Goal: Answer question/provide support: Share knowledge or assist other users

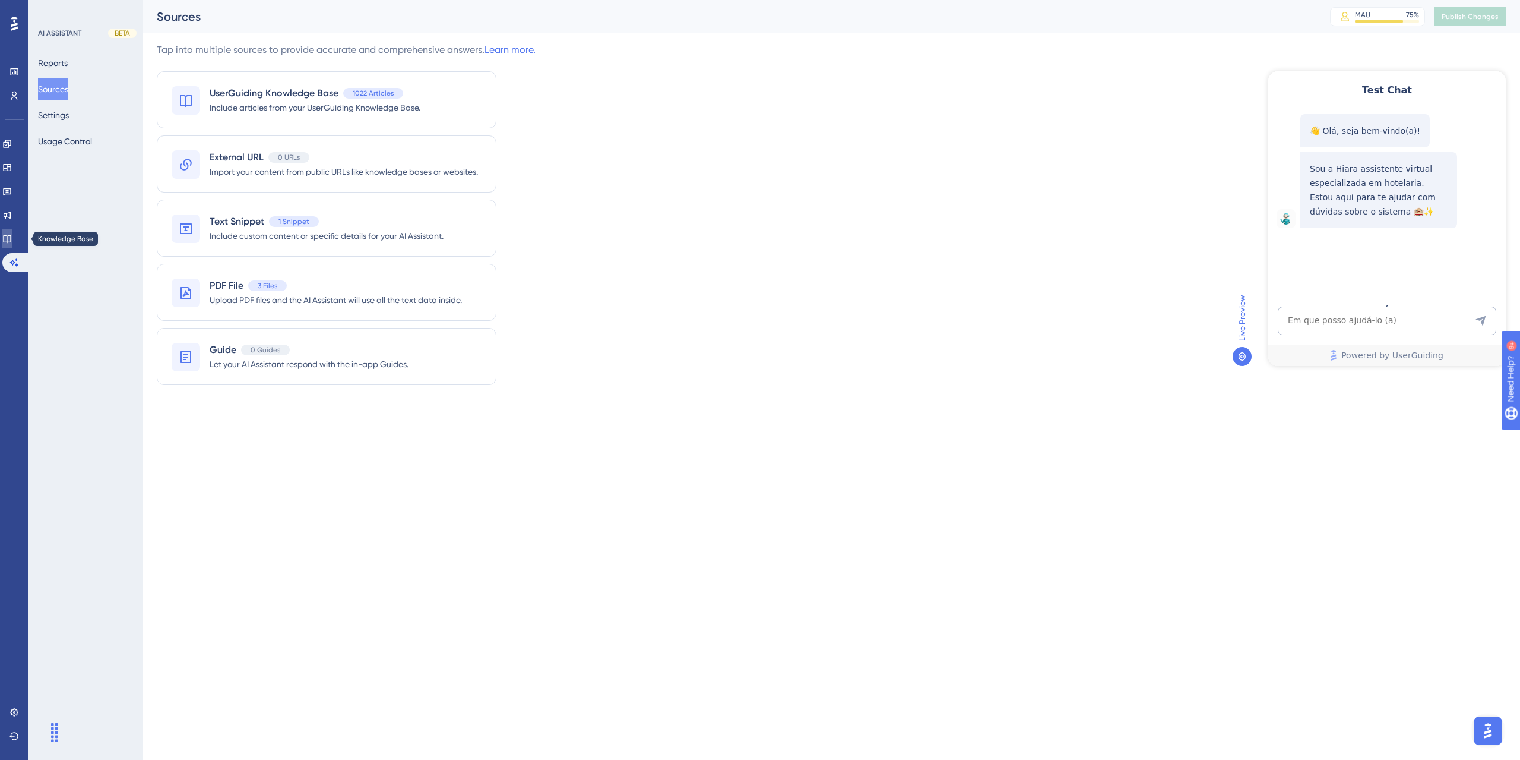
click at [12, 235] on link at bounding box center [7, 238] width 10 height 19
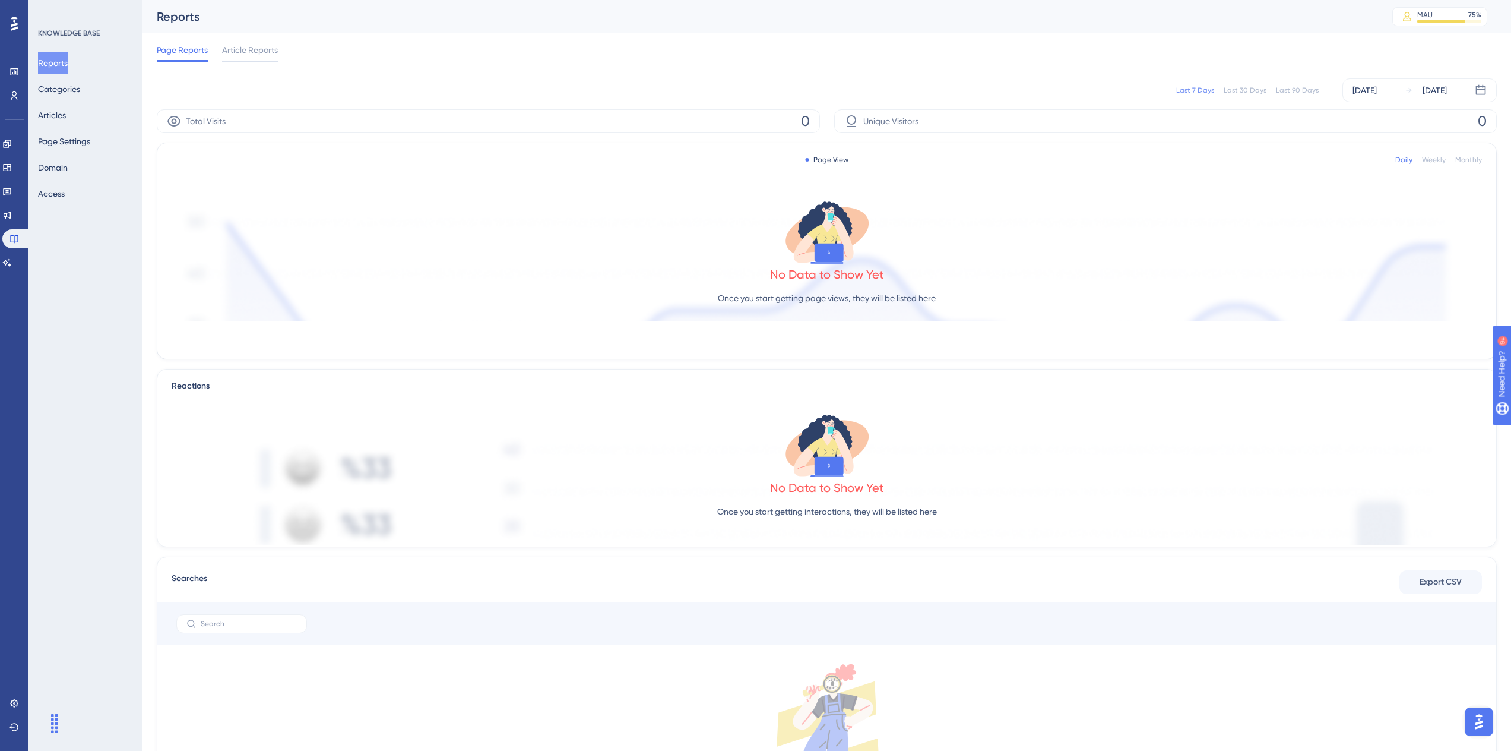
click at [88, 119] on div "Reports Categories Articles Page Settings Domain Access" at bounding box center [86, 128] width 96 height 152
click at [66, 119] on button "Articles" at bounding box center [52, 115] width 28 height 21
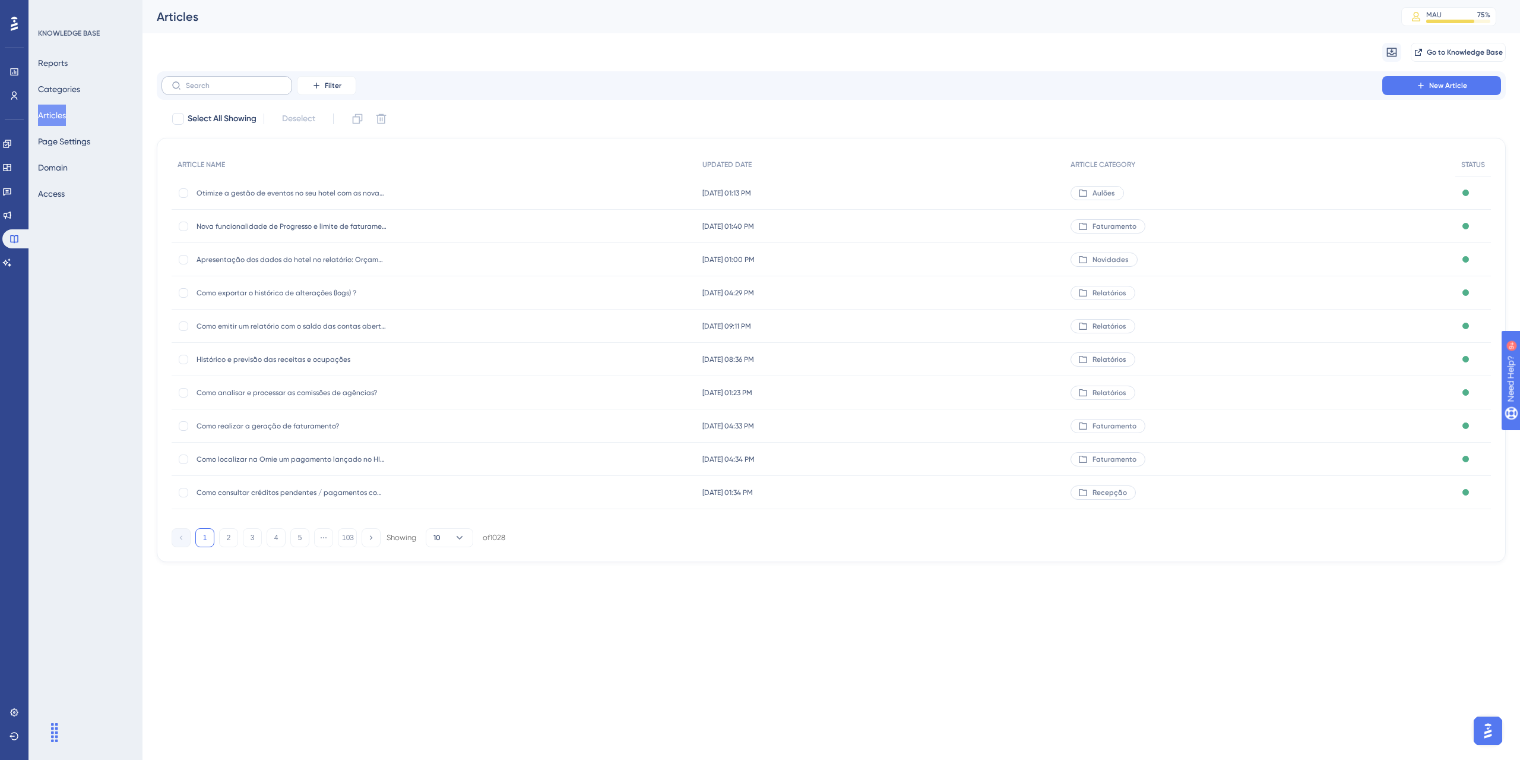
click at [216, 90] on label at bounding box center [227, 85] width 131 height 19
click at [216, 90] on input "text" at bounding box center [234, 85] width 96 height 8
drag, startPoint x: 257, startPoint y: 78, endPoint x: 170, endPoint y: 88, distance: 86.8
click at [170, 88] on label "faturamento" at bounding box center [227, 85] width 131 height 19
click at [190, 88] on input "faturamento" at bounding box center [234, 85] width 96 height 8
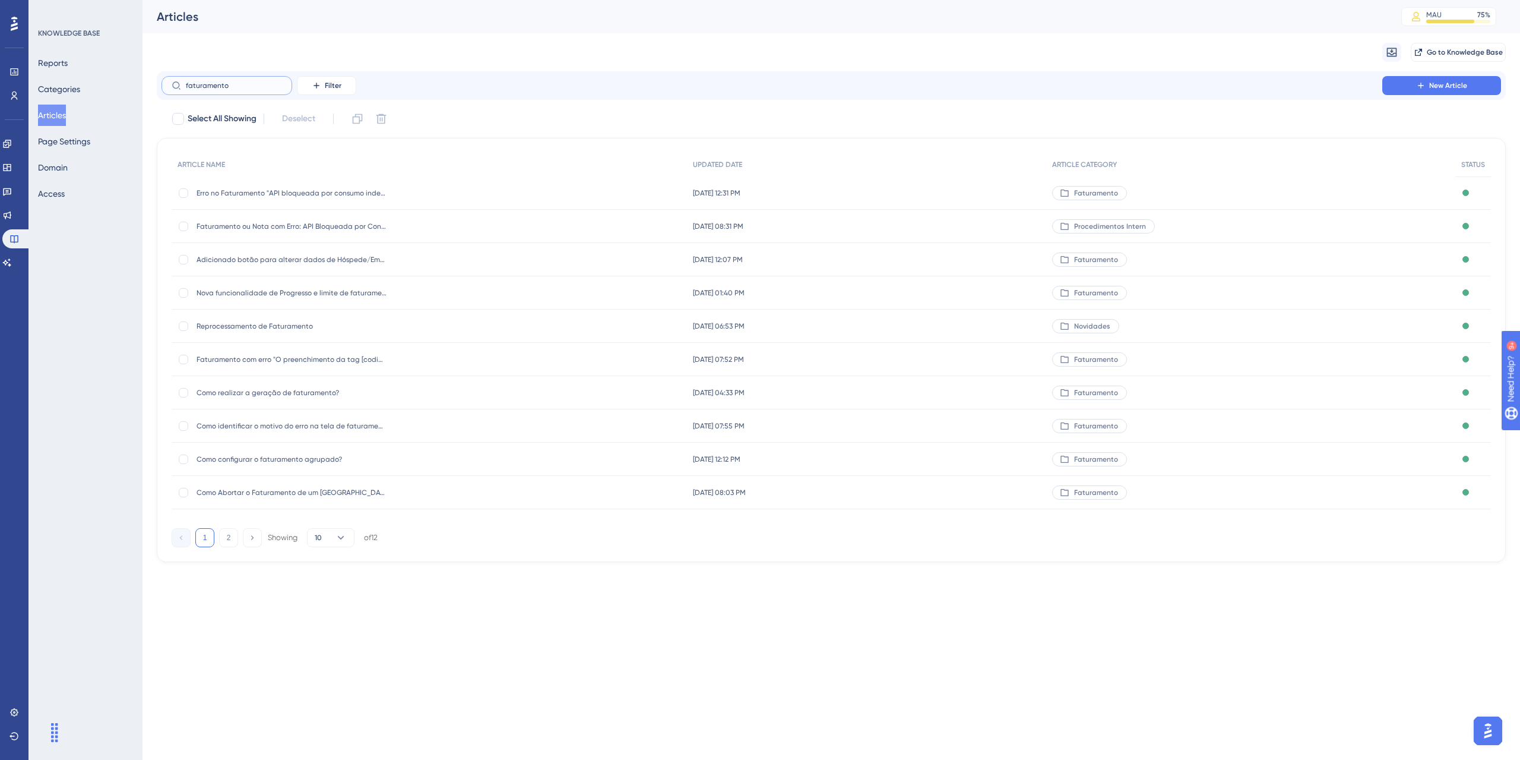
click at [190, 88] on input "faturamento" at bounding box center [234, 85] width 96 height 8
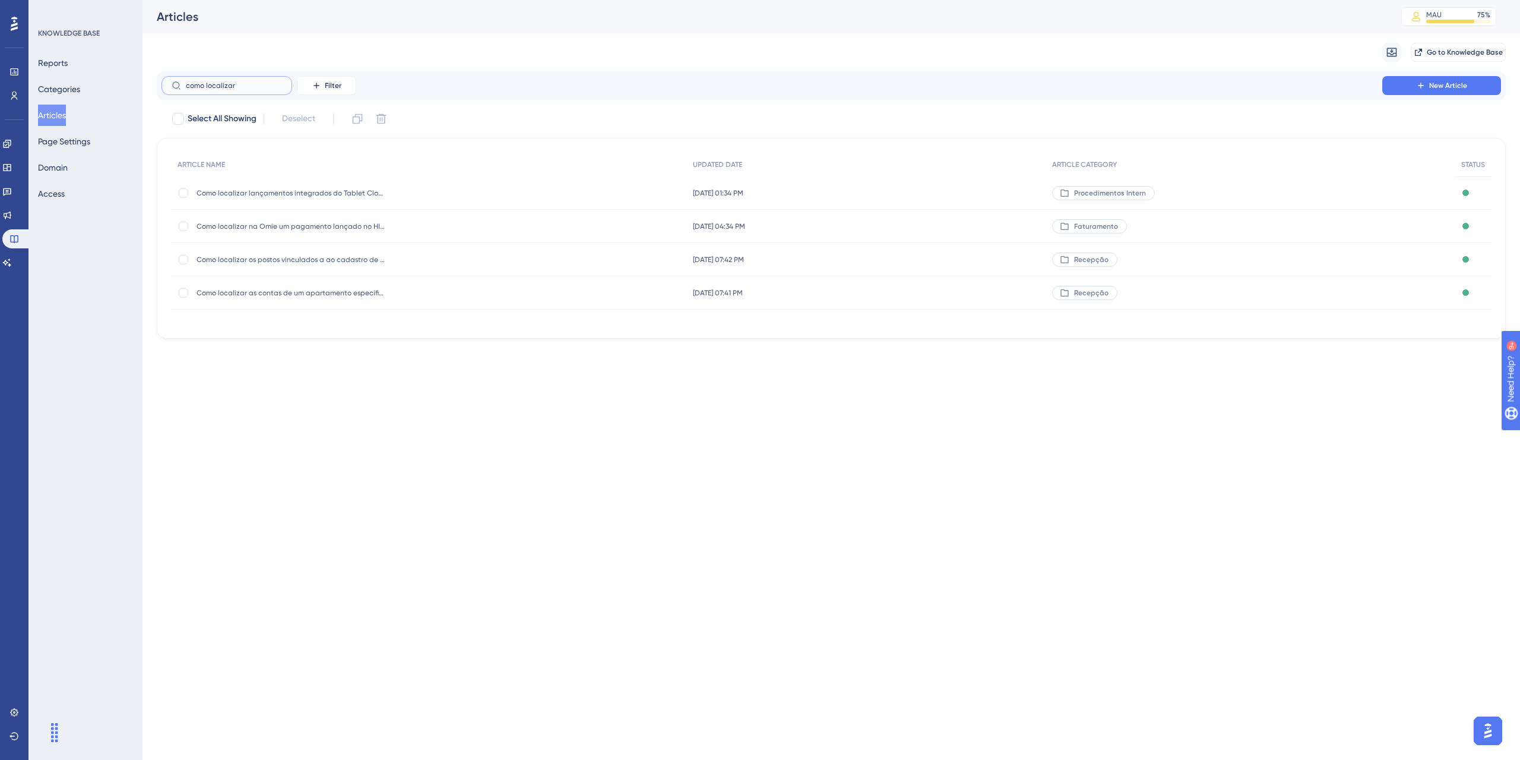
type input "como localizar"
click at [311, 224] on span "Como localizar na Omie um pagamento lançado no HITS?" at bounding box center [292, 227] width 190 height 10
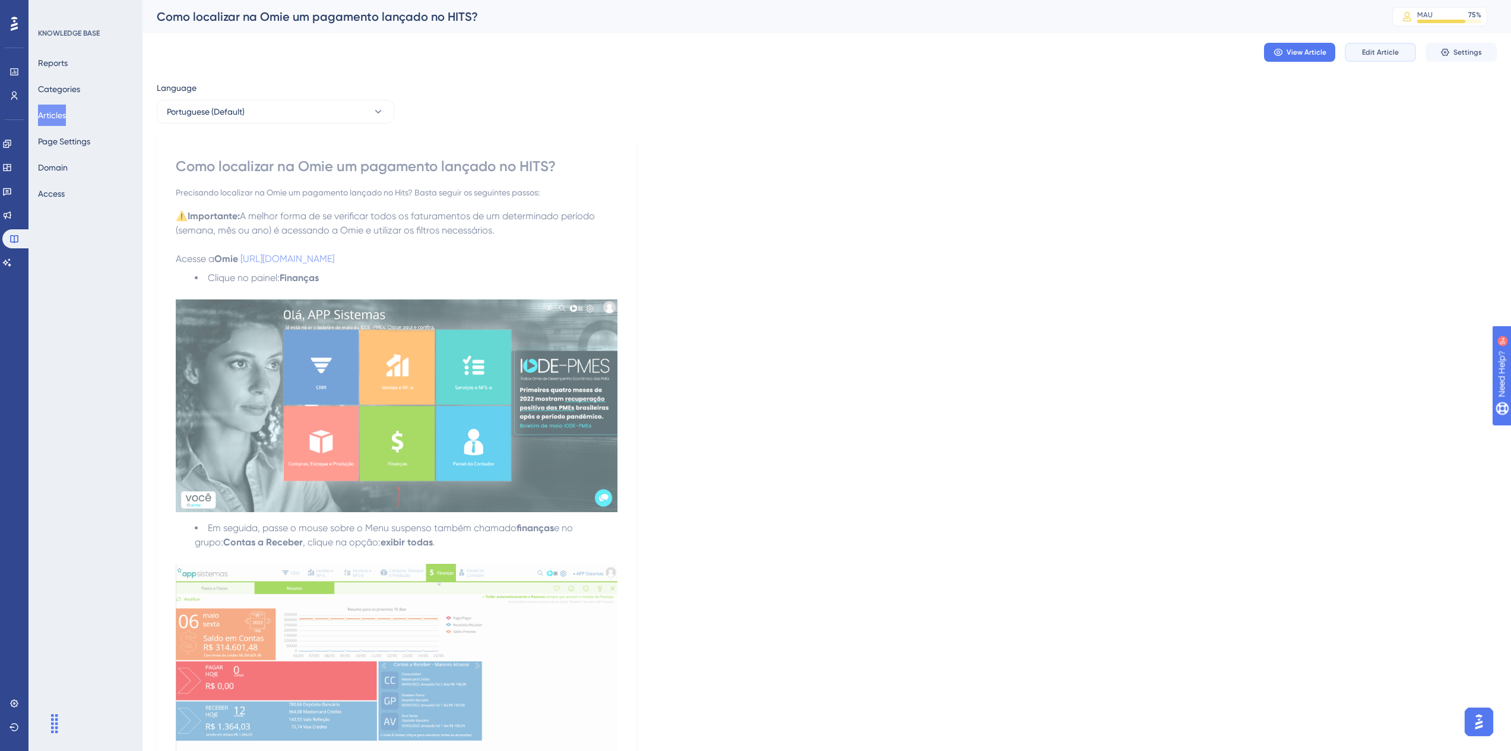
click at [1368, 55] on span "Edit Article" at bounding box center [1380, 53] width 37 height 10
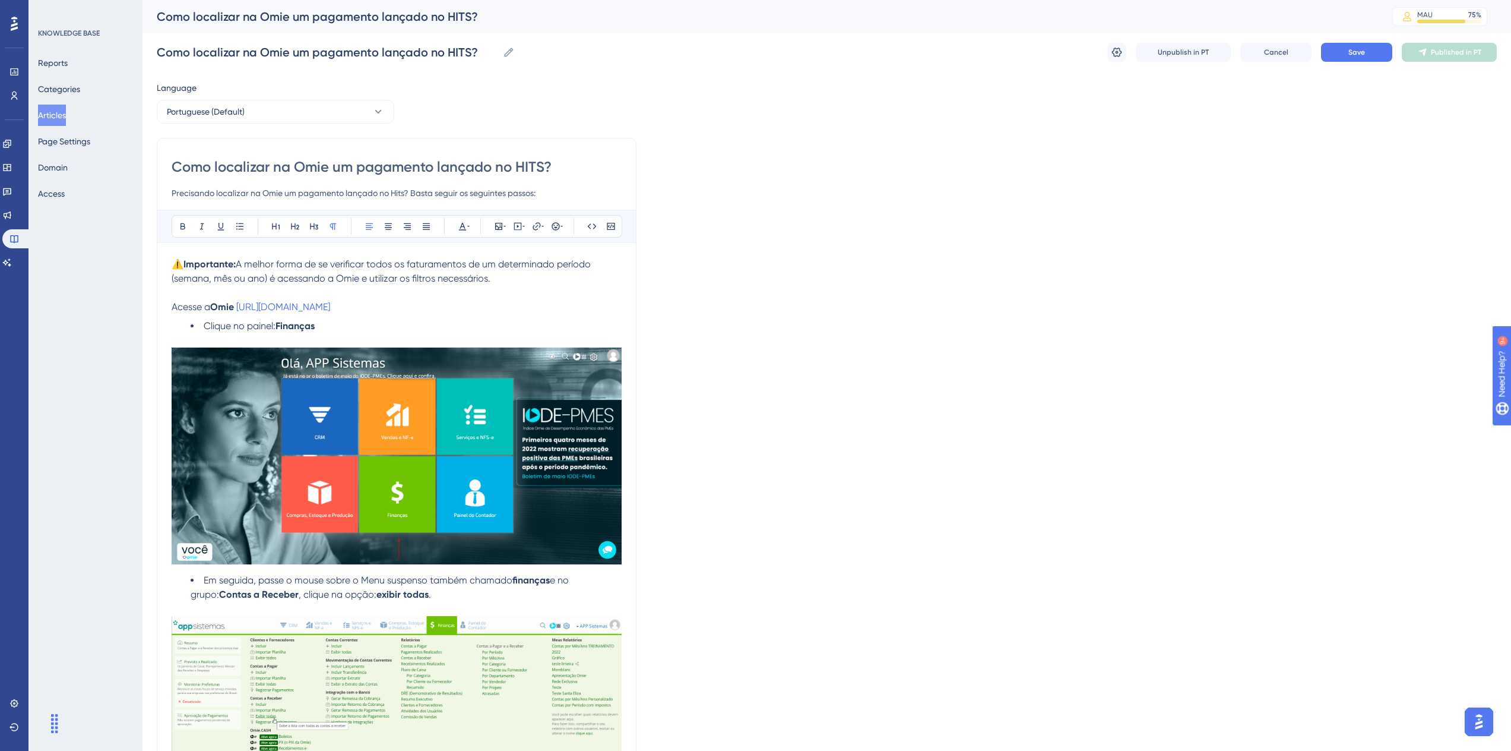
drag, startPoint x: 413, startPoint y: 277, endPoint x: 176, endPoint y: 263, distance: 238.0
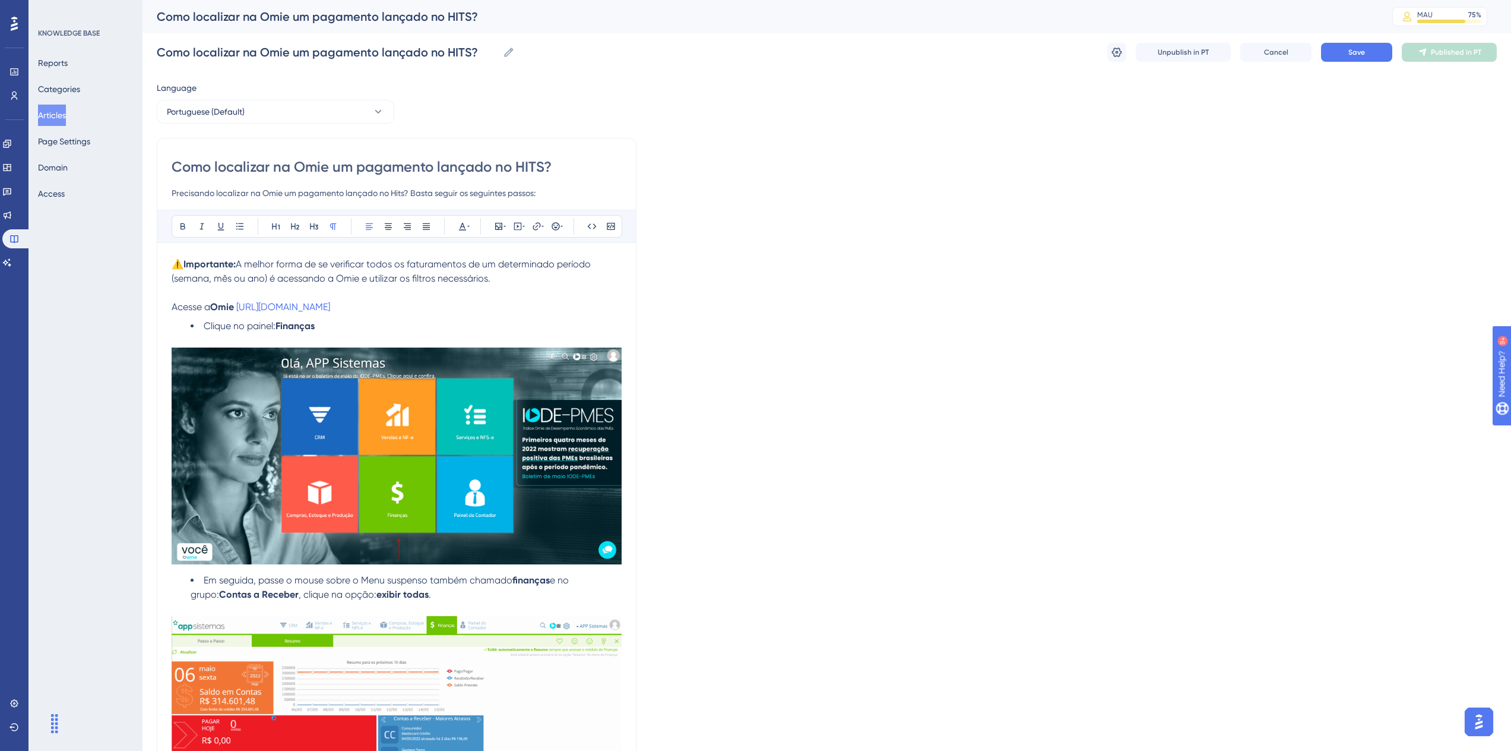
click at [176, 263] on p "⚠️ Importante: A melhor forma de se verificar todos os faturamentos de um deter…" at bounding box center [397, 271] width 450 height 29
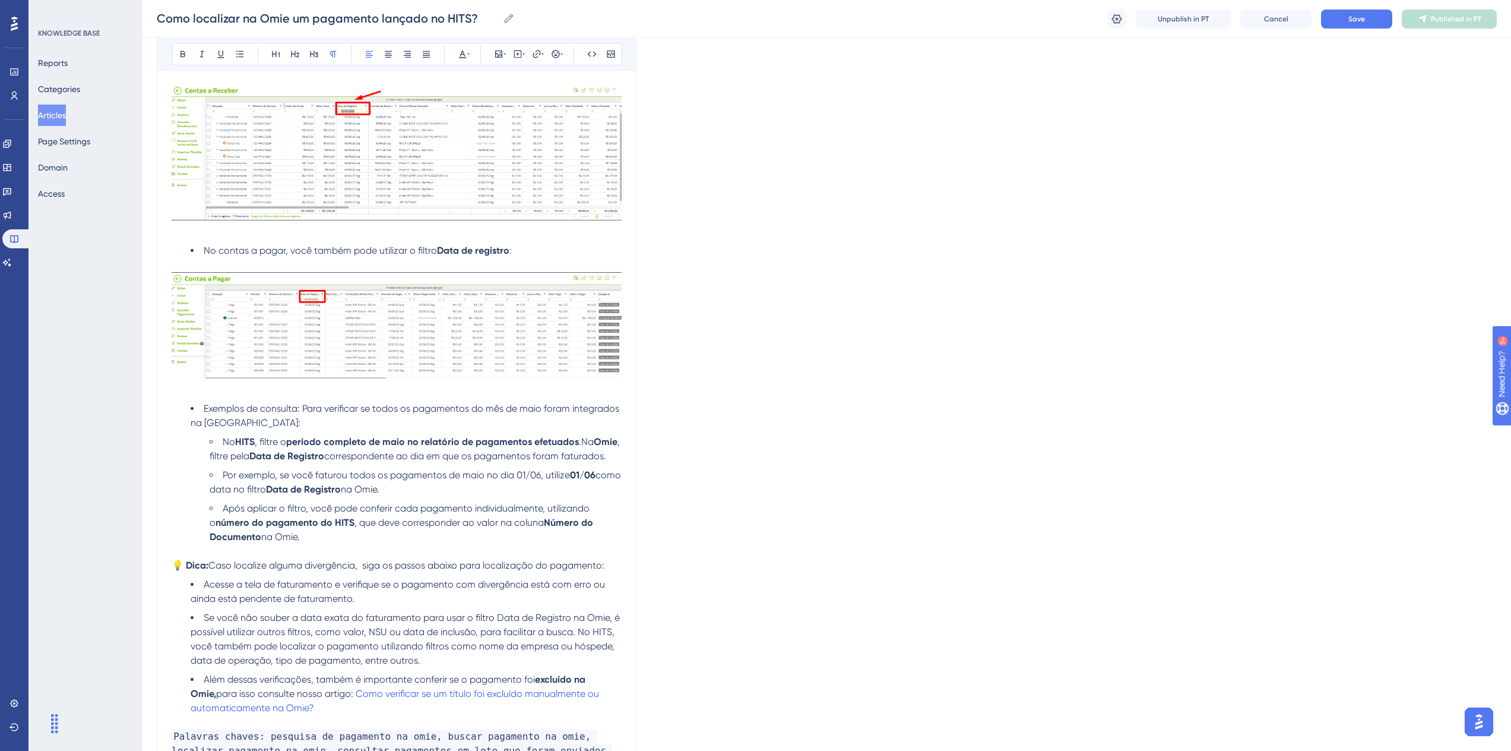
scroll to position [4424, 0]
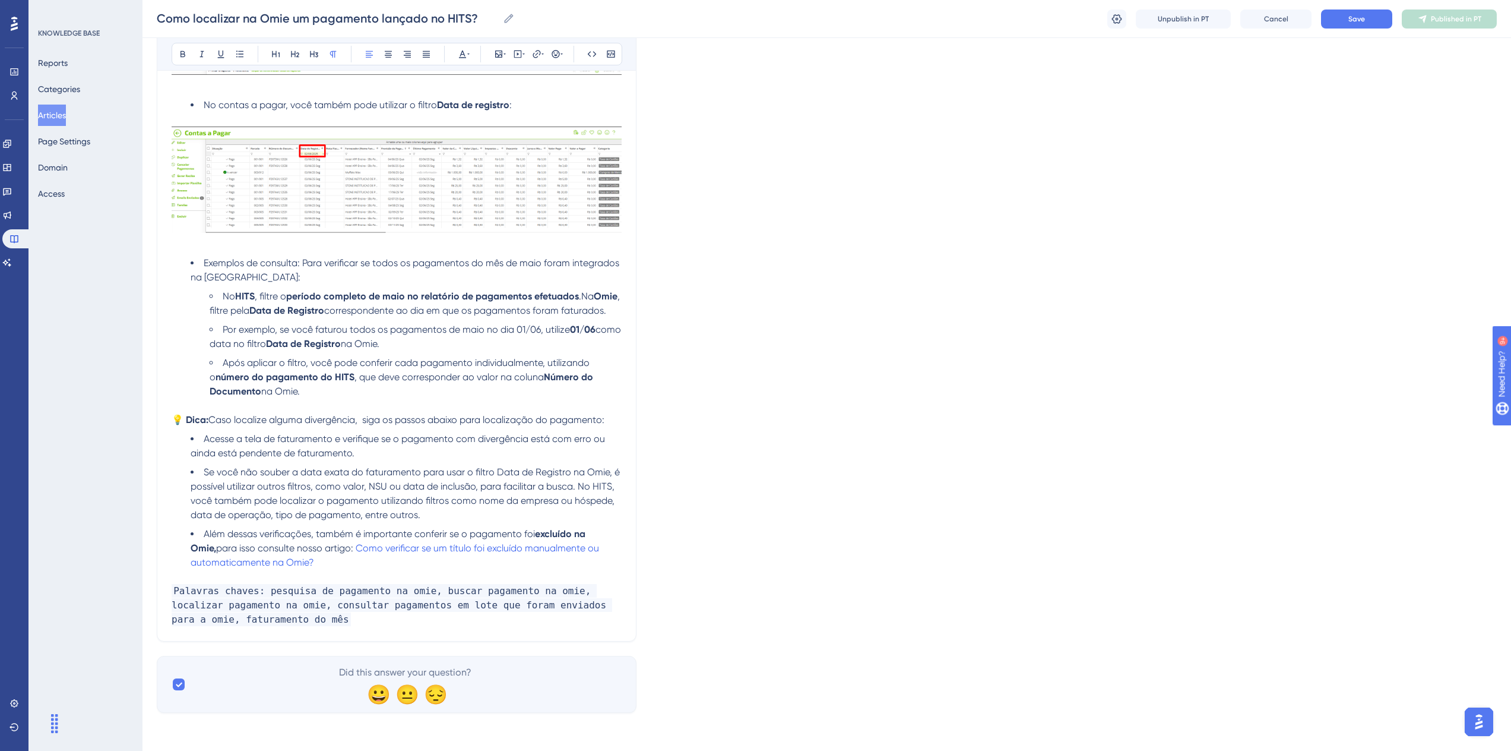
click at [340, 565] on li "Além dessas verificações, também é importante conferir se o pagamento foi exclu…" at bounding box center [406, 548] width 431 height 43
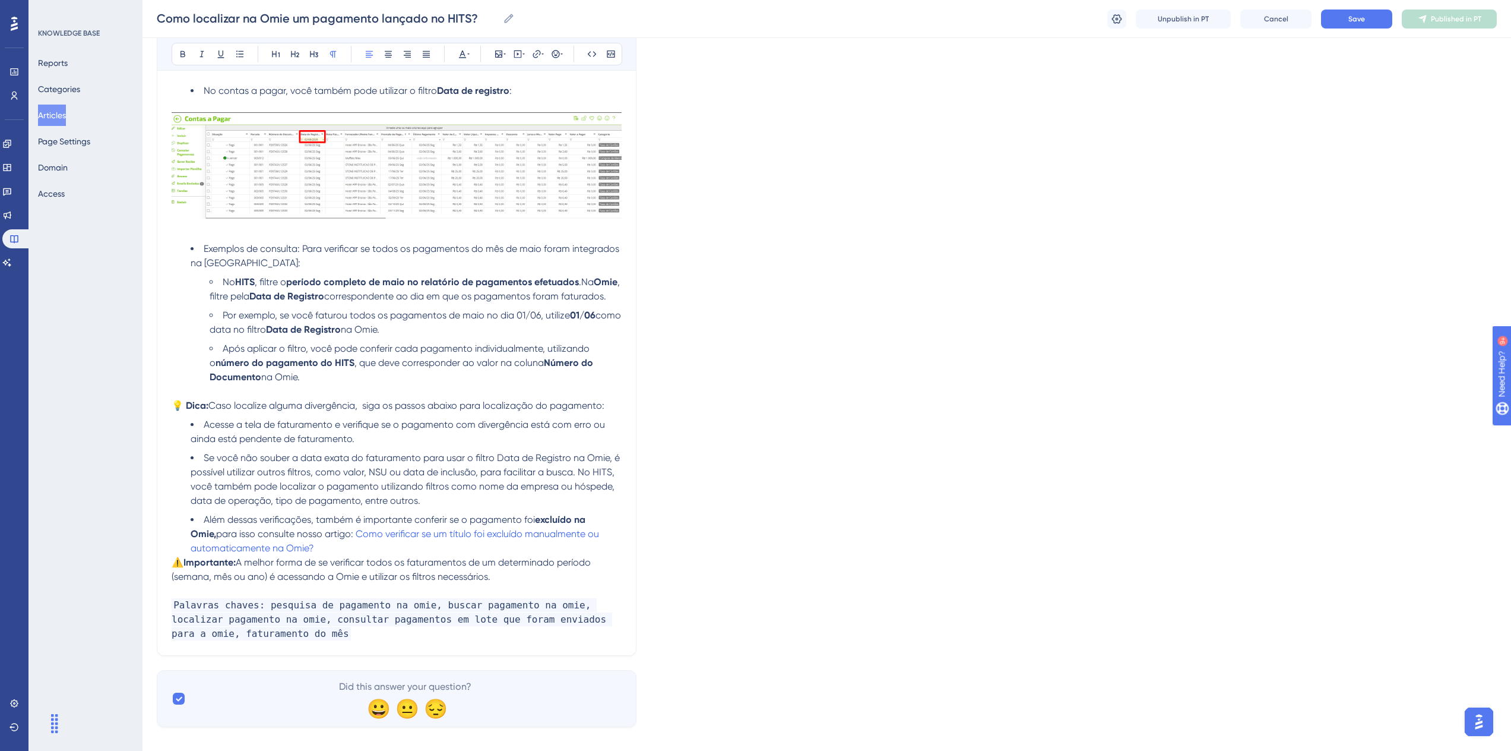
click at [343, 555] on li "Além dessas verificações, também é importante conferir se o pagamento foi exclu…" at bounding box center [406, 534] width 431 height 43
click at [345, 555] on li "Além dessas verificações, também é importante conferir se o pagamento foi exclu…" at bounding box center [406, 534] width 431 height 43
drag, startPoint x: 312, startPoint y: 564, endPoint x: 321, endPoint y: 564, distance: 9.5
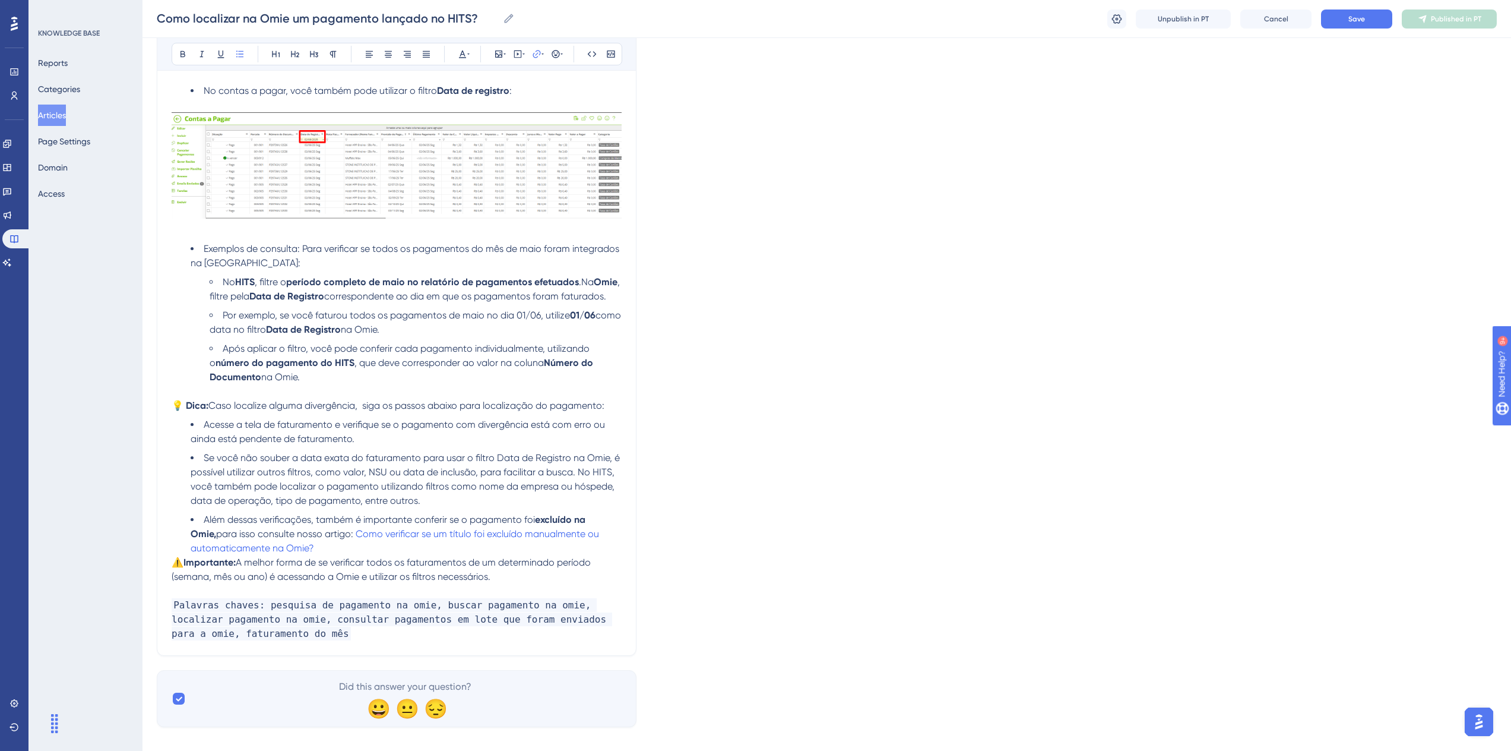
click at [313, 553] on span "Como verificar se um título foi excluído manualmente ou automaticamente na Omie?" at bounding box center [396, 541] width 411 height 26
click at [332, 555] on li "Além dessas verificações, também é importante conferir se o pagamento foi exclu…" at bounding box center [406, 534] width 431 height 43
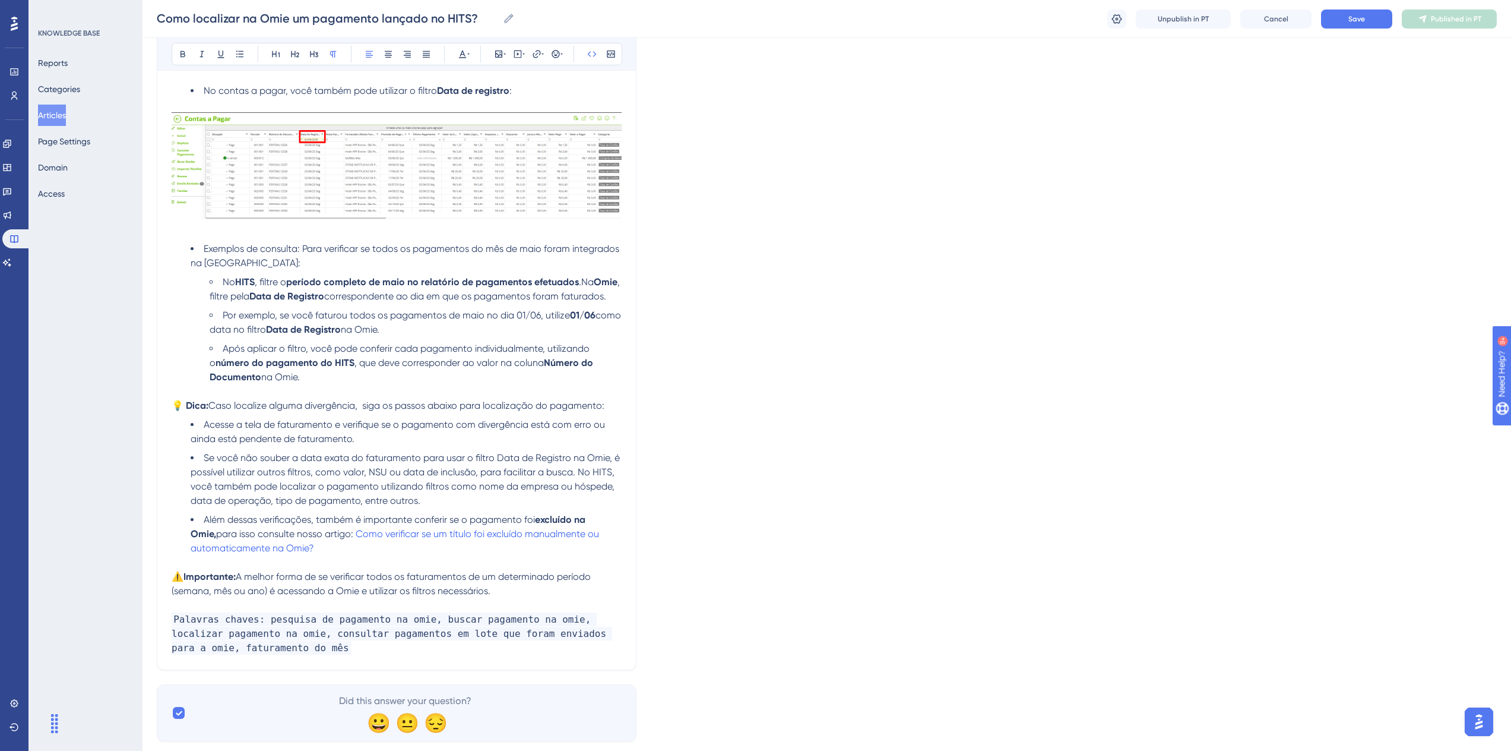
click at [273, 655] on p "Palavras chaves: pesquisa de pagamento na omie, buscar pagamento na omie, local…" at bounding box center [397, 633] width 450 height 43
click at [485, 592] on span "A melhor forma de se verificar todos os faturamentos de um determinado período …" at bounding box center [383, 584] width 422 height 26
click at [243, 588] on span "A melhor forma de se verificar todos os faturamentos do mês (semana, mês ou ano…" at bounding box center [390, 584] width 437 height 26
drag, startPoint x: 466, startPoint y: 590, endPoint x: 481, endPoint y: 599, distance: 17.3
click at [466, 590] on span "Caso queira verificar todos os faturamentos do mêsA melhor forma de se verifica…" at bounding box center [396, 584] width 448 height 26
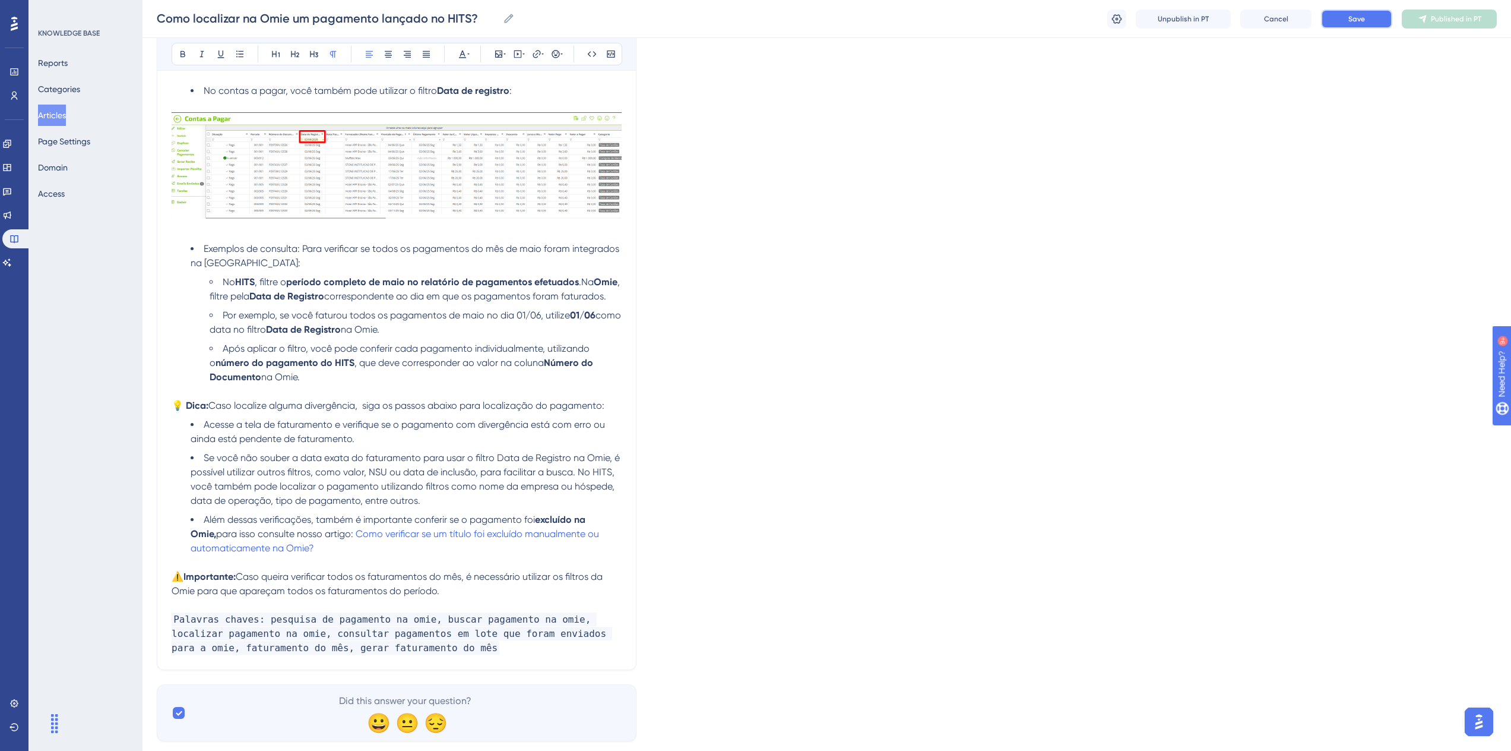
click at [1369, 21] on button "Save" at bounding box center [1356, 19] width 71 height 19
click at [1444, 20] on span "Publish in PT" at bounding box center [1456, 19] width 42 height 10
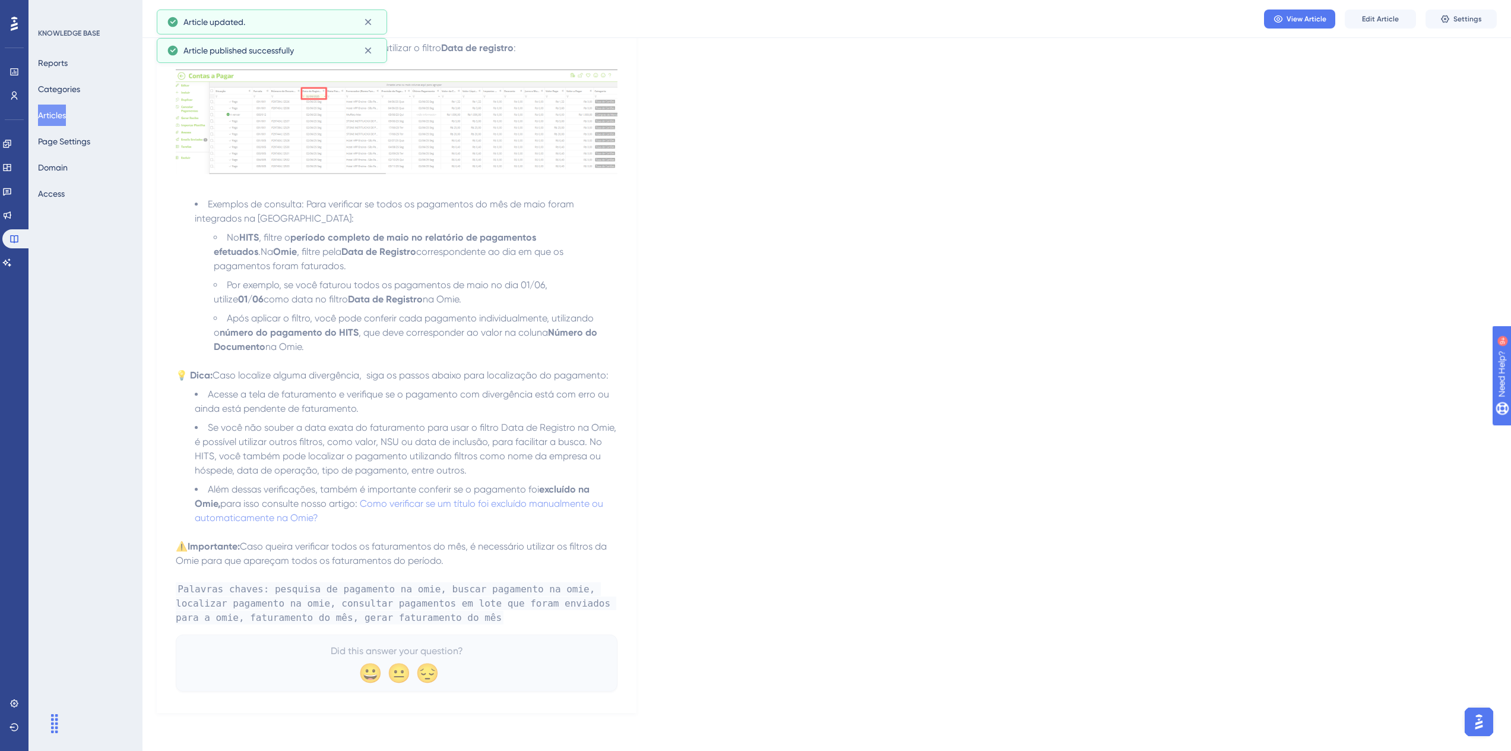
scroll to position [4379, 0]
click at [64, 115] on button "Articles" at bounding box center [52, 115] width 28 height 21
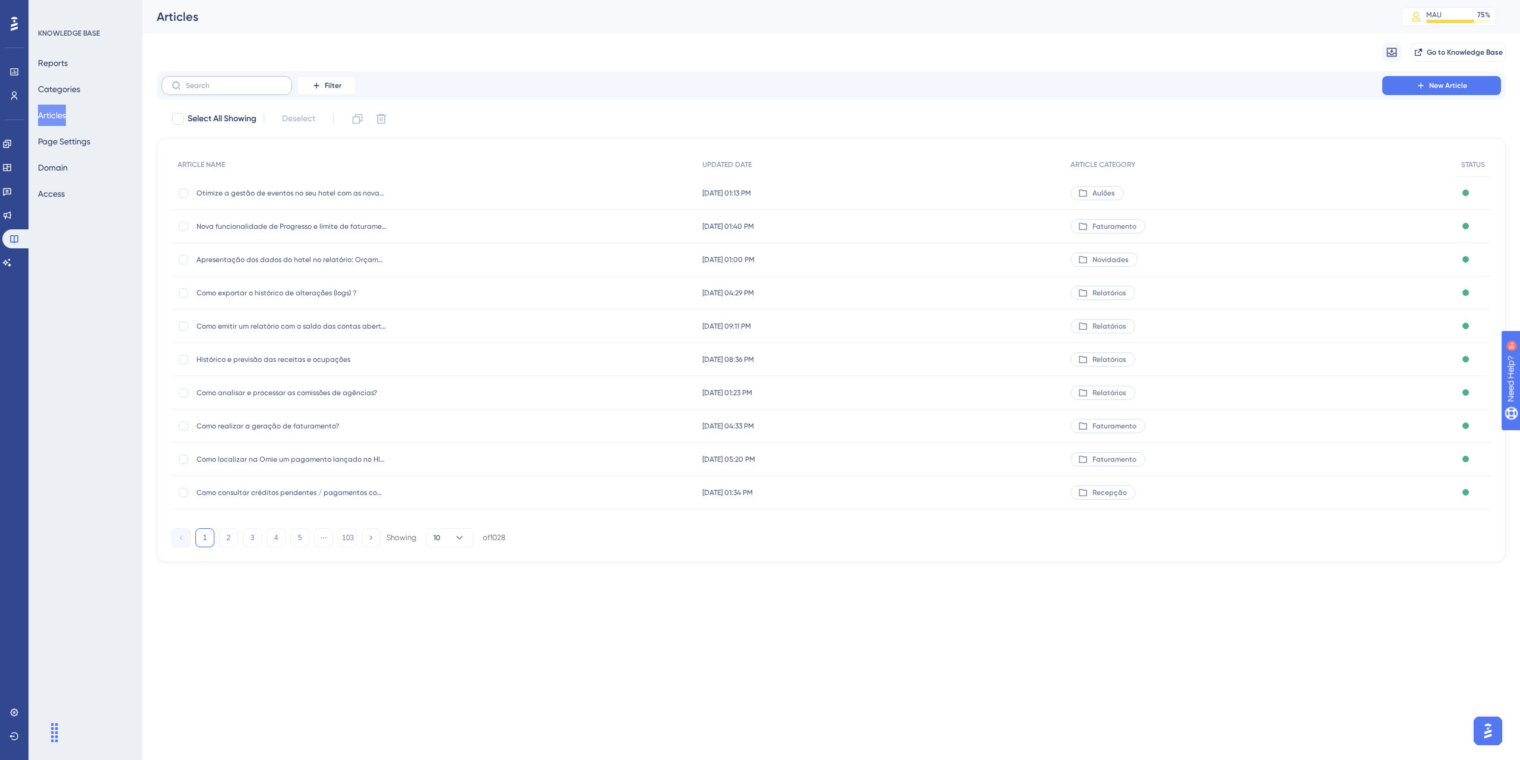
click at [255, 91] on label at bounding box center [227, 85] width 131 height 19
click at [255, 90] on input "text" at bounding box center [234, 85] width 96 height 8
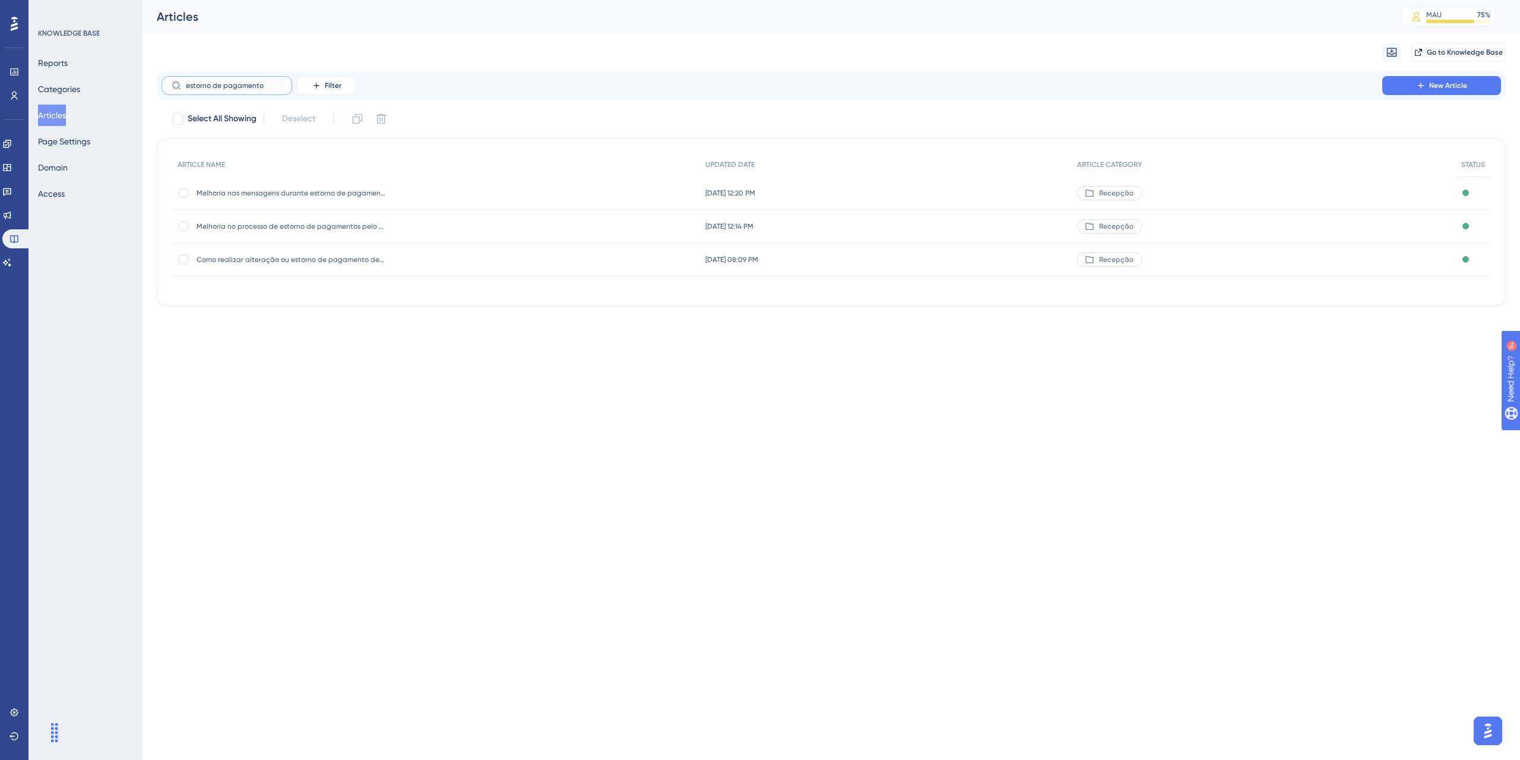
drag, startPoint x: 271, startPoint y: 86, endPoint x: 184, endPoint y: 86, distance: 87.9
click at [184, 86] on label "estorno de pagamento" at bounding box center [227, 85] width 131 height 19
type input "estornar um"
click at [289, 289] on span "Como estornar um pagamento?" at bounding box center [292, 293] width 190 height 10
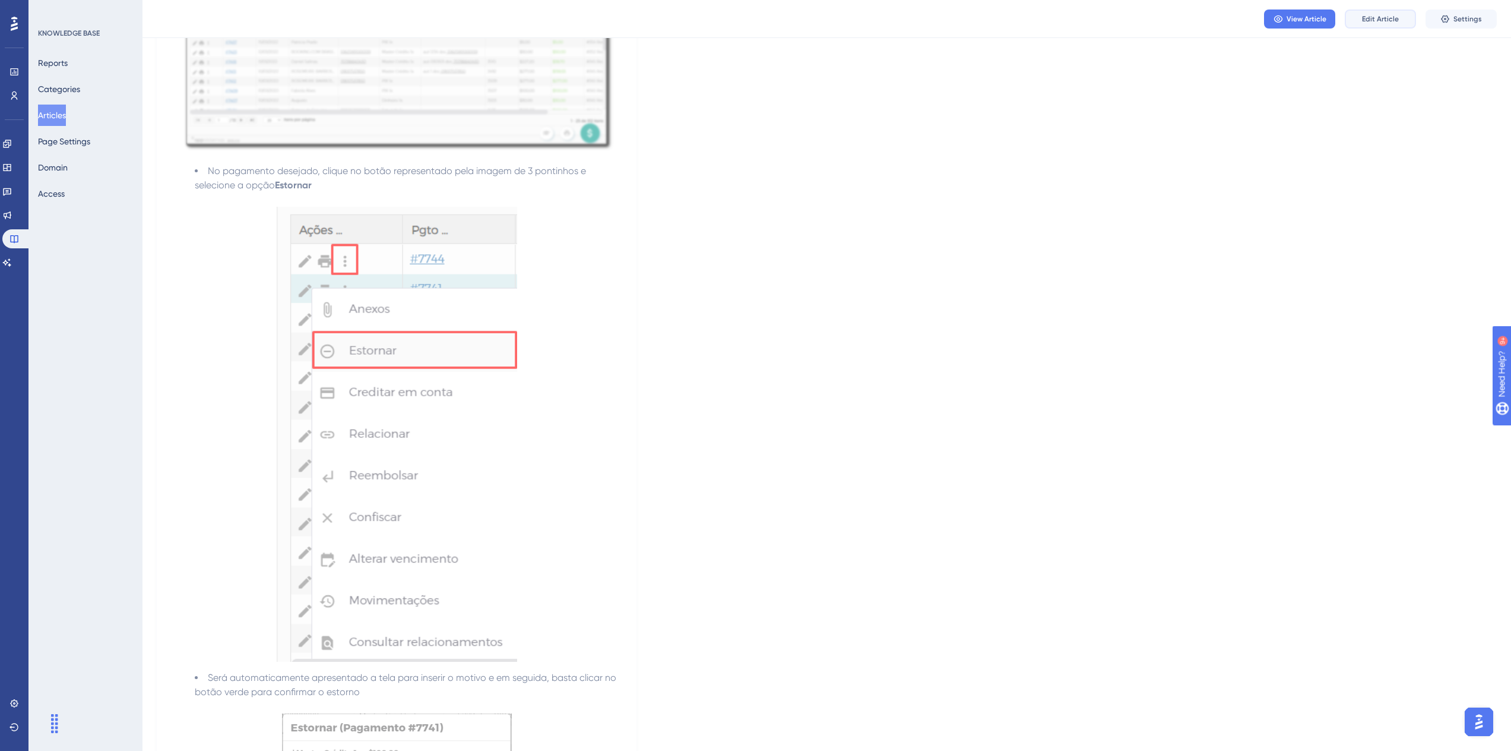
click at [1364, 25] on button "Edit Article" at bounding box center [1380, 19] width 71 height 19
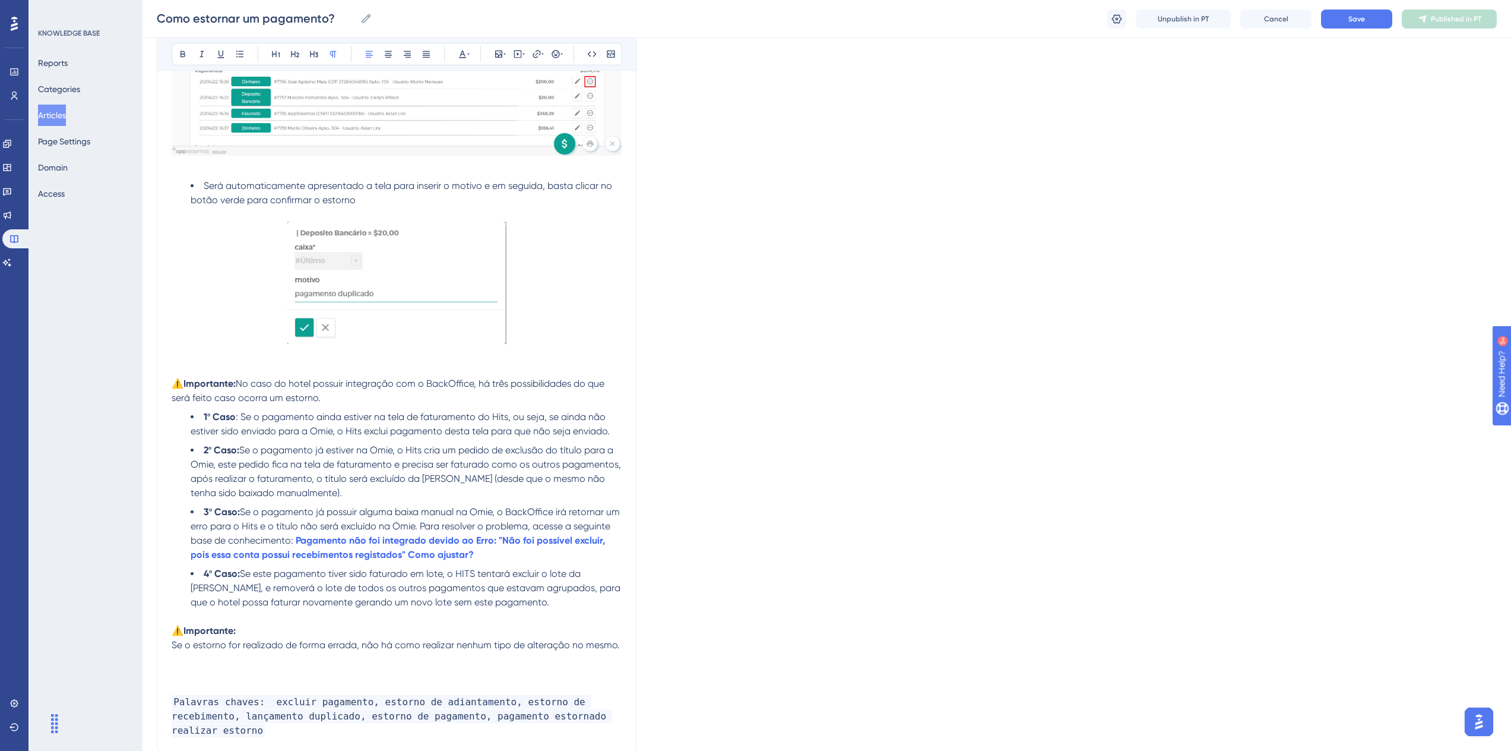
scroll to position [2402, 0]
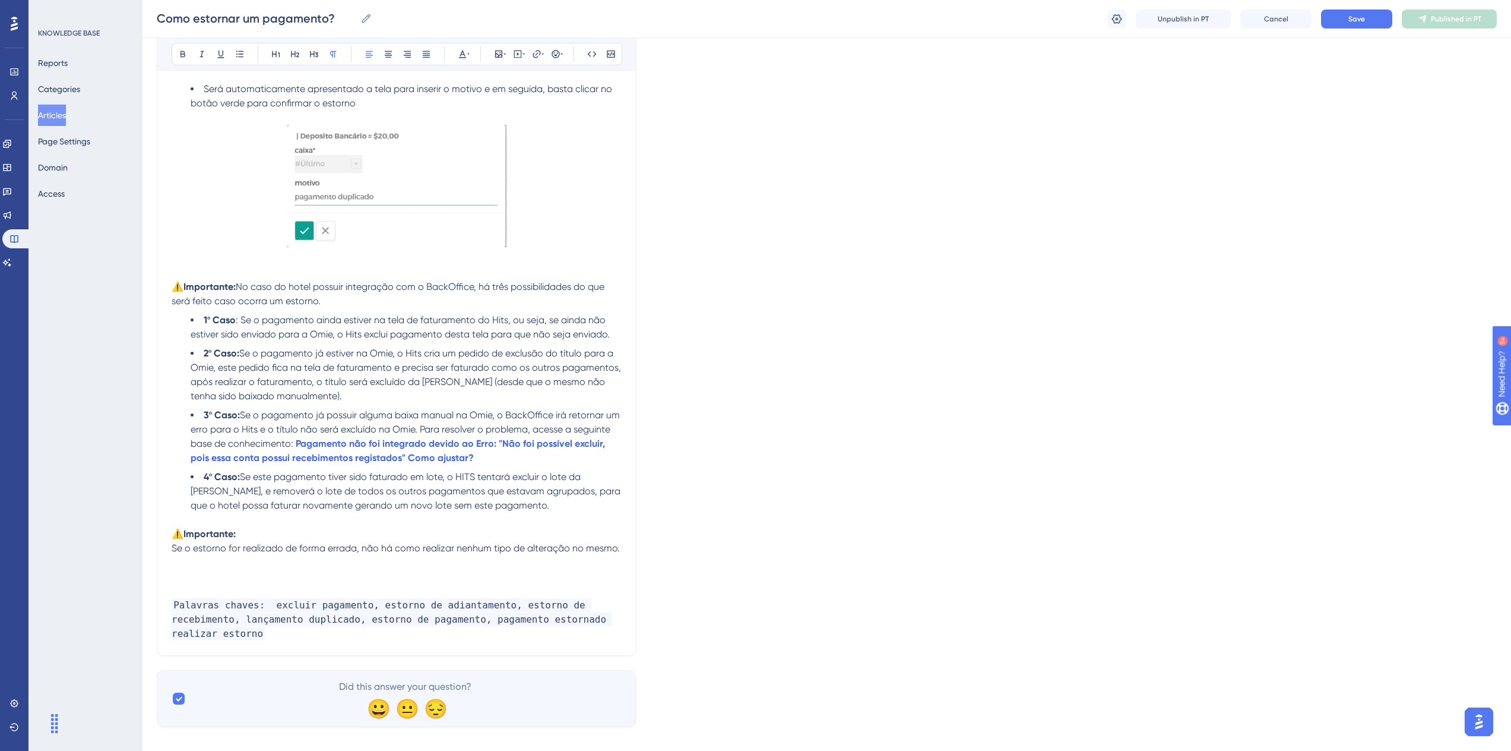
click at [590, 621] on span "Palavras chaves: excluir pagamento, estorno de adiantamento, estorno de recebim…" at bounding box center [392, 619] width 441 height 42
click at [1350, 23] on span "Save" at bounding box center [1357, 19] width 17 height 10
click at [1421, 20] on button "Publish in PT" at bounding box center [1449, 19] width 95 height 19
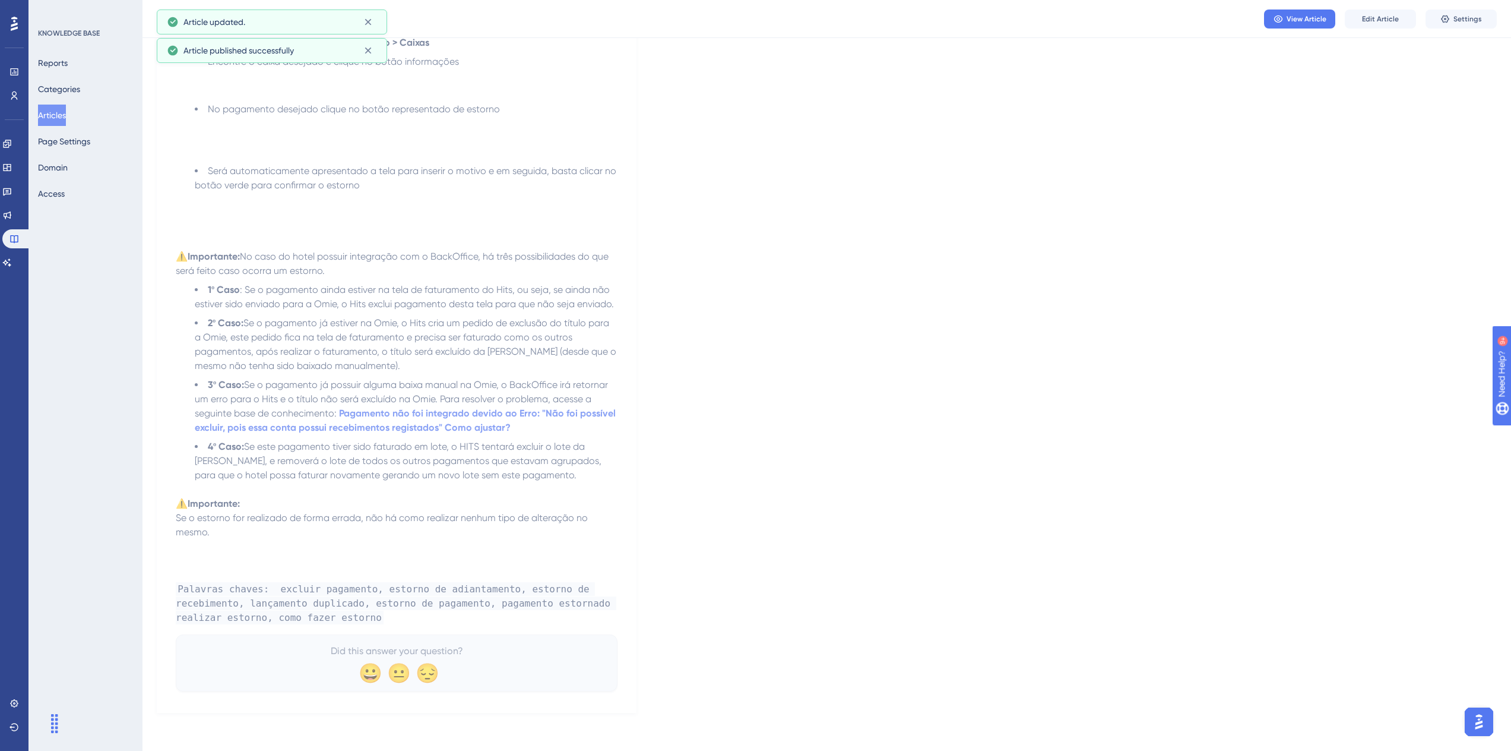
scroll to position [2384, 0]
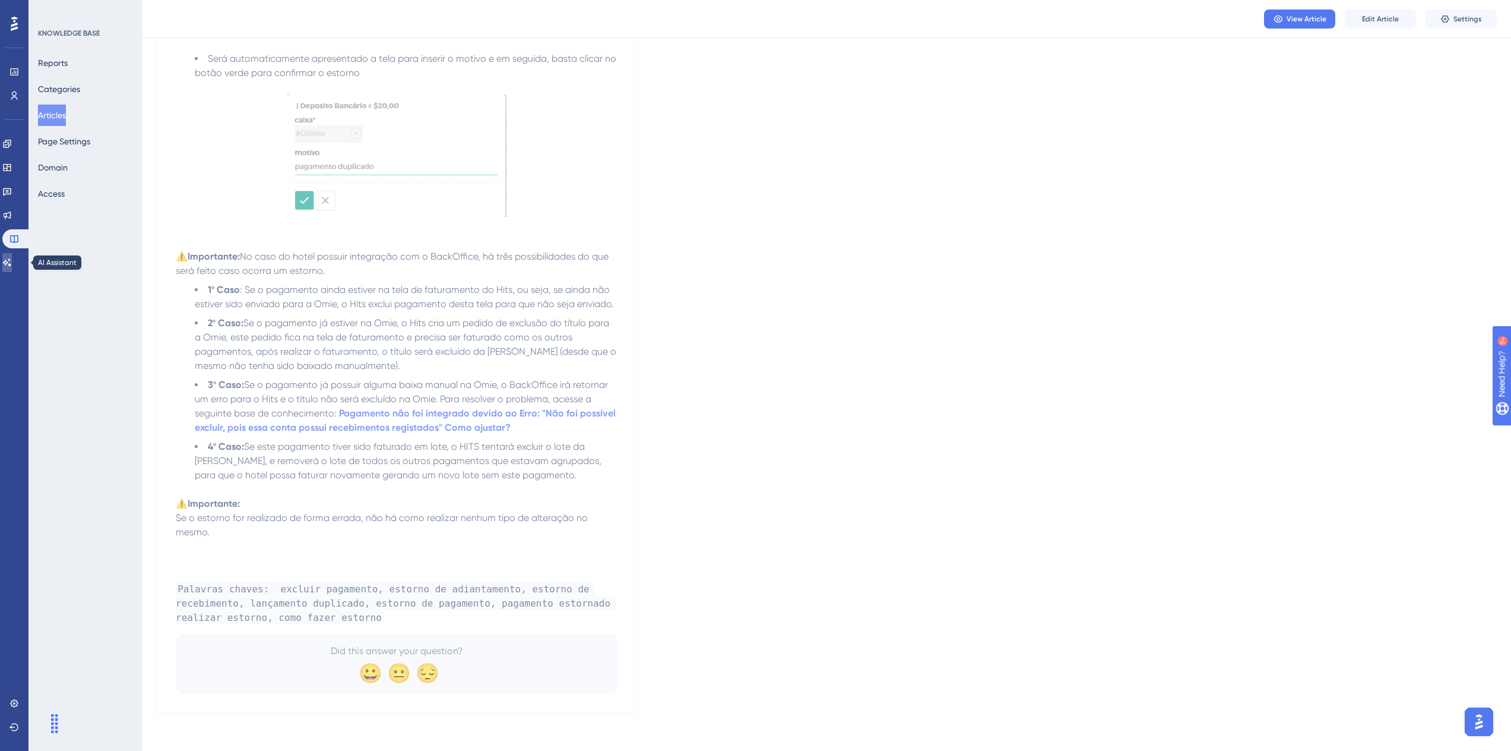
click at [12, 254] on link at bounding box center [7, 262] width 10 height 19
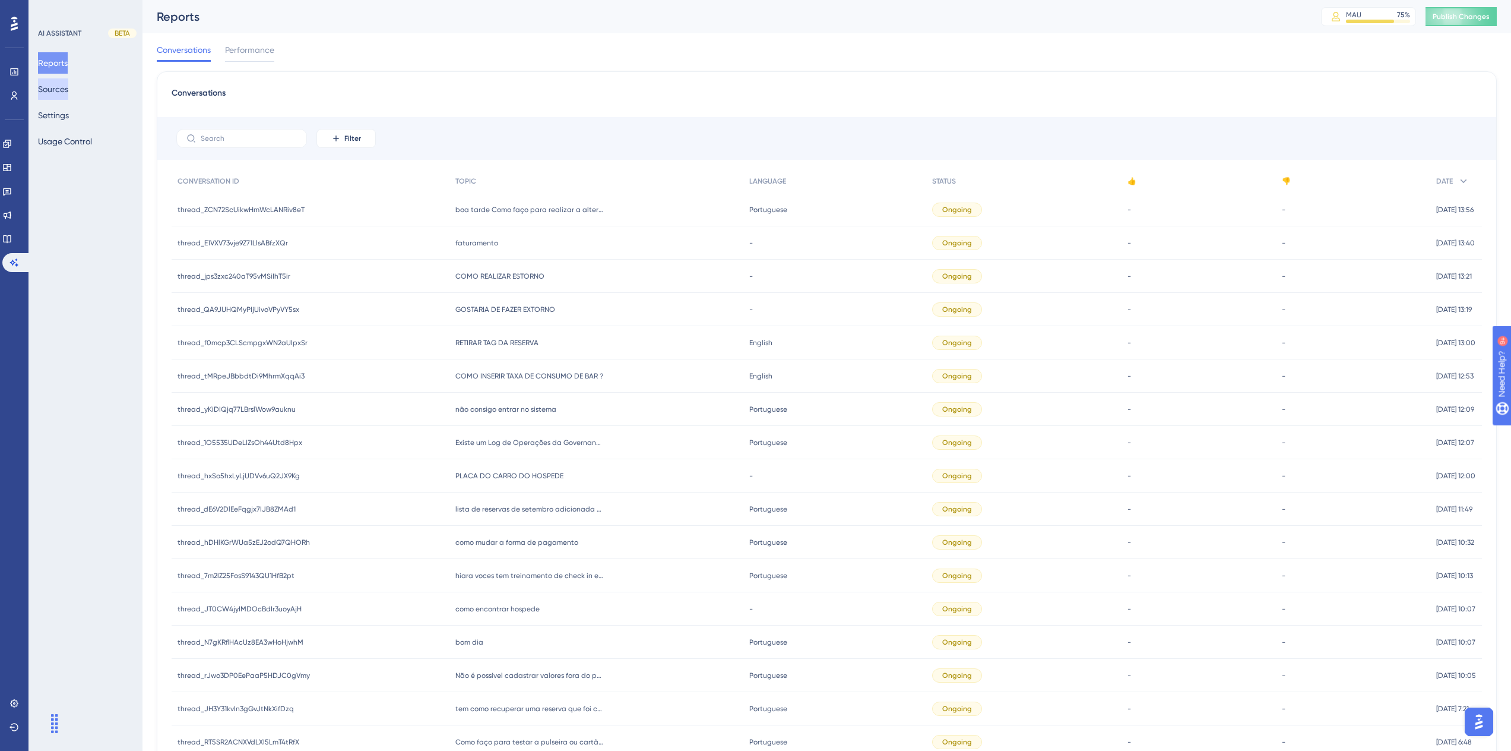
click at [68, 88] on button "Sources" at bounding box center [53, 88] width 30 height 21
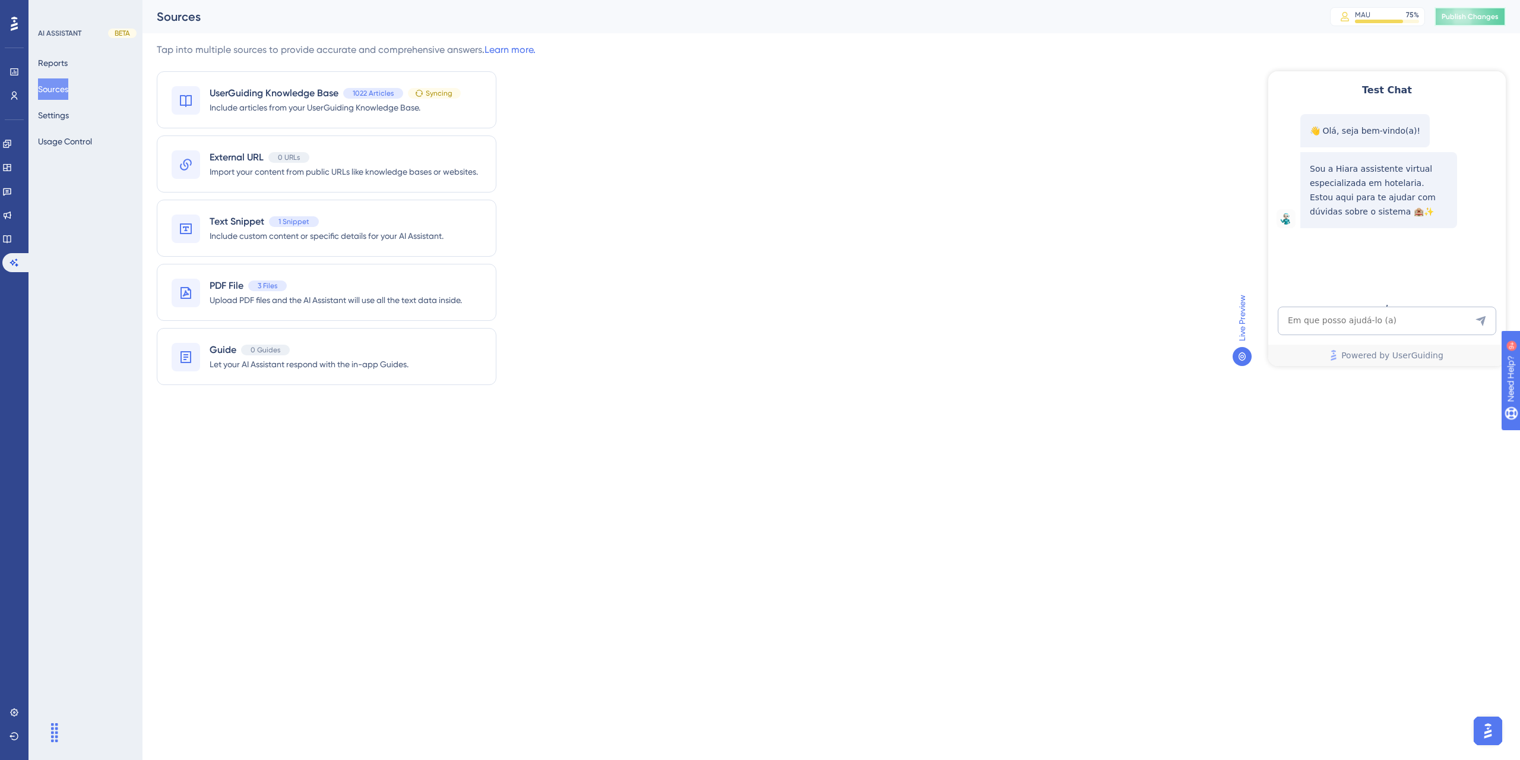
click at [1448, 21] on button "Publish Changes" at bounding box center [1470, 16] width 71 height 19
click at [11, 239] on icon at bounding box center [7, 239] width 8 height 8
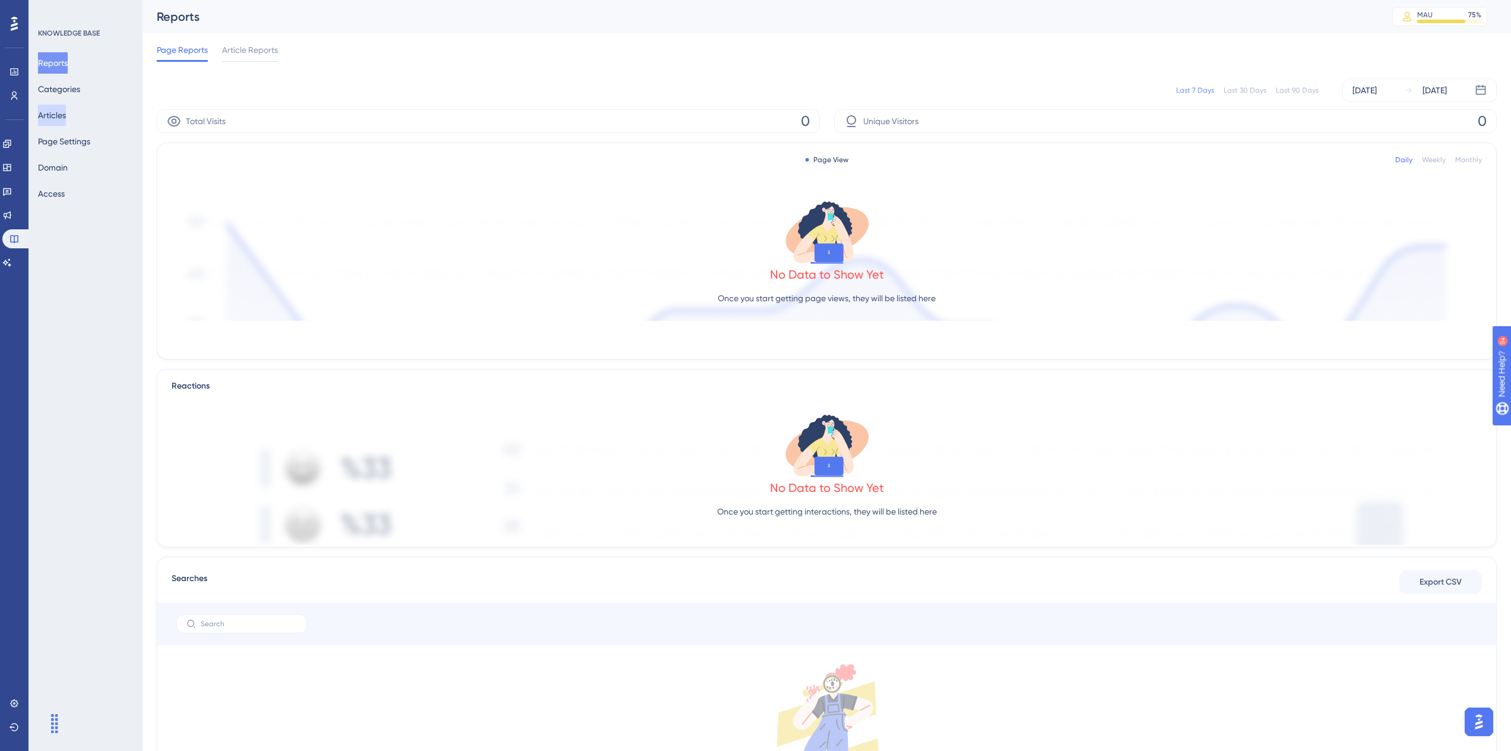
click at [56, 109] on button "Articles" at bounding box center [52, 115] width 28 height 21
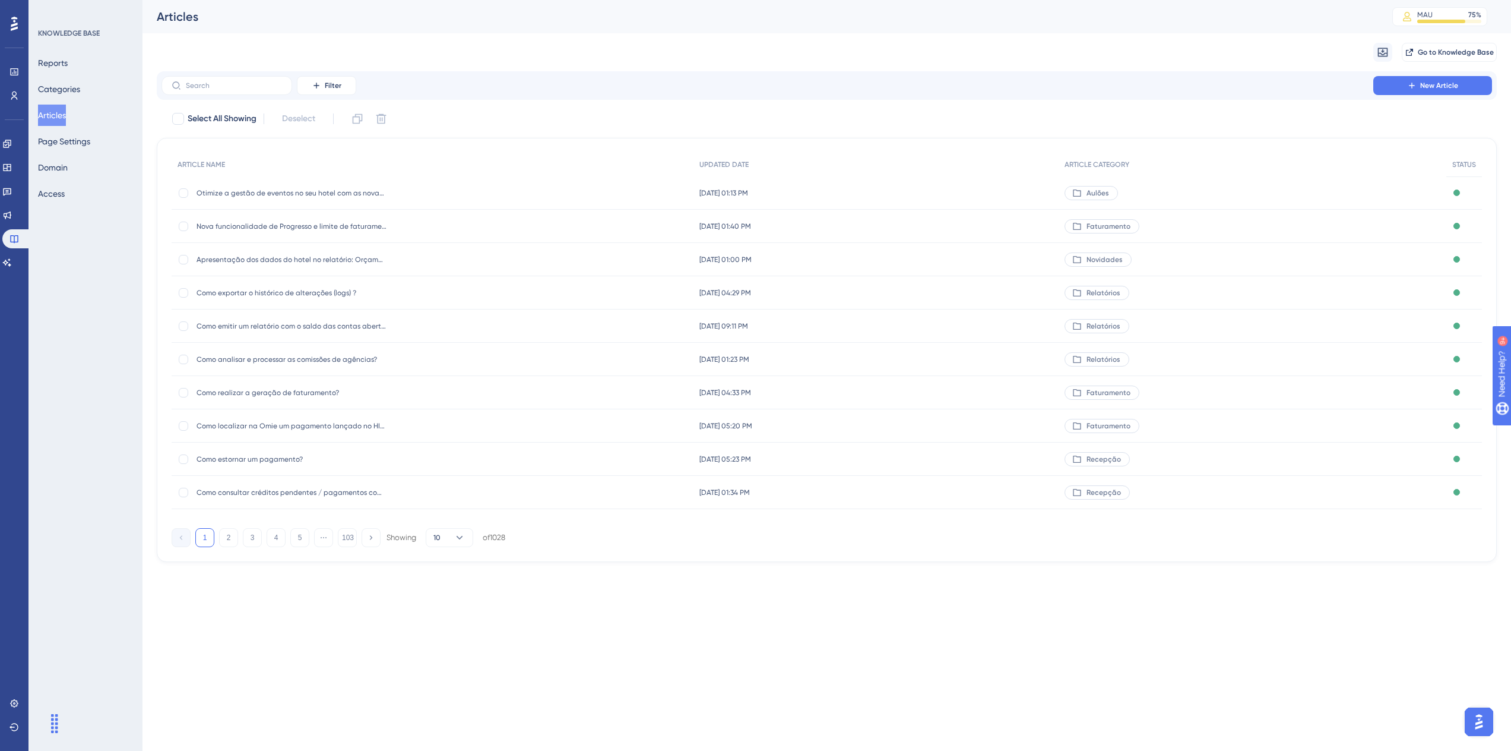
click at [227, 93] on label at bounding box center [227, 85] width 131 height 19
click at [227, 90] on input "text" at bounding box center [234, 85] width 96 height 8
paste input "Como funciona early check-in ou late check-out no HITS?"
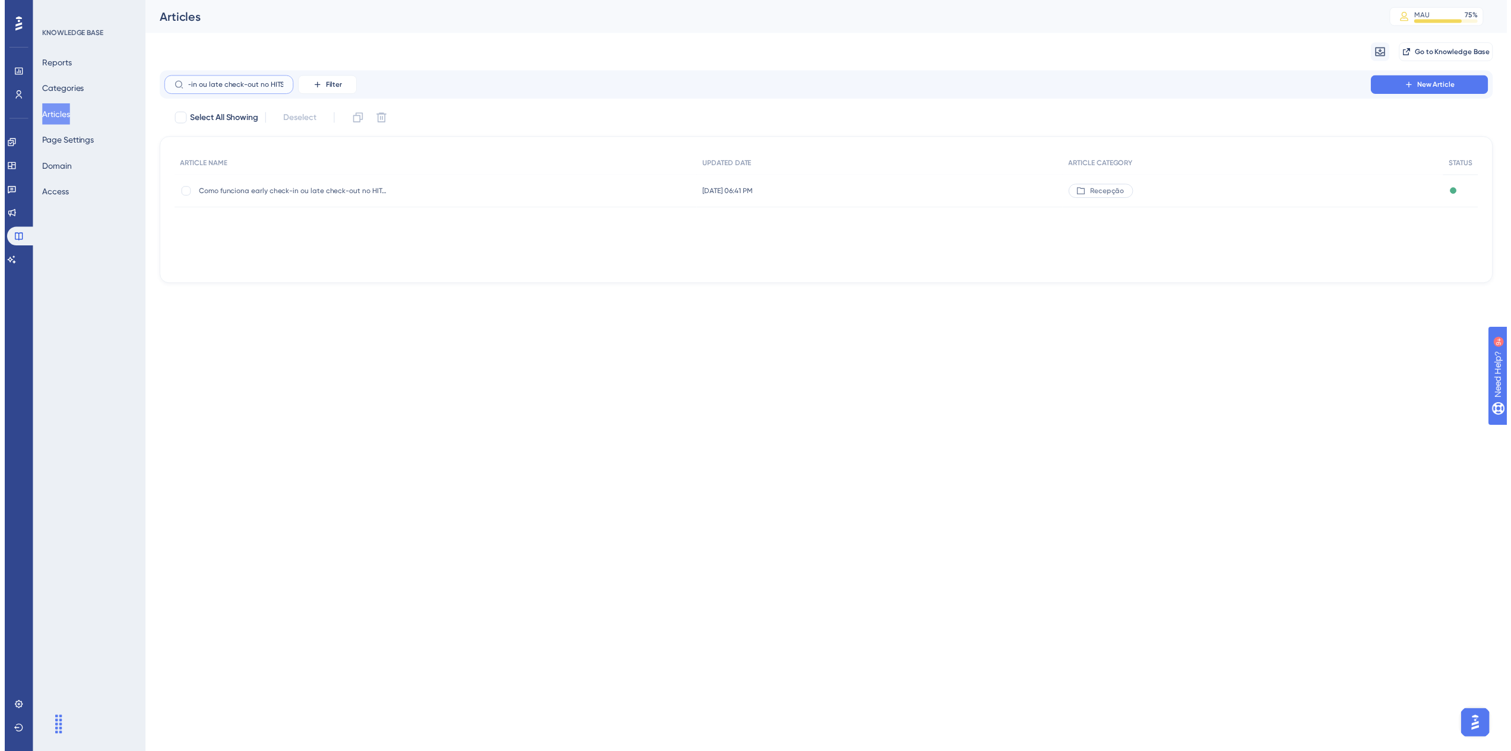
scroll to position [0, 89]
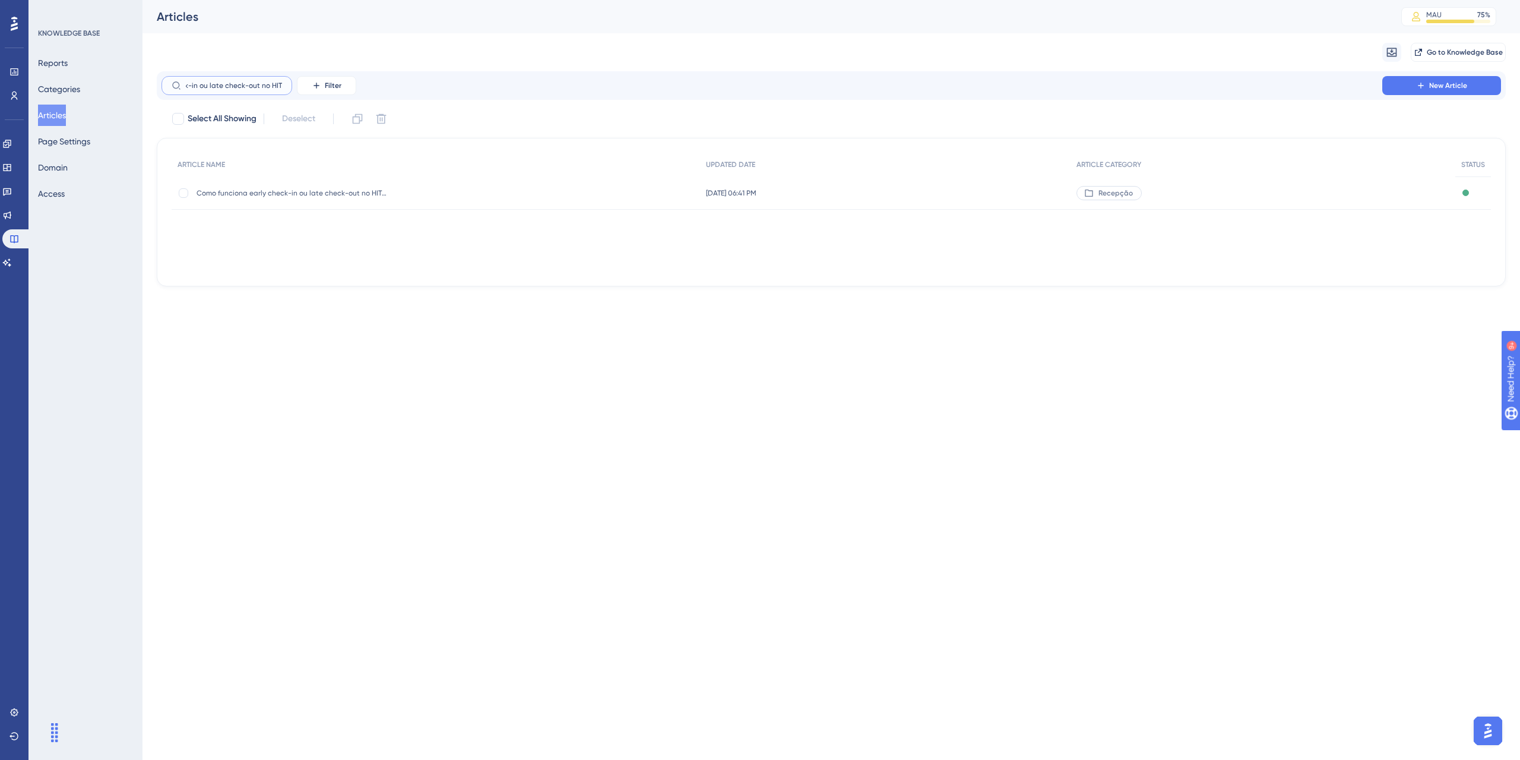
type input "Como funciona early check-in ou late check-out no HITS"
click at [305, 193] on span "Como funciona early check-in ou late check-out no HITS?" at bounding box center [292, 193] width 190 height 10
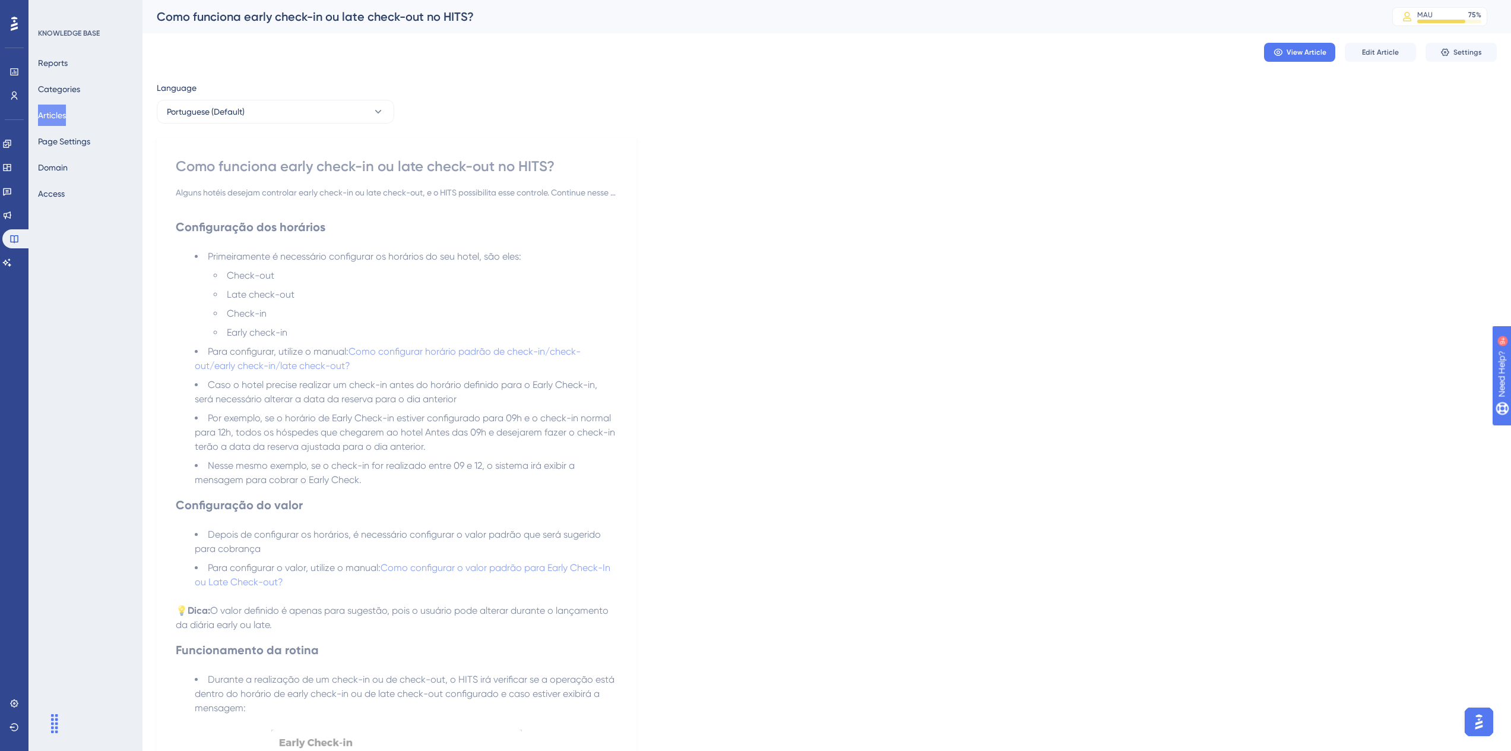
click at [1374, 42] on div "View Article Edit Article Settings" at bounding box center [827, 52] width 1340 height 38
click at [1375, 48] on span "Edit Article" at bounding box center [1380, 53] width 37 height 10
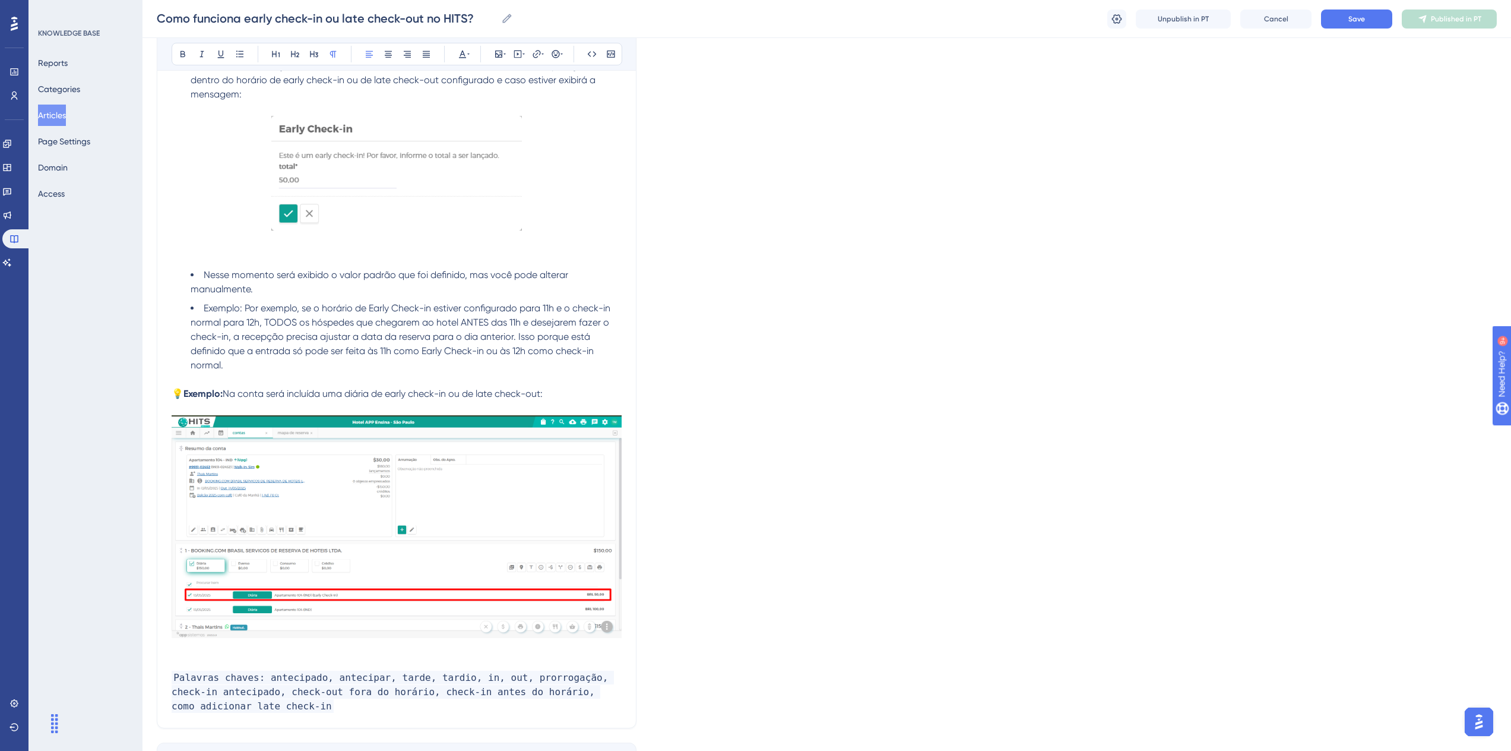
scroll to position [744, 0]
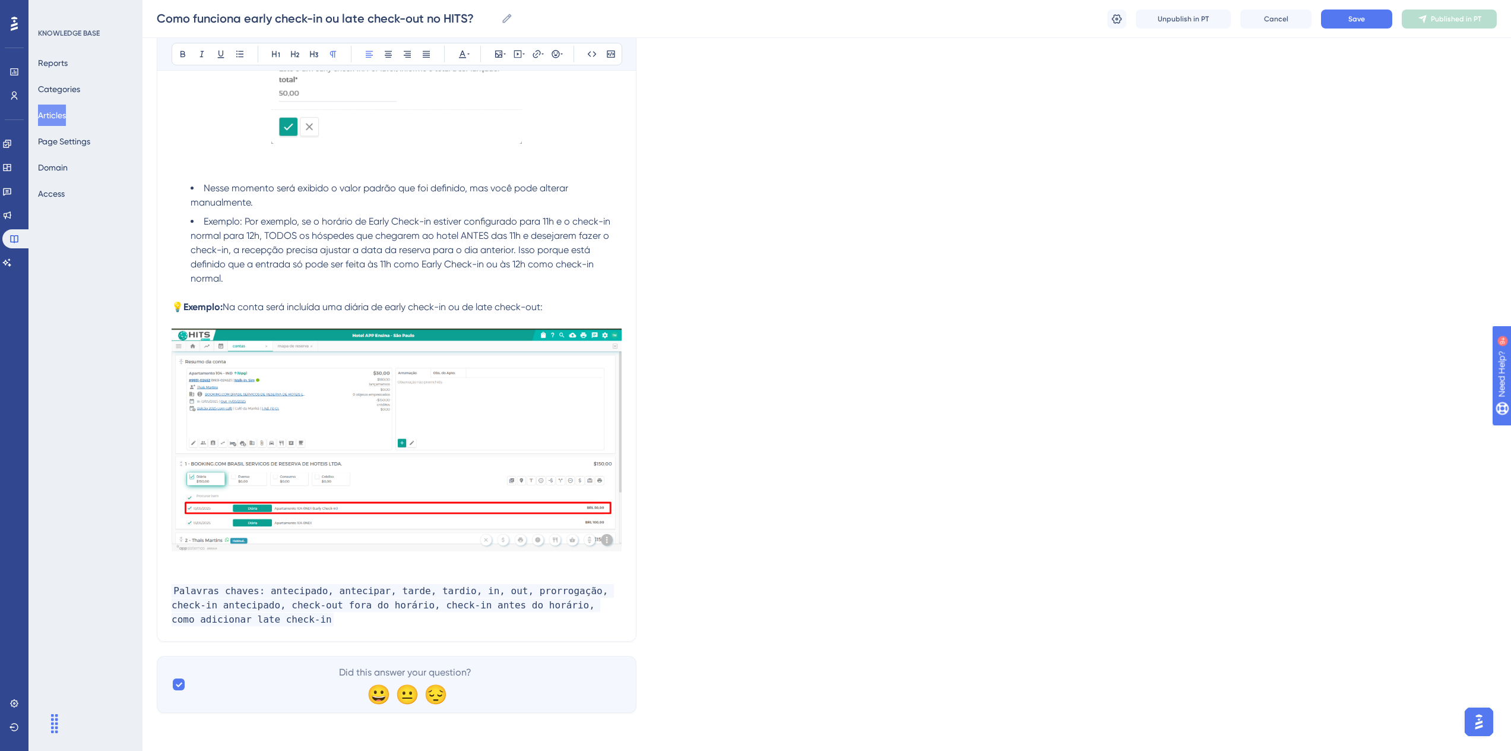
click at [233, 616] on p "Palavras chaves: antecipado, antecipar, tarde, tardio, in, out, prorrogação, ch…" at bounding box center [397, 605] width 450 height 43
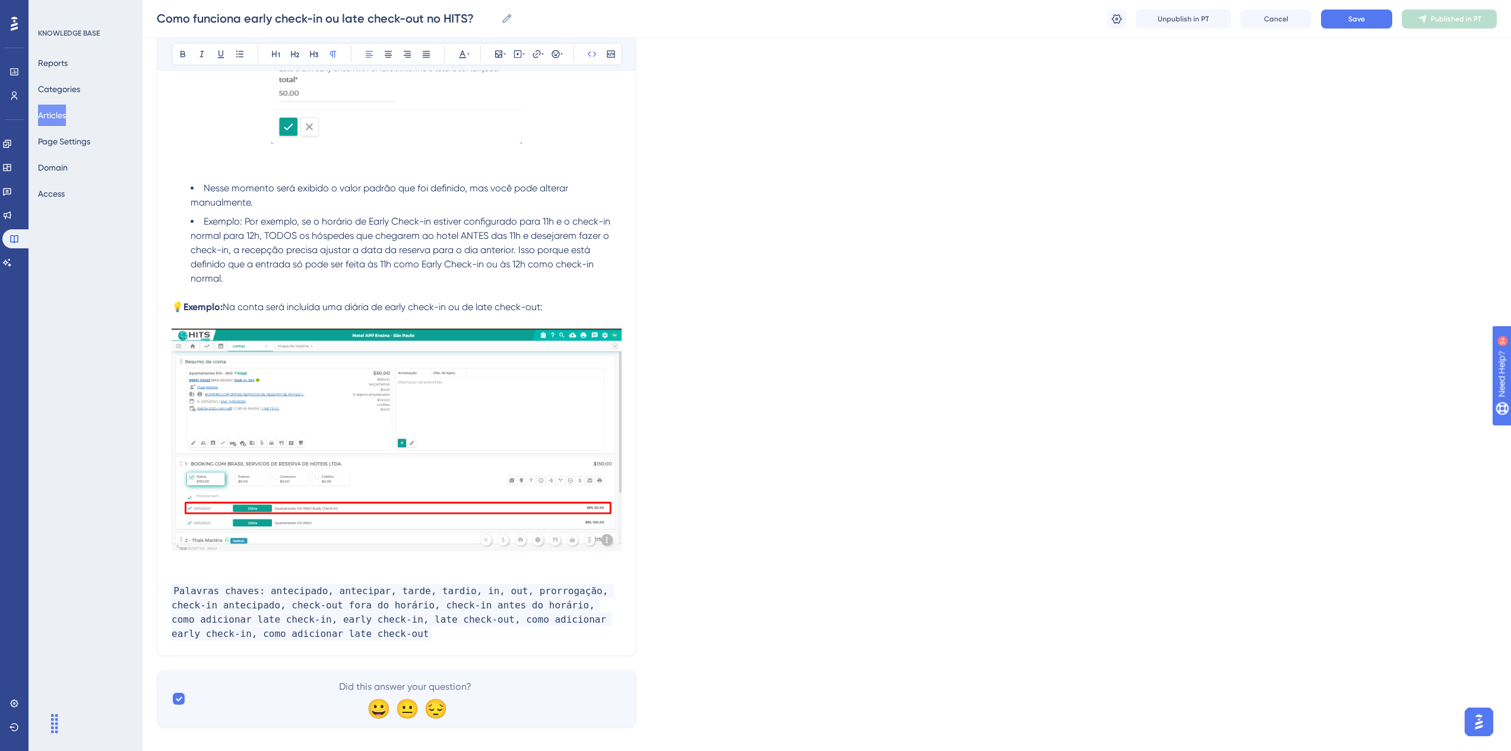
click at [1061, 559] on div "Language Portuguese (Default) Como funciona early check-in ou late check-out no…" at bounding box center [827, 29] width 1340 height 1394
click at [1346, 21] on button "Save" at bounding box center [1356, 19] width 71 height 19
click at [1436, 25] on button "Publish in PT" at bounding box center [1449, 19] width 95 height 19
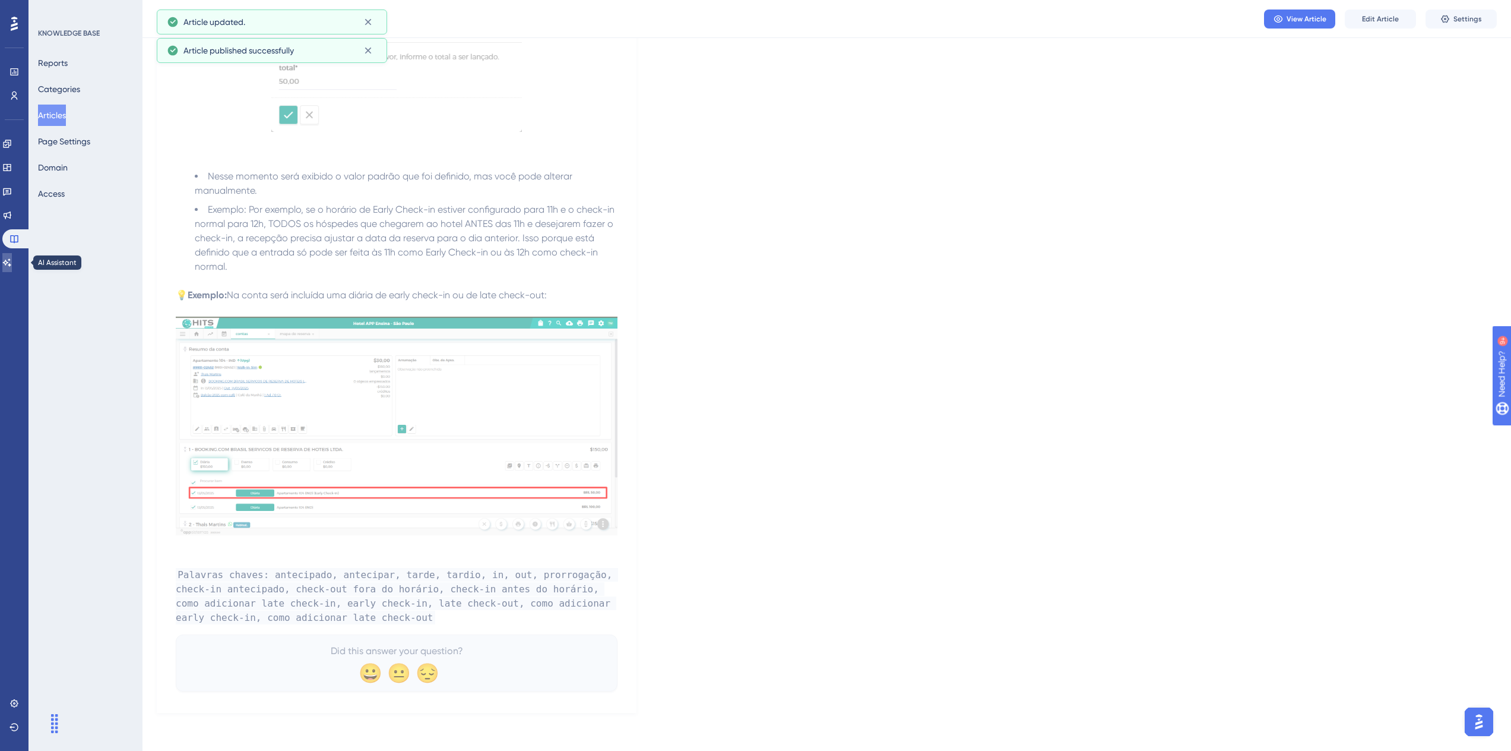
click at [11, 266] on icon at bounding box center [7, 262] width 8 height 8
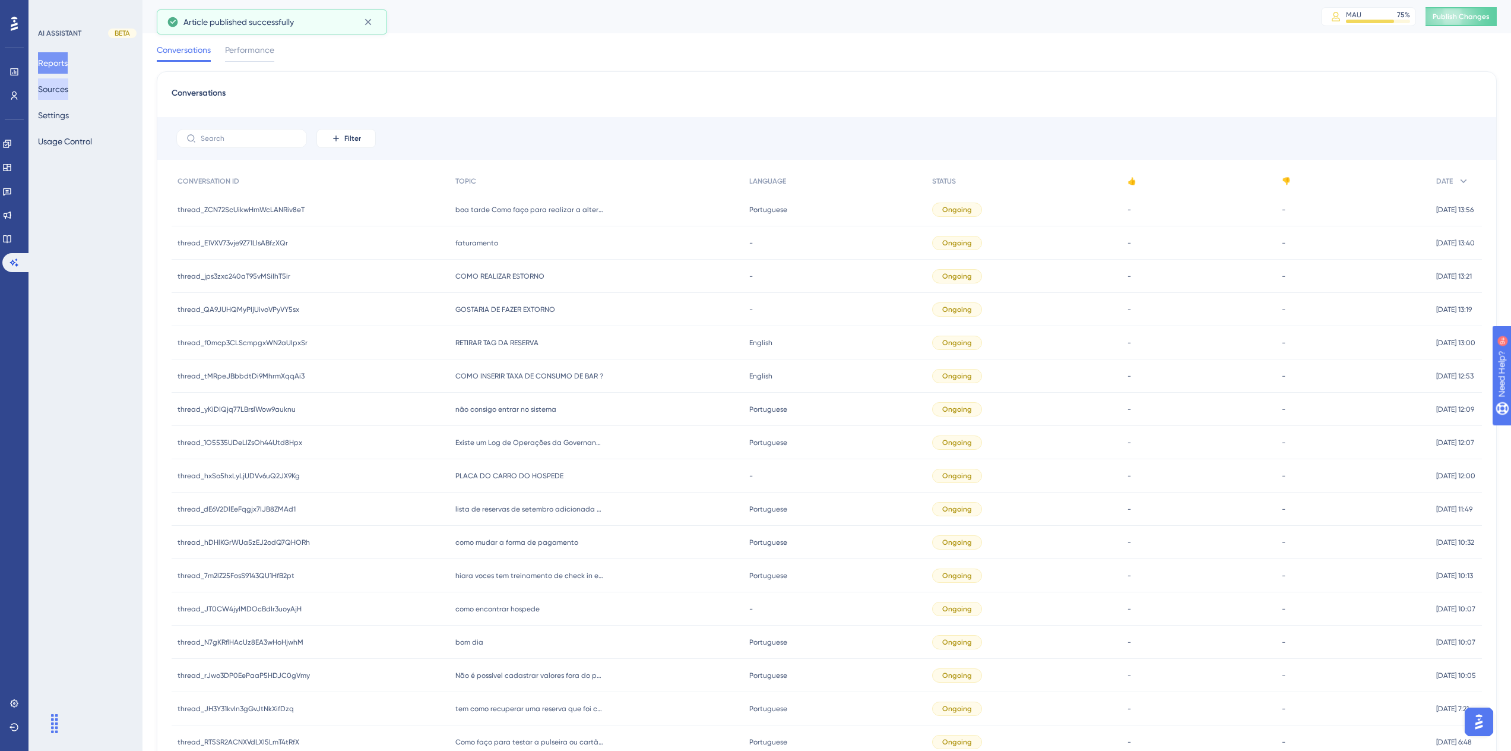
click at [58, 92] on button "Sources" at bounding box center [53, 88] width 30 height 21
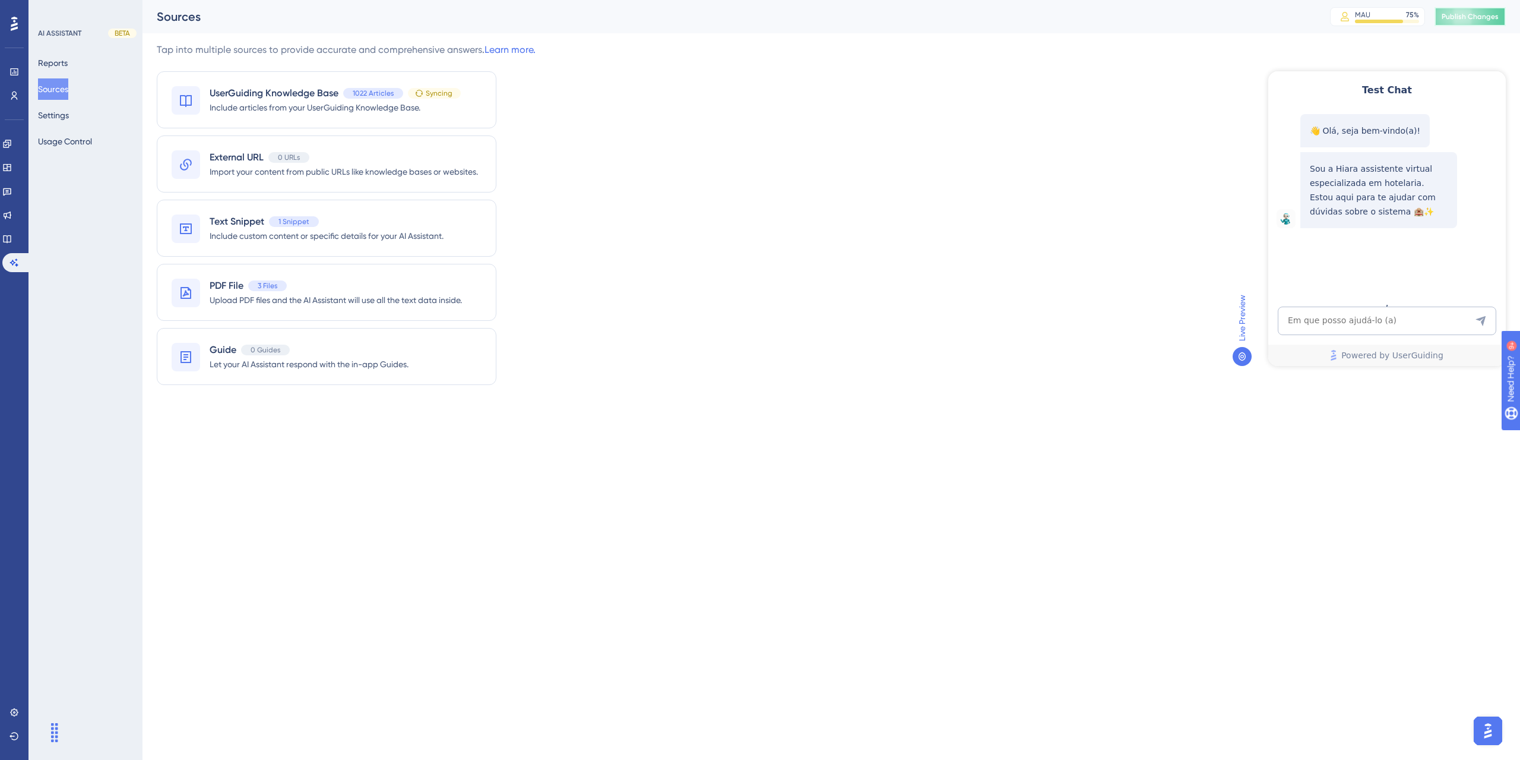
click at [1456, 19] on span "Publish Changes" at bounding box center [1470, 17] width 57 height 10
click at [1311, 310] on textarea "AI Assistant Text Input" at bounding box center [1387, 320] width 219 height 29
paste textarea "faturamento do mes"
type textarea "faturamento do mes"
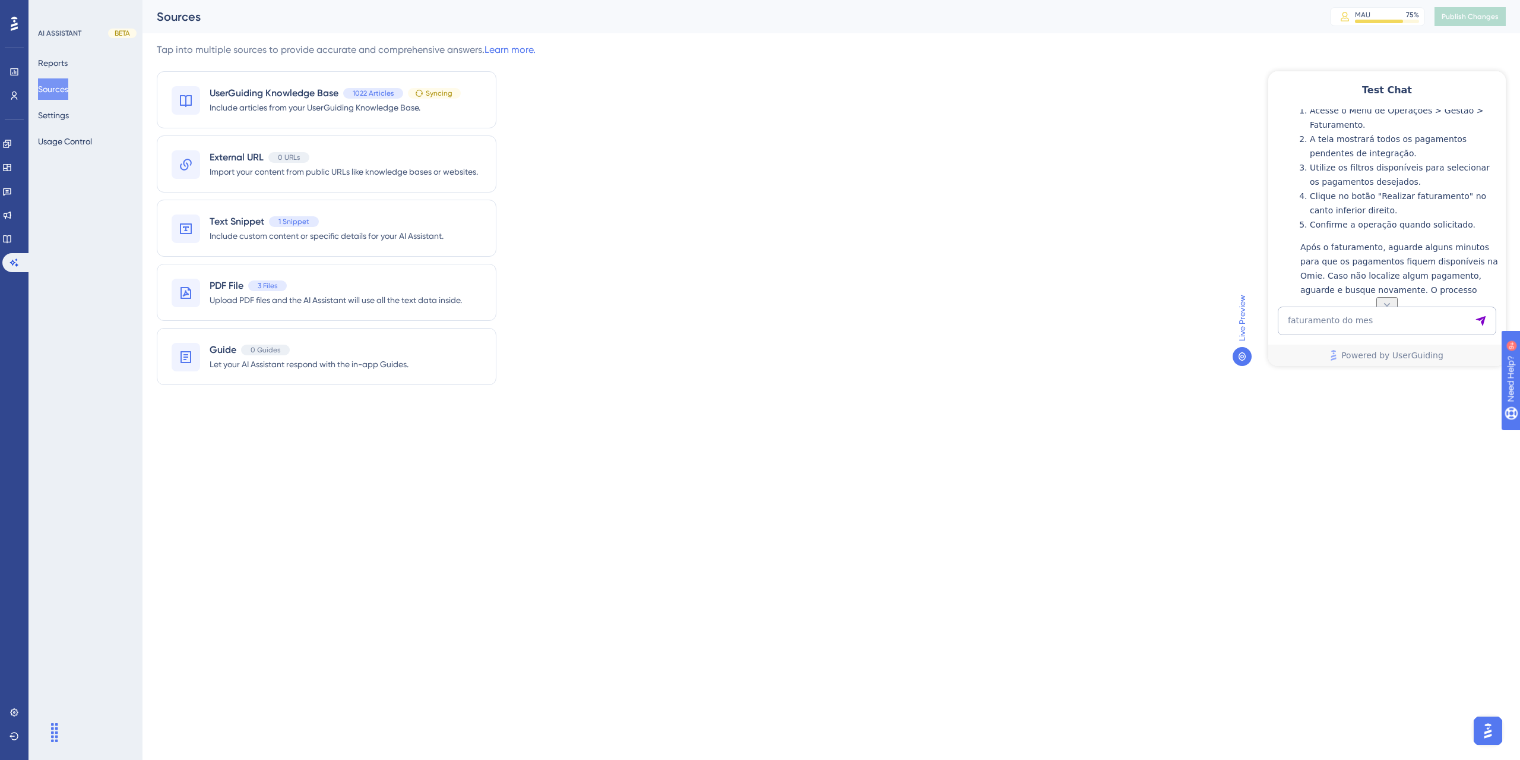
scroll to position [339, 0]
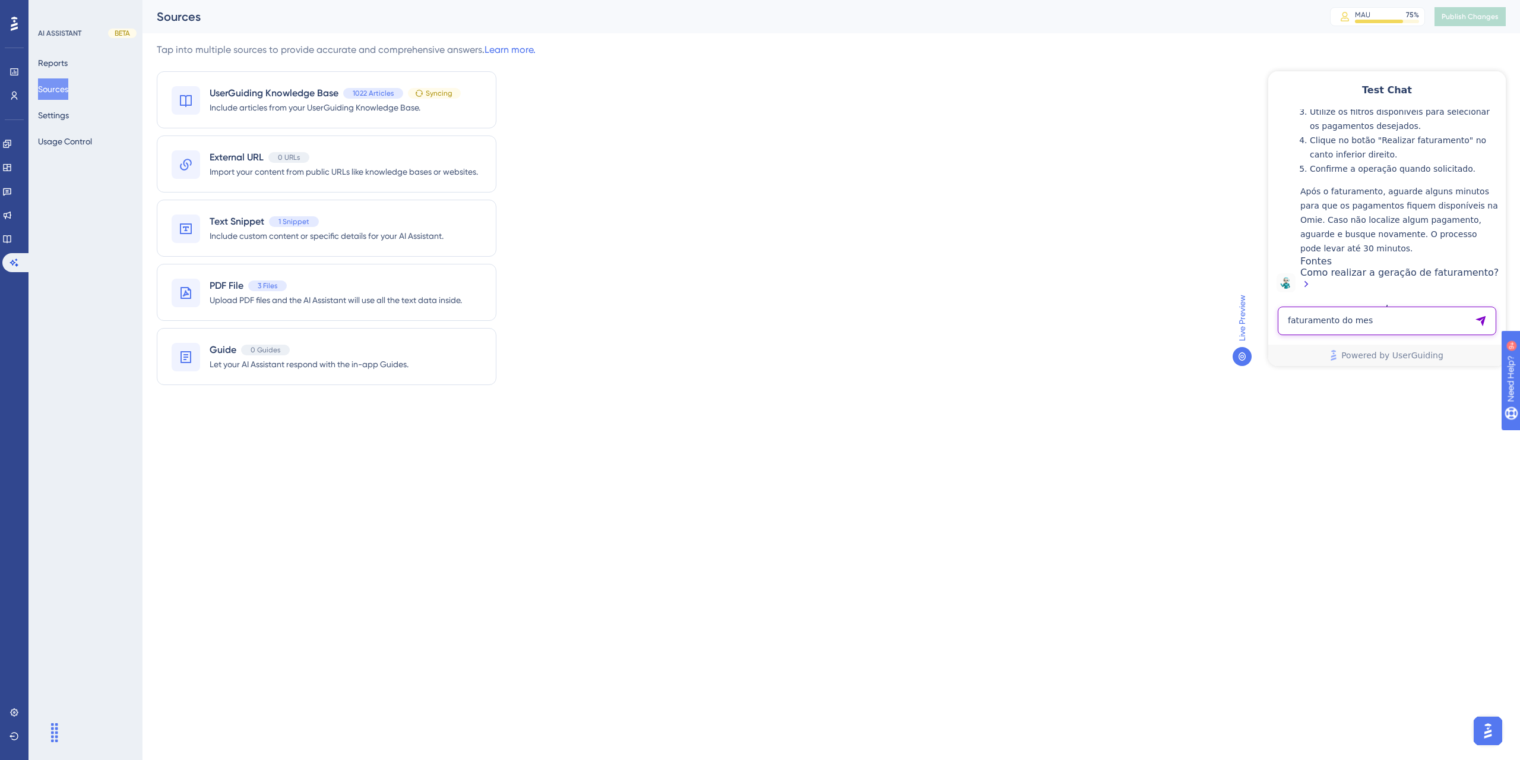
click at [1291, 311] on textarea "faturamento do mes" at bounding box center [1387, 320] width 219 height 29
paste textarea "como fazer extorno"
type textarea "como fazer extorno"
click at [1301, 305] on div "Test Chat 👋 Olá, seja bem-vindo(a)! Sou a Hiara assistente virtual especializad…" at bounding box center [1388, 218] width 238 height 295
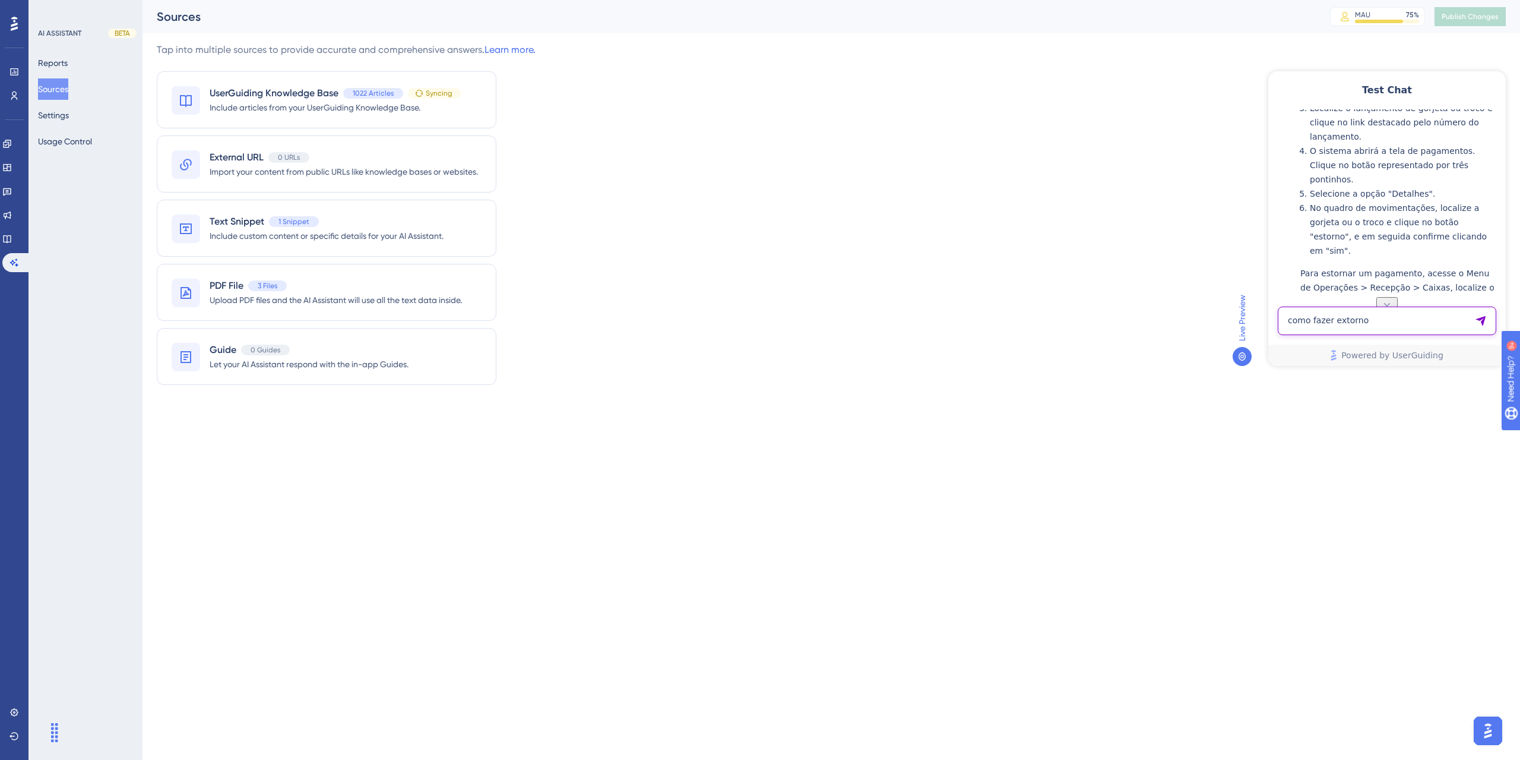
click at [1305, 313] on textarea "como fazer extorno" at bounding box center [1387, 320] width 219 height 29
paste textarea "Late Check-out"
type textarea "Late Check-out"
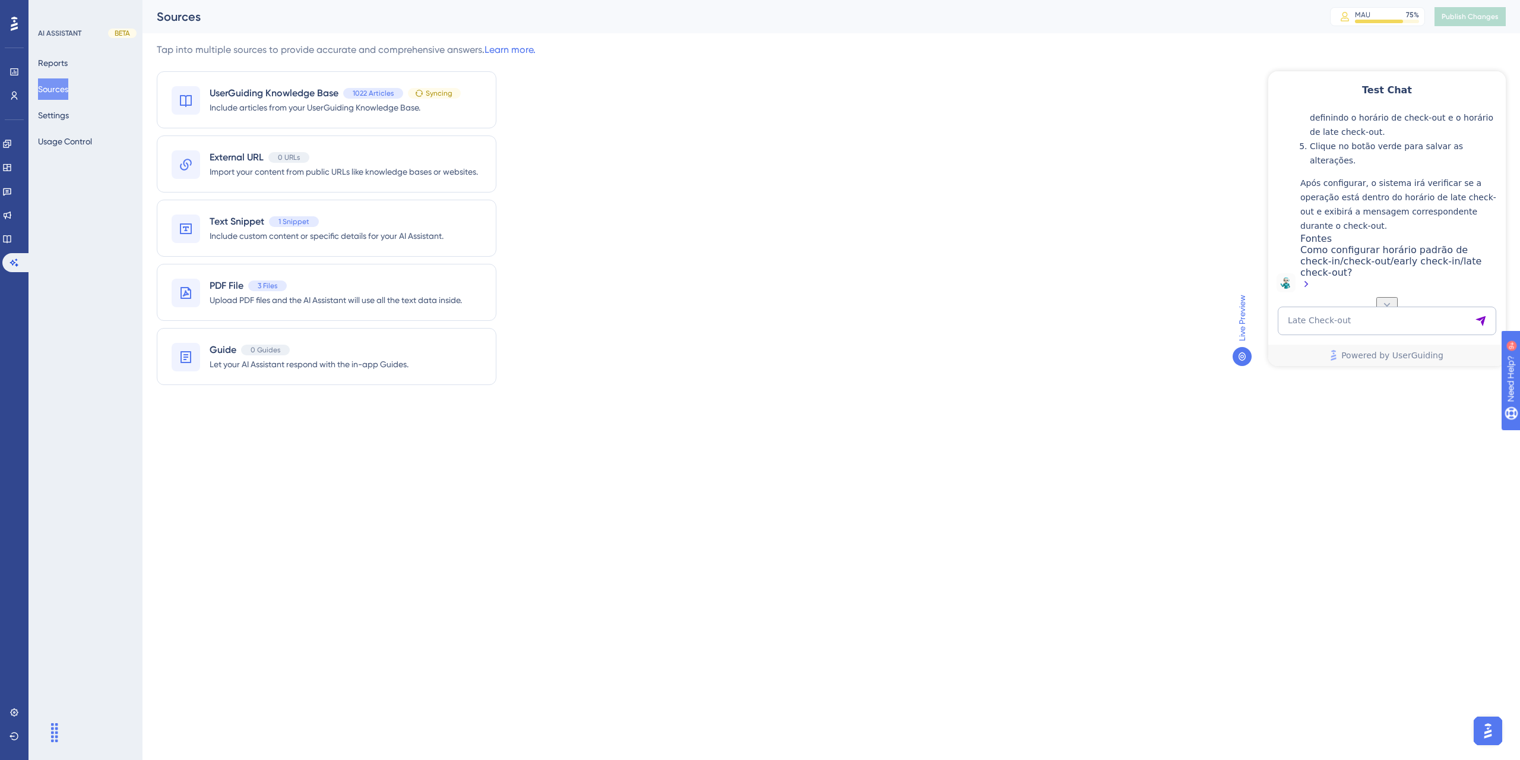
scroll to position [1244, 0]
click at [8, 236] on link at bounding box center [7, 238] width 10 height 19
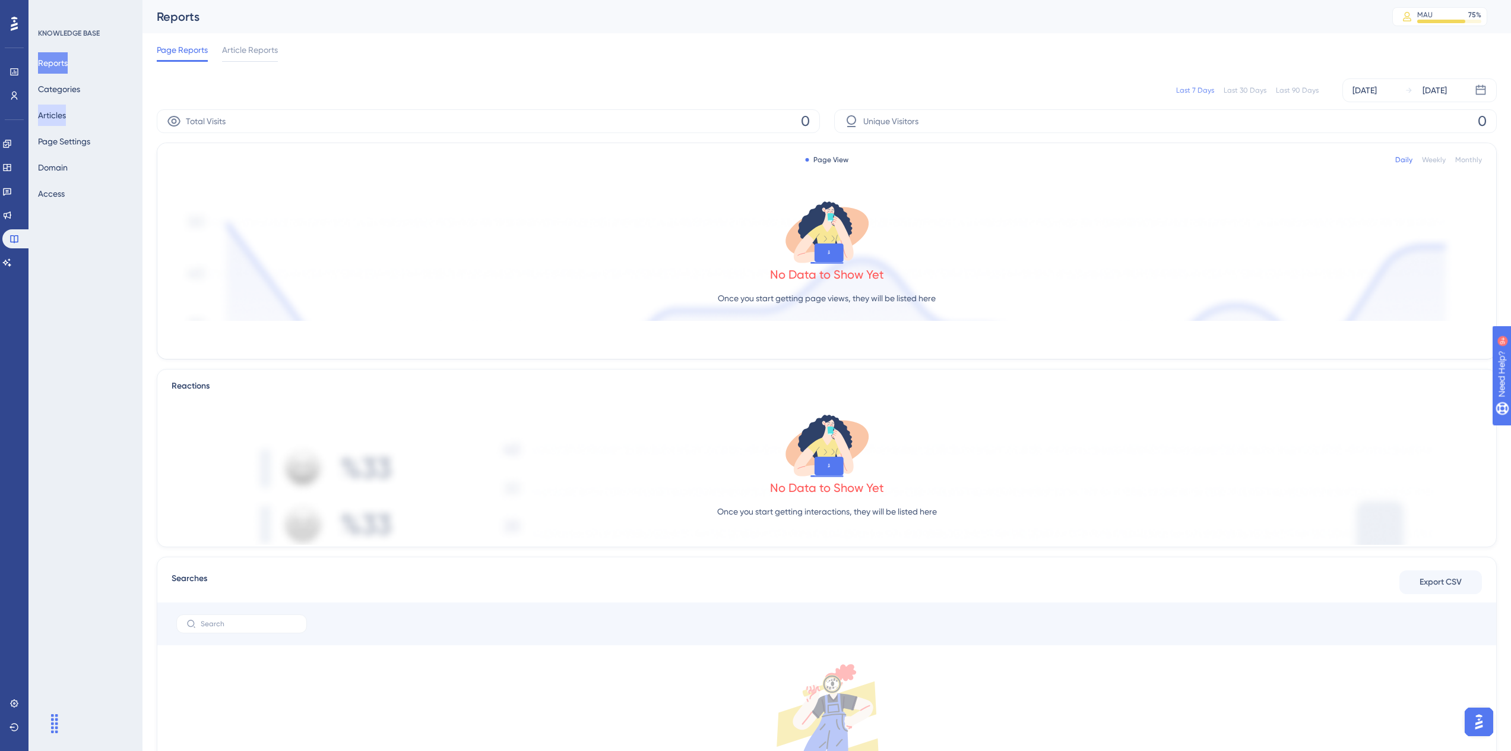
click at [61, 111] on button "Articles" at bounding box center [52, 115] width 28 height 21
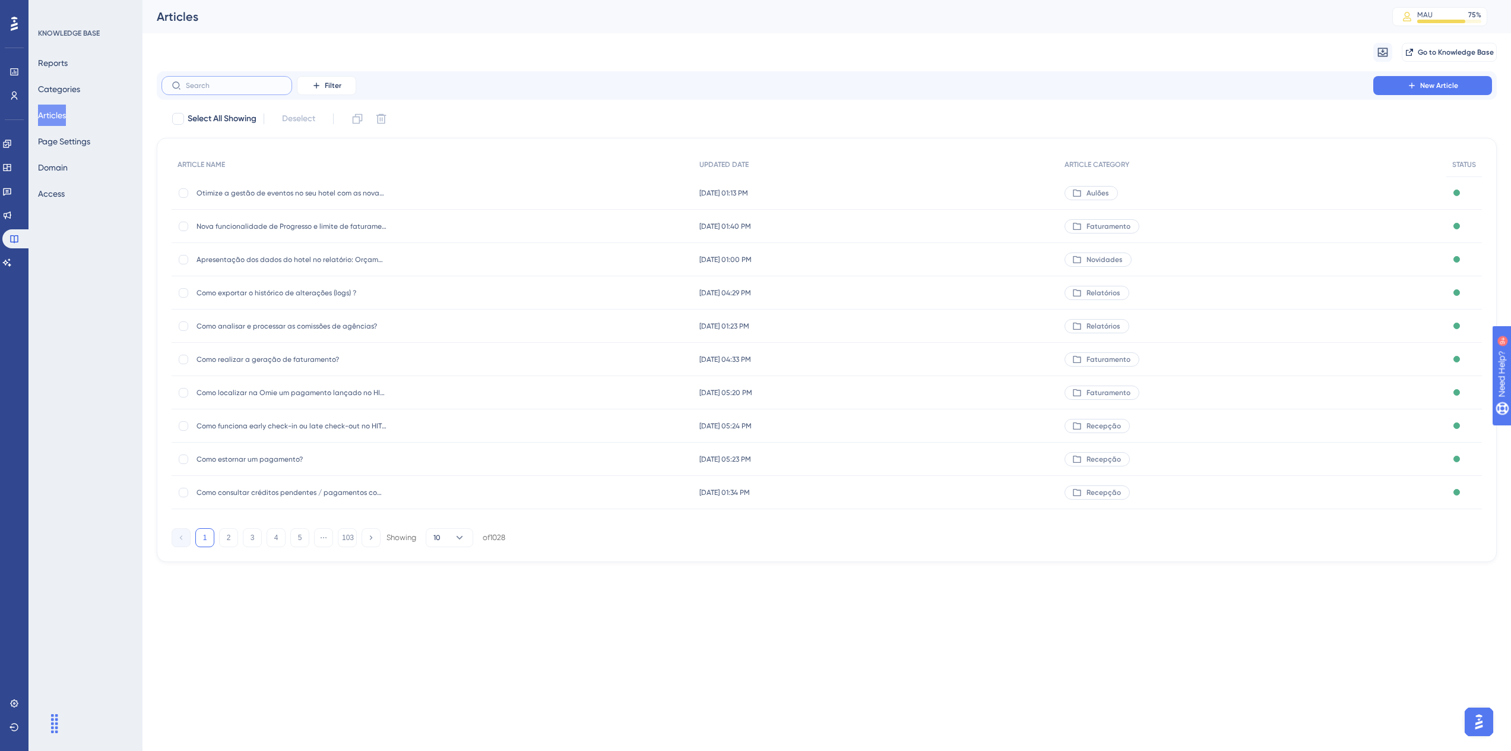
click at [214, 84] on input "text" at bounding box center [234, 85] width 96 height 8
type input "estorno"
click at [277, 289] on span "Estorno de troco e gorjeta" at bounding box center [292, 293] width 190 height 10
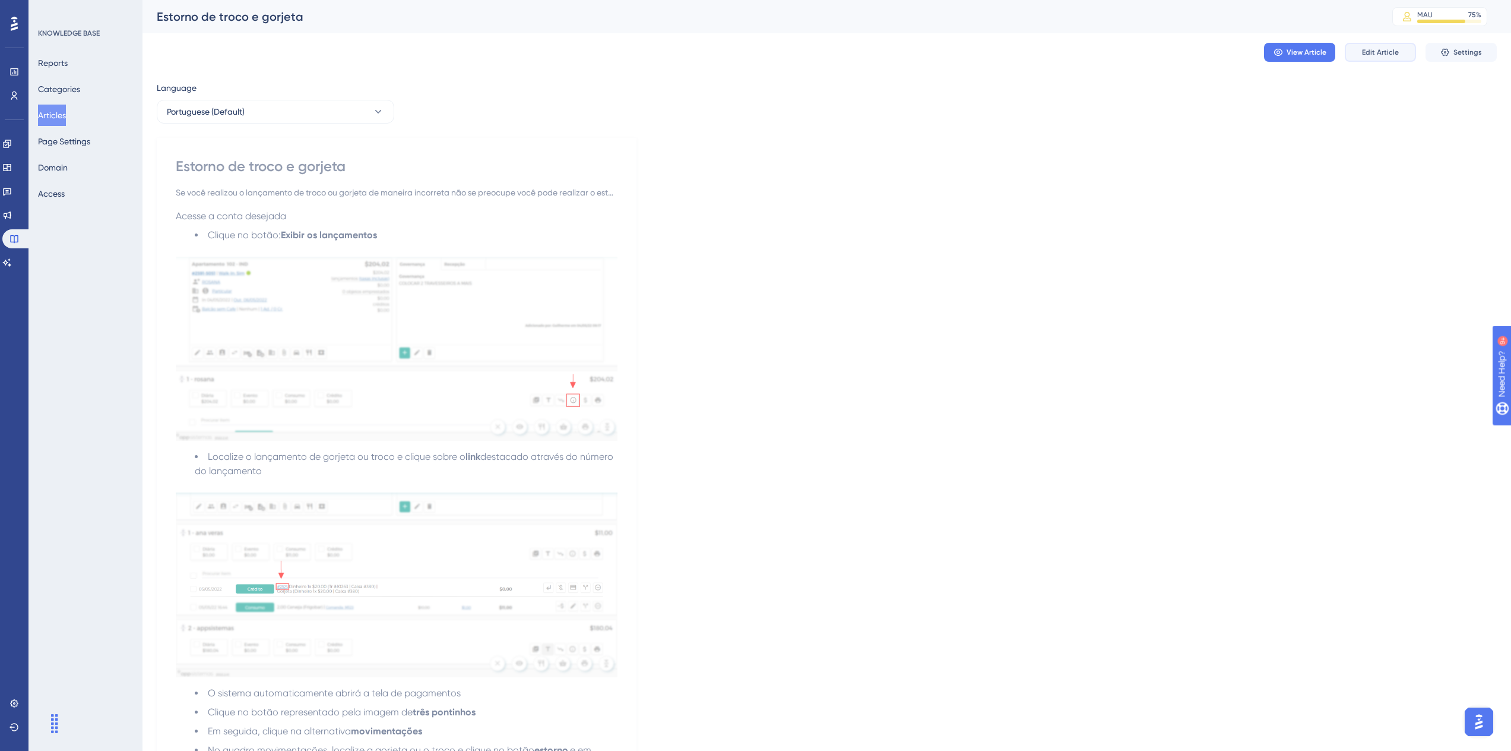
click at [1391, 53] on span "Edit Article" at bounding box center [1380, 53] width 37 height 10
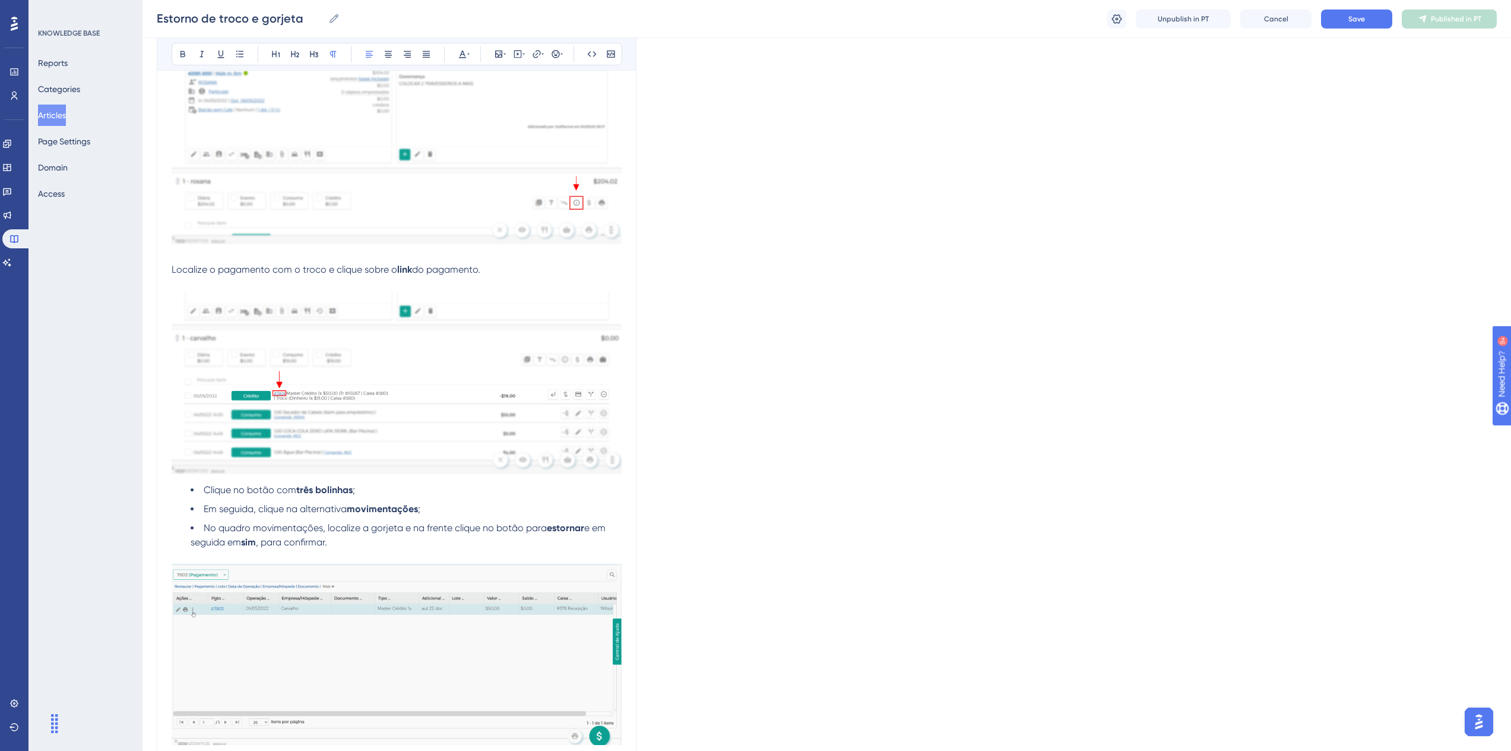
scroll to position [1187, 0]
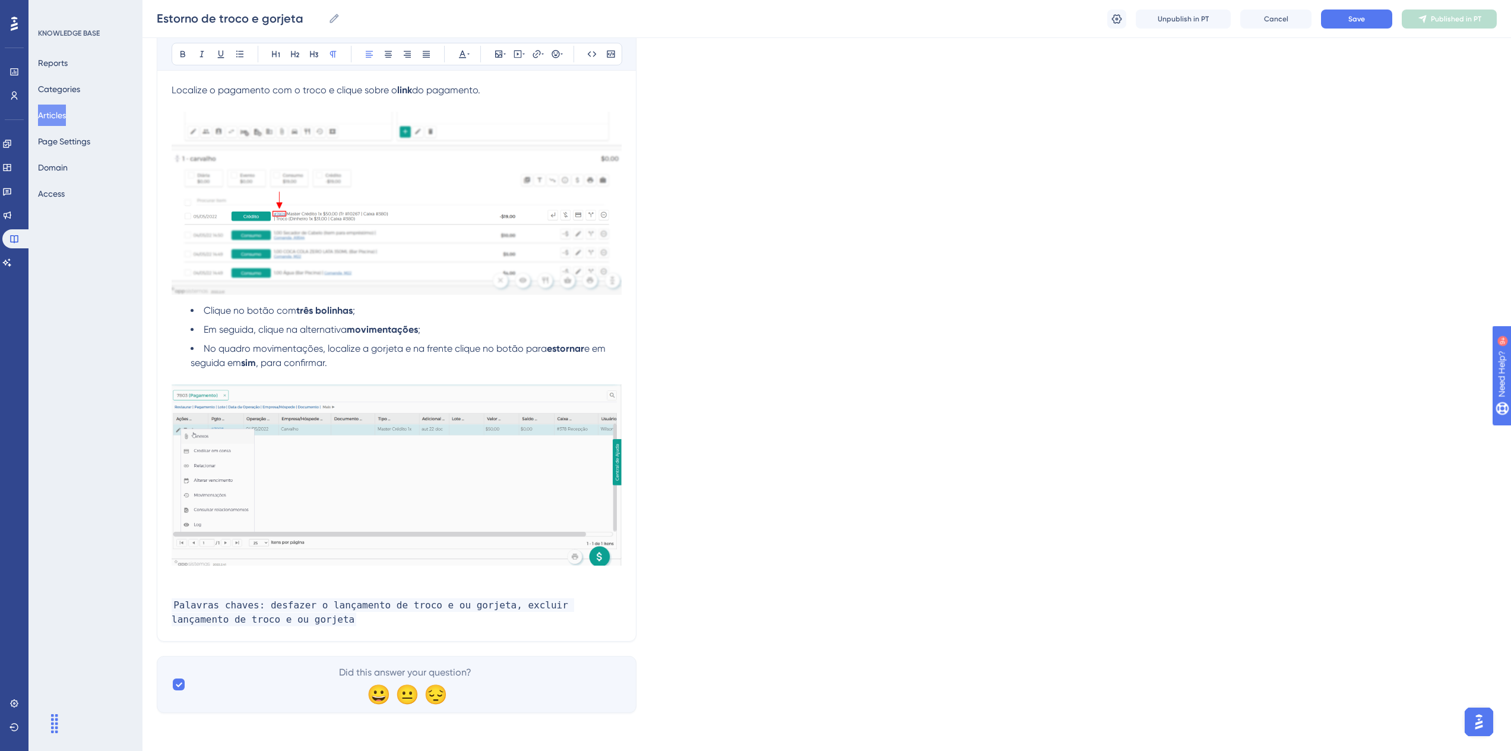
click at [320, 616] on p "Palavras chaves: desfazer o lançamento de troco e ou gorjeta, excluir lançament…" at bounding box center [397, 612] width 450 height 29
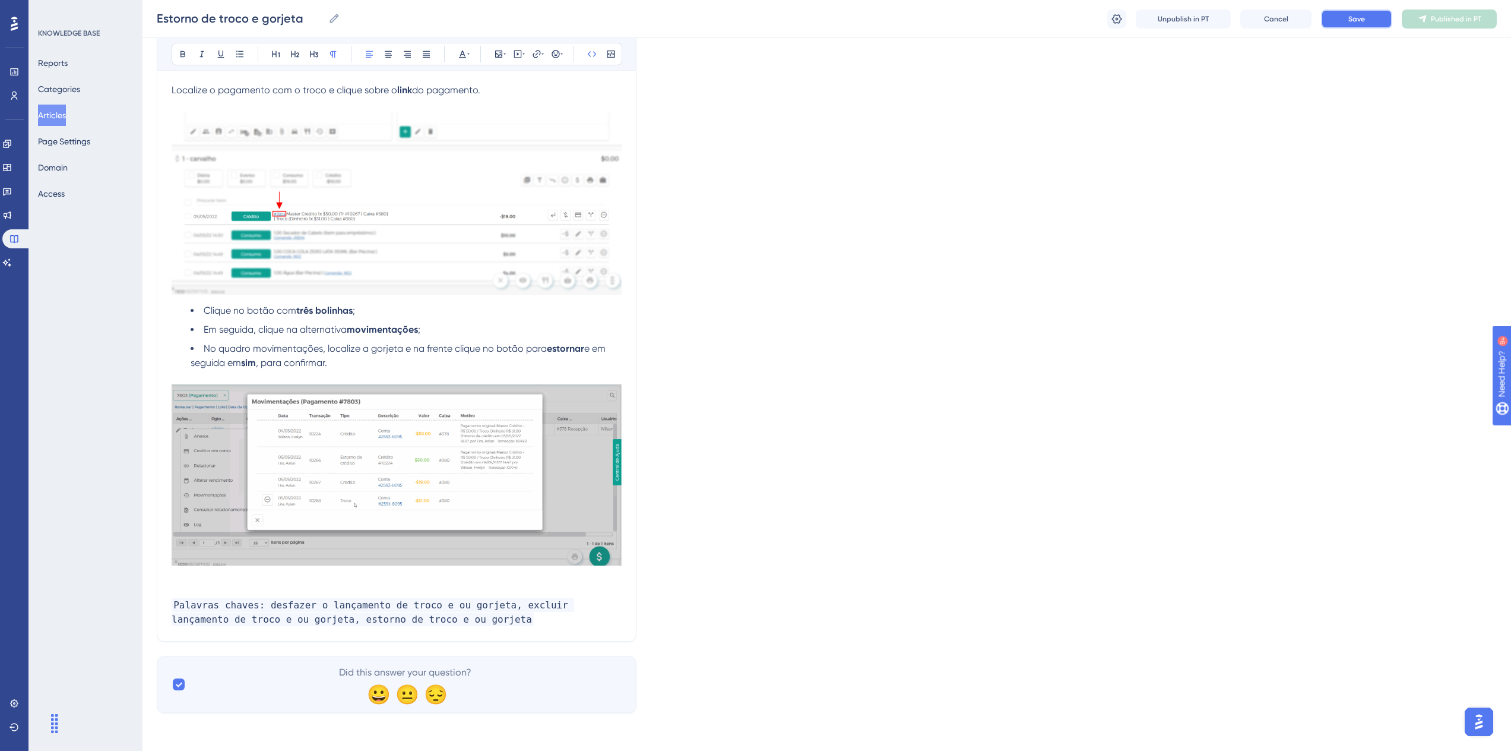
click at [1349, 18] on span "Save" at bounding box center [1357, 19] width 17 height 10
click at [1445, 20] on span "Publish in PT" at bounding box center [1456, 19] width 42 height 10
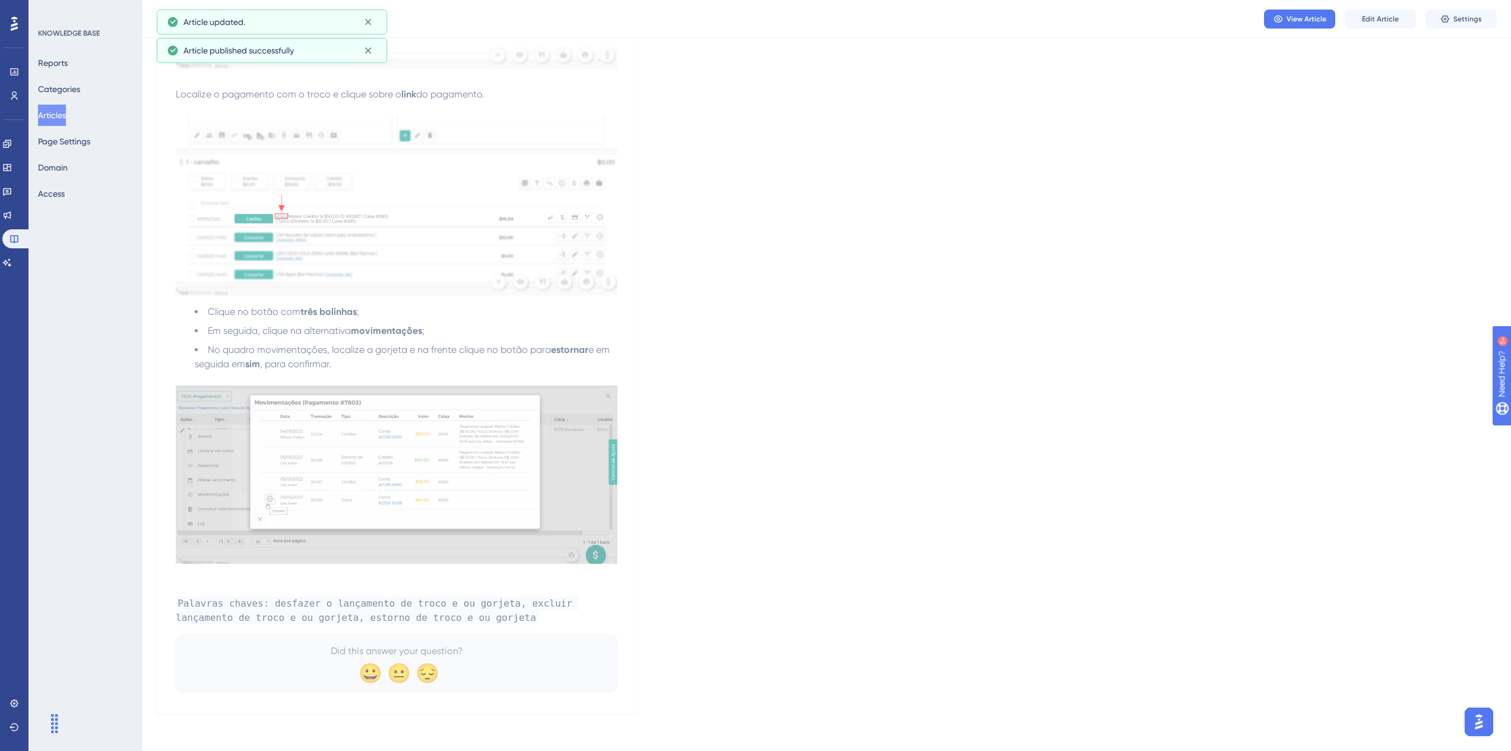
scroll to position [1121, 0]
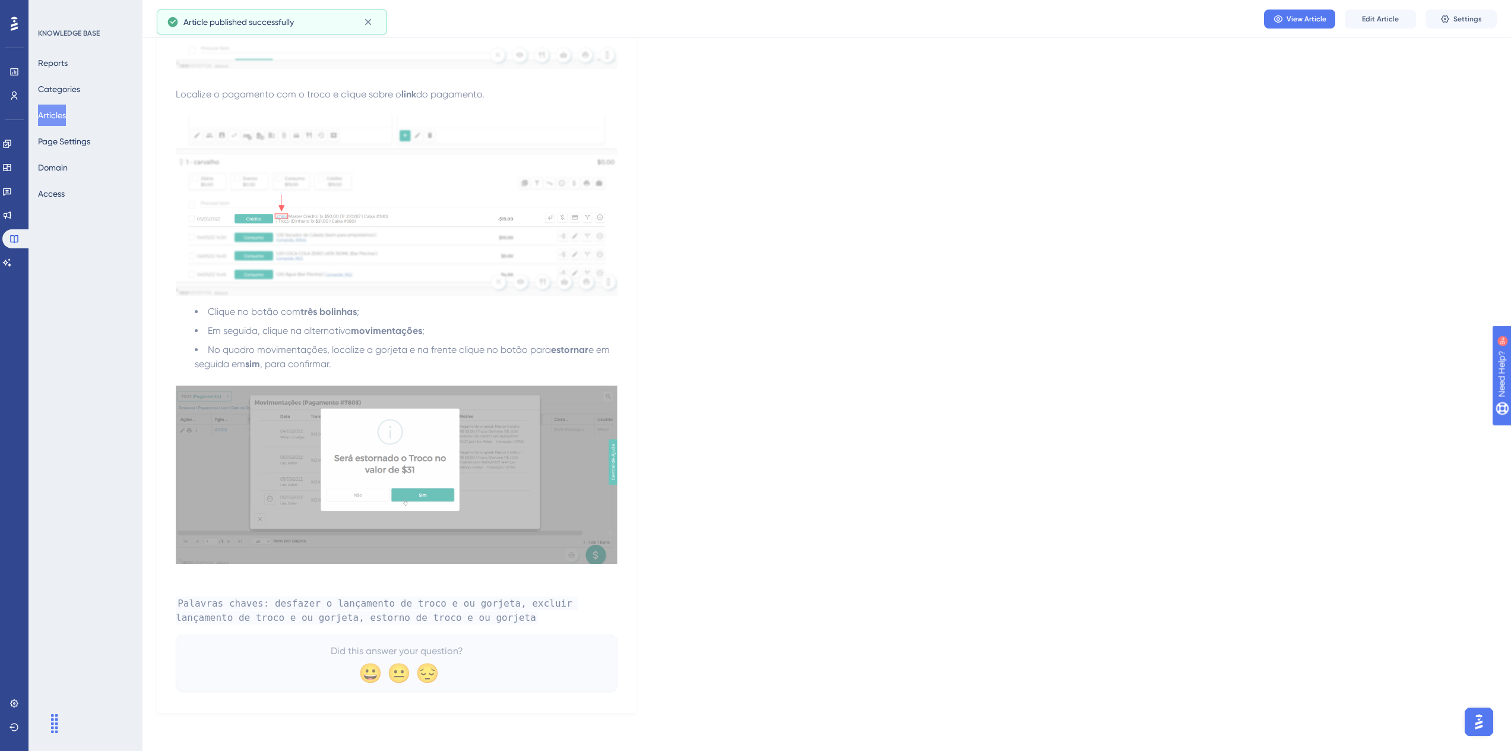
click at [20, 252] on div "Engagement Widgets Feedback Product Updates Knowledge Base AI Assistant" at bounding box center [14, 203] width 24 height 138
click at [12, 264] on icon at bounding box center [7, 263] width 10 height 10
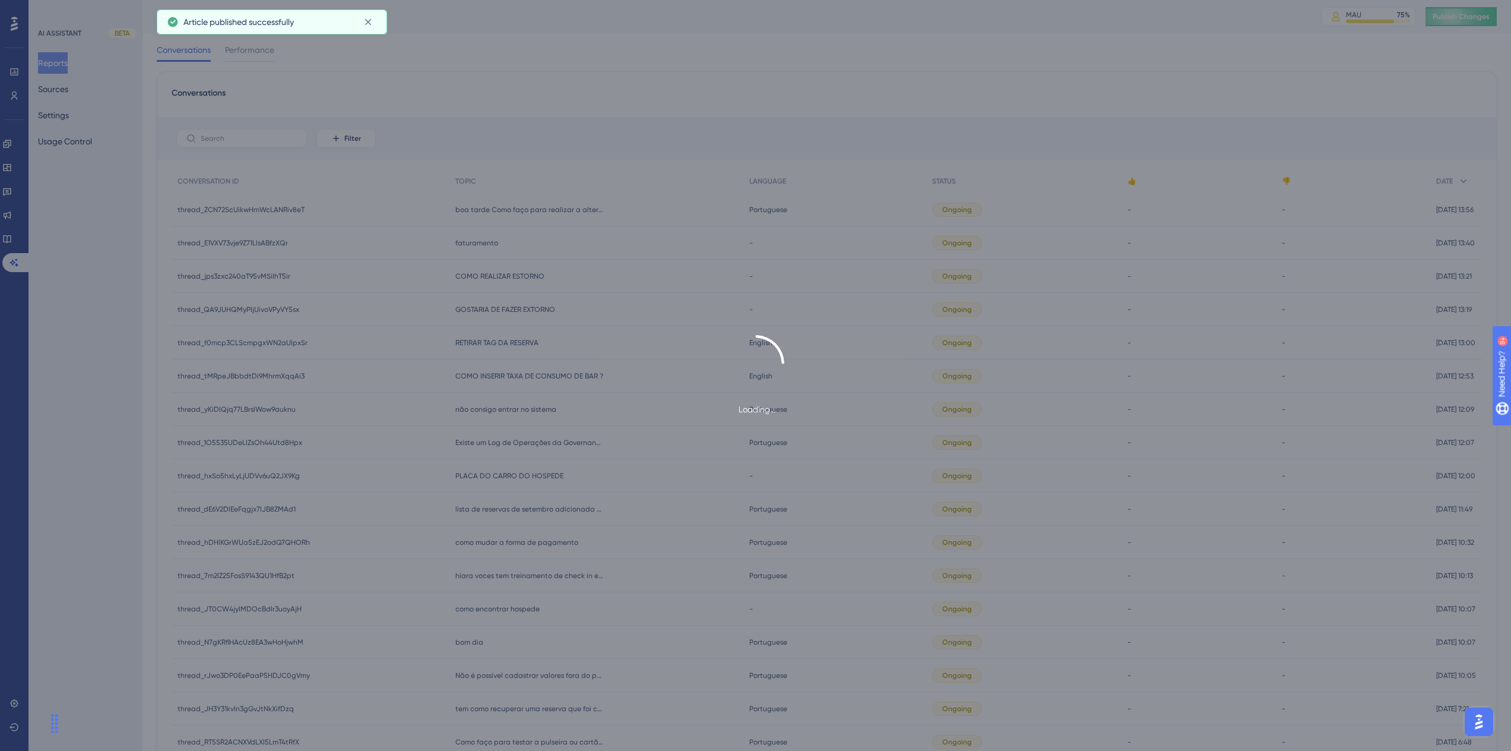
click at [64, 86] on div "Loading..." at bounding box center [755, 375] width 1511 height 751
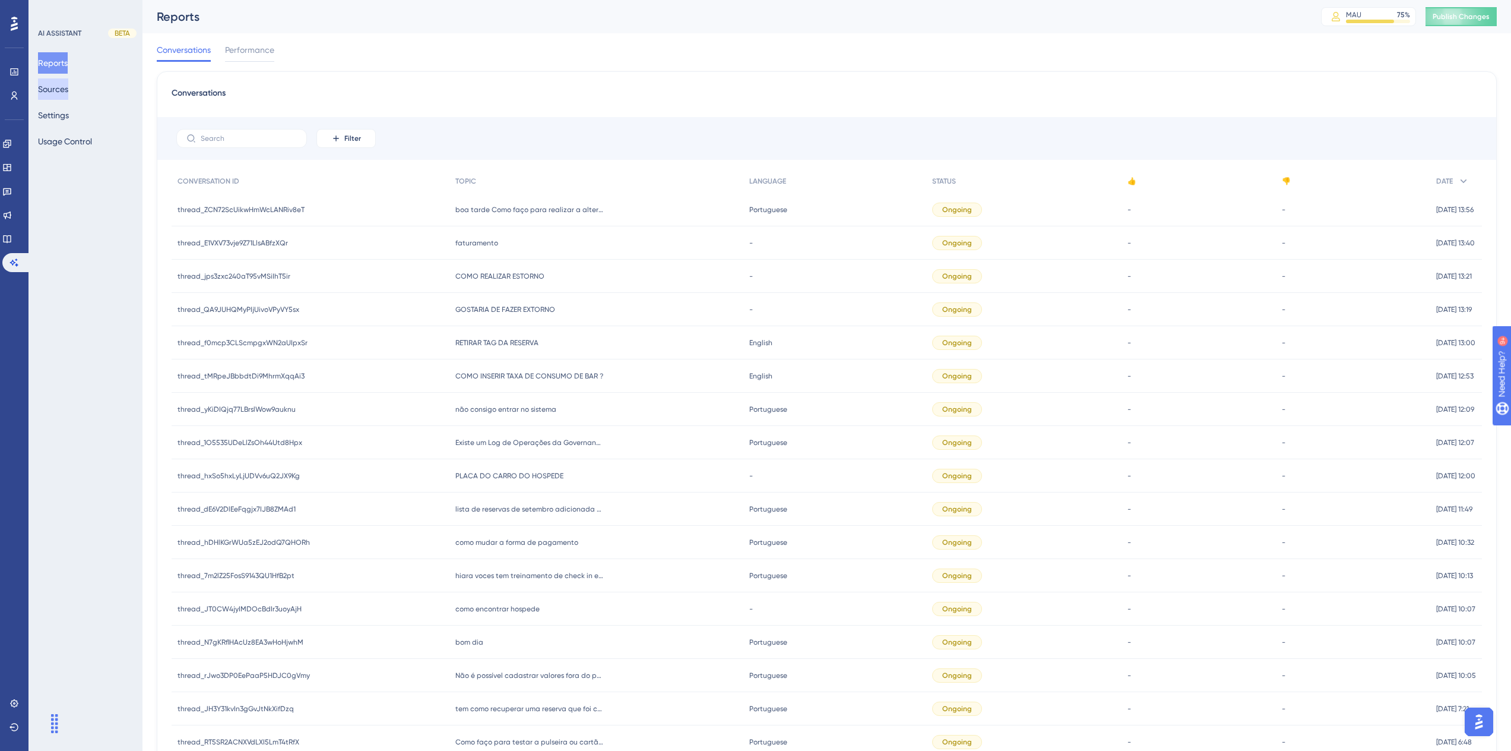
click at [67, 97] on button "Sources" at bounding box center [53, 88] width 30 height 21
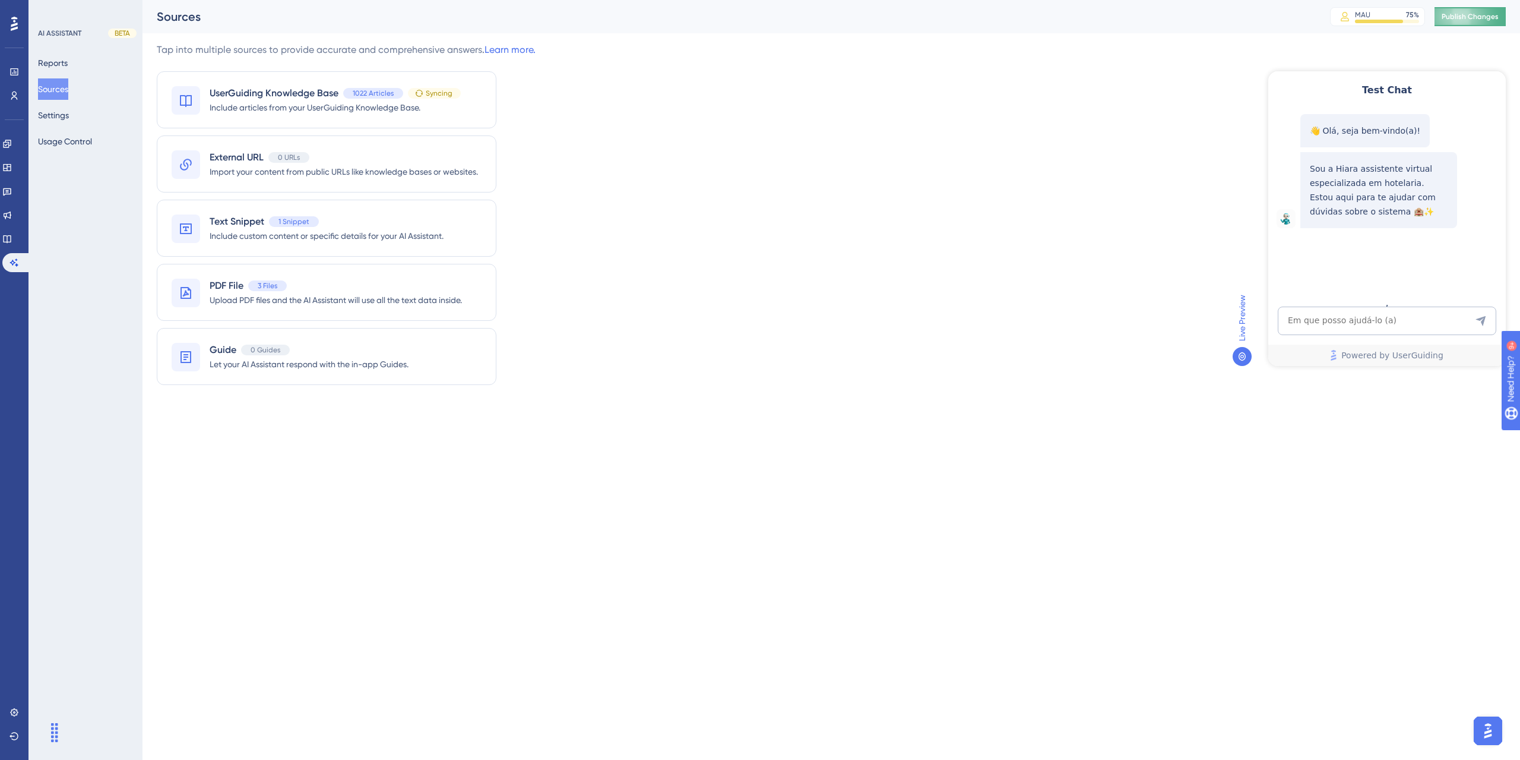
click at [1453, 21] on span "Publish Changes" at bounding box center [1470, 17] width 57 height 10
click at [1375, 314] on textarea "AI Assistant Text Input" at bounding box center [1387, 320] width 219 height 29
type textarea "como fazer extorno"
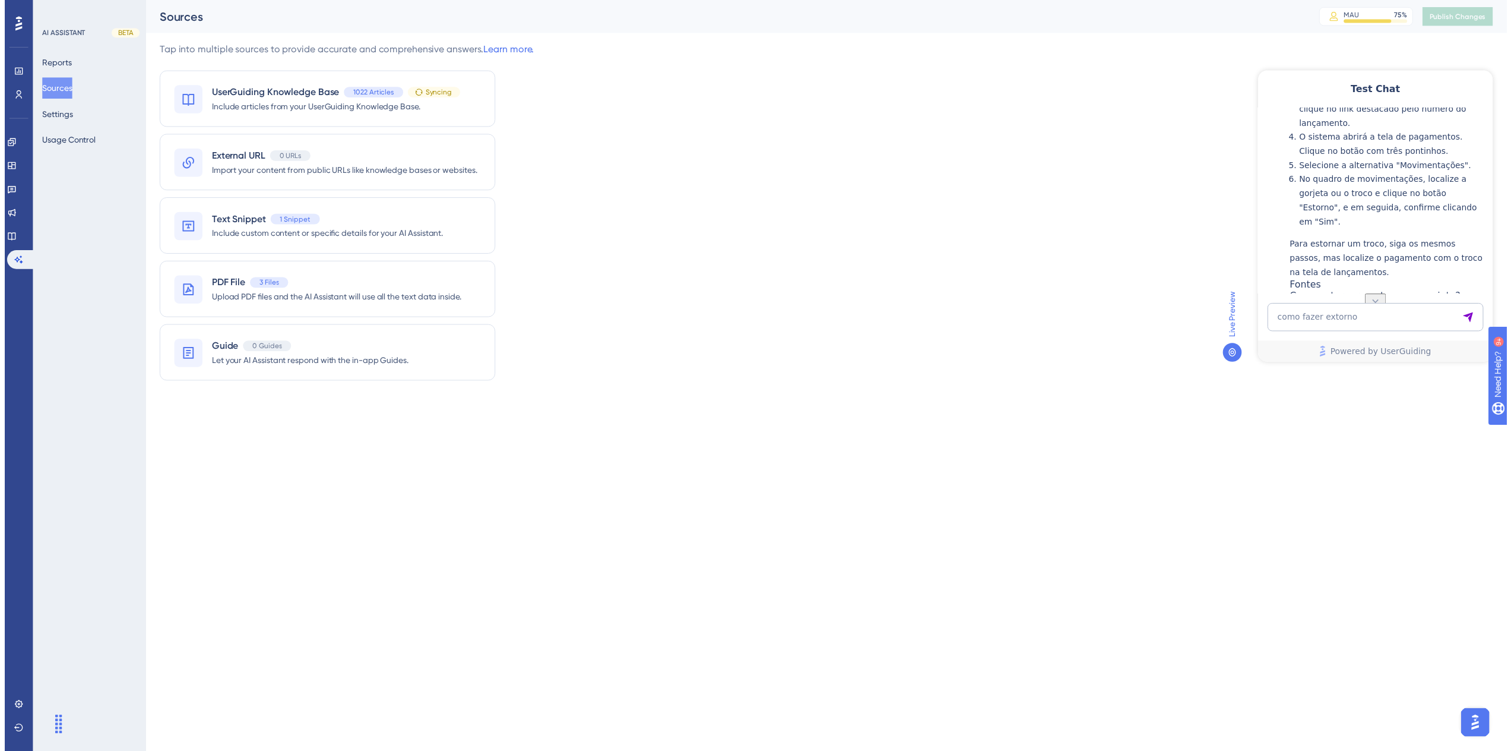
scroll to position [353, 0]
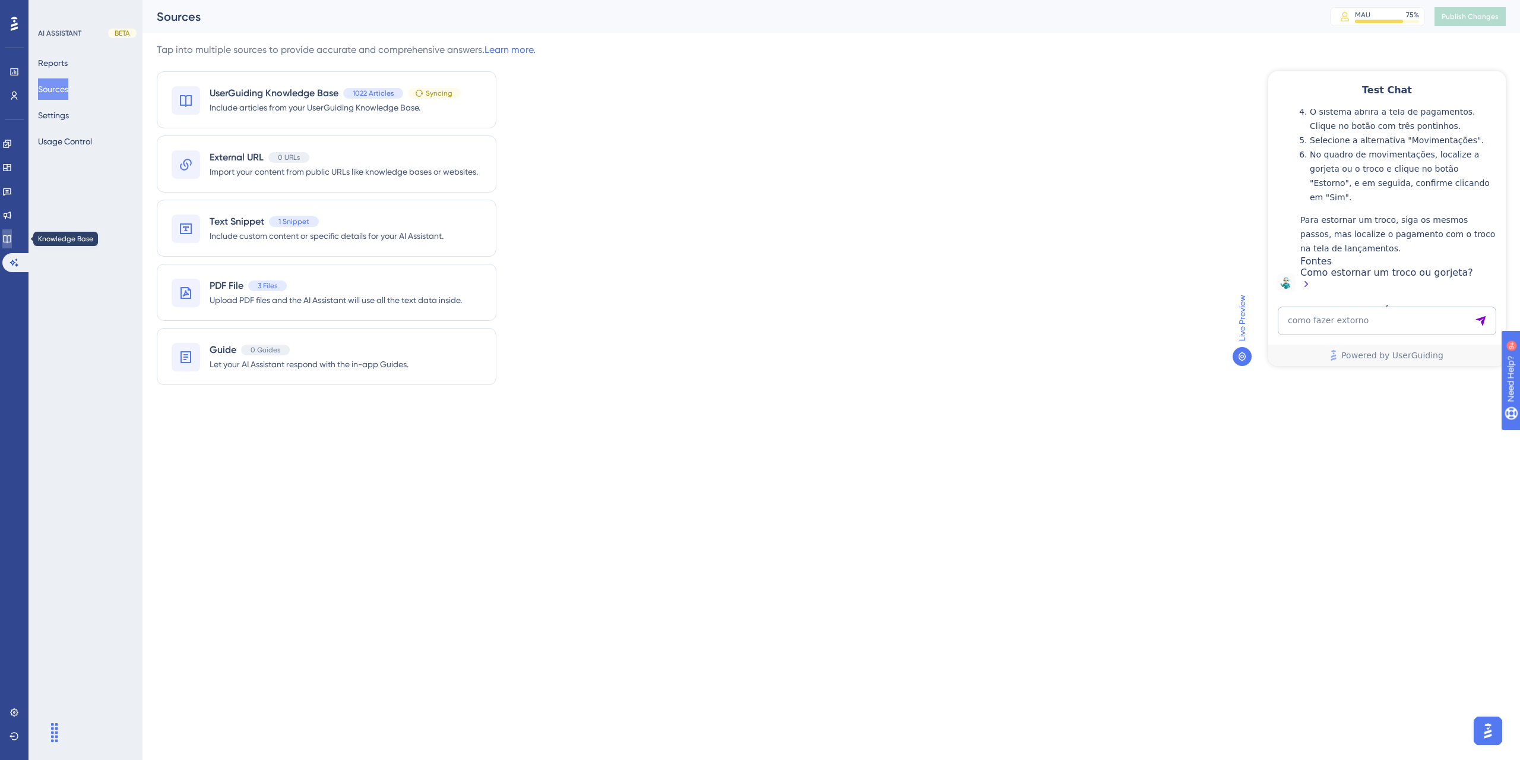
click at [12, 233] on link at bounding box center [7, 238] width 10 height 19
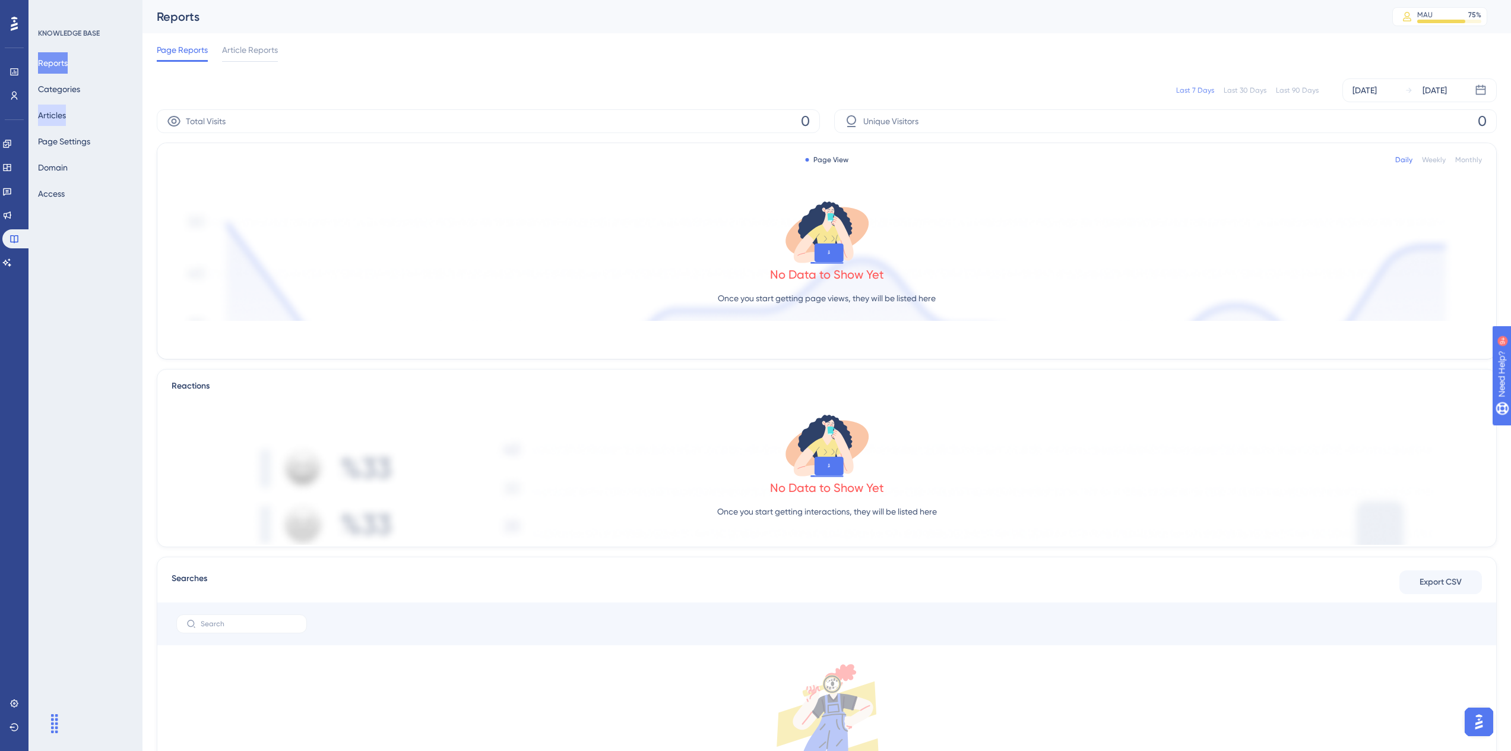
click at [66, 114] on button "Articles" at bounding box center [52, 115] width 28 height 21
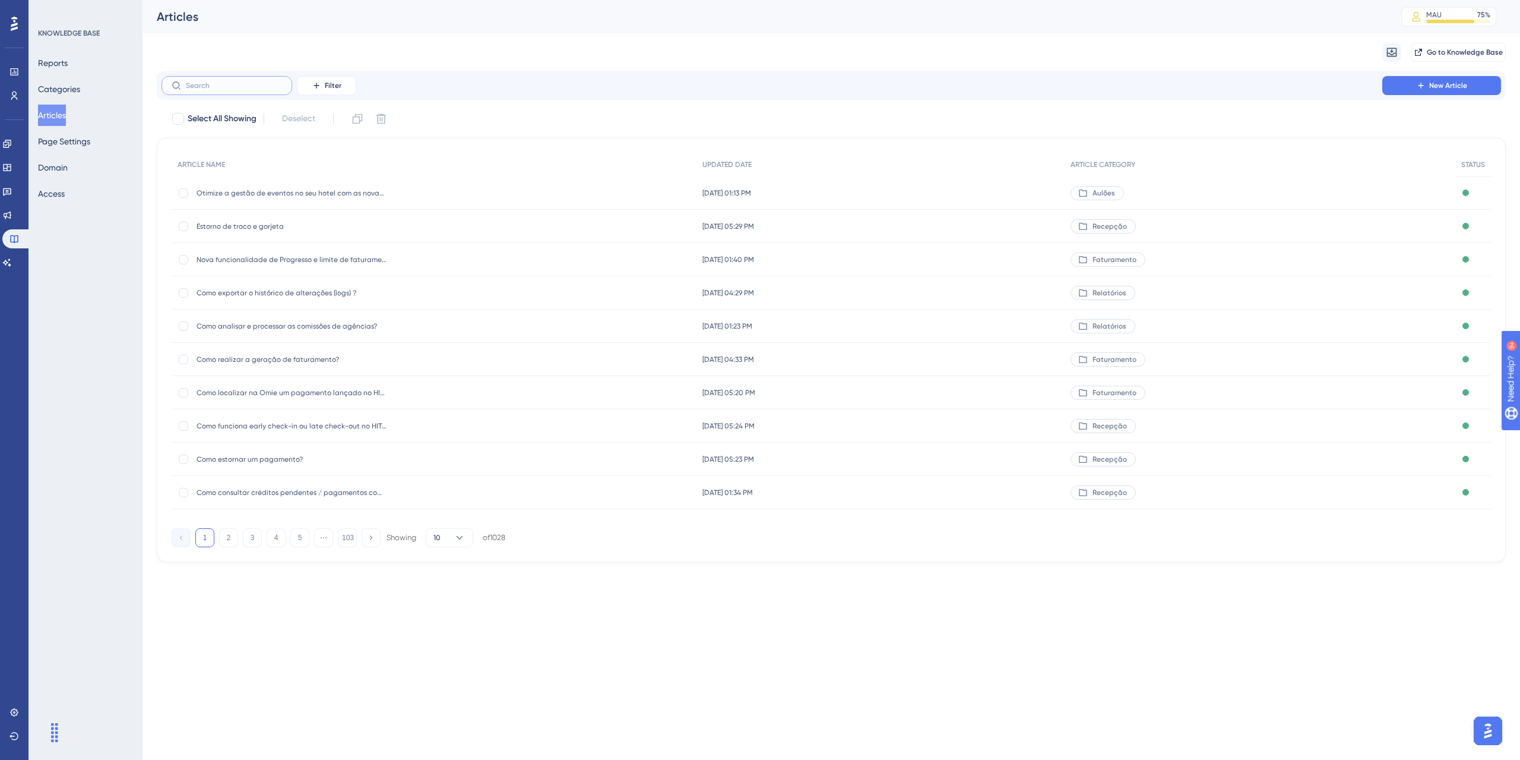
click at [213, 86] on input "text" at bounding box center [234, 85] width 96 height 8
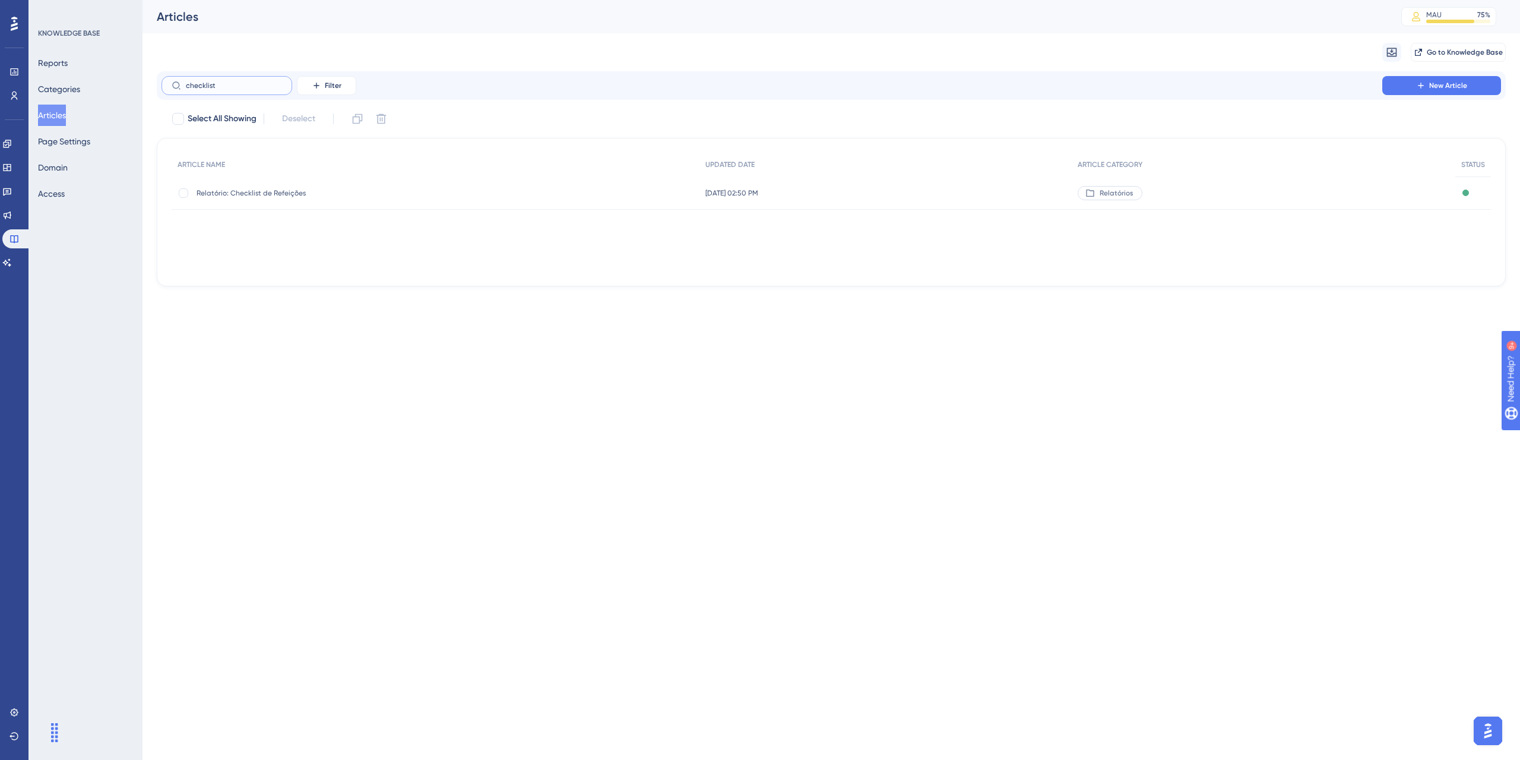
type input "checklist"
click at [279, 192] on span "Relatório: Checklist de Refeições" at bounding box center [292, 193] width 190 height 10
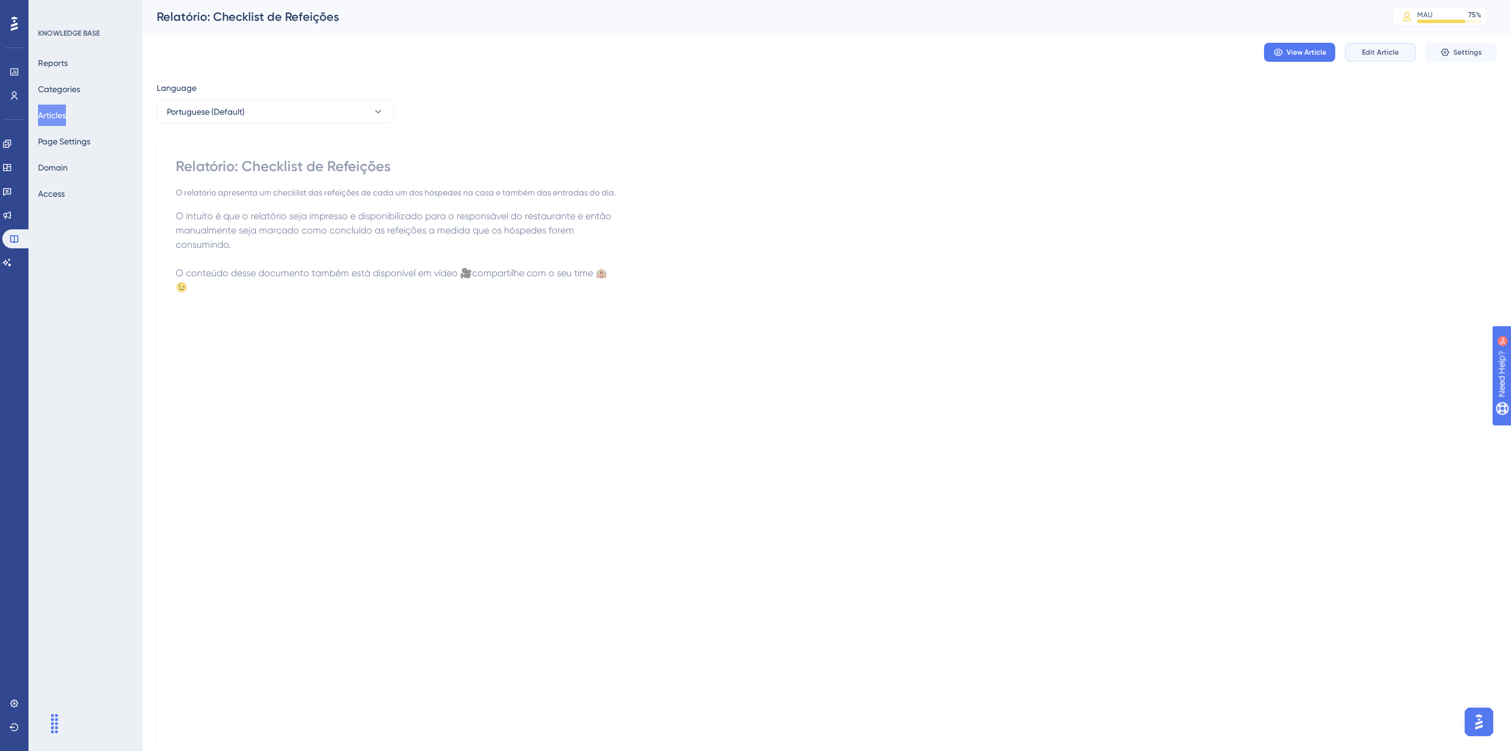
click at [1364, 51] on span "Edit Article" at bounding box center [1380, 53] width 37 height 10
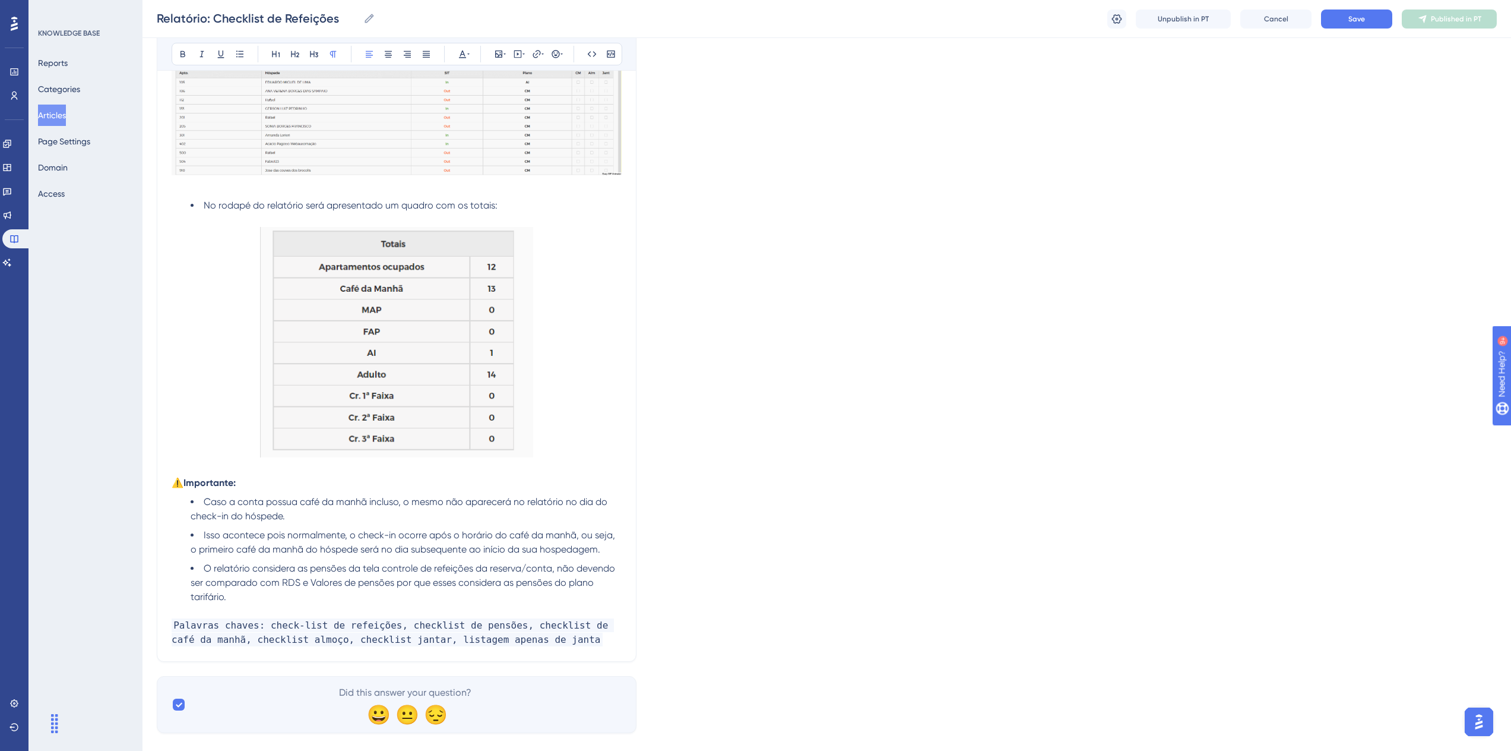
scroll to position [1190, 0]
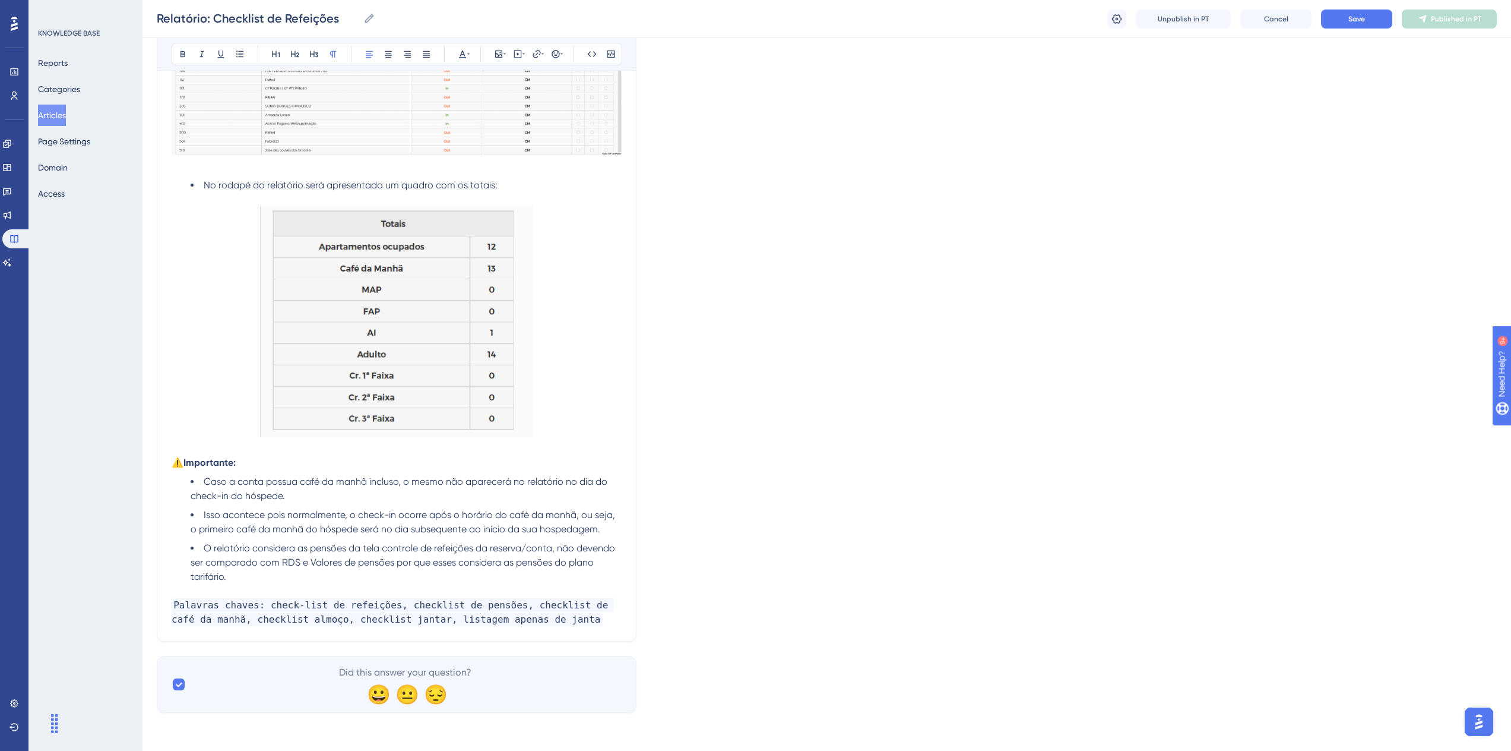
click at [544, 620] on p "Palavras chaves: check-list de refeições, checklist de pensões, checklist de ca…" at bounding box center [397, 612] width 450 height 29
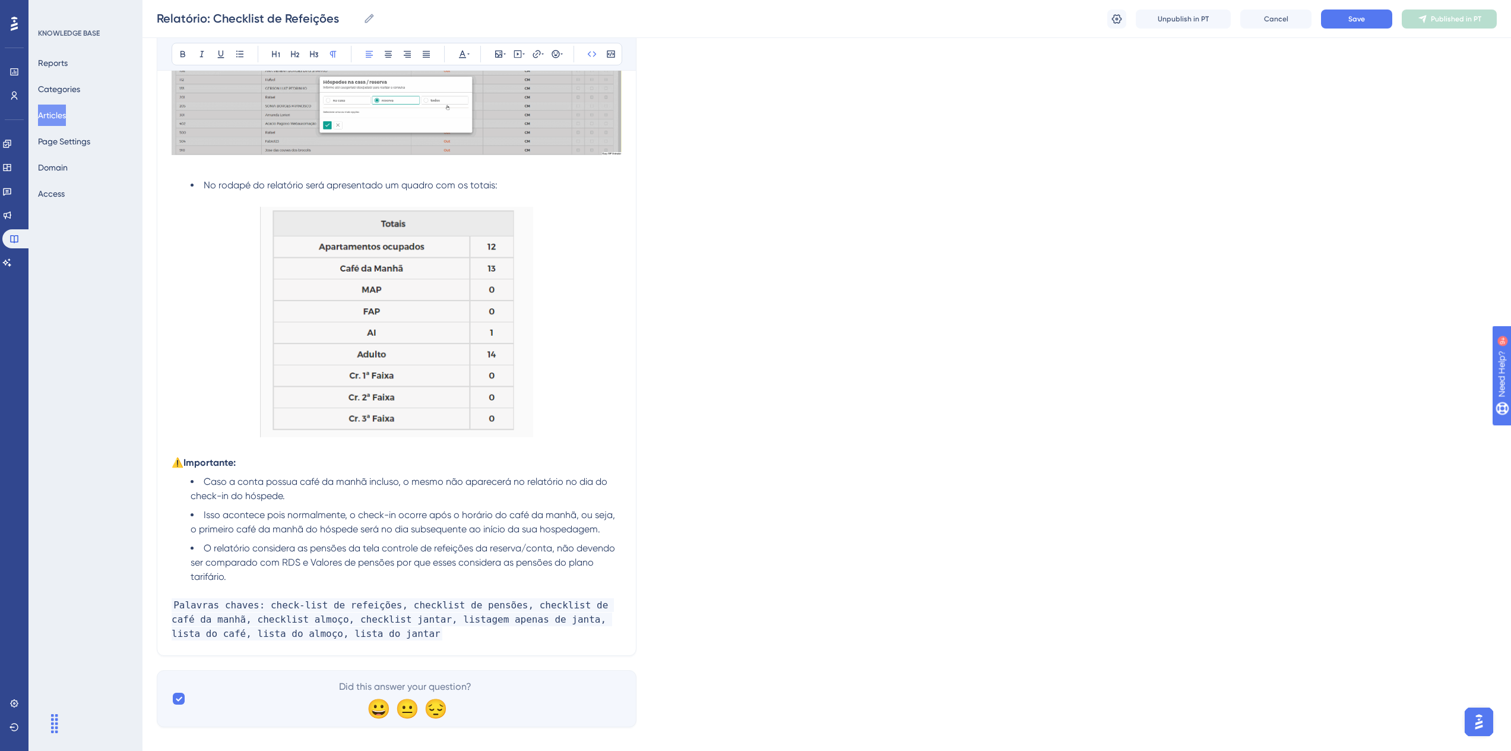
click at [1356, 19] on span "Save" at bounding box center [1357, 19] width 17 height 10
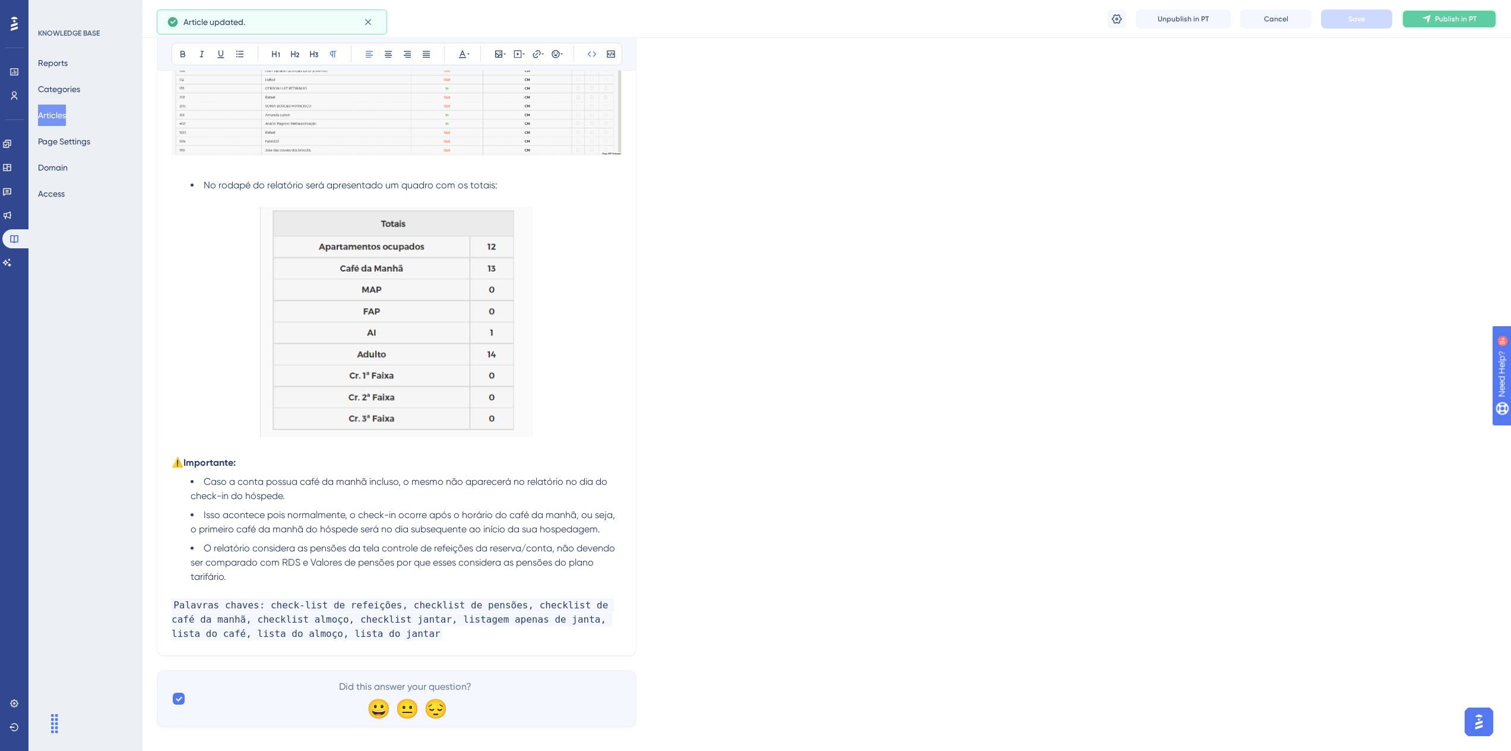
click at [1437, 20] on span "Publish in PT" at bounding box center [1456, 19] width 42 height 10
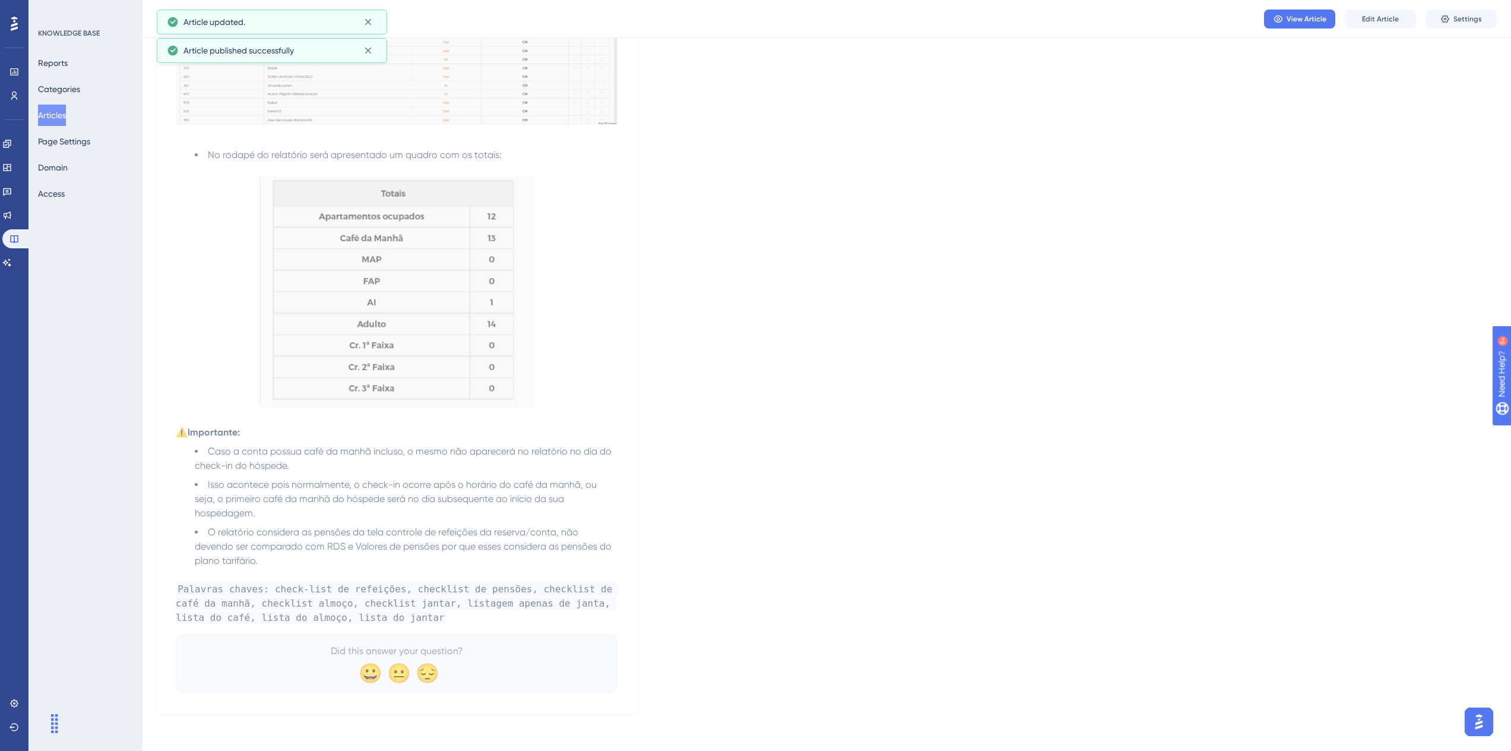
scroll to position [1166, 0]
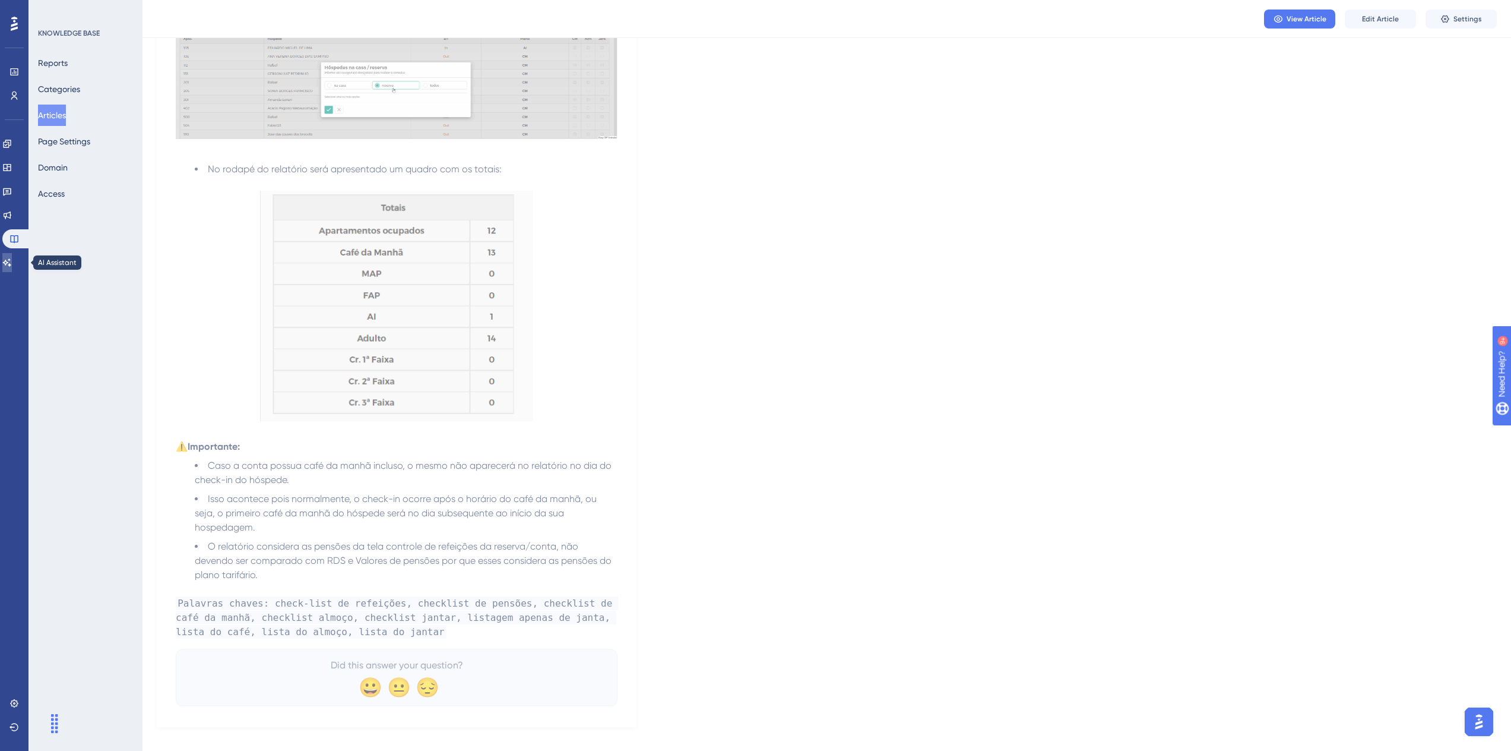
click at [12, 262] on icon at bounding box center [7, 263] width 10 height 10
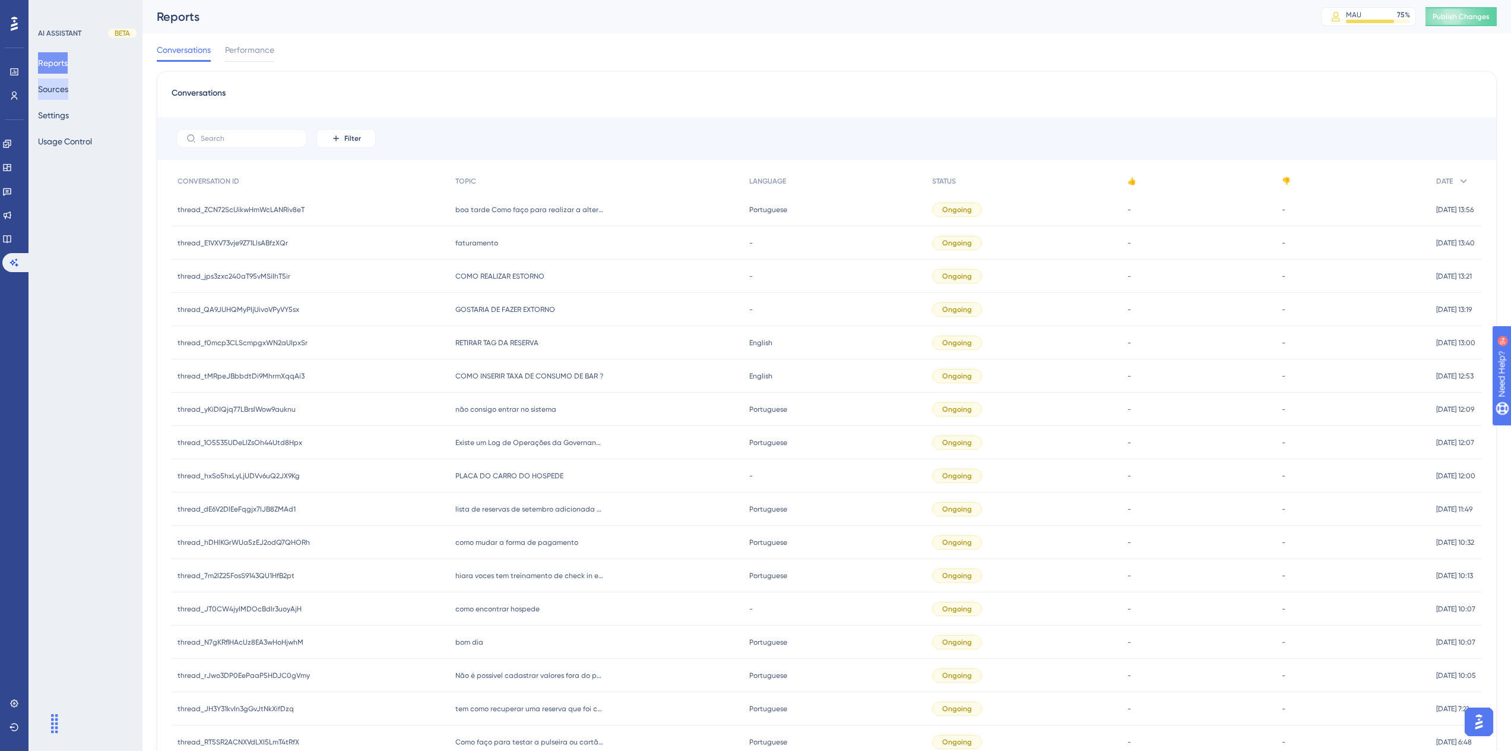
click at [68, 92] on button "Sources" at bounding box center [53, 88] width 30 height 21
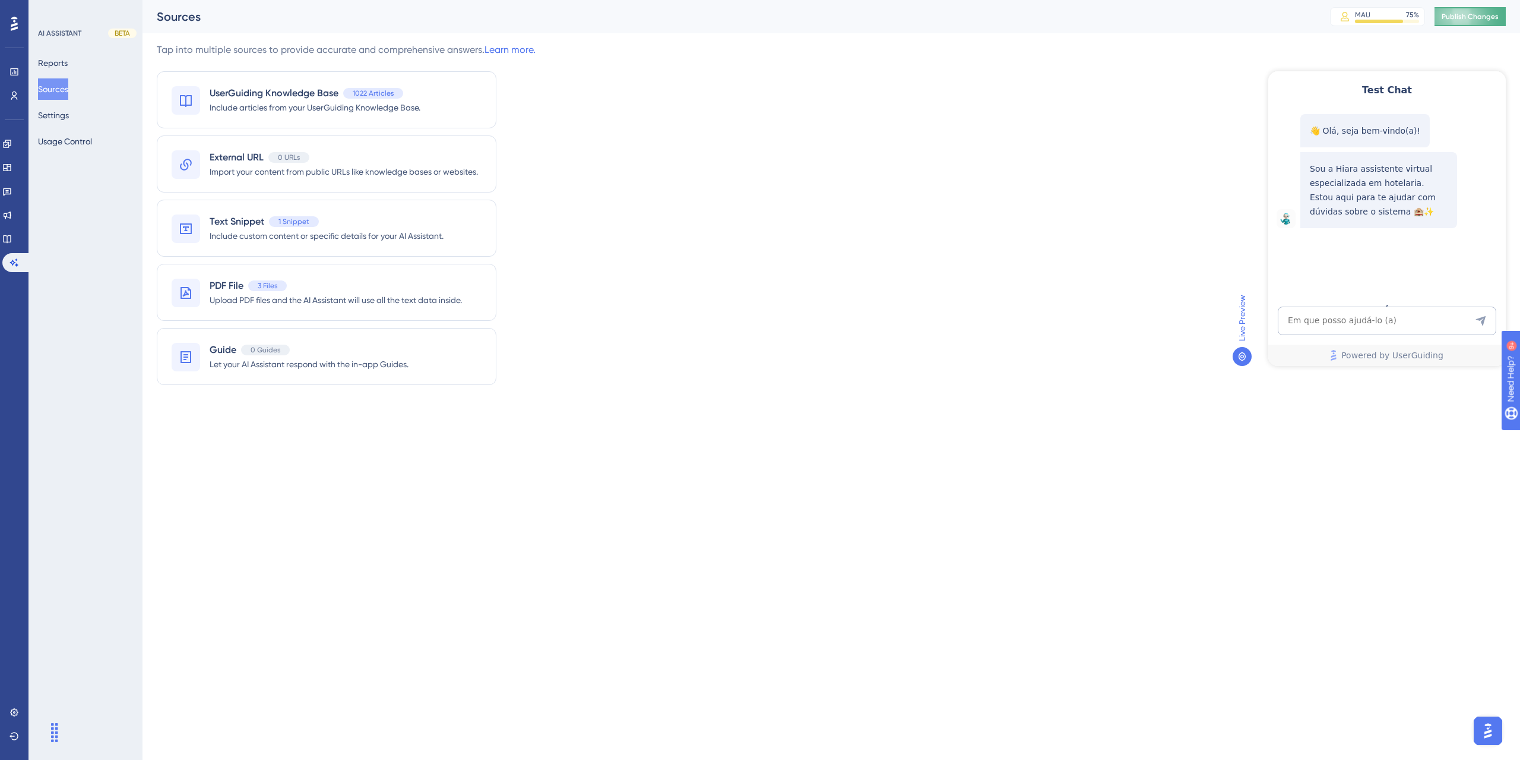
click at [1462, 15] on span "Publish Changes" at bounding box center [1470, 17] width 57 height 10
click at [1346, 321] on textarea "AI Assistant Text Input" at bounding box center [1387, 320] width 219 height 29
type textarea "lissta do café"
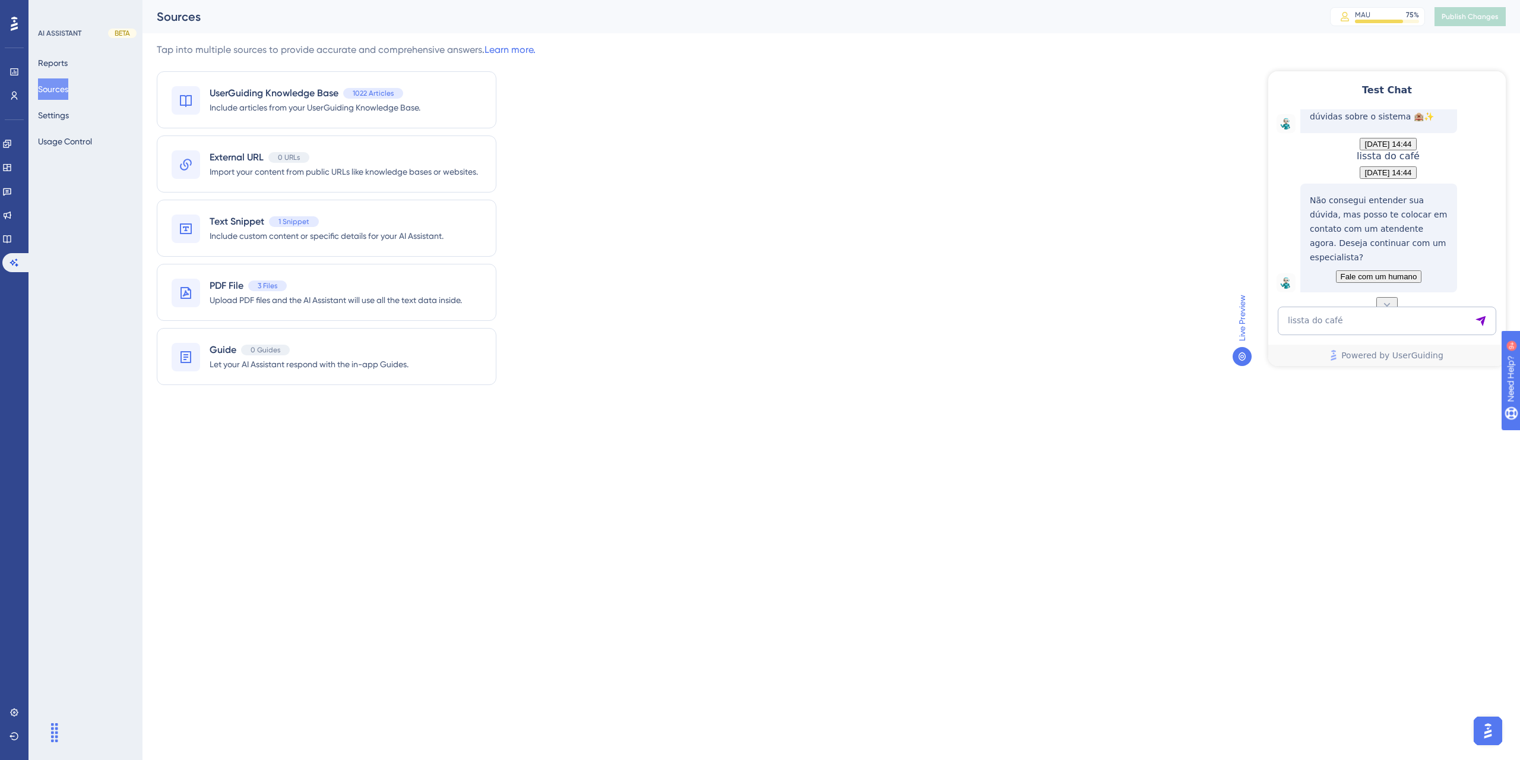
scroll to position [141, 0]
click at [1302, 322] on textarea "lissta do café" at bounding box center [1387, 320] width 219 height 29
type textarea "lista do café"
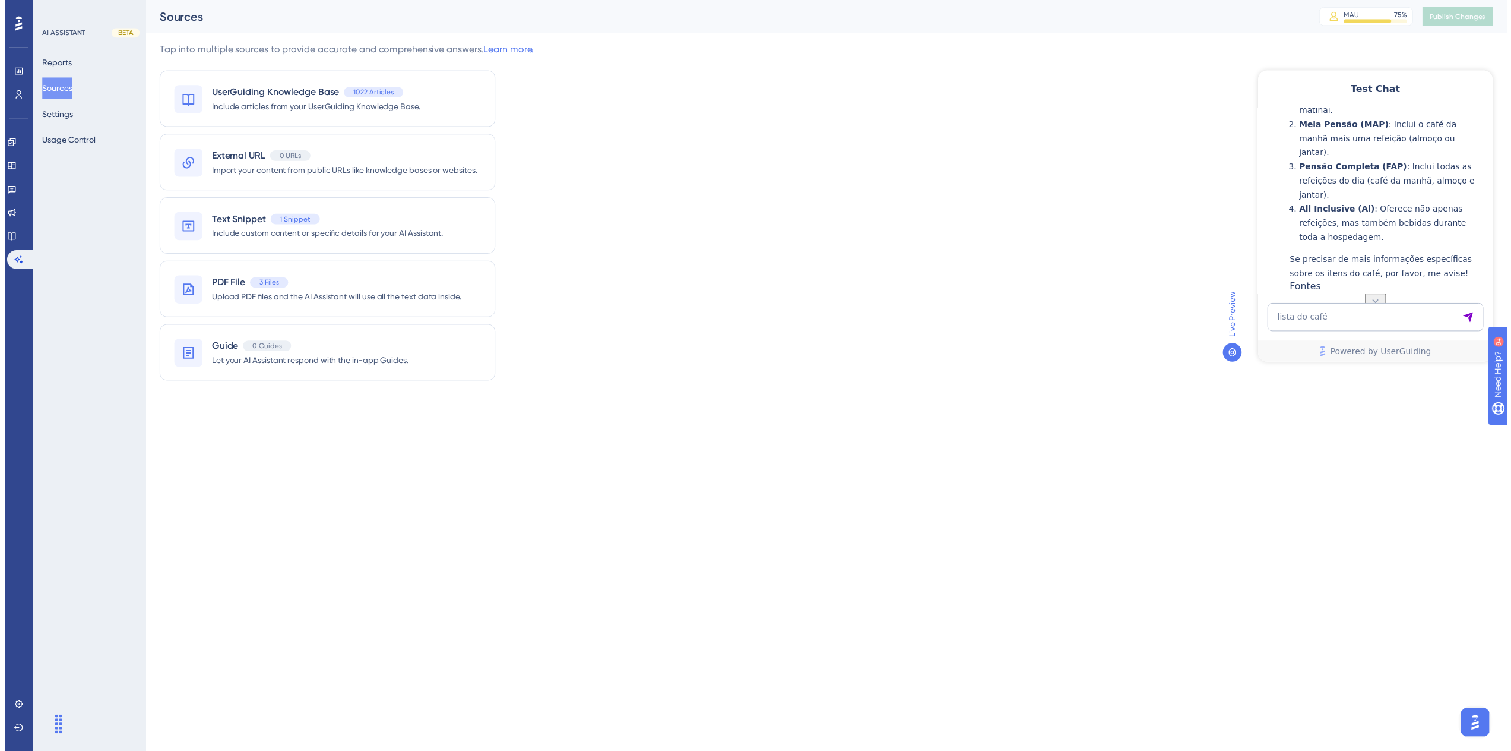
scroll to position [337, 0]
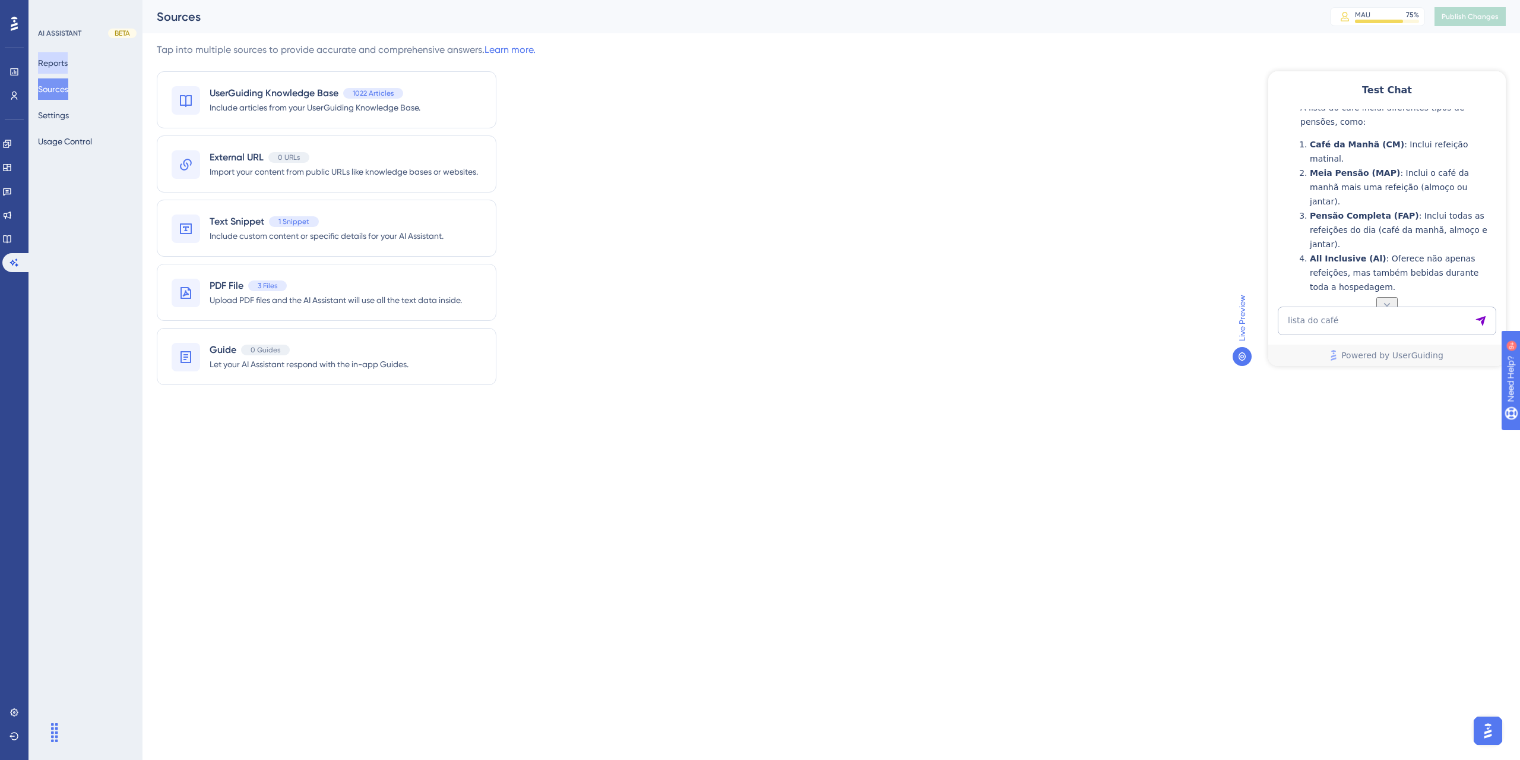
click at [65, 59] on button "Reports" at bounding box center [53, 62] width 30 height 21
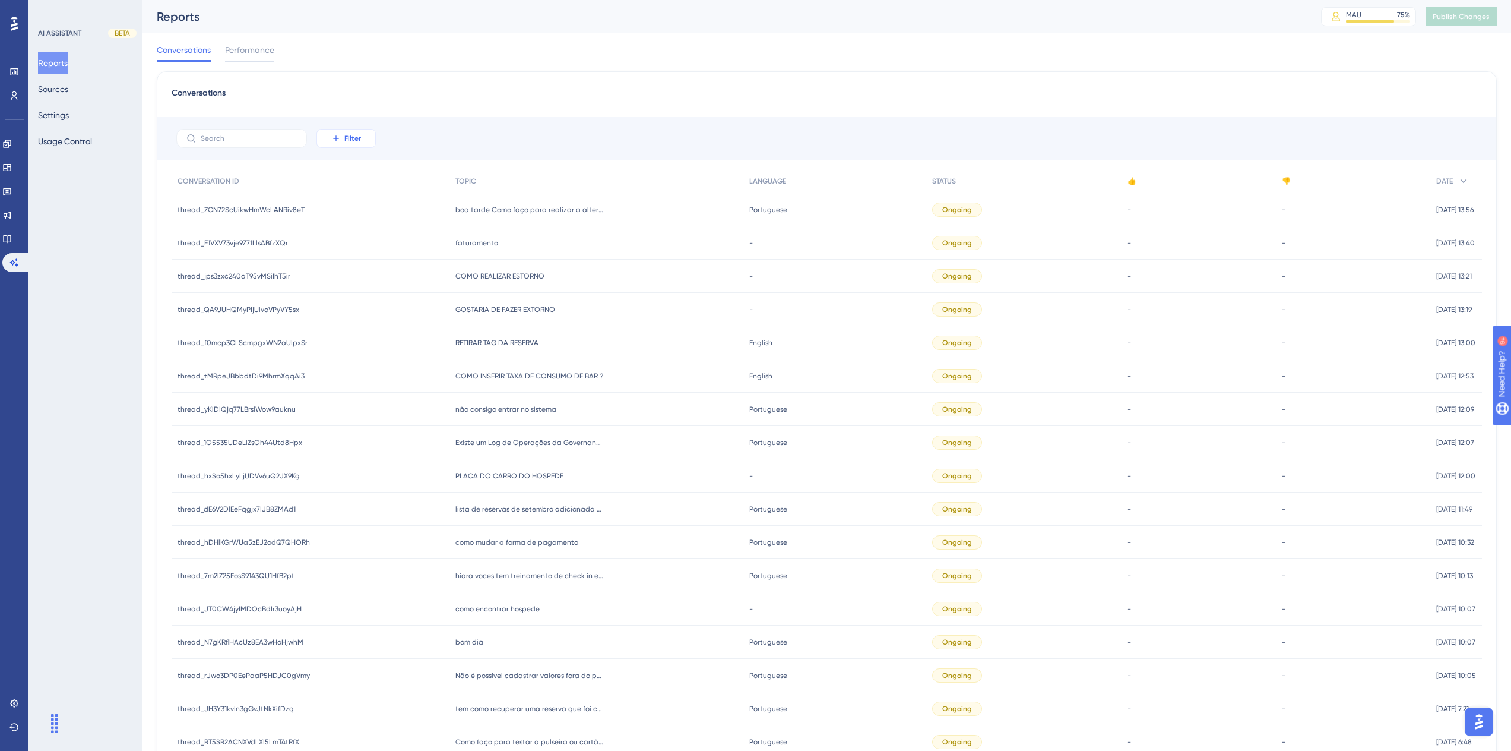
click at [330, 138] on button "Filter" at bounding box center [346, 138] width 59 height 19
click at [360, 311] on span "Date Created" at bounding box center [358, 315] width 49 height 14
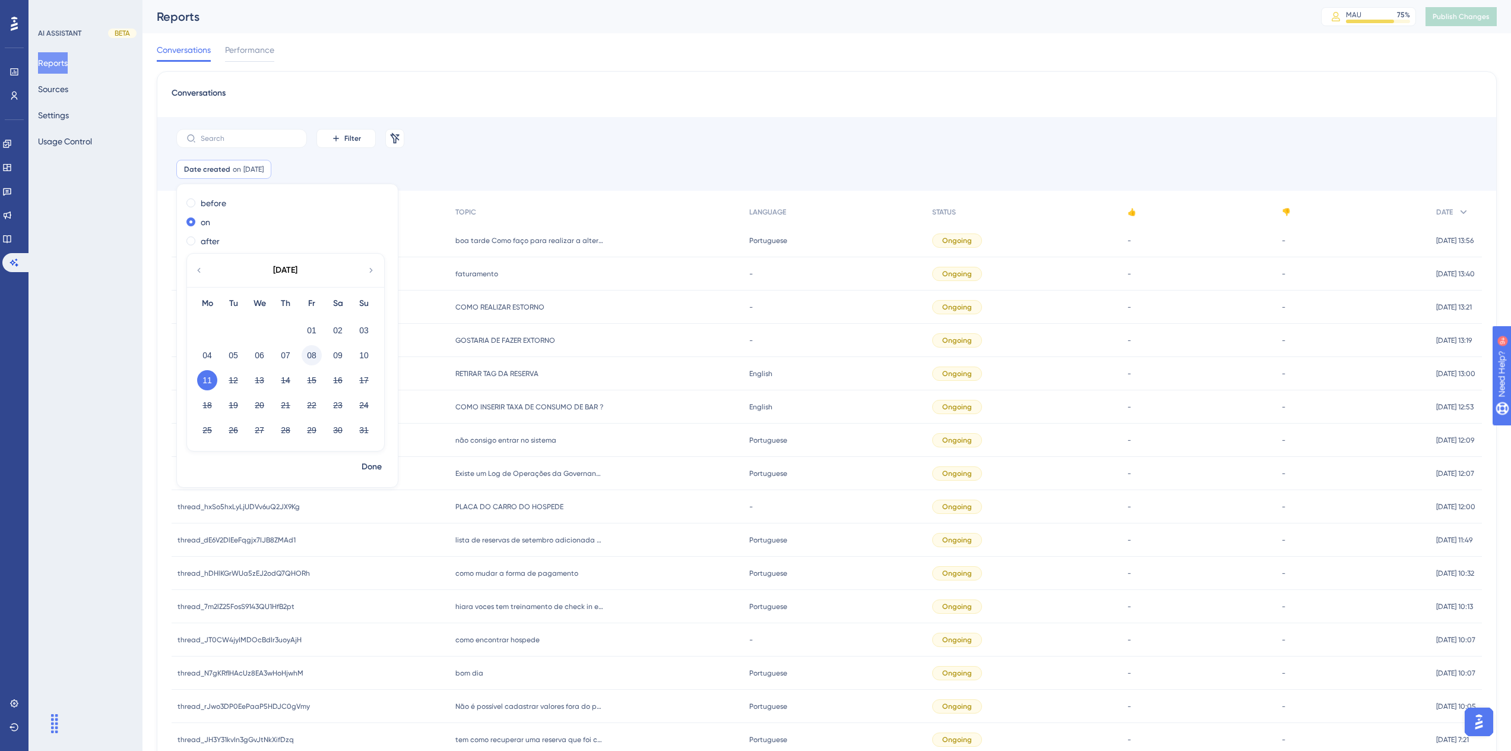
click at [312, 355] on button "08" at bounding box center [312, 355] width 20 height 20
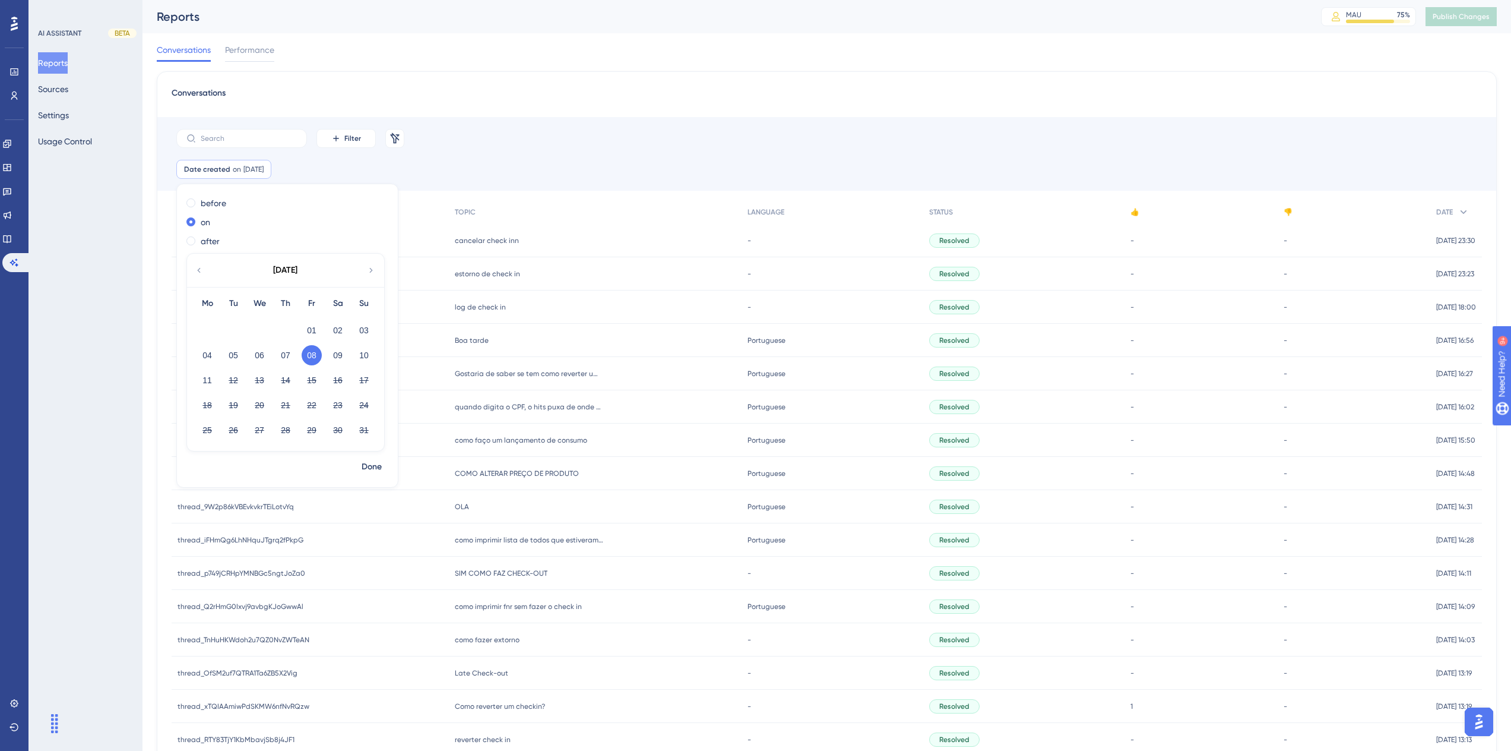
click at [548, 151] on div "Filter Remove Filters" at bounding box center [826, 138] width 1339 height 43
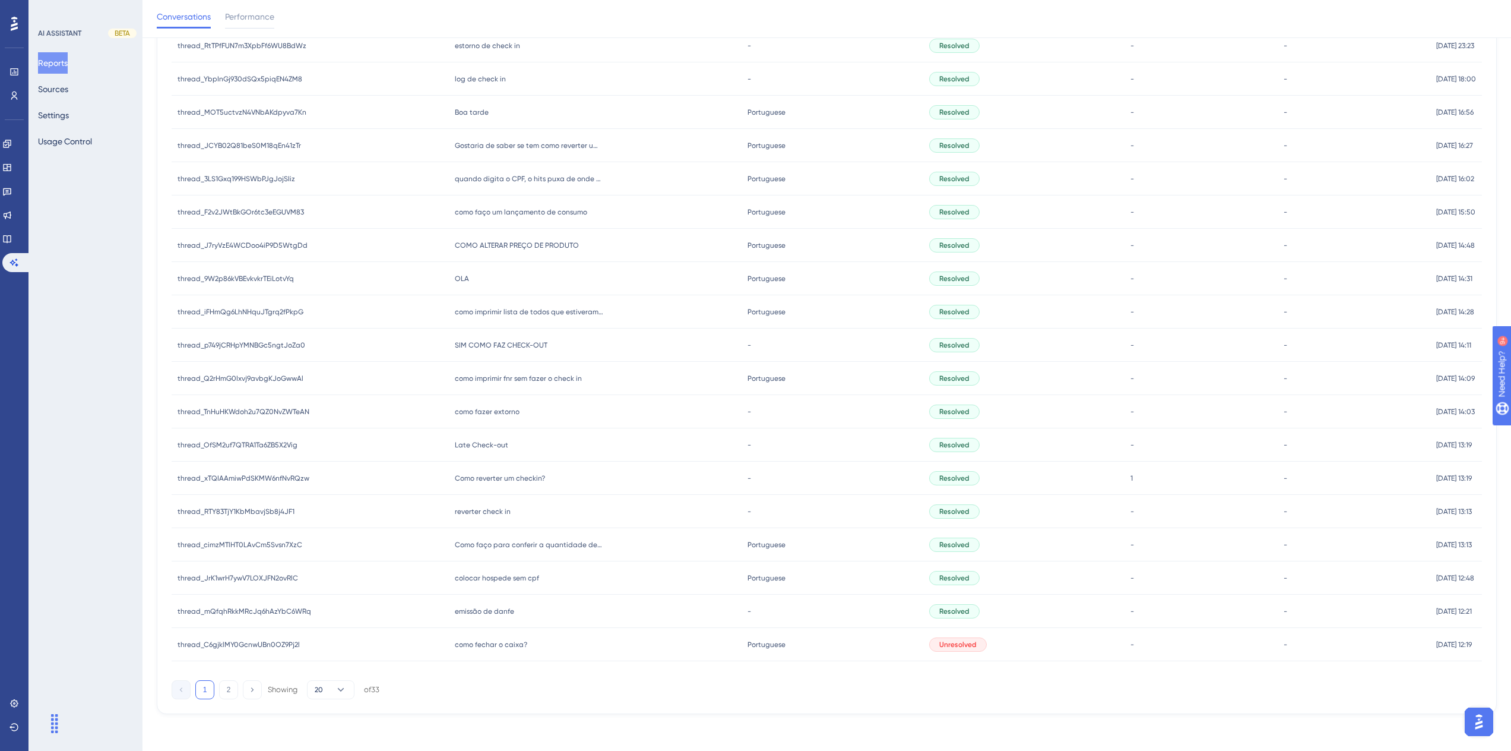
scroll to position [234, 0]
click at [255, 687] on icon at bounding box center [252, 688] width 8 height 8
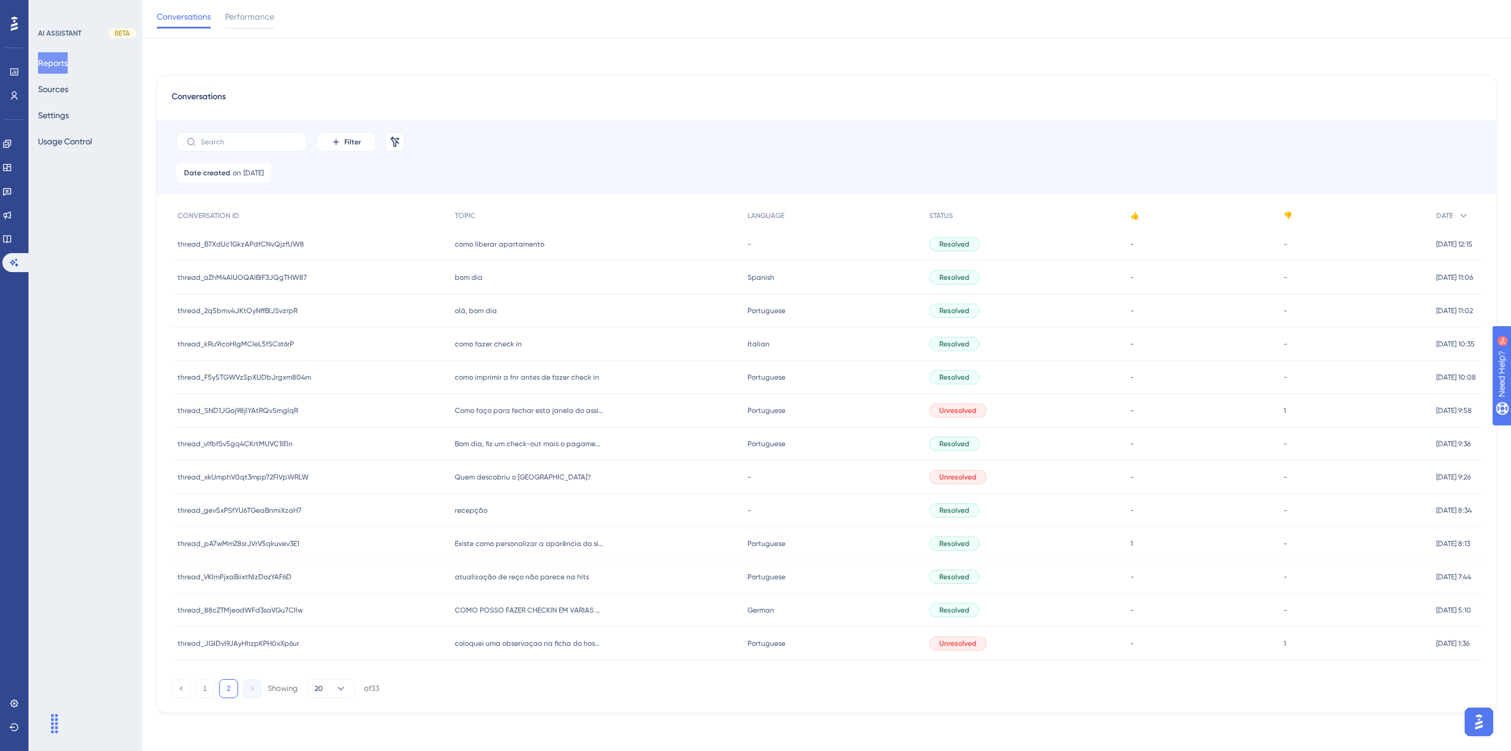
scroll to position [0, 0]
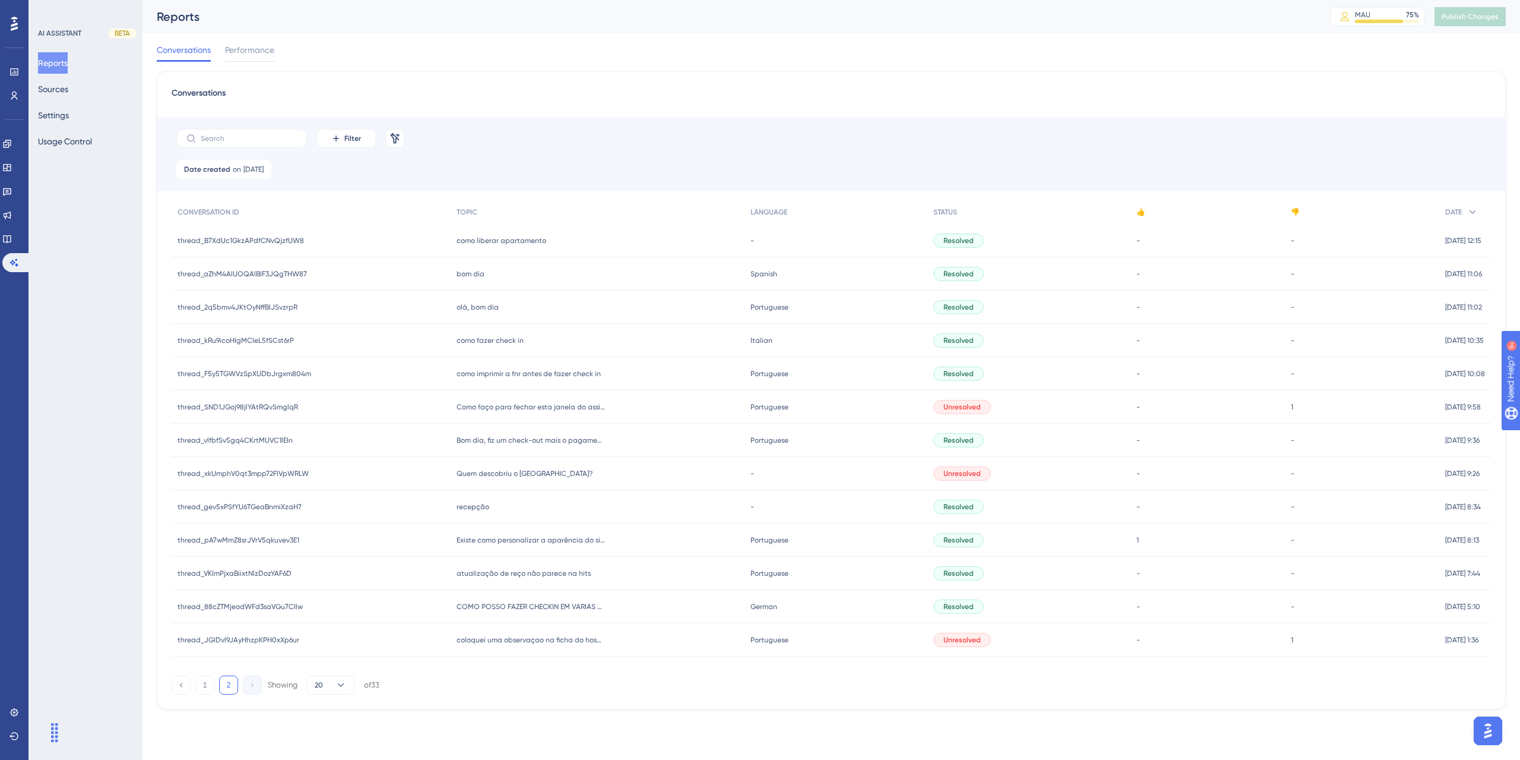
click at [478, 241] on span "como liberar apartamento" at bounding box center [502, 241] width 90 height 10
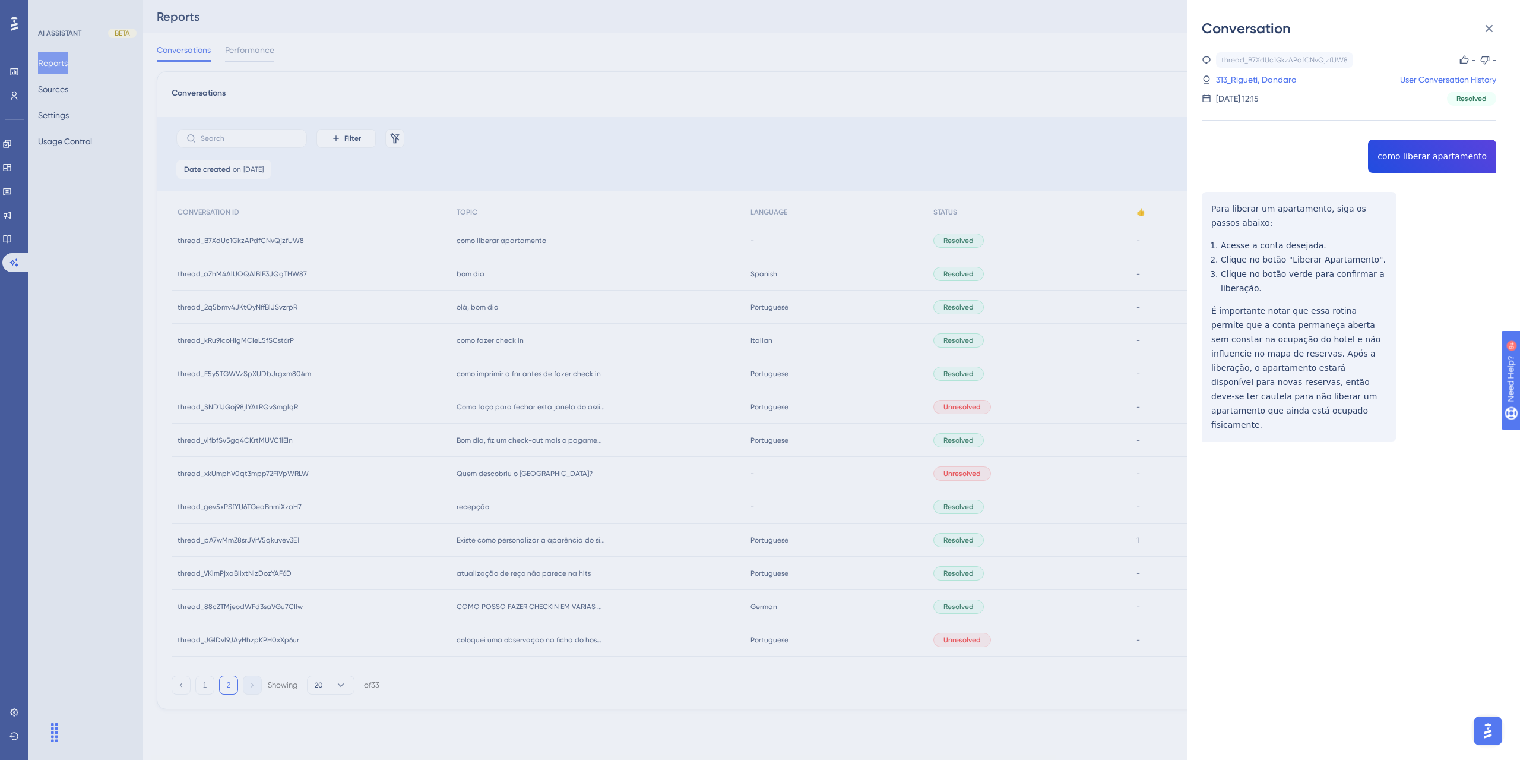
click at [631, 107] on div "Conversation thread_B7XdUc1GkzAPdfCNvQjzfUW8 Copy - - 313_Rigueti, Dandara User…" at bounding box center [760, 380] width 1520 height 760
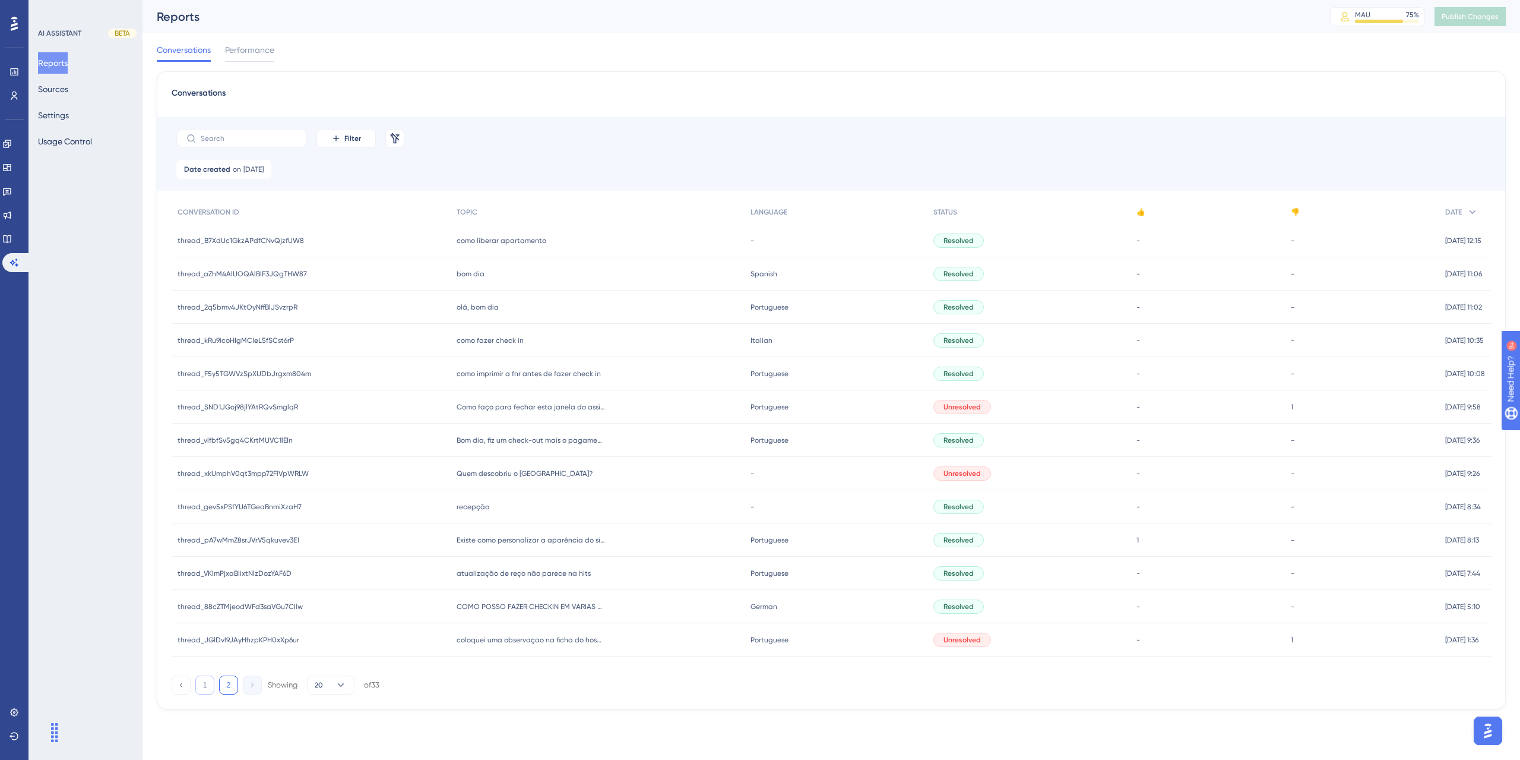
click at [208, 686] on button "1" at bounding box center [204, 684] width 19 height 19
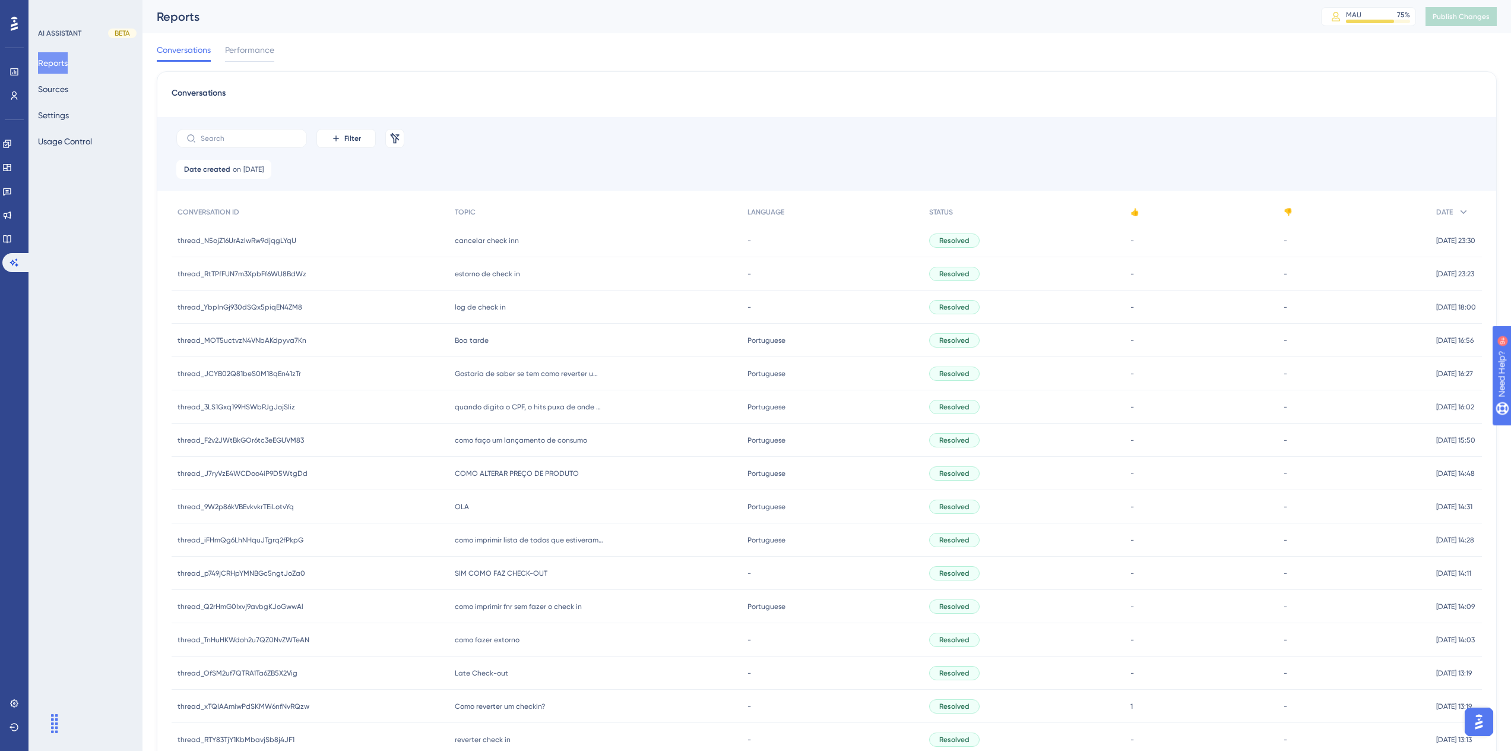
click at [480, 238] on span "cancelar check inn" at bounding box center [487, 241] width 64 height 10
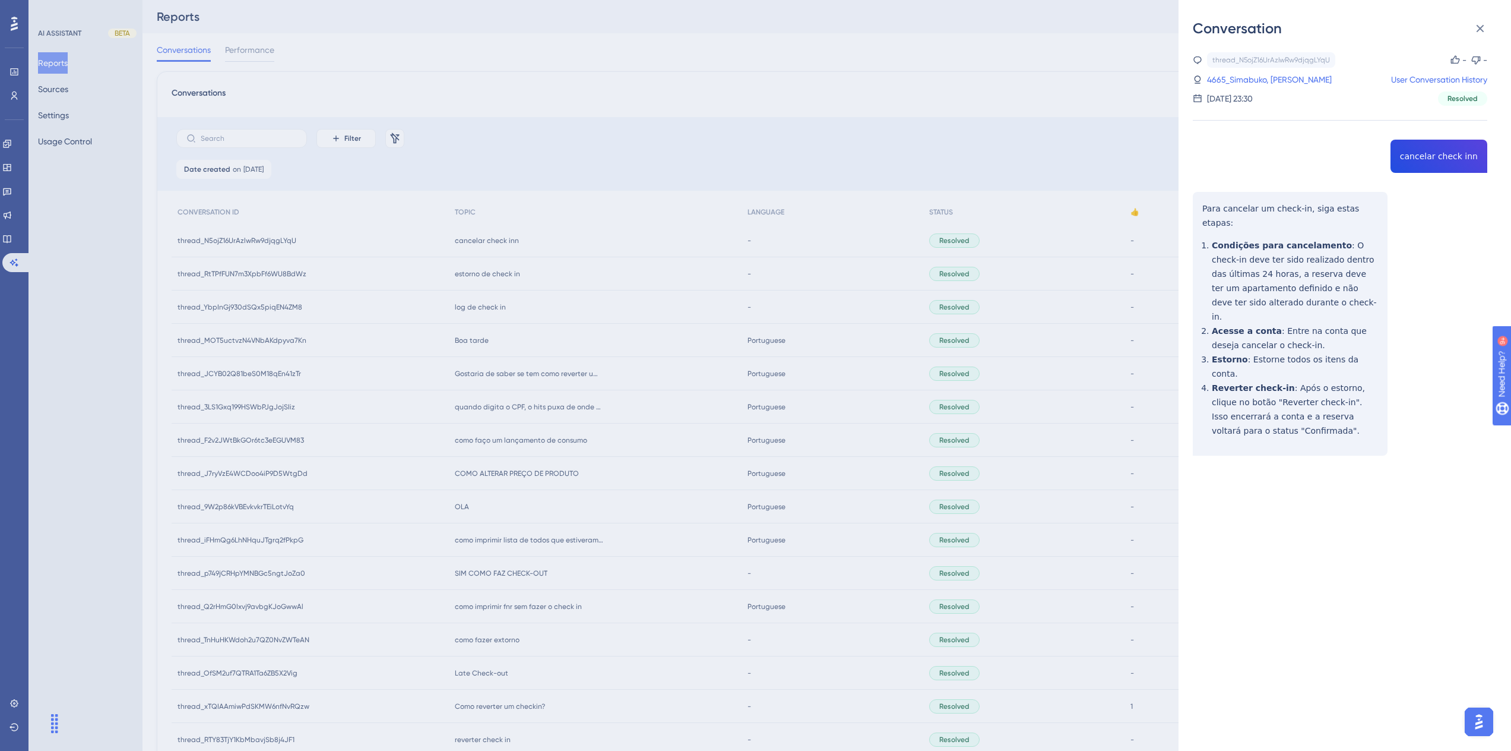
click at [594, 318] on div "Conversation thread_N5ojZ16UrAzlwRw9djqgLYqU Copy - - 4665_Simabuko, [PERSON_NA…" at bounding box center [755, 375] width 1511 height 751
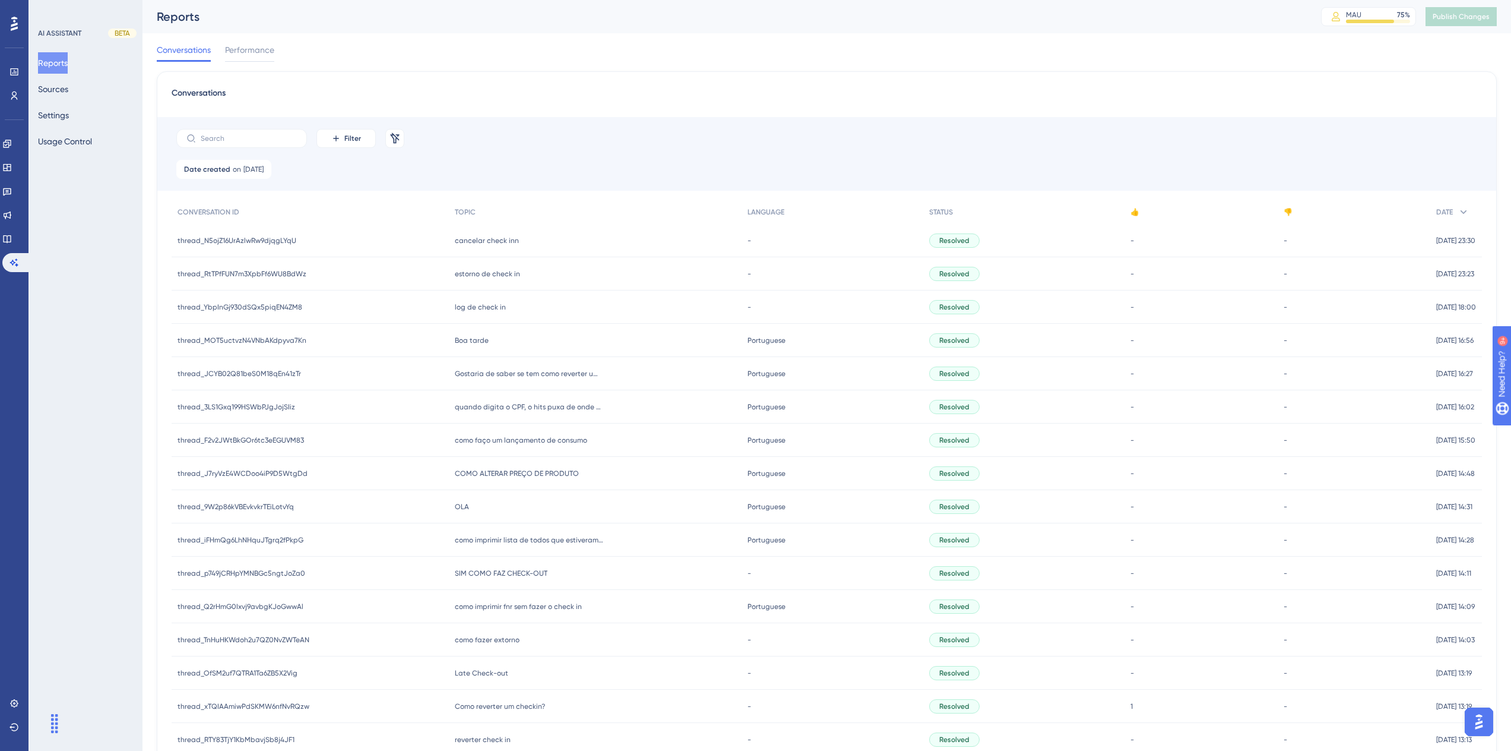
click at [493, 273] on span "estorno de check in" at bounding box center [487, 274] width 65 height 10
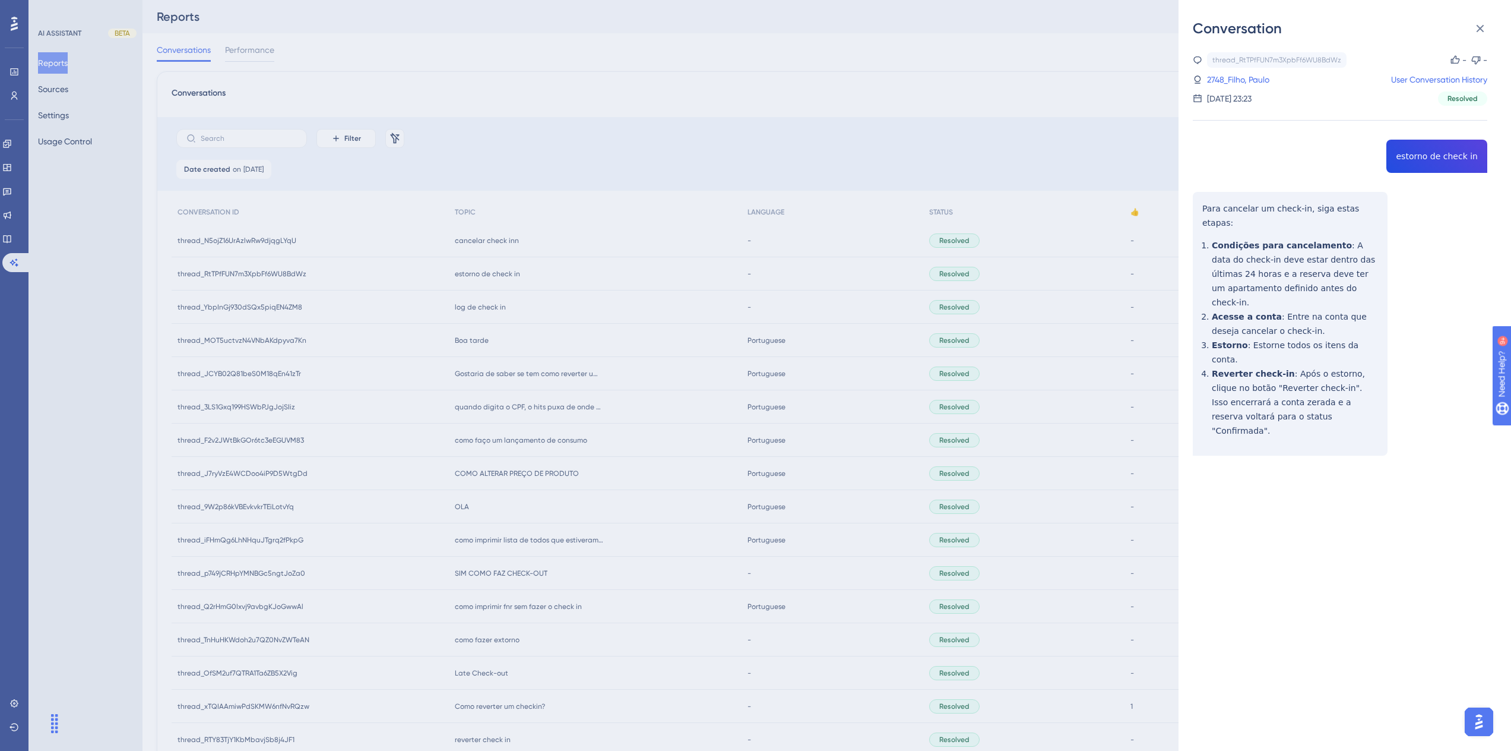
click at [1079, 453] on div "Conversation thread_RtTPfFUN7m3XpbFf6WU8BdWz Copy - - 2748_Filho, [PERSON_NAME]…" at bounding box center [755, 375] width 1511 height 751
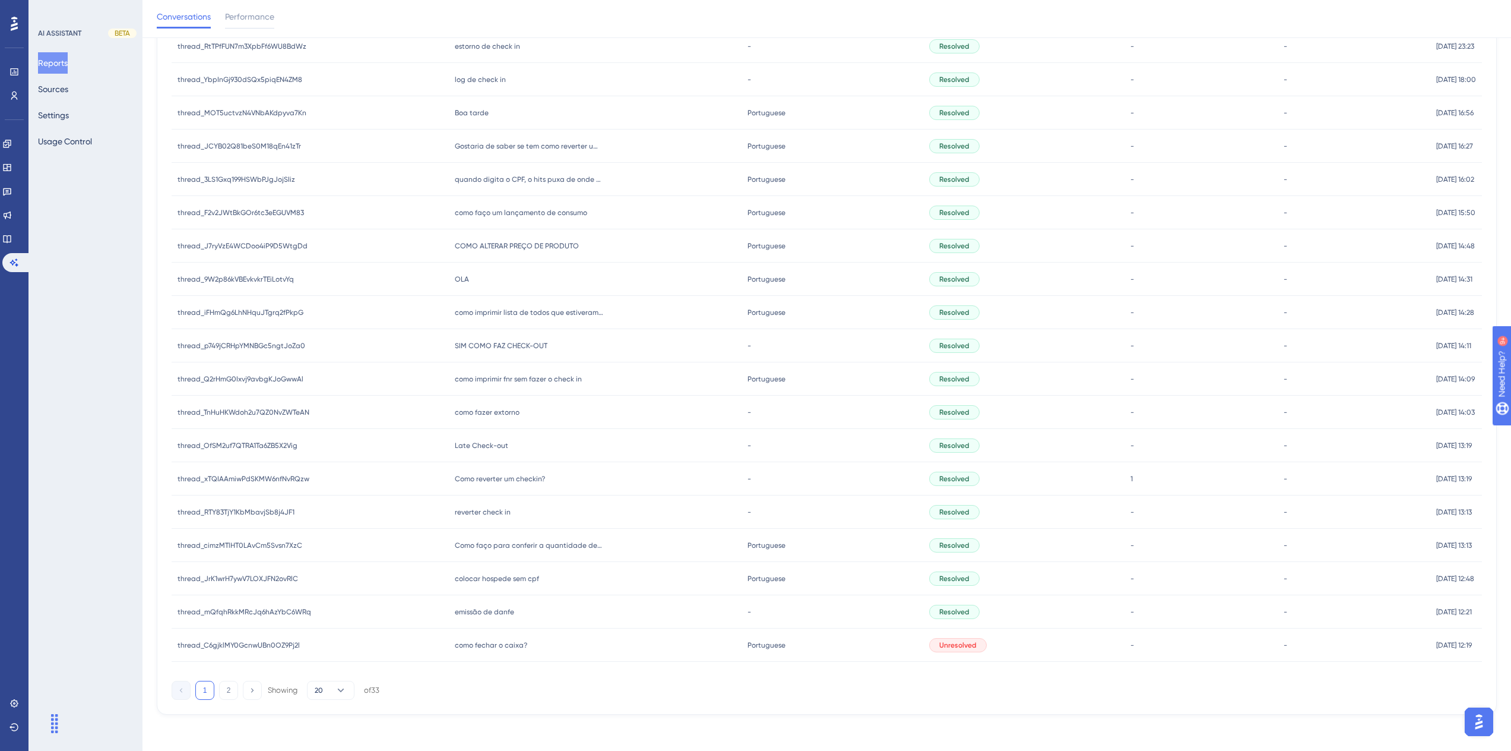
scroll to position [234, 0]
click at [235, 688] on button "2" at bounding box center [228, 688] width 19 height 19
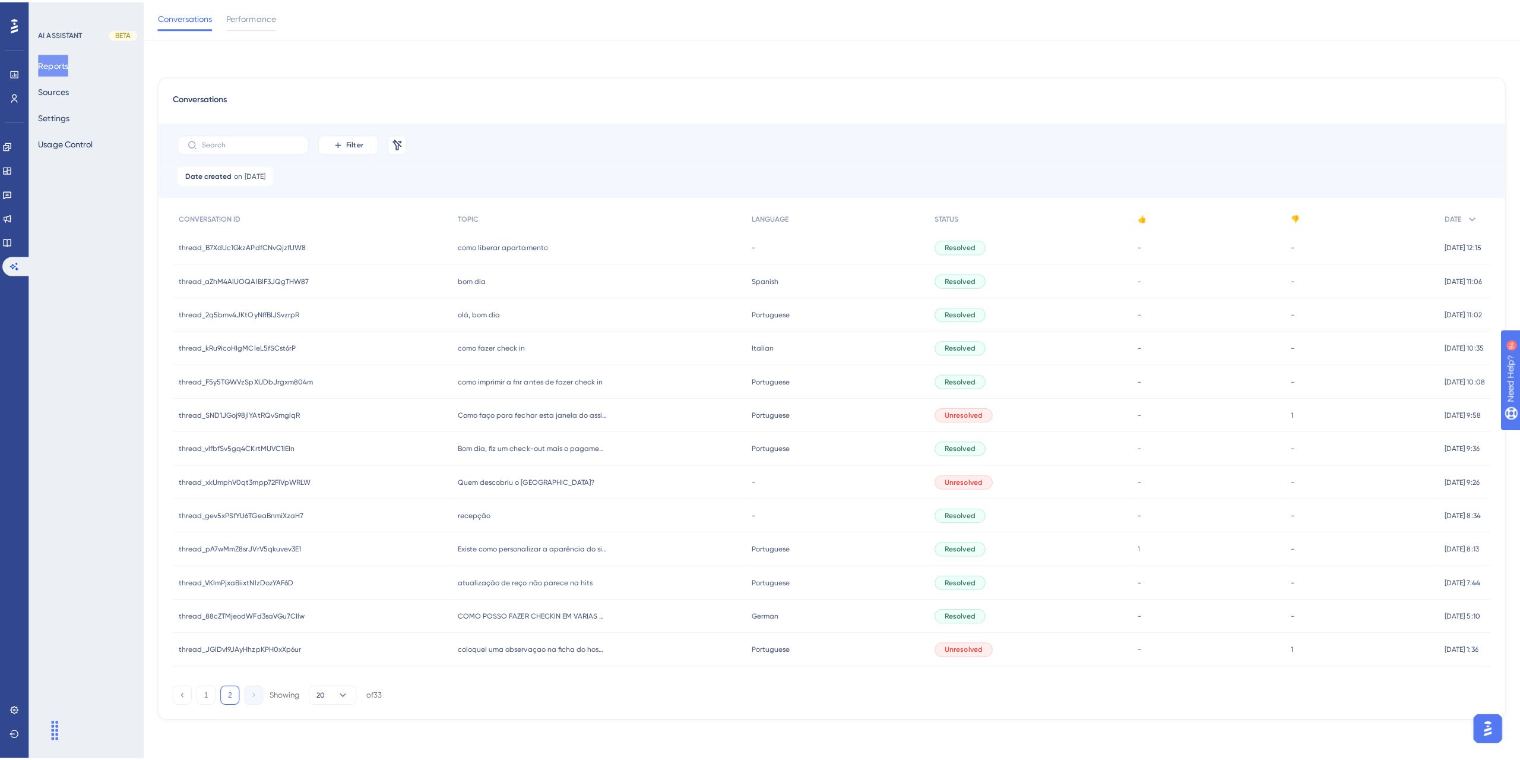
scroll to position [0, 0]
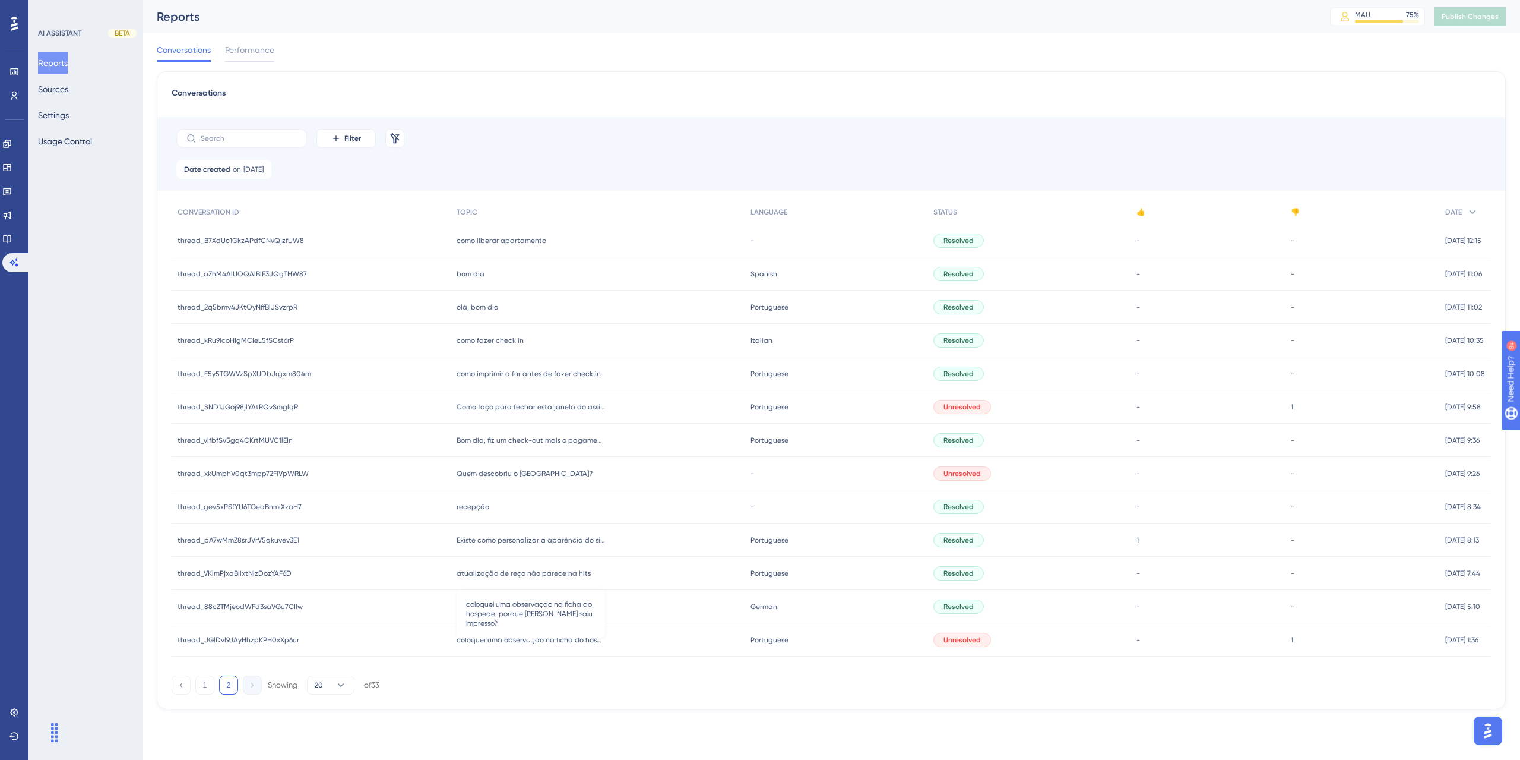
click at [560, 642] on span "coloquei uma observaçao na ficha do hospede, porque [PERSON_NAME] saiu impresso?" at bounding box center [531, 640] width 148 height 10
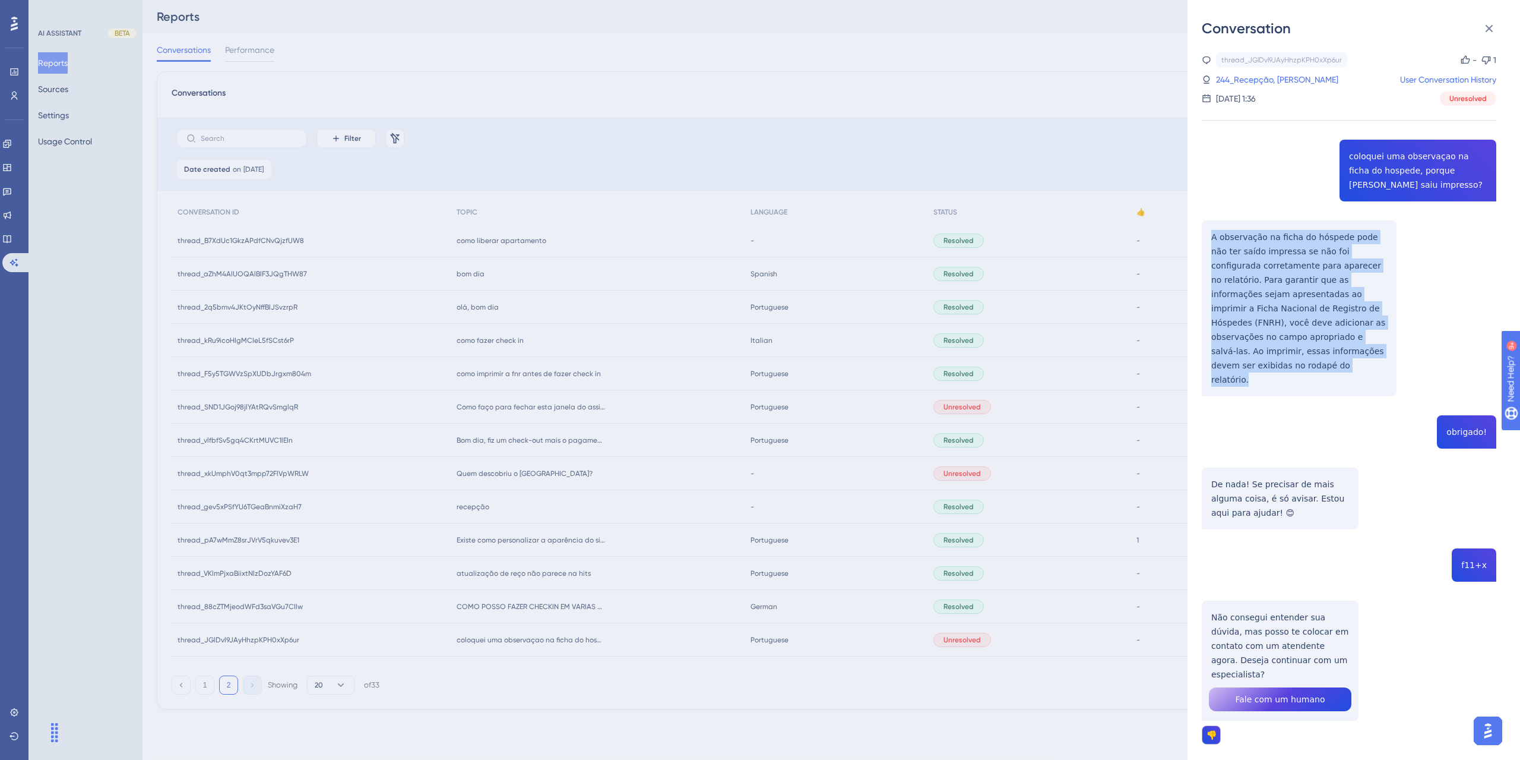
drag, startPoint x: 1374, startPoint y: 340, endPoint x: 1197, endPoint y: 217, distance: 215.1
click at [1197, 217] on div "Conversation thread_JGlDvl9JAyHhzpKPH0xXp6ur Copy - 1 244_Recepção, [PERSON_NAM…" at bounding box center [1354, 380] width 333 height 760
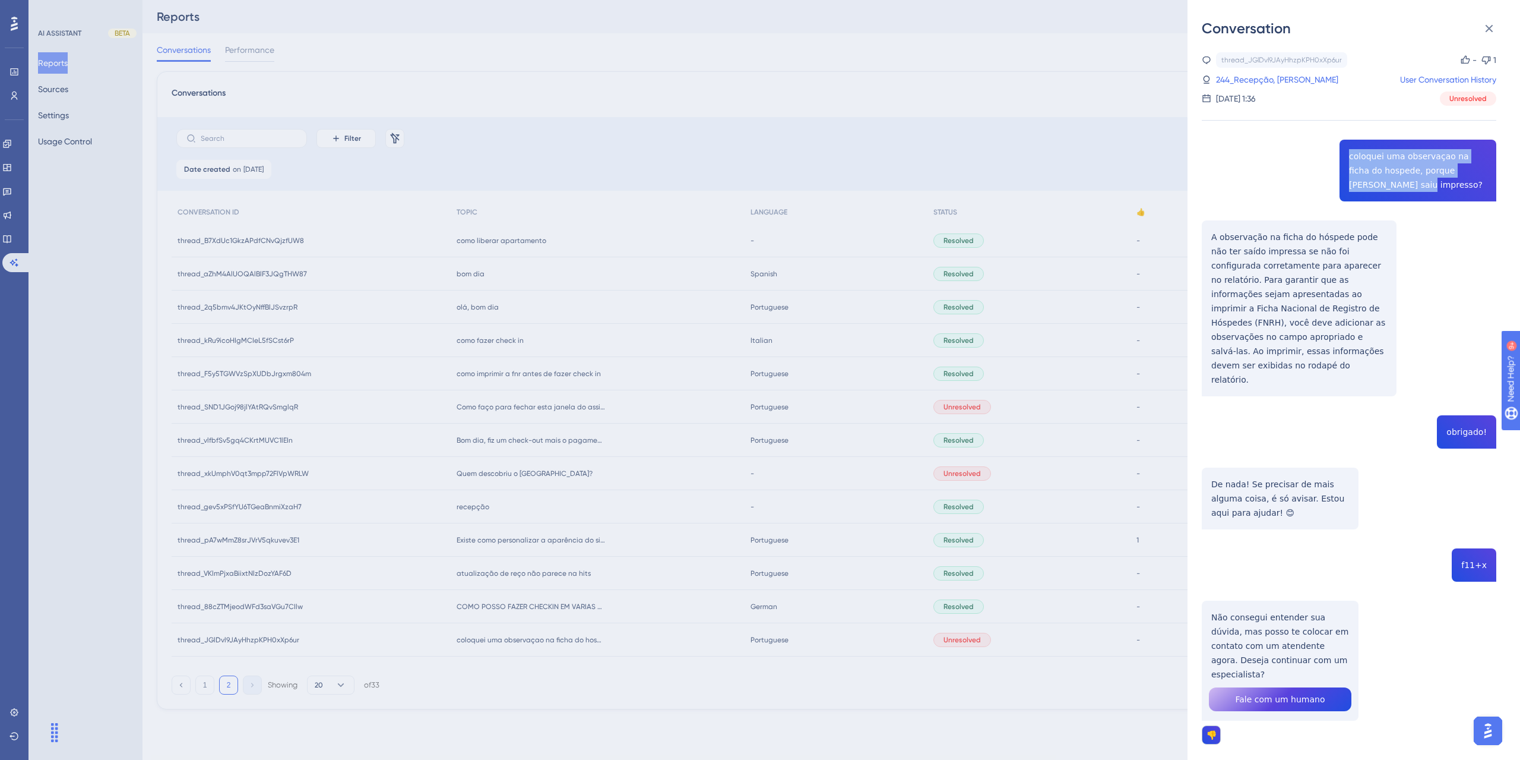
drag, startPoint x: 1482, startPoint y: 171, endPoint x: 1344, endPoint y: 159, distance: 138.3
click at [1344, 159] on div "thread_JGlDvl9JAyHhzpKPH0xXp6ur Copy - 1 244_Recepção, [PERSON_NAME] User Conve…" at bounding box center [1349, 428] width 295 height 752
copy span "coloquei uma observaçao na ficha do hospede, porque [PERSON_NAME] saiu impresso?"
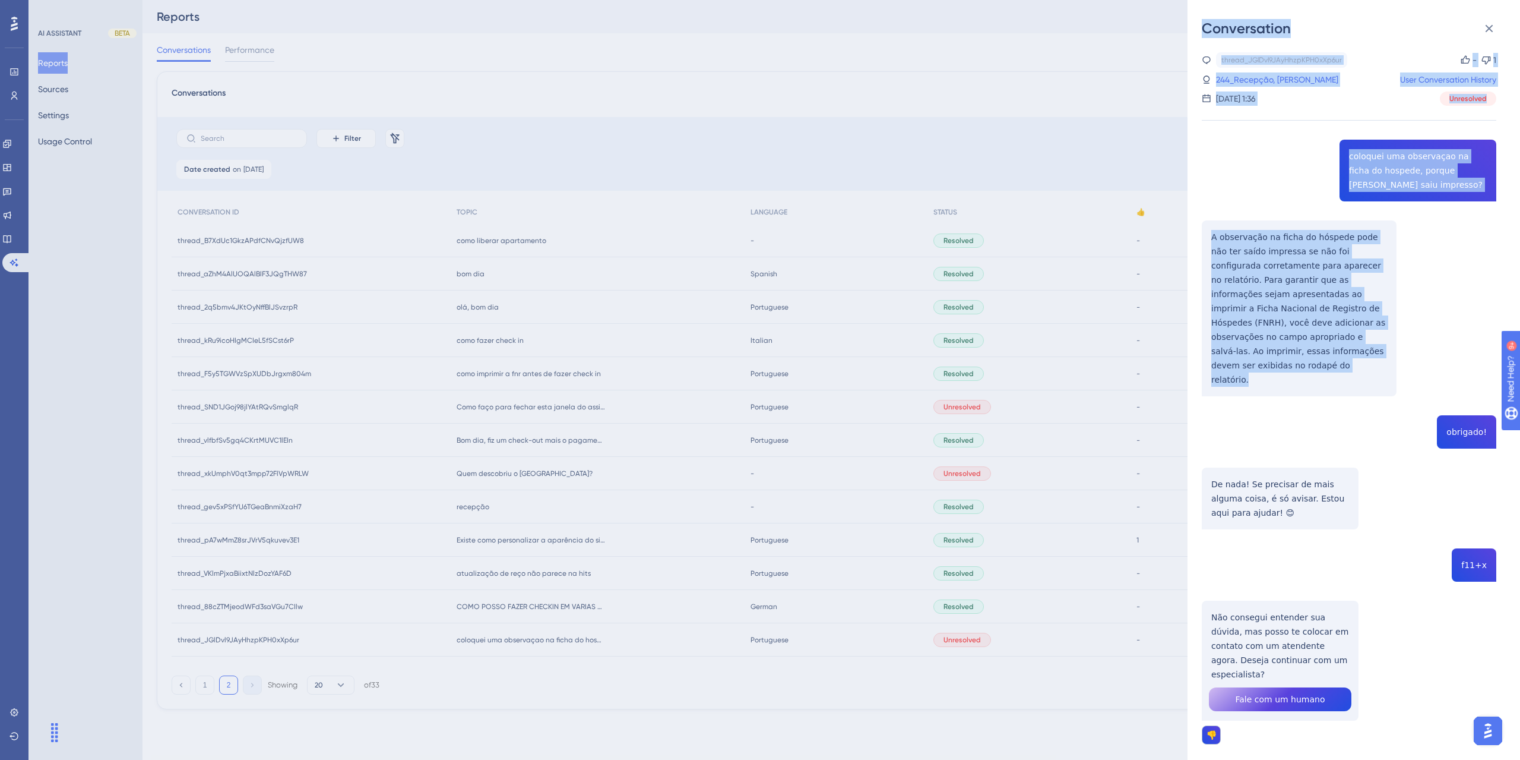
drag, startPoint x: 1379, startPoint y: 335, endPoint x: 1180, endPoint y: 210, distance: 235.1
click at [1180, 210] on div "Conversation thread_JGlDvl9JAyHhzpKPH0xXp6ur Copy - 1 244_Recepção, [PERSON_NAM…" at bounding box center [760, 380] width 1520 height 760
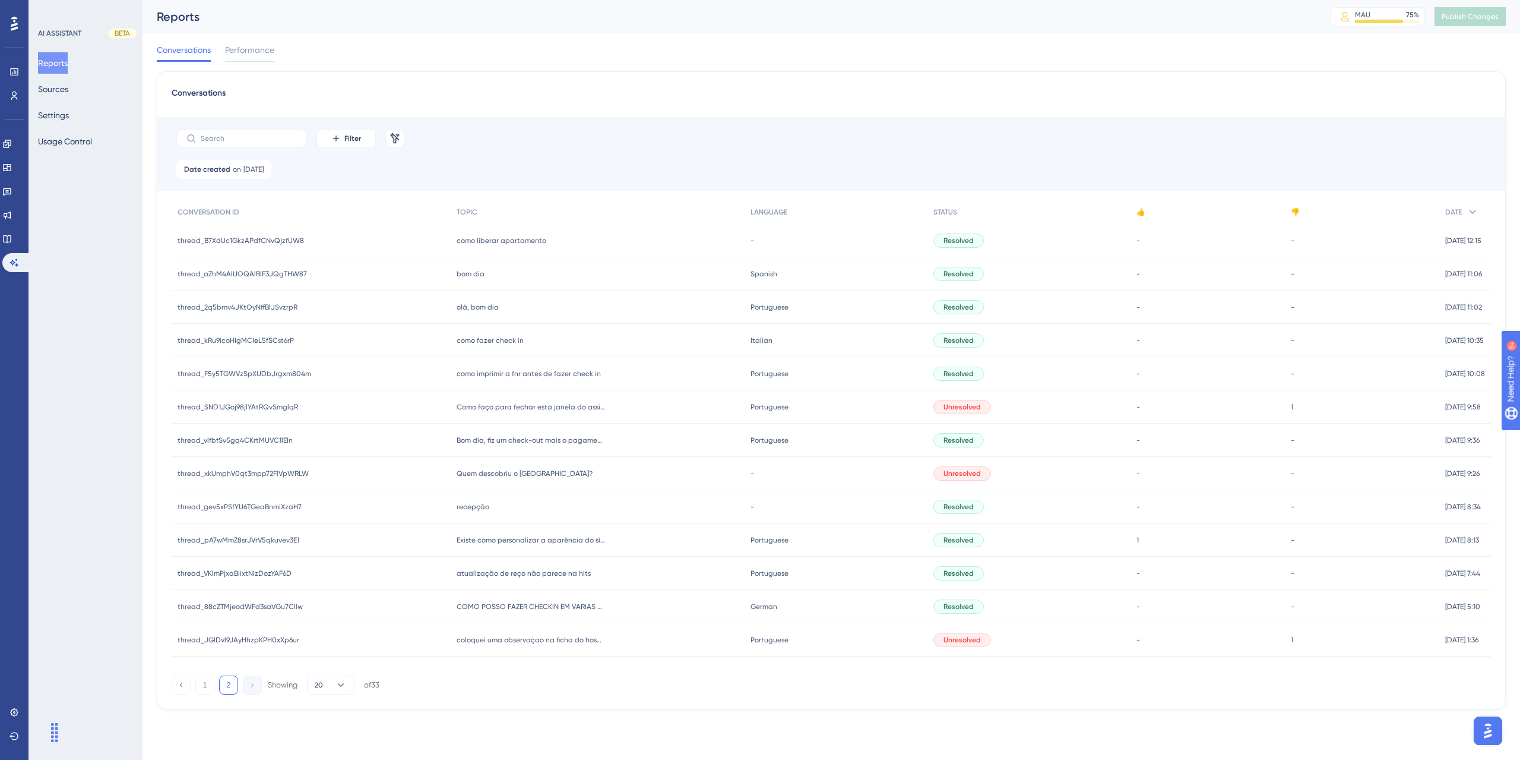
click at [765, 642] on span "Portuguese" at bounding box center [770, 640] width 38 height 10
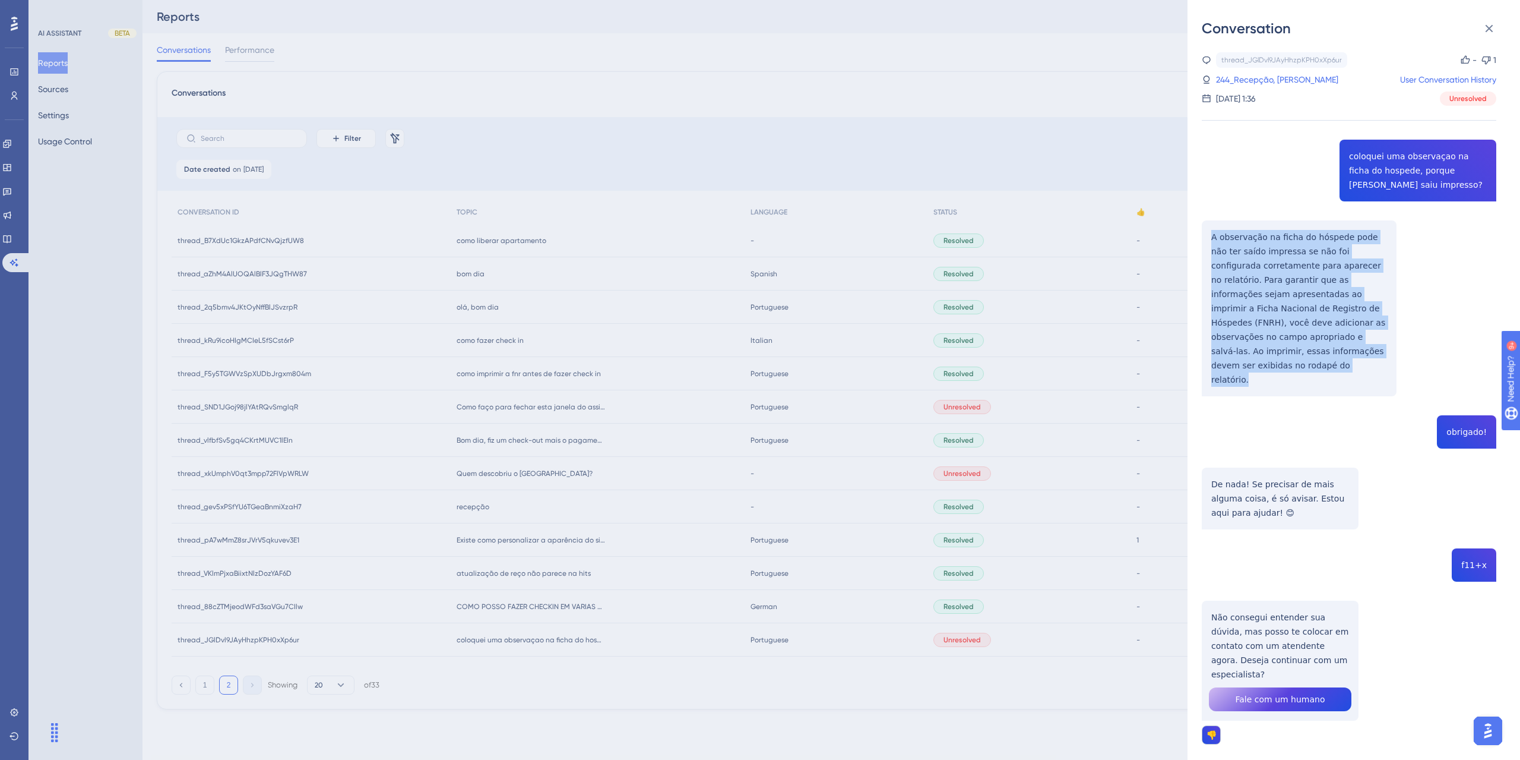
drag, startPoint x: 1375, startPoint y: 338, endPoint x: 1214, endPoint y: 226, distance: 196.7
click at [1214, 226] on div "thread_JGlDvl9JAyHhzpKPH0xXp6ur Copy - 1 244_Recepção, [PERSON_NAME] User Conve…" at bounding box center [1349, 428] width 295 height 752
copy p "A observação na ficha do hóspede pode não ter saído impressa se não foi configu…"
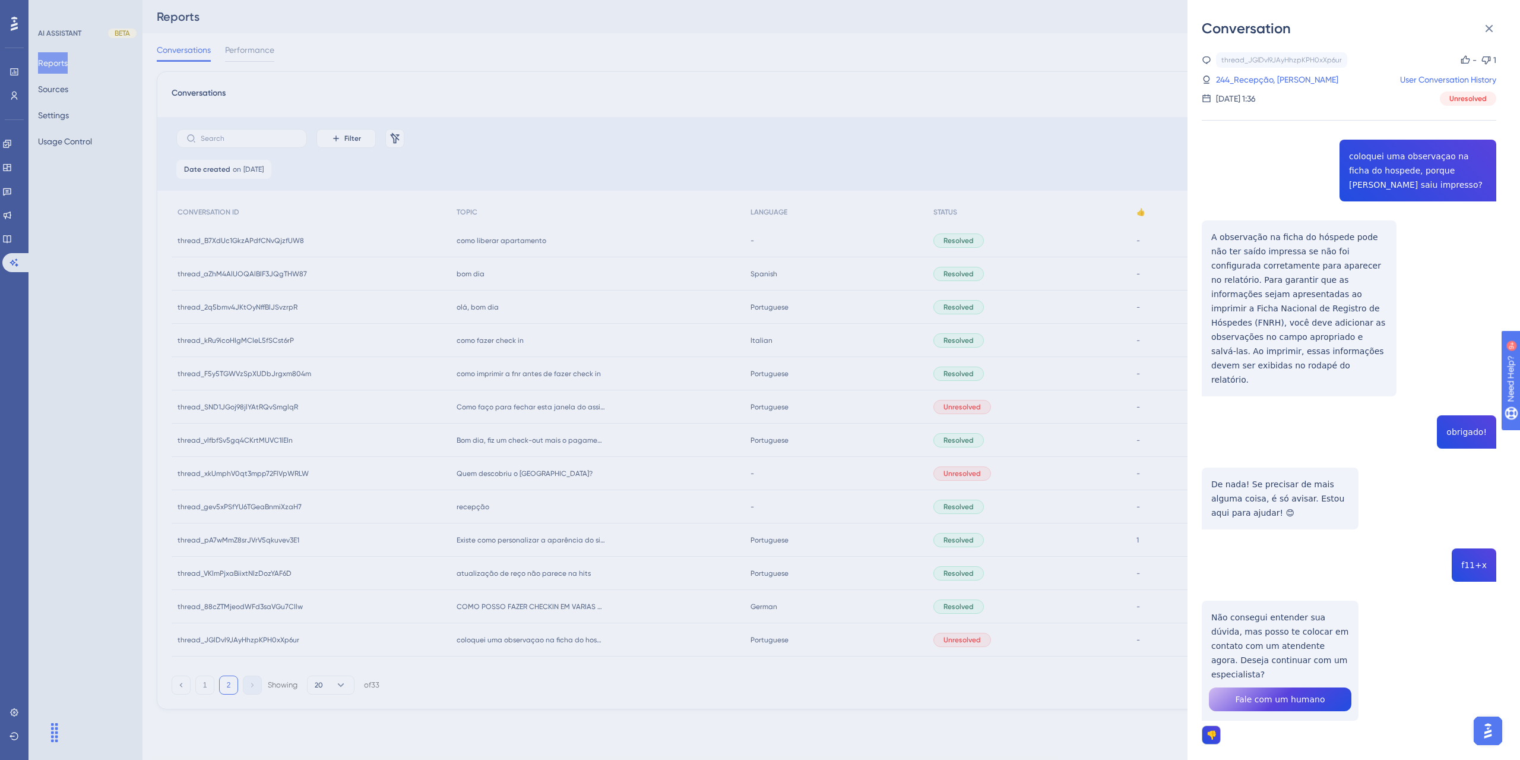
click at [1390, 173] on div "thread_JGlDvl9JAyHhzpKPH0xXp6ur Copy - 1 244_Recepção, [PERSON_NAME] User Conve…" at bounding box center [1349, 428] width 295 height 752
copy span "coloquei uma observaçao na ficha do hospede, porque [PERSON_NAME] saiu impresso?"
click at [116, 173] on div "Conversation thread_JGlDvl9JAyHhzpKPH0xXp6ur Copy - 1 244_Recepção, [PERSON_NAM…" at bounding box center [760, 380] width 1520 height 760
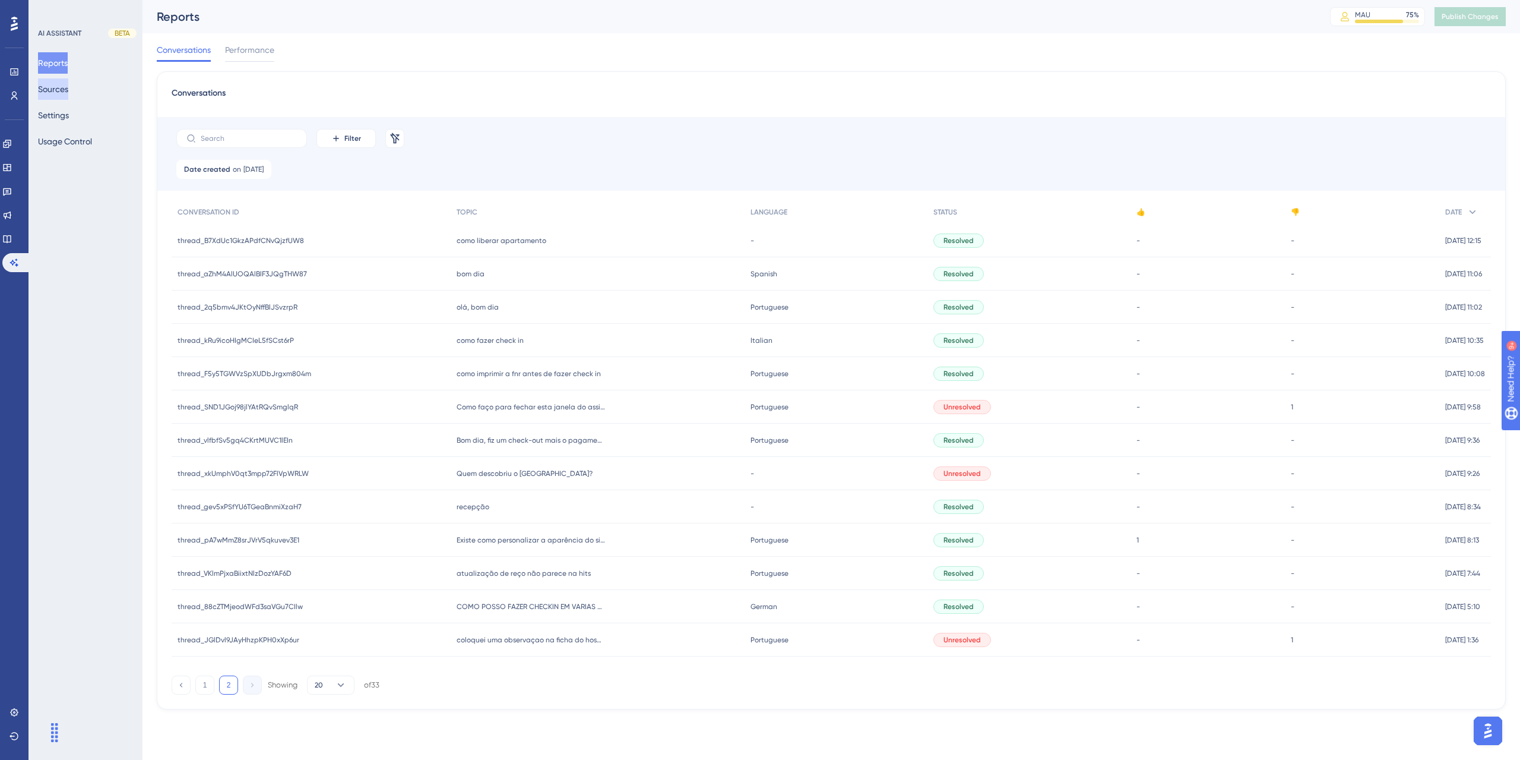
click at [59, 91] on button "Sources" at bounding box center [53, 88] width 30 height 21
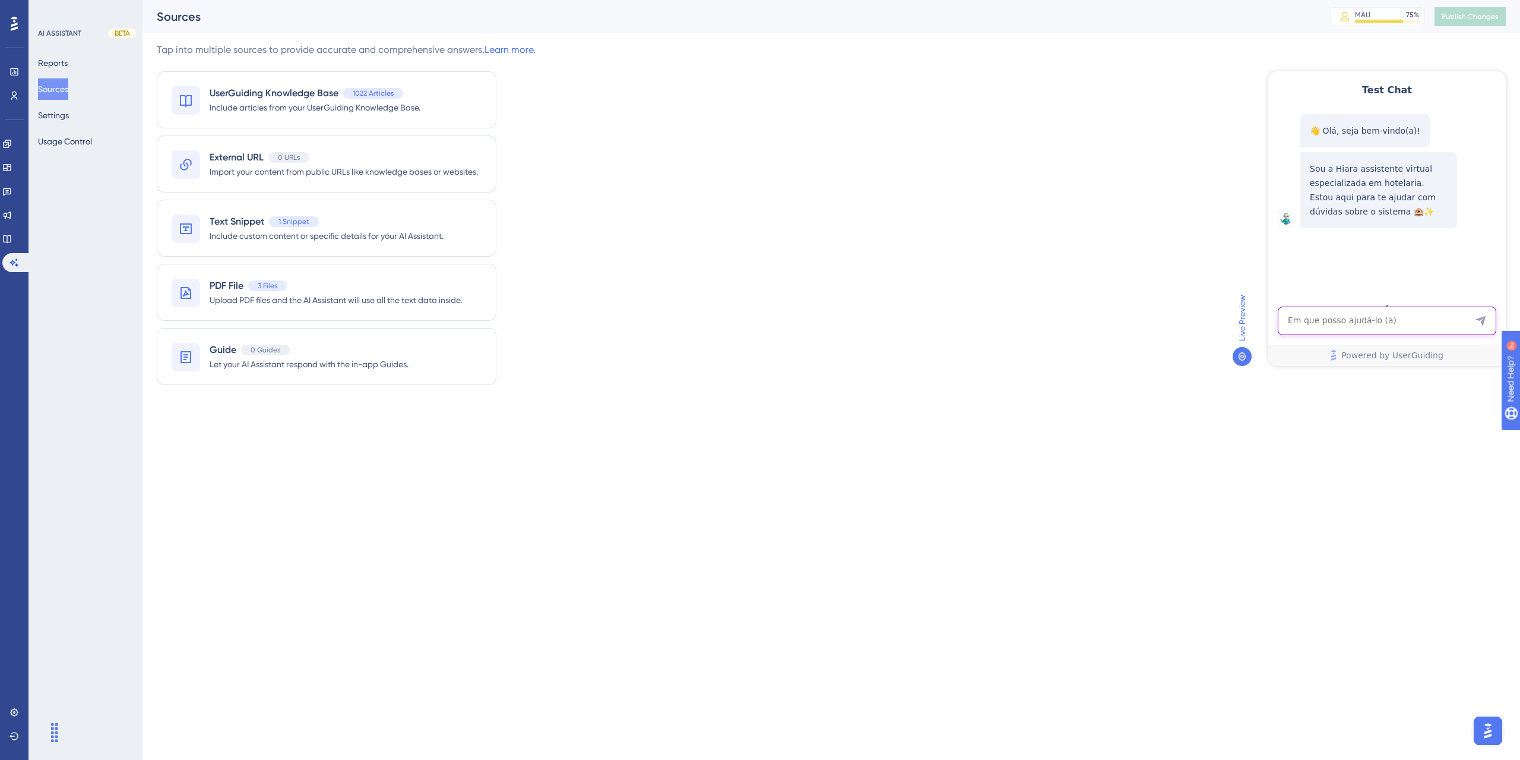
click at [1394, 324] on textarea "AI Assistant Text Input" at bounding box center [1387, 320] width 219 height 29
paste textarea "coloquei uma observaçao na ficha do hospede, porque [PERSON_NAME] saiu impresso?"
type textarea "coloquei uma observaçao na ficha do hospede, porque [PERSON_NAME] saiu impresso?"
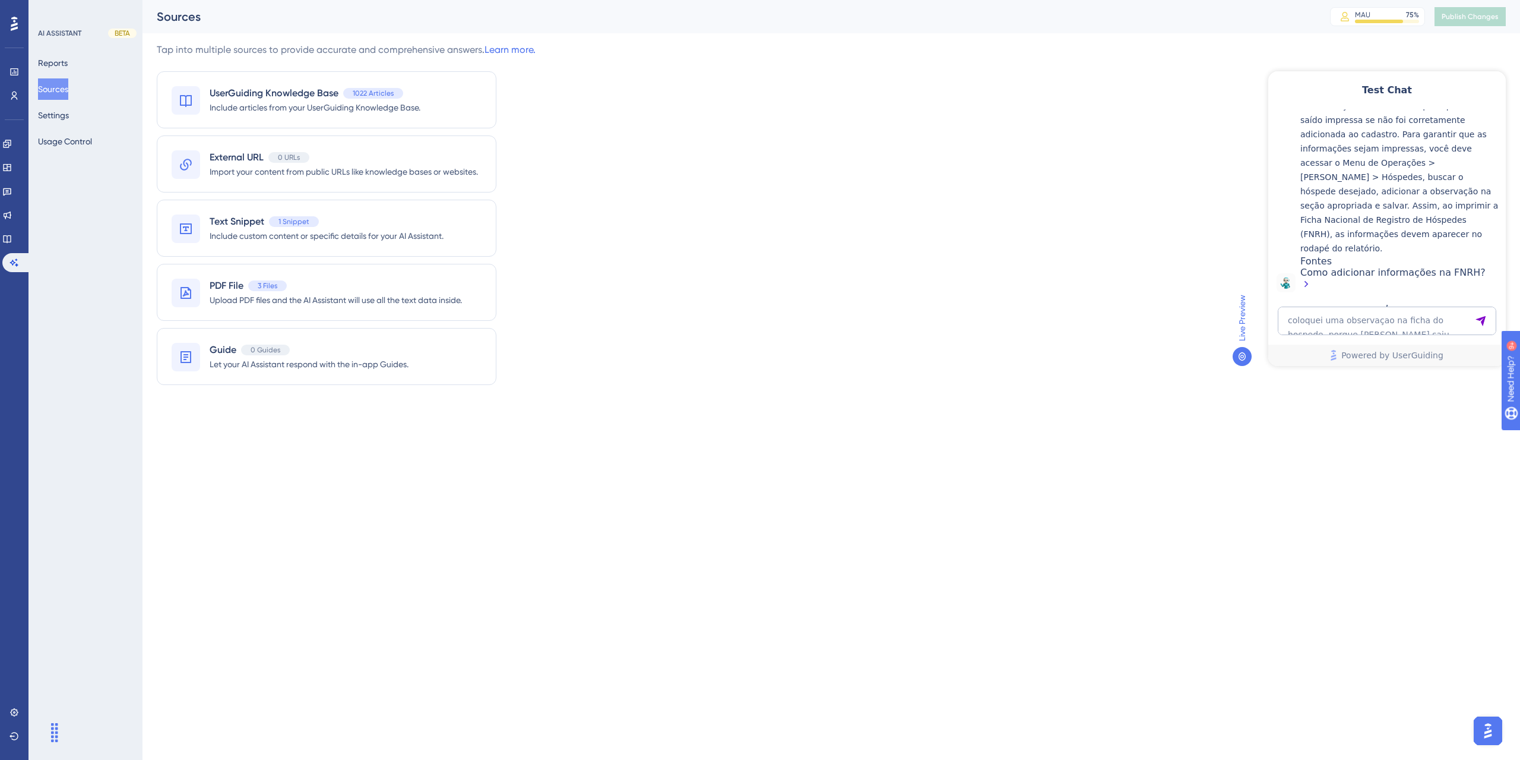
scroll to position [251, 0]
click at [1403, 277] on div "Como adicionar informações na FNRH?" at bounding box center [1401, 280] width 200 height 26
click at [1326, 326] on textarea "coloquei uma observaçao na ficha do hospede, porque [PERSON_NAME] saiu impresso?" at bounding box center [1387, 320] width 219 height 29
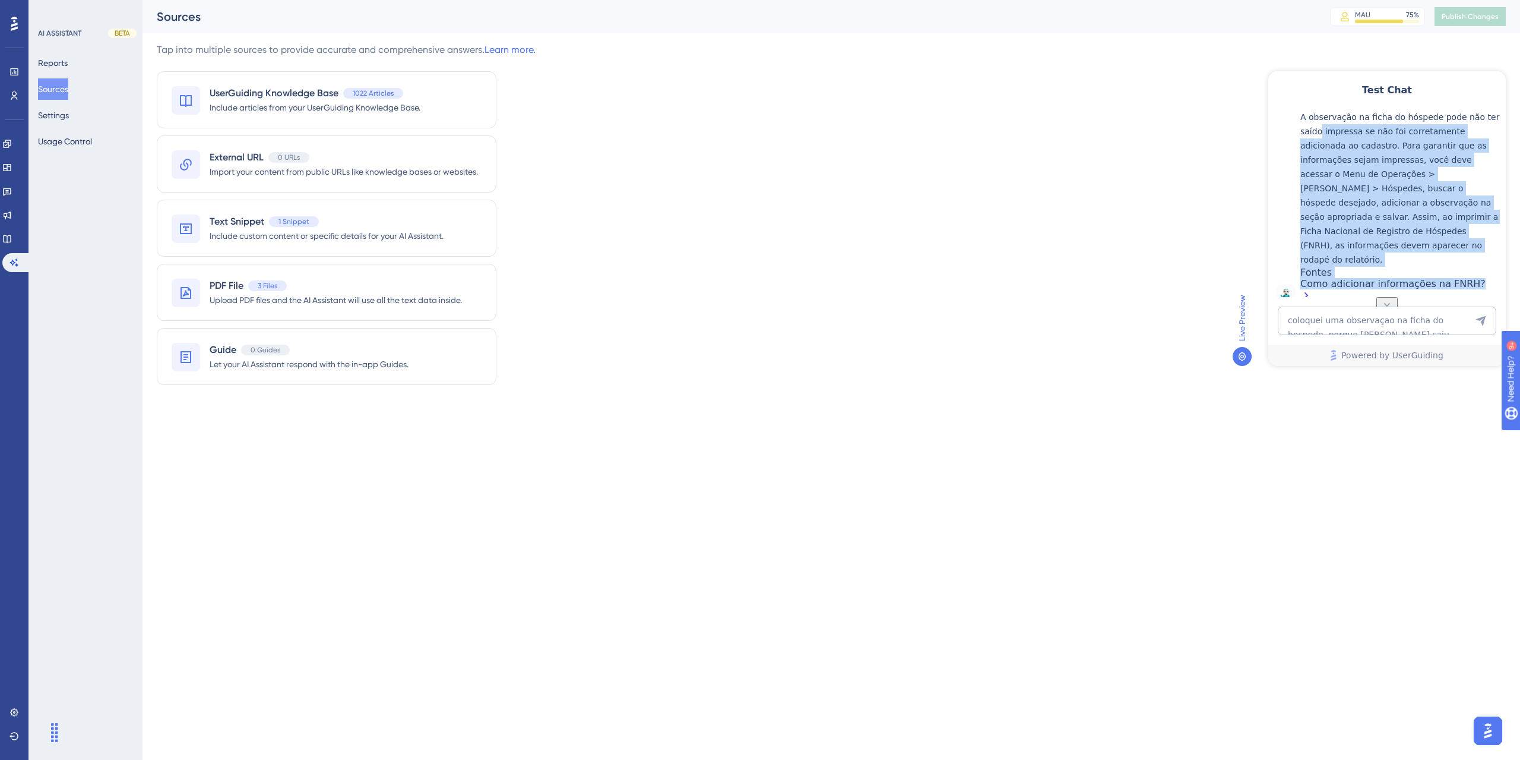
scroll to position [132, 0]
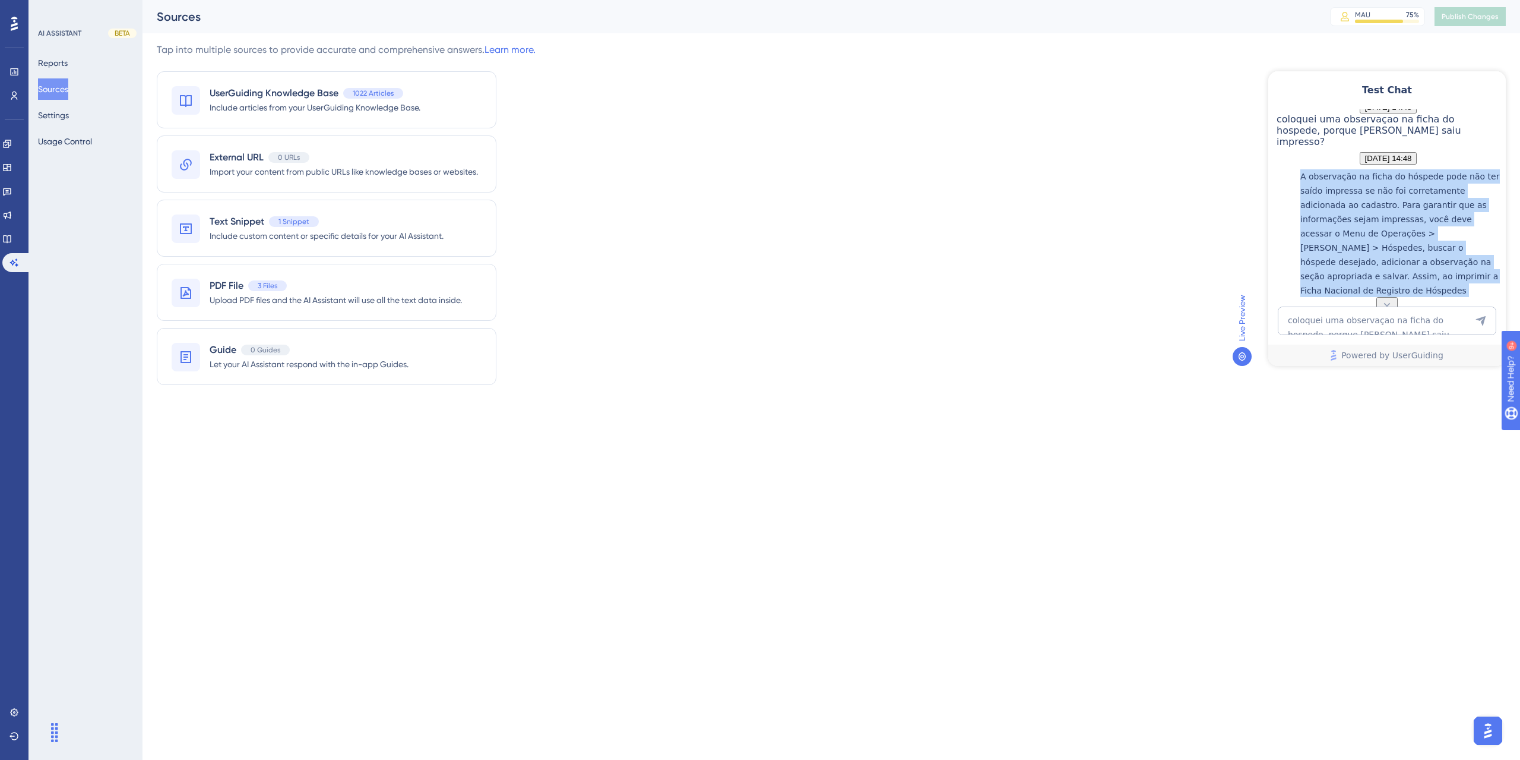
drag, startPoint x: 1466, startPoint y: 275, endPoint x: 1311, endPoint y: 229, distance: 161.8
click at [1311, 229] on div "A observação na ficha do hóspede pode não ter saído impressa se não foi correta…" at bounding box center [1401, 266] width 200 height 194
copy div "A observação na ficha do hóspede pode não ter saído impressa se não foi correta…"
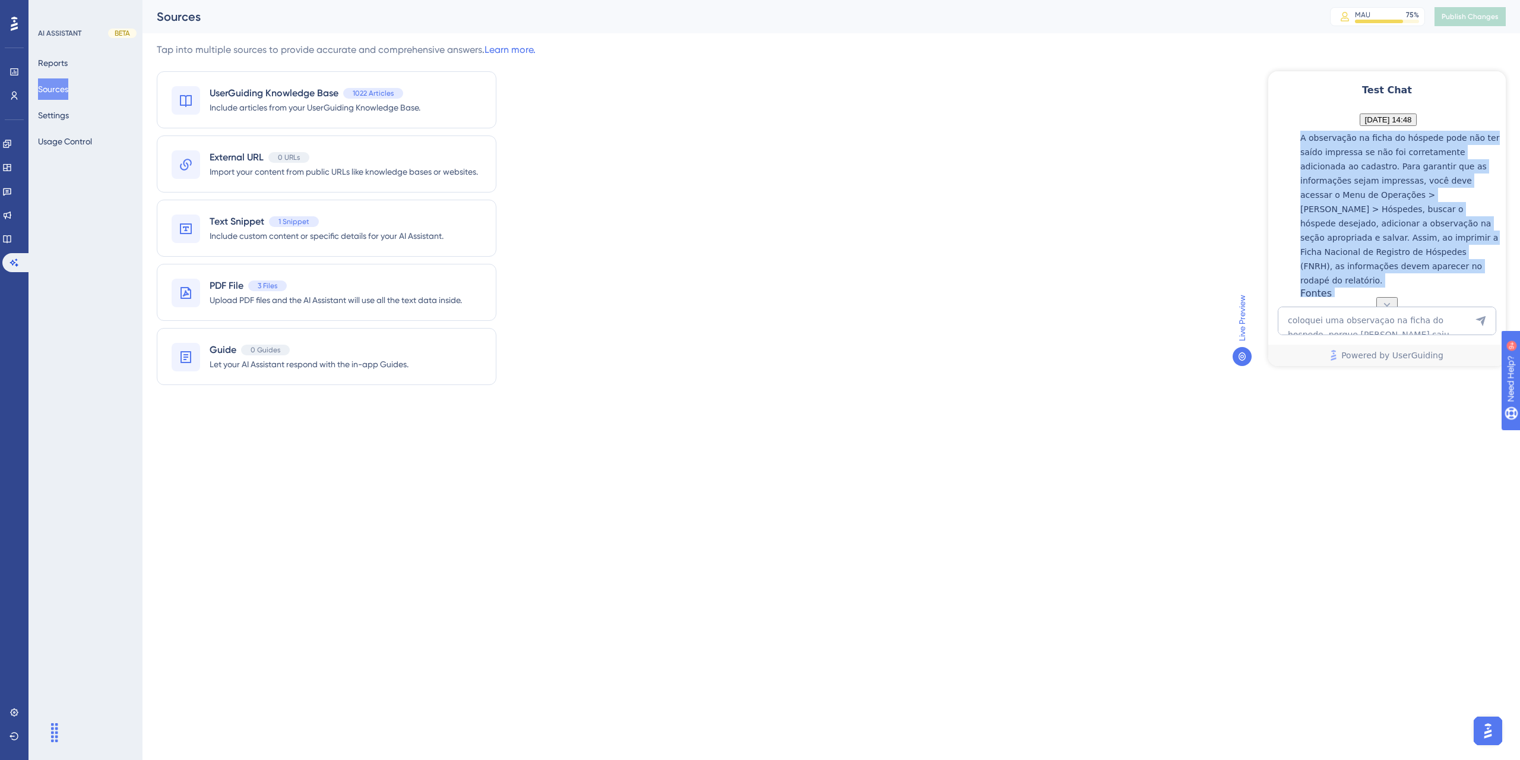
scroll to position [191, 0]
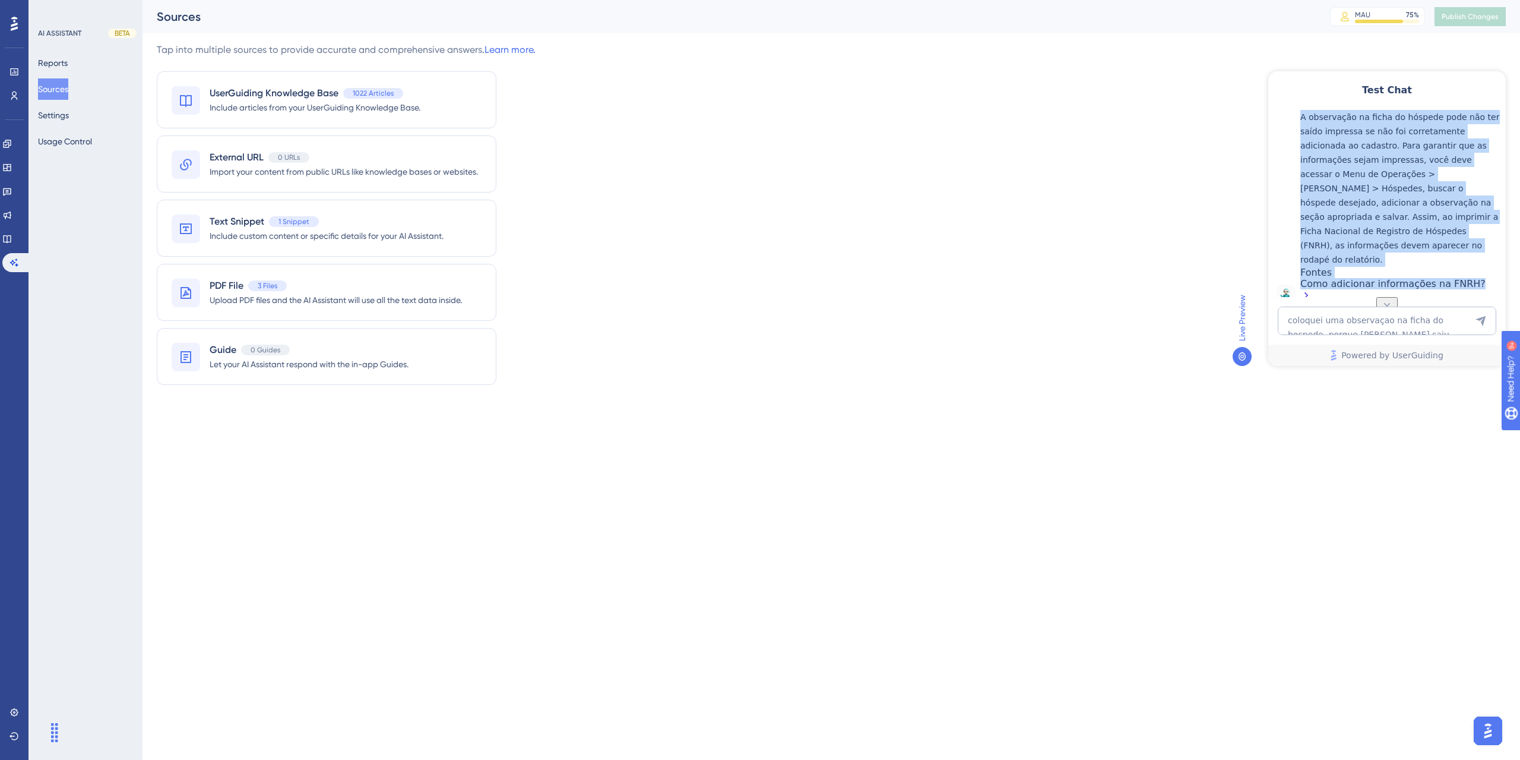
click at [1387, 225] on p "A observação na ficha do hóspede pode não ter saído impressa se não foi correta…" at bounding box center [1401, 188] width 200 height 157
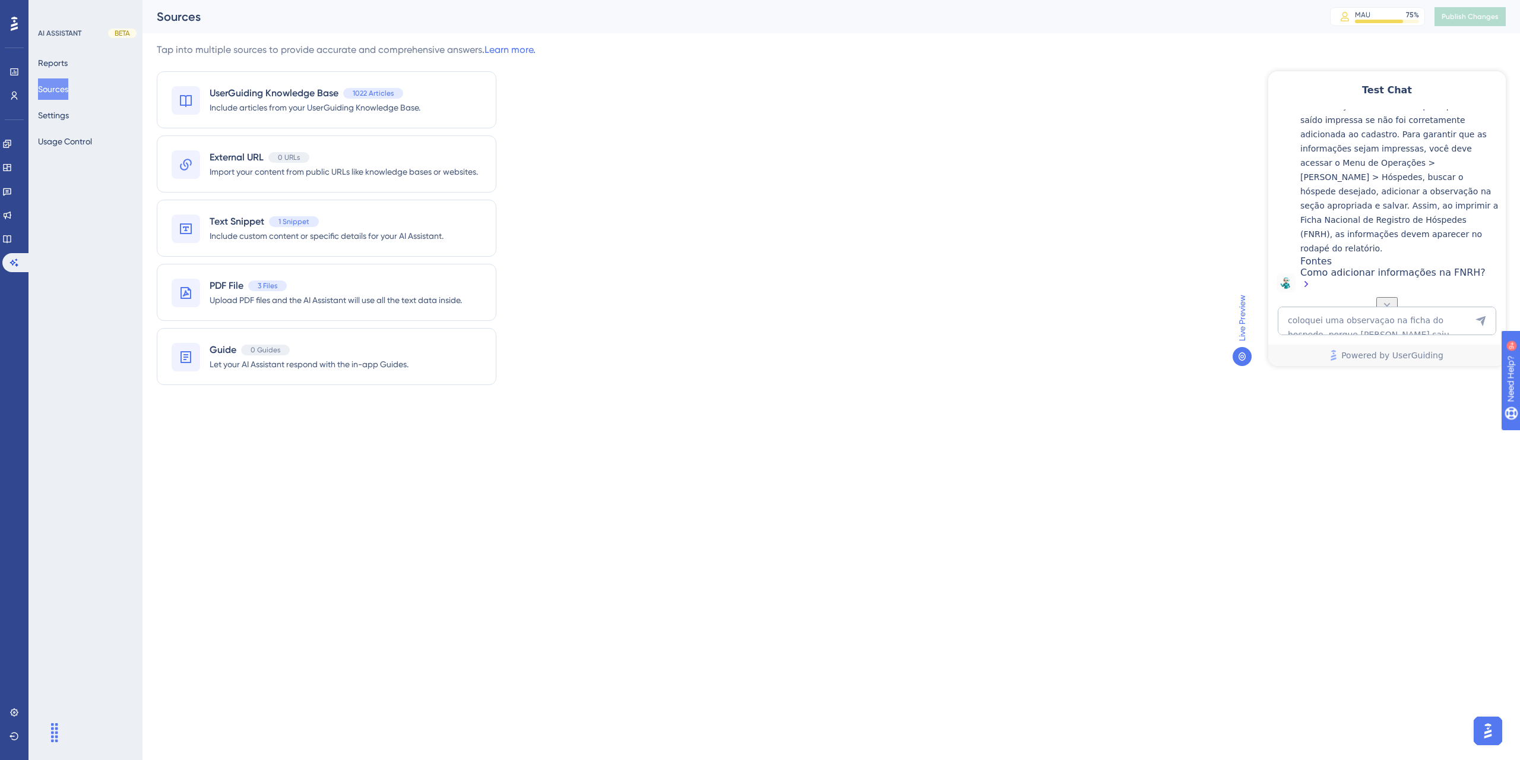
scroll to position [251, 0]
click at [1336, 324] on textarea "coloquei uma observaçao na ficha do hospede, porque [PERSON_NAME] saiu impresso?" at bounding box center [1387, 320] width 219 height 29
type textarea "lista do café"
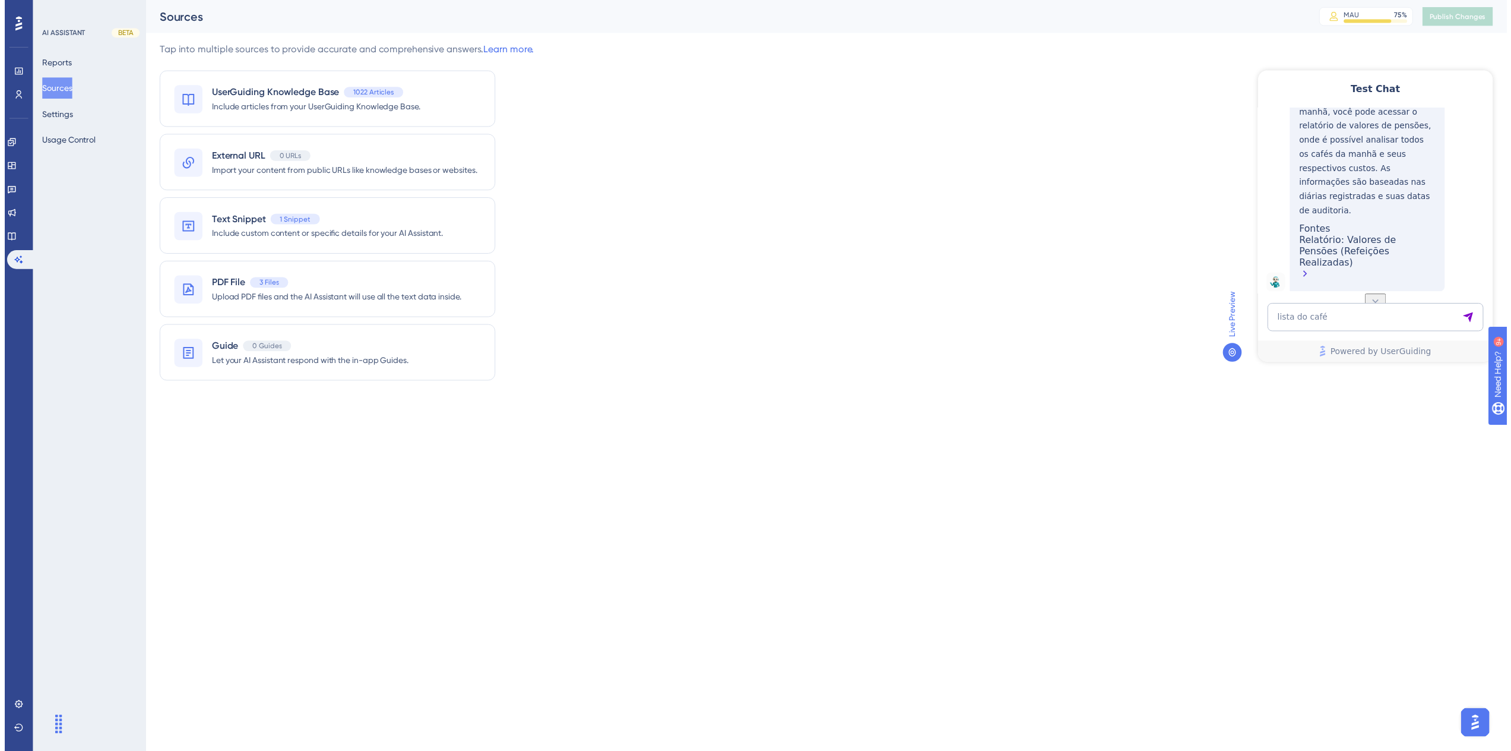
scroll to position [523, 0]
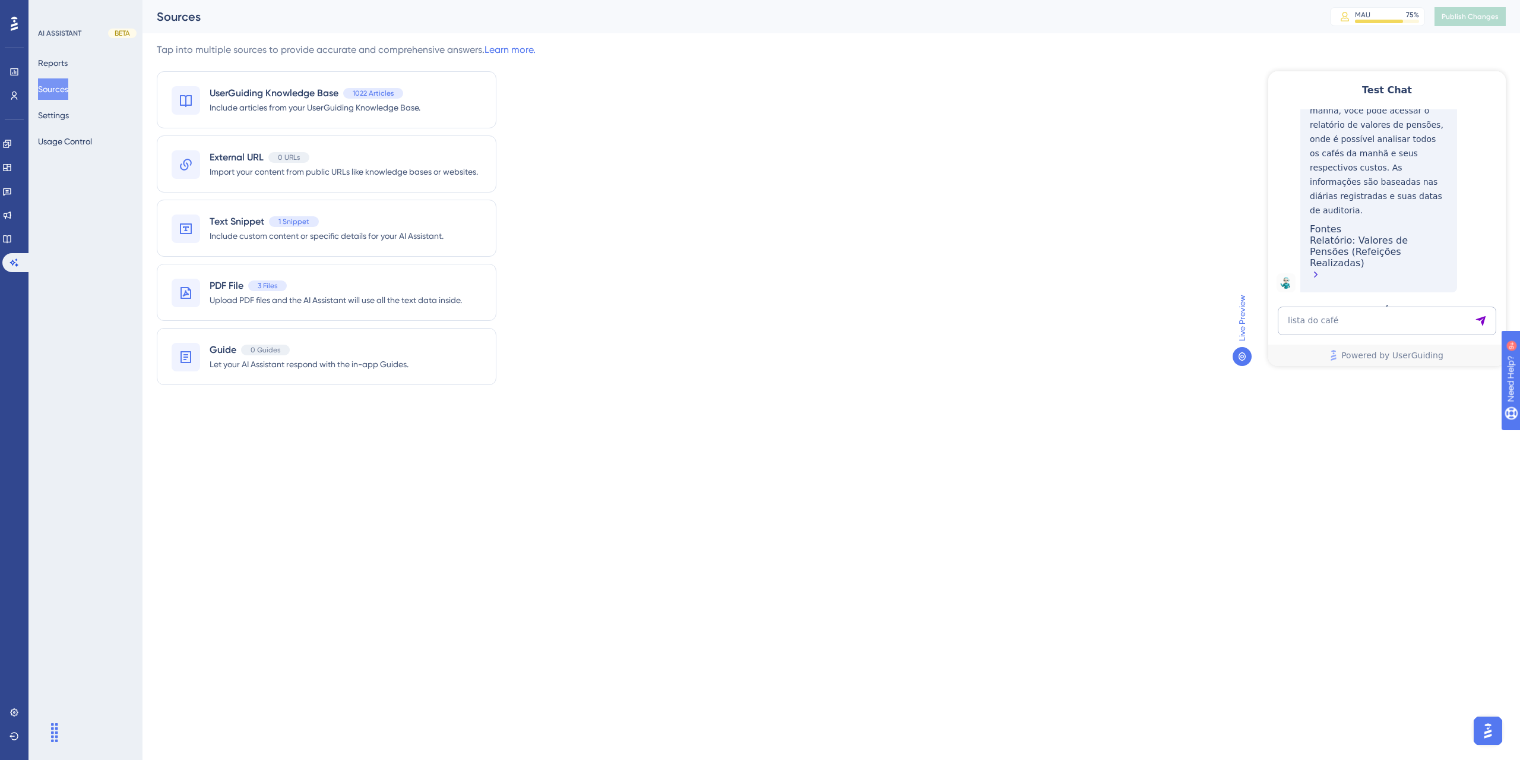
click at [1361, 265] on div "Relatório: Valores de Pensões (Refeições Realizadas)" at bounding box center [1379, 259] width 138 height 48
click at [58, 67] on button "Reports" at bounding box center [53, 62] width 30 height 21
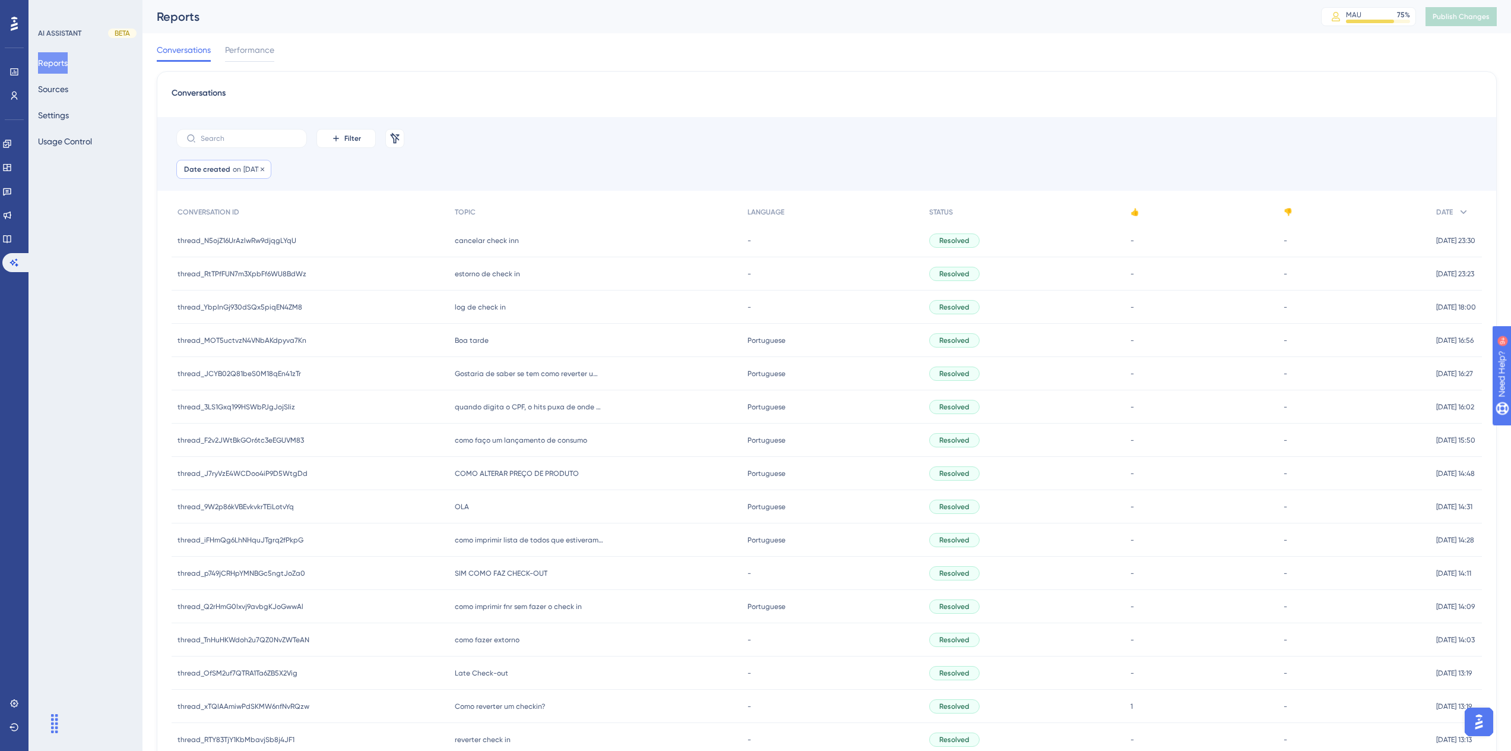
click at [235, 162] on div "Date created on [DATE] [DATE] Remove" at bounding box center [223, 169] width 95 height 19
click at [343, 357] on button "09" at bounding box center [338, 355] width 20 height 20
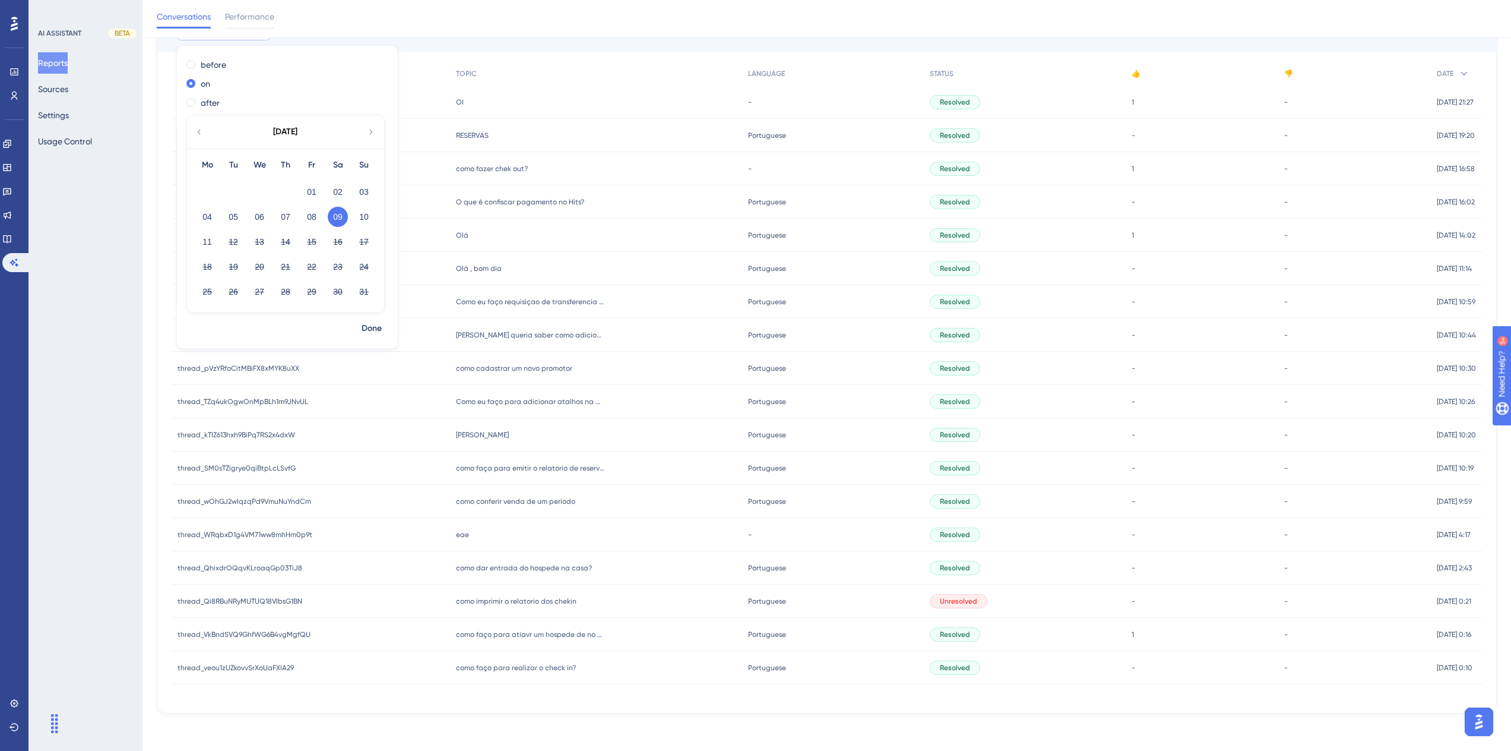
scroll to position [144, 0]
click at [615, 713] on div "Performance Users Engagement Widgets Feedback Product Updates Knowledge Base AI…" at bounding box center [827, 293] width 1369 height 875
click at [554, 669] on span "como faço para realizar o check in?" at bounding box center [516, 667] width 120 height 10
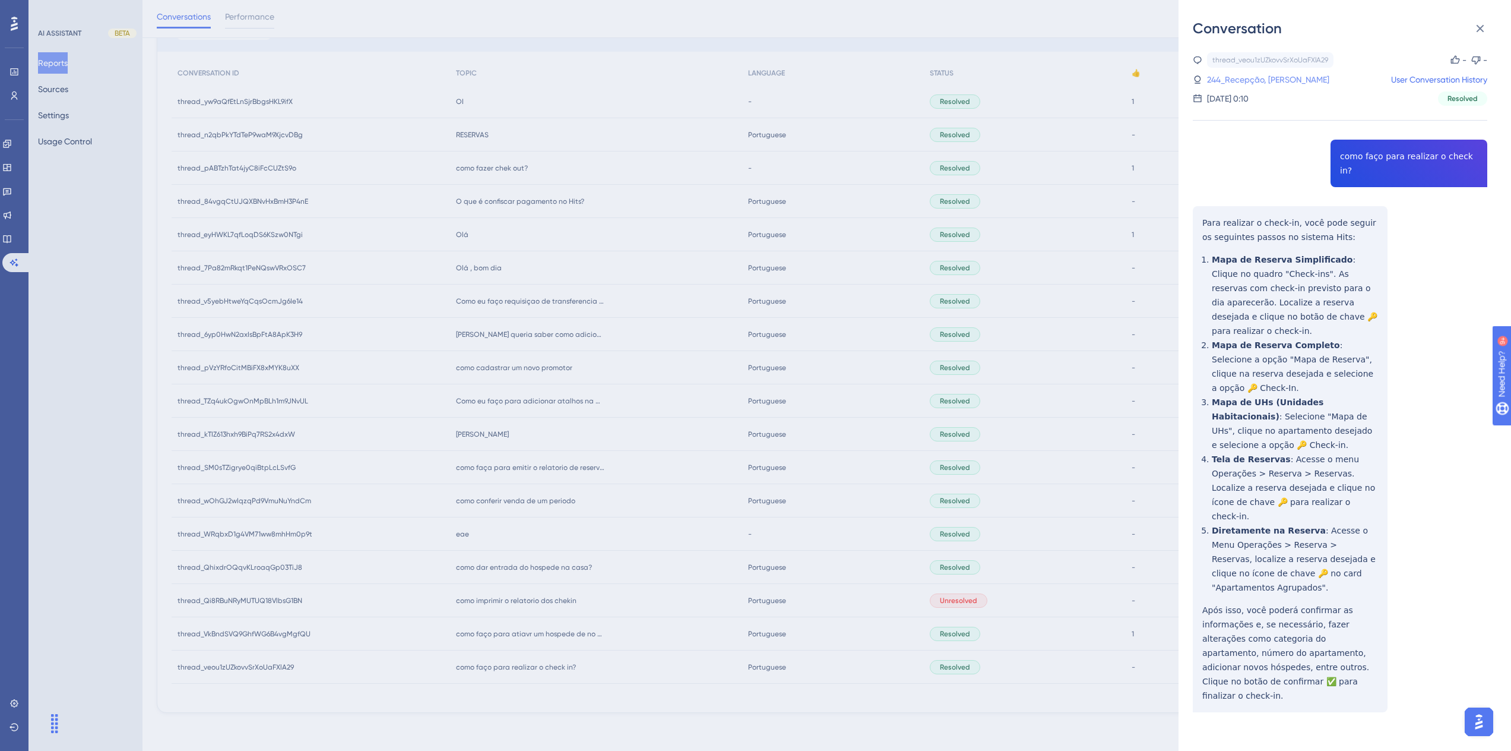
click at [1256, 82] on link "244_Recepção, [PERSON_NAME]" at bounding box center [1268, 79] width 122 height 14
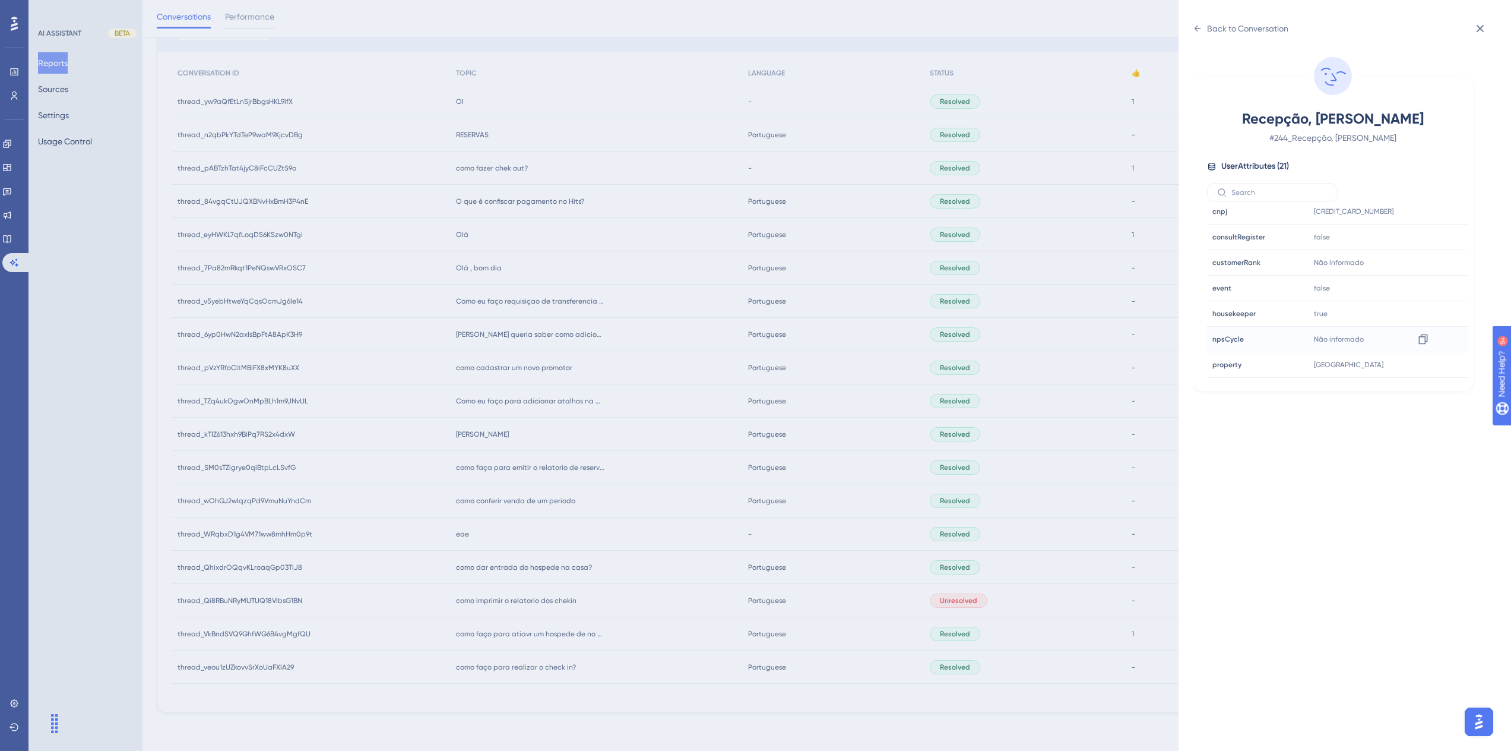
scroll to position [297, 0]
click at [1226, 33] on div "Back to Conversation" at bounding box center [1247, 28] width 81 height 14
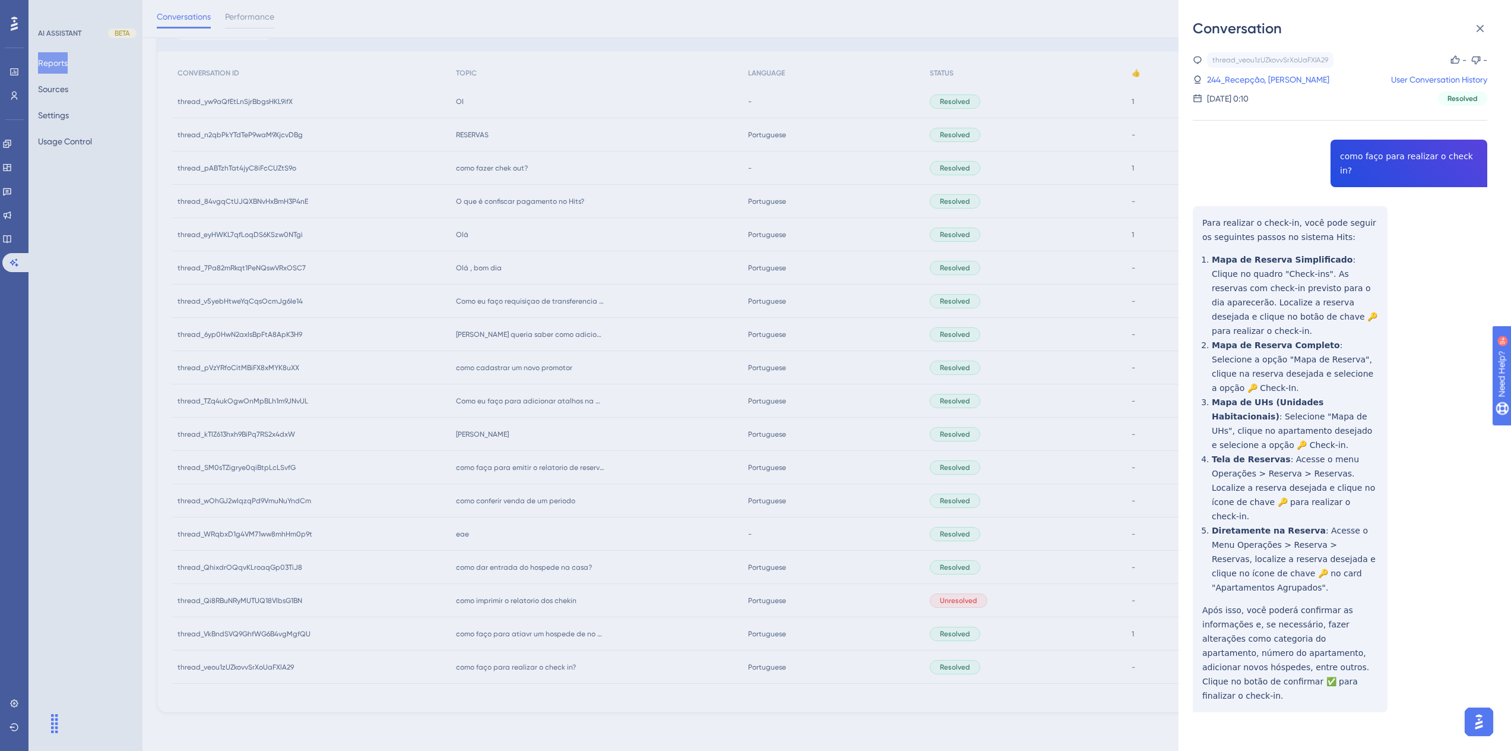
click at [1401, 162] on div "thread_veou1zUZkovvSrXoUaFXlA29 Copy - - 244_Recepção, [PERSON_NAME] User Conve…" at bounding box center [1340, 412] width 295 height 720
copy span "como faço para realizar o check in?"
click at [1380, 153] on div "thread_veou1zUZkovvSrXoUaFXlA29 Copy - - 244_Recepção, [PERSON_NAME] User Conve…" at bounding box center [1340, 412] width 295 height 720
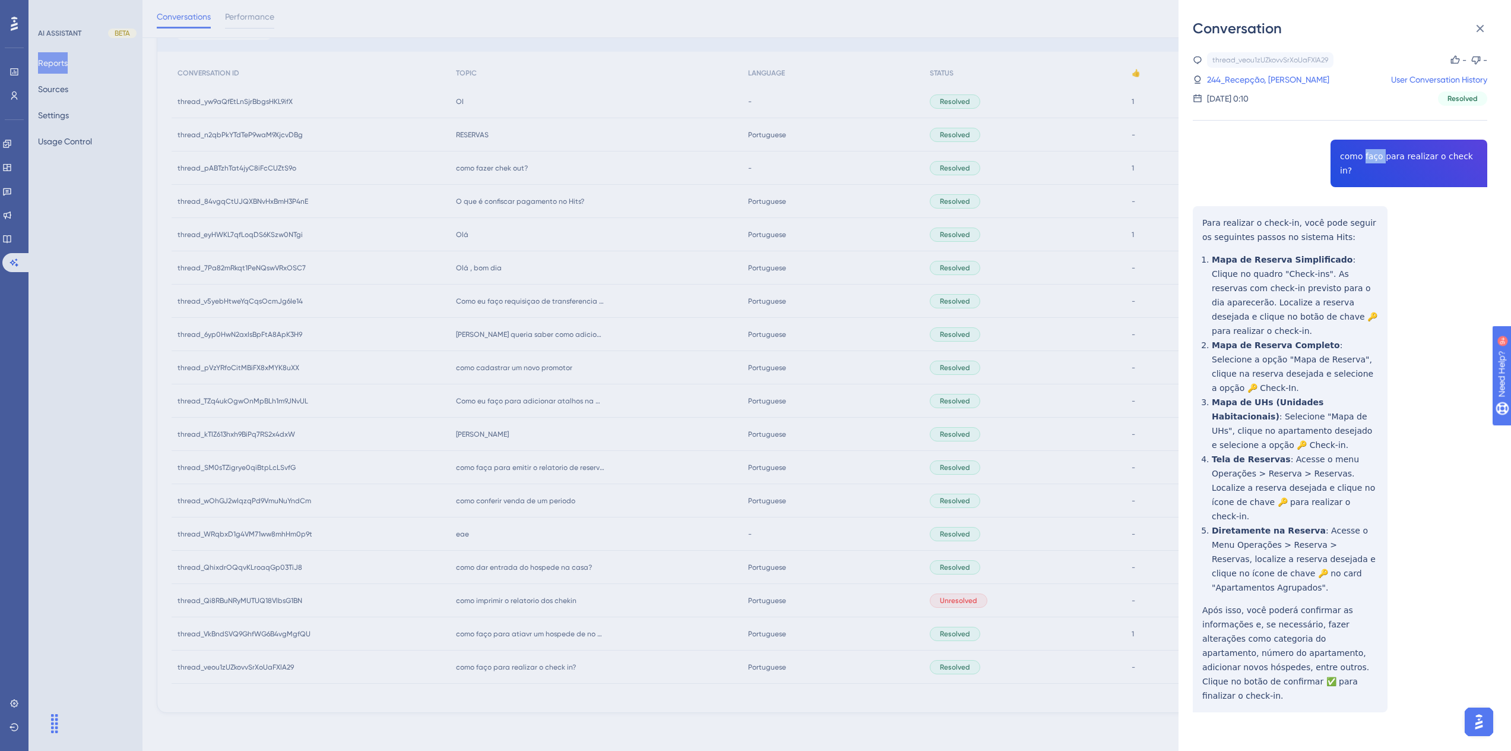
click at [1380, 153] on div "thread_veou1zUZkovvSrXoUaFXlA29 Copy - - 244_Recepção, [PERSON_NAME] User Conve…" at bounding box center [1340, 412] width 295 height 720
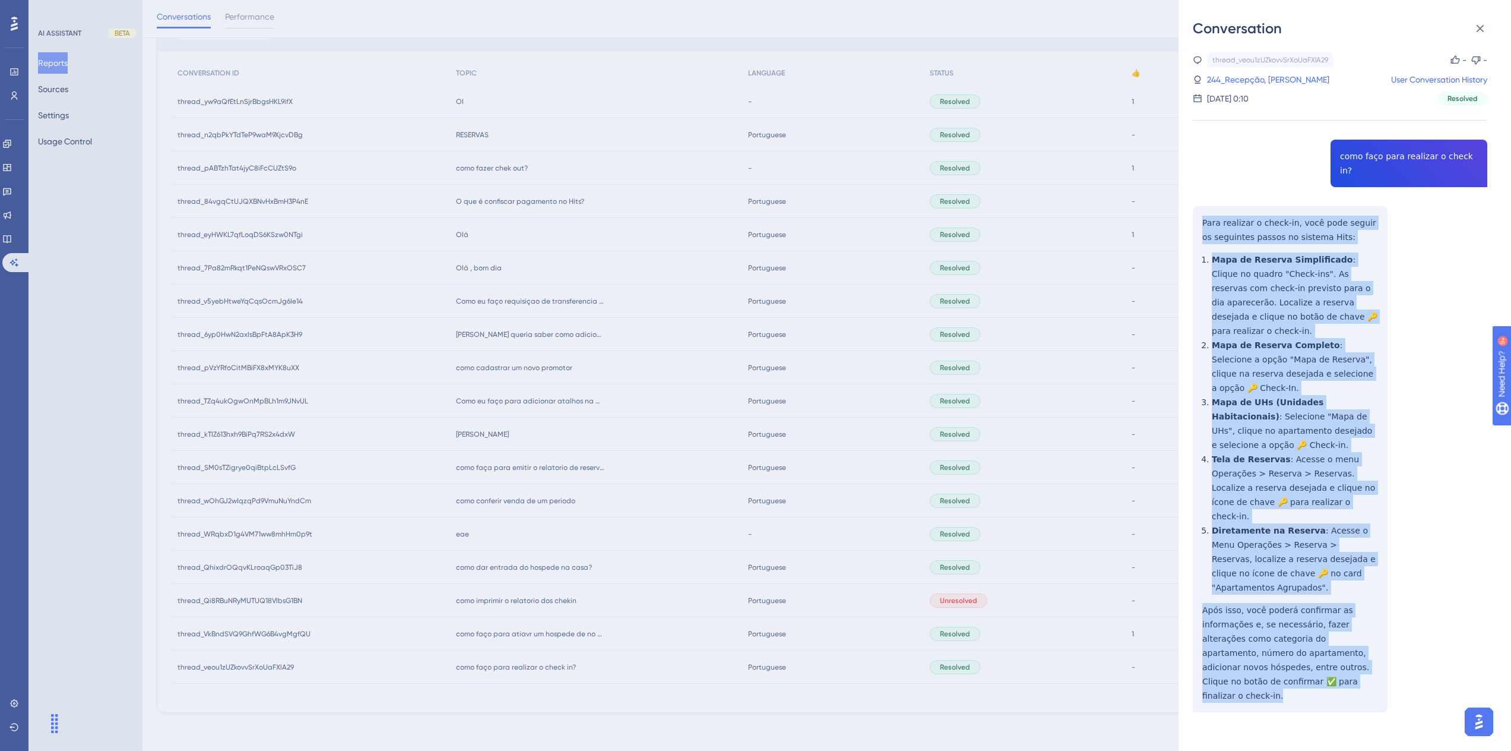
drag, startPoint x: 1277, startPoint y: 612, endPoint x: 1200, endPoint y: 205, distance: 414.0
click at [1200, 205] on div "thread_veou1zUZkovvSrXoUaFXlA29 Copy - - 244_Recepção, [PERSON_NAME] User Conve…" at bounding box center [1340, 412] width 295 height 720
copy div "Lore ipsumdol s ametc-ad, elit sedd eiusmo te incididun utlabo et dolorem Aliq:…"
click at [1481, 32] on icon at bounding box center [1480, 28] width 14 height 14
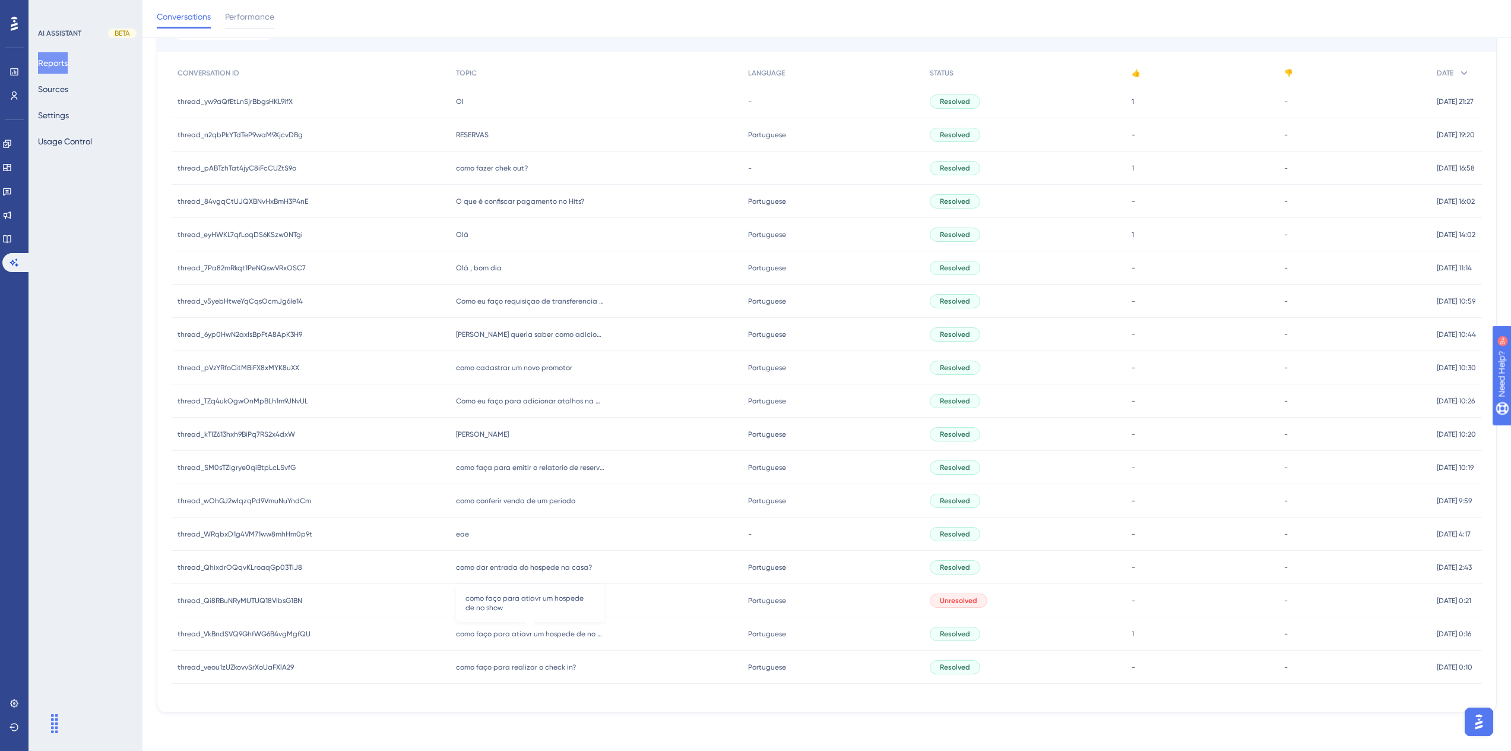
click at [540, 631] on span "como faço para atiavr um hospede de no show" at bounding box center [530, 634] width 148 height 10
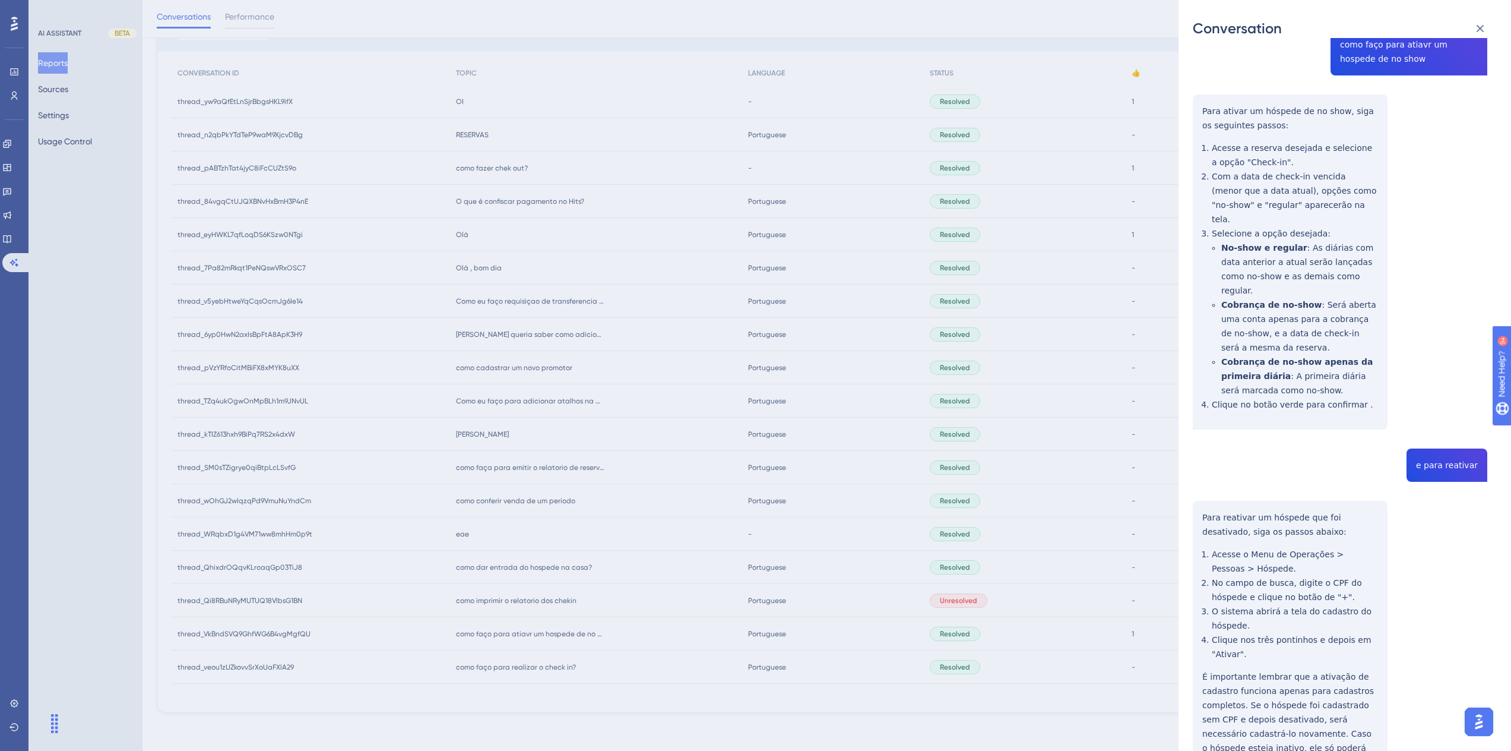
scroll to position [0, 0]
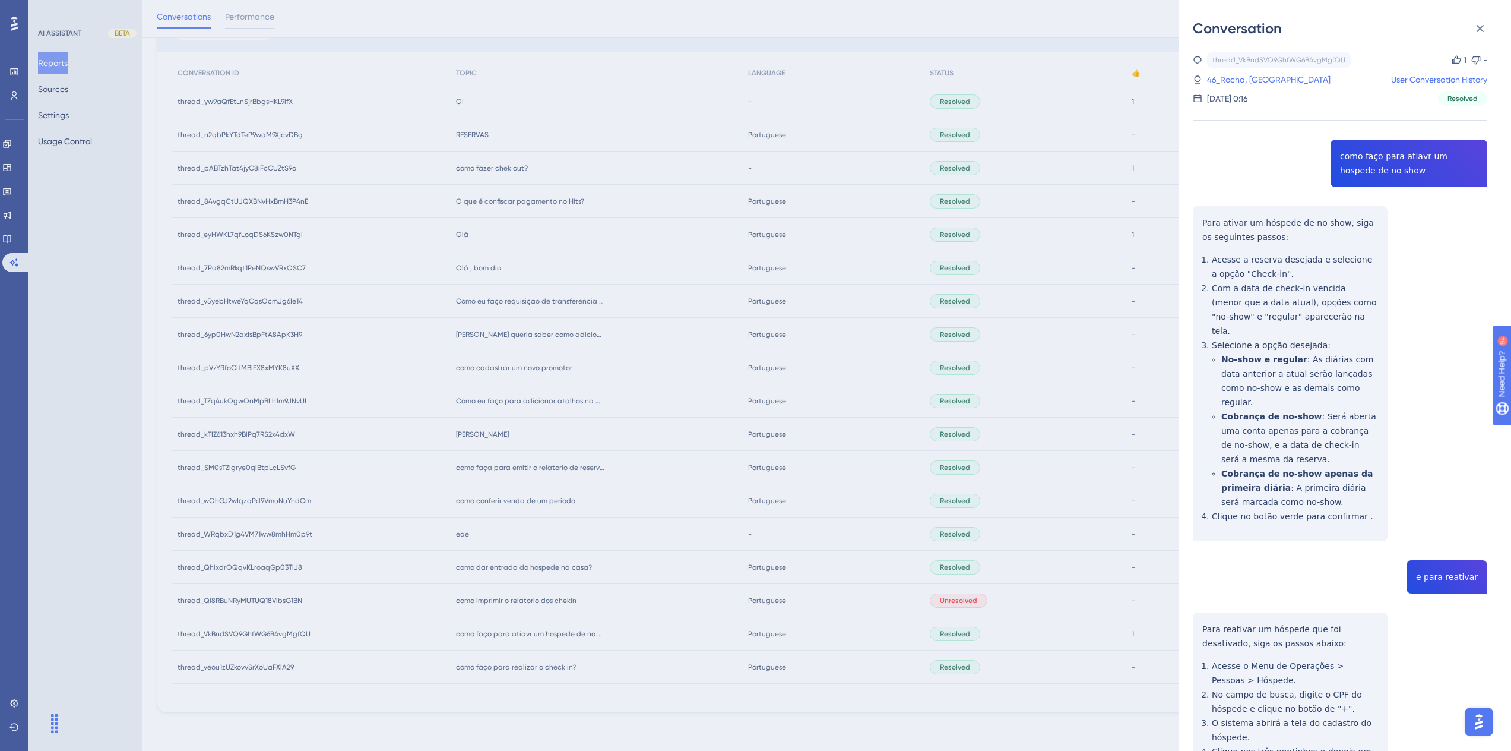
click at [1262, 71] on div "thread_VkBndSVQ9GhfWG6B4vgMgfQU Copy 1 - 46_Rocha, Vitemberg User Conversation …" at bounding box center [1340, 78] width 295 height 53
click at [1264, 77] on link "46_Rocha, [GEOGRAPHIC_DATA]" at bounding box center [1269, 79] width 124 height 14
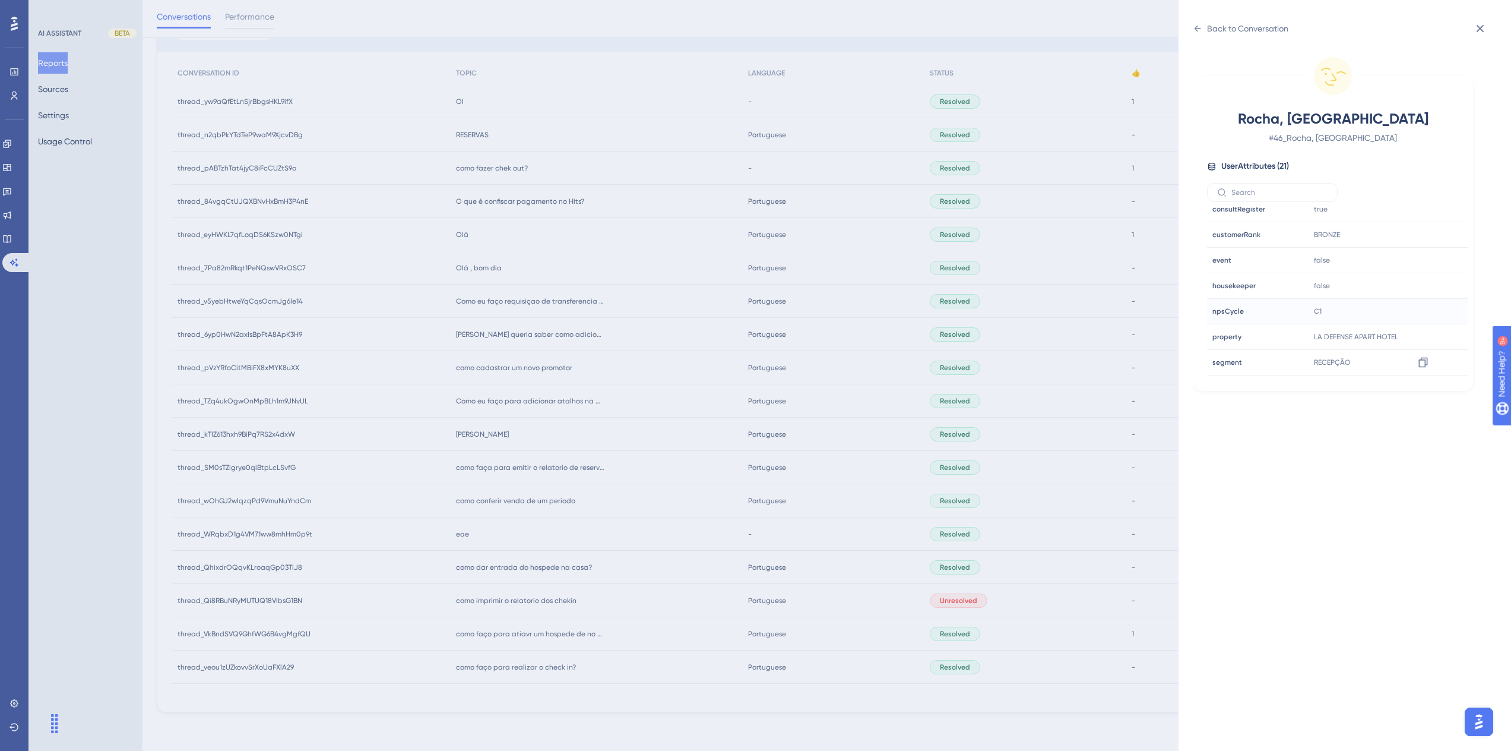
scroll to position [297, 0]
click at [1223, 23] on div "Back to Conversation" at bounding box center [1247, 28] width 81 height 14
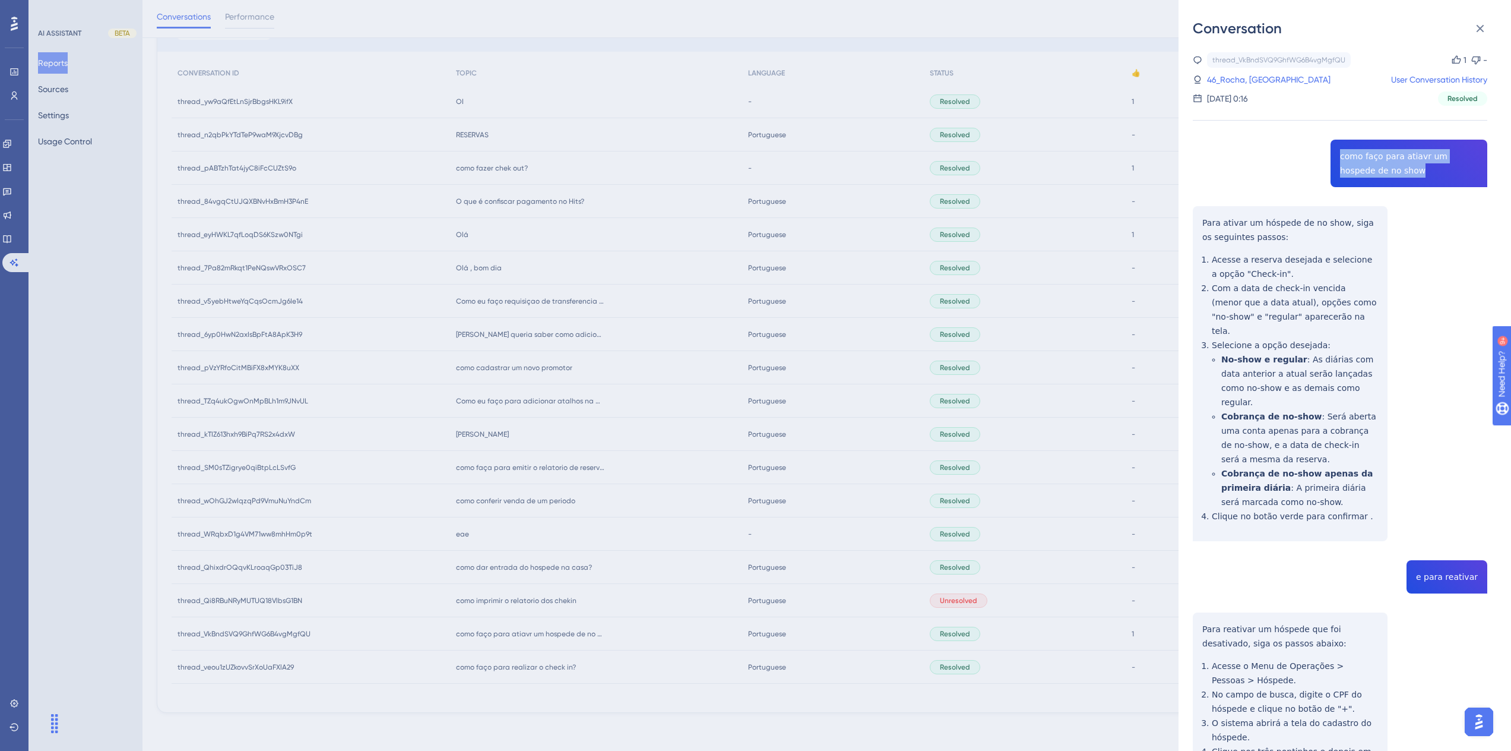
drag, startPoint x: 1392, startPoint y: 173, endPoint x: 1335, endPoint y: 157, distance: 59.1
click at [1335, 157] on div "thread_VkBndSVQ9GhfWG6B4vgMgfQU Copy 1 - 46_Rocha, Vitemberg User Conversation …" at bounding box center [1340, 513] width 295 height 922
copy span "como faço para atiavr um hospede de no show"
click at [1451, 547] on div "thread_VkBndSVQ9GhfWG6B4vgMgfQU Copy 1 - 46_Rocha, Vitemberg User Conversation …" at bounding box center [1340, 513] width 295 height 922
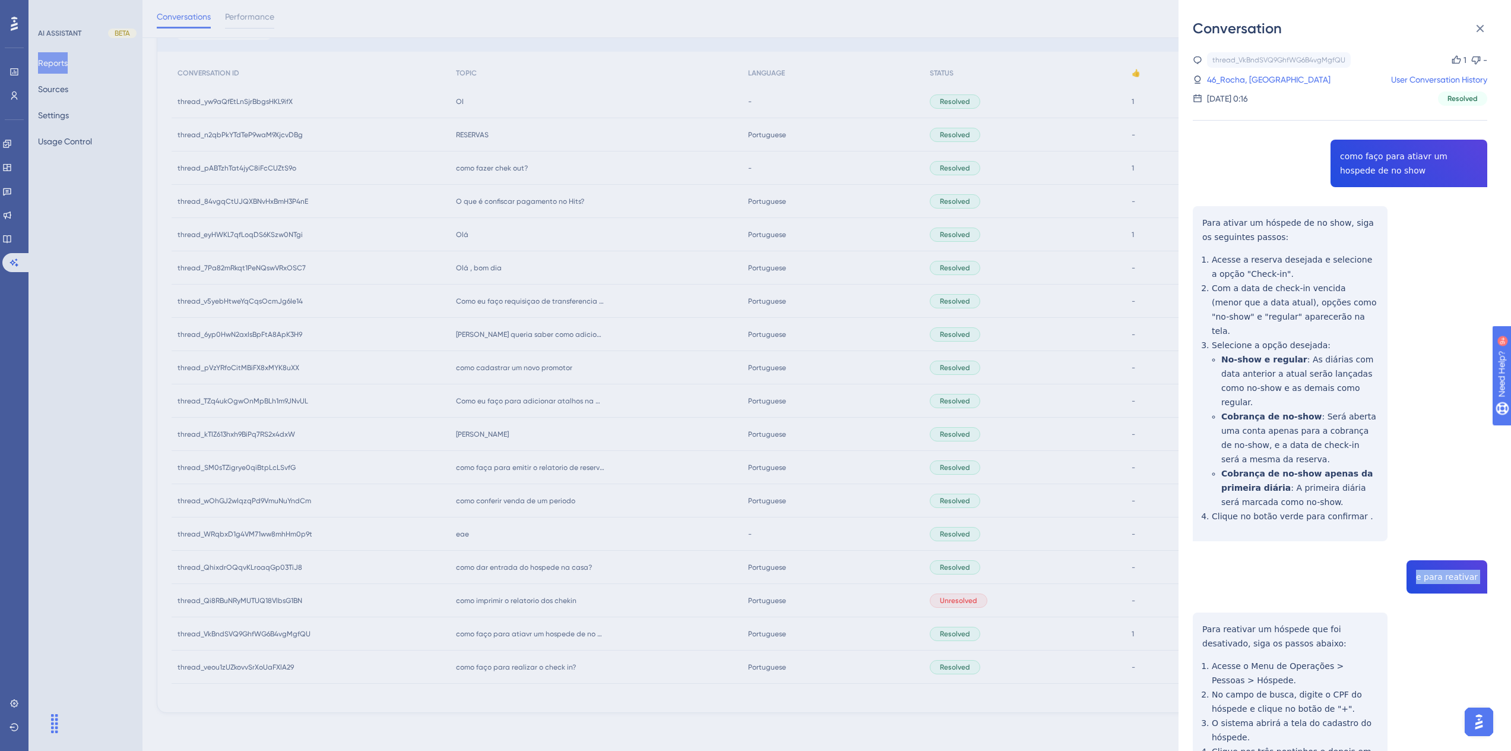
click at [1451, 547] on div "thread_VkBndSVQ9GhfWG6B4vgMgfQU Copy 1 - 46_Rocha, Vitemberg User Conversation …" at bounding box center [1340, 513] width 295 height 922
copy span "e para reativar"
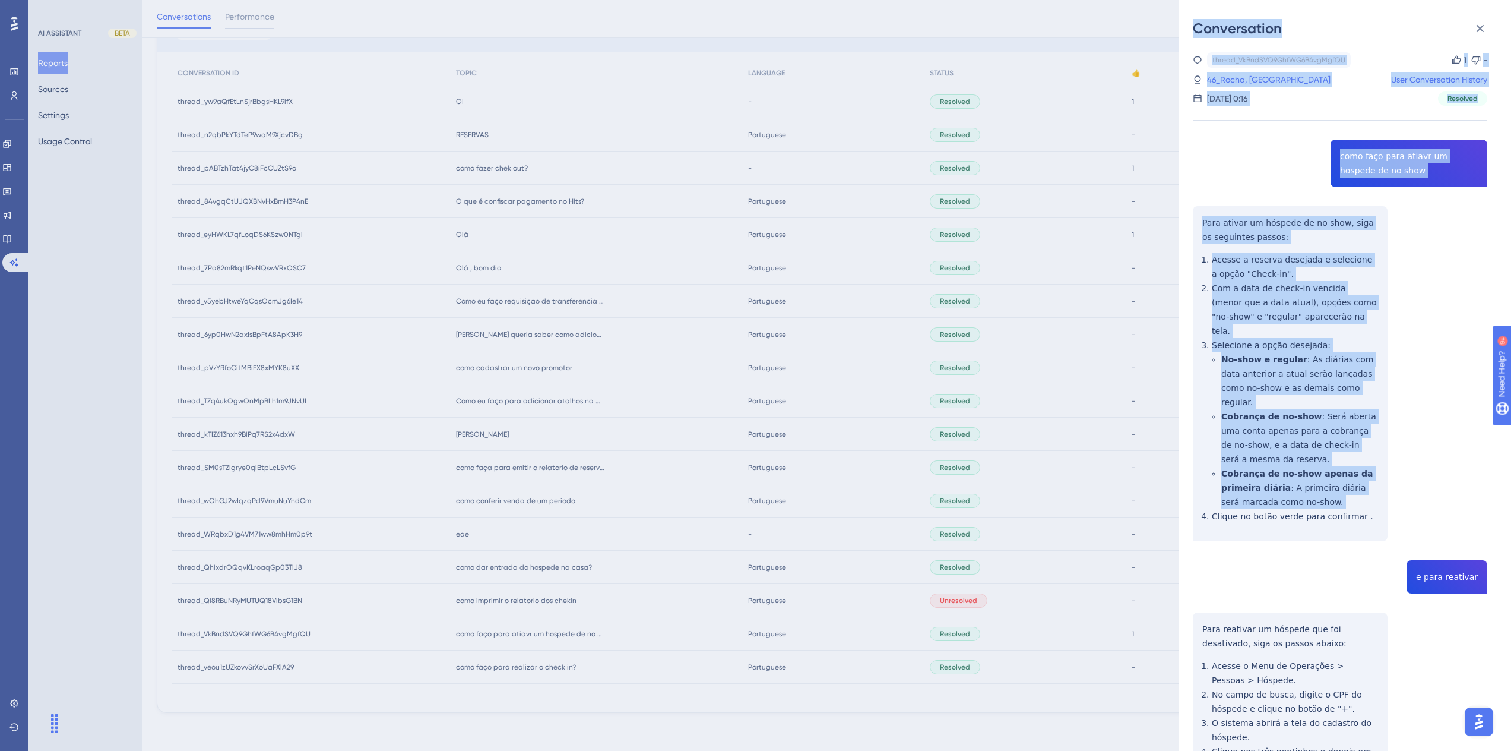
drag, startPoint x: 1356, startPoint y: 487, endPoint x: 1187, endPoint y: 232, distance: 306.4
click at [1176, 223] on div "Conversation thread_VkBndSVQ9GhfWG6B4vgMgfQU Copy 1 - 46_Rocha, Vitemberg User …" at bounding box center [755, 375] width 1511 height 751
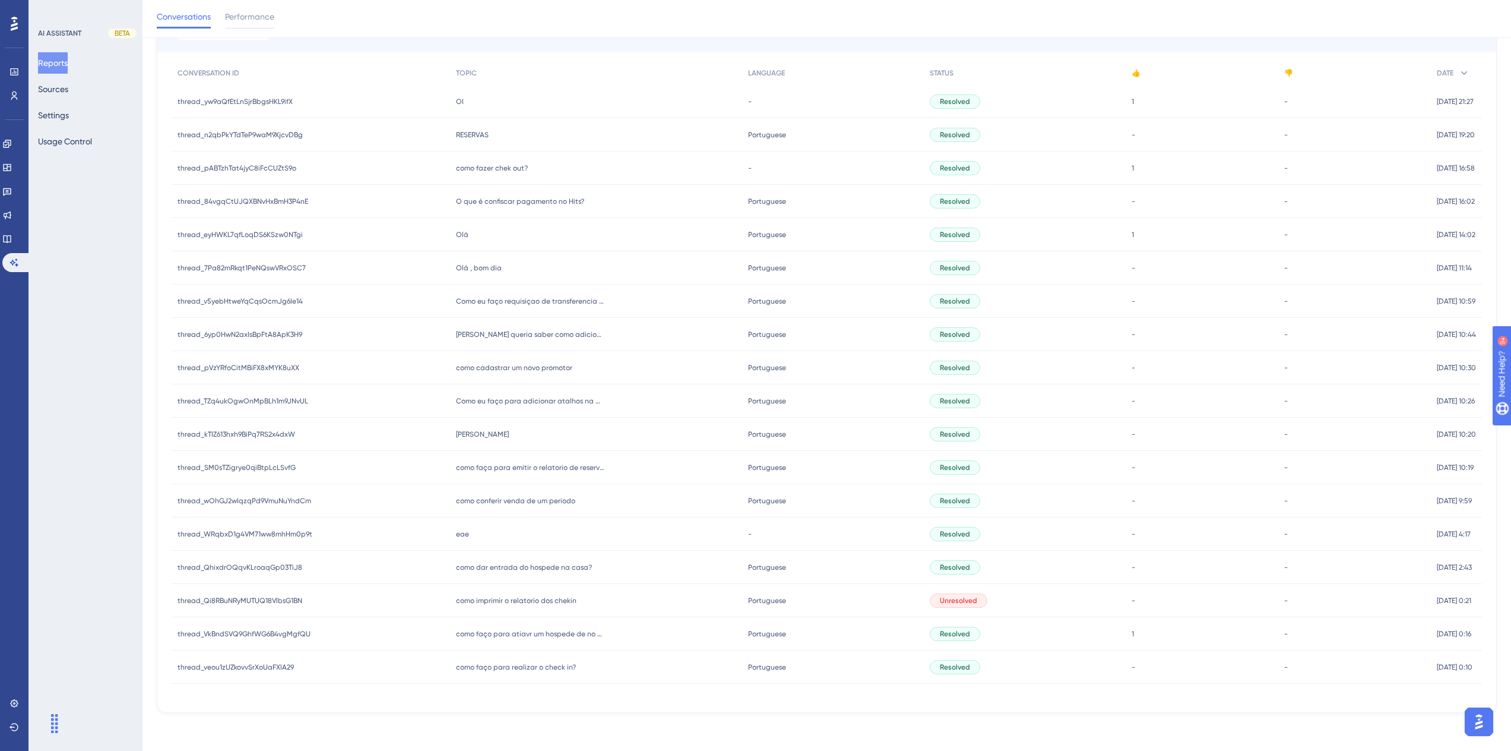
click at [1293, 287] on div "- -" at bounding box center [1355, 300] width 153 height 33
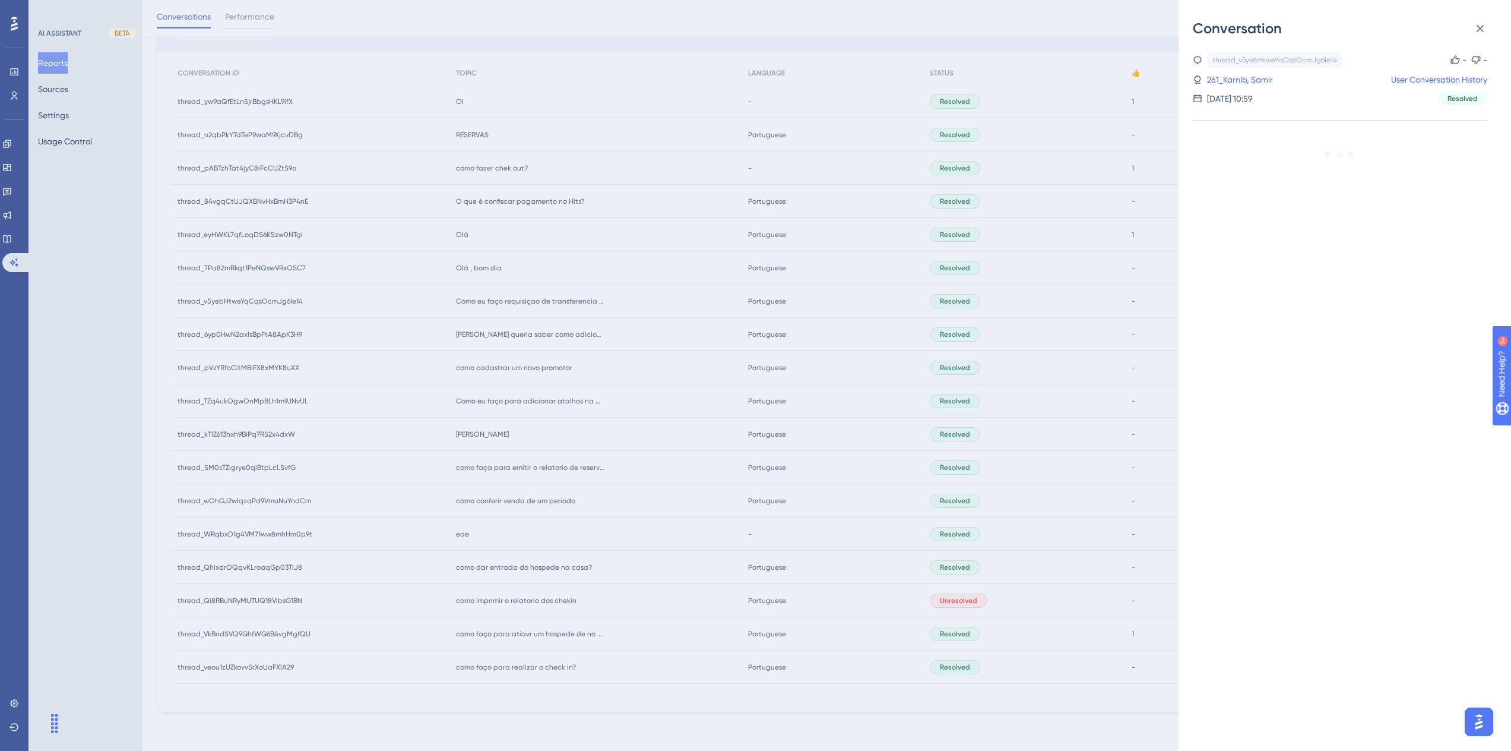
click at [507, 656] on div "Conversation thread_v5yebHtweYqCqsOcmJg6Ie14 Copy - - 261_Karnib, Samir User Co…" at bounding box center [755, 375] width 1511 height 751
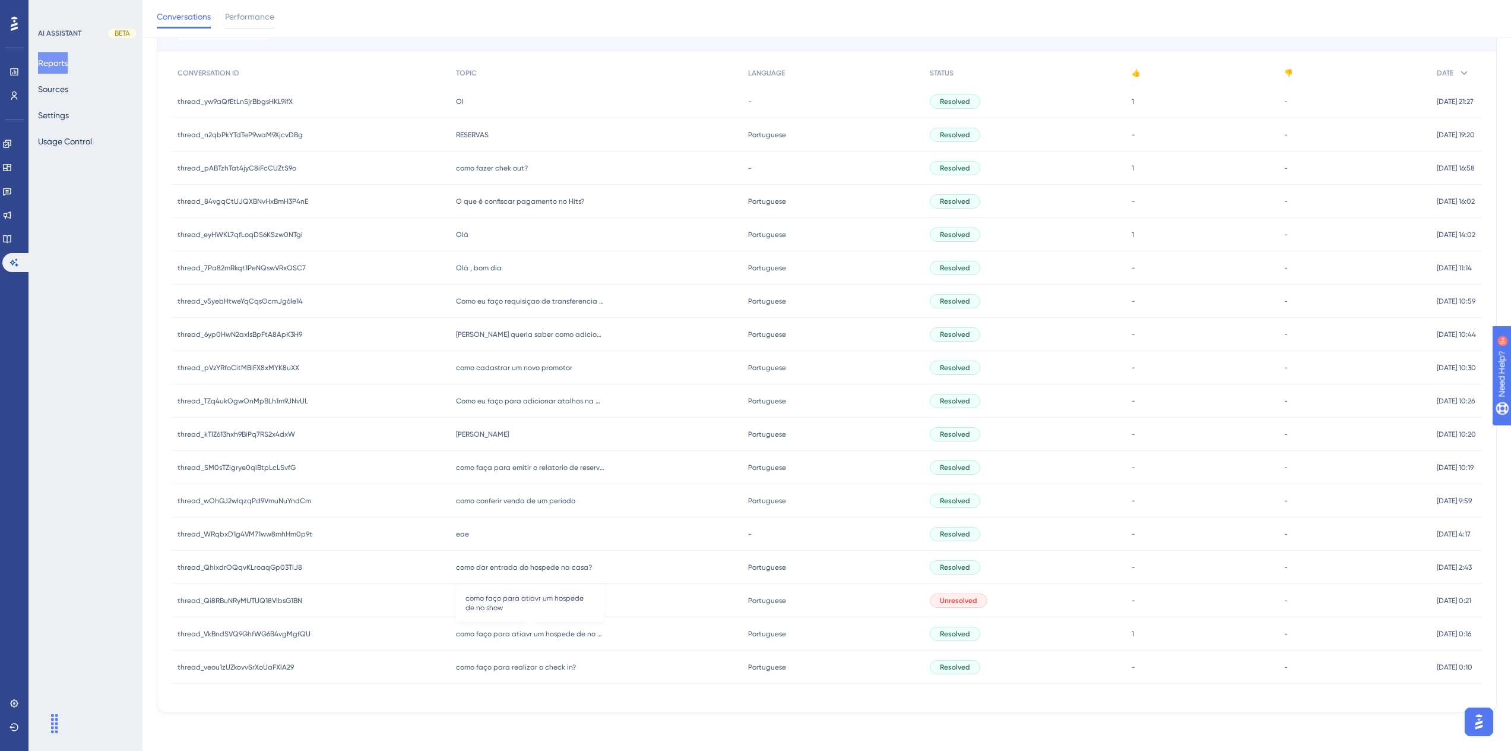
click at [533, 633] on span "como faço para atiavr um hospede de no show" at bounding box center [530, 634] width 148 height 10
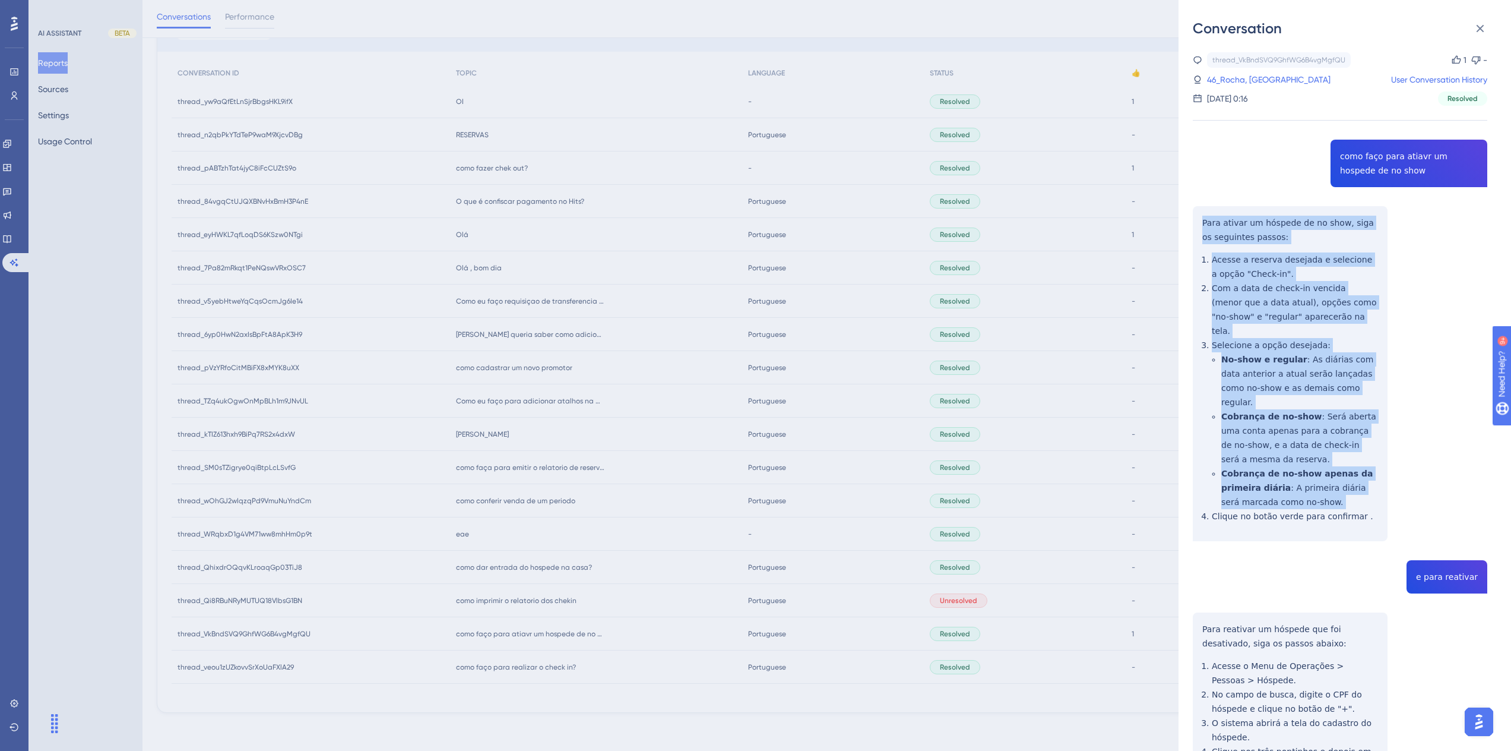
drag, startPoint x: 1359, startPoint y: 491, endPoint x: 1195, endPoint y: 228, distance: 309.5
click at [1195, 228] on div "thread_VkBndSVQ9GhfWG6B4vgMgfQU Copy 1 - 46_Rocha, Vitemberg User Conversation …" at bounding box center [1340, 513] width 295 height 922
click at [1273, 447] on div "thread_VkBndSVQ9GhfWG6B4vgMgfQU Copy 1 - 46_Rocha, Vitemberg User Conversation …" at bounding box center [1340, 513] width 295 height 922
drag, startPoint x: 1201, startPoint y: 222, endPoint x: 1354, endPoint y: 496, distance: 313.7
click at [1354, 496] on div "thread_VkBndSVQ9GhfWG6B4vgMgfQU Copy 1 - 46_Rocha, Vitemberg User Conversation …" at bounding box center [1340, 513] width 295 height 922
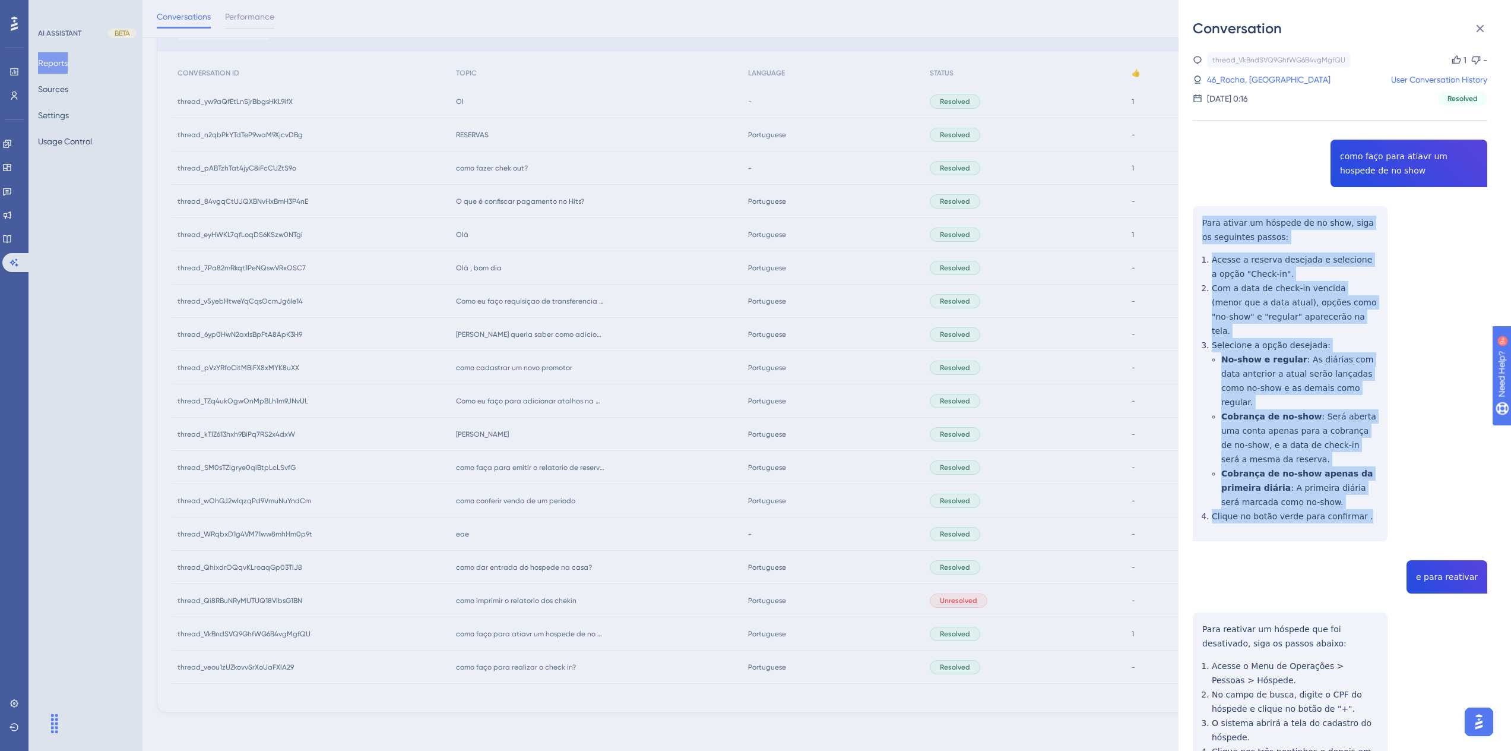
copy div "Para ativar um hóspede de no show, siga os seguintes passos: Acesse a reserva d…"
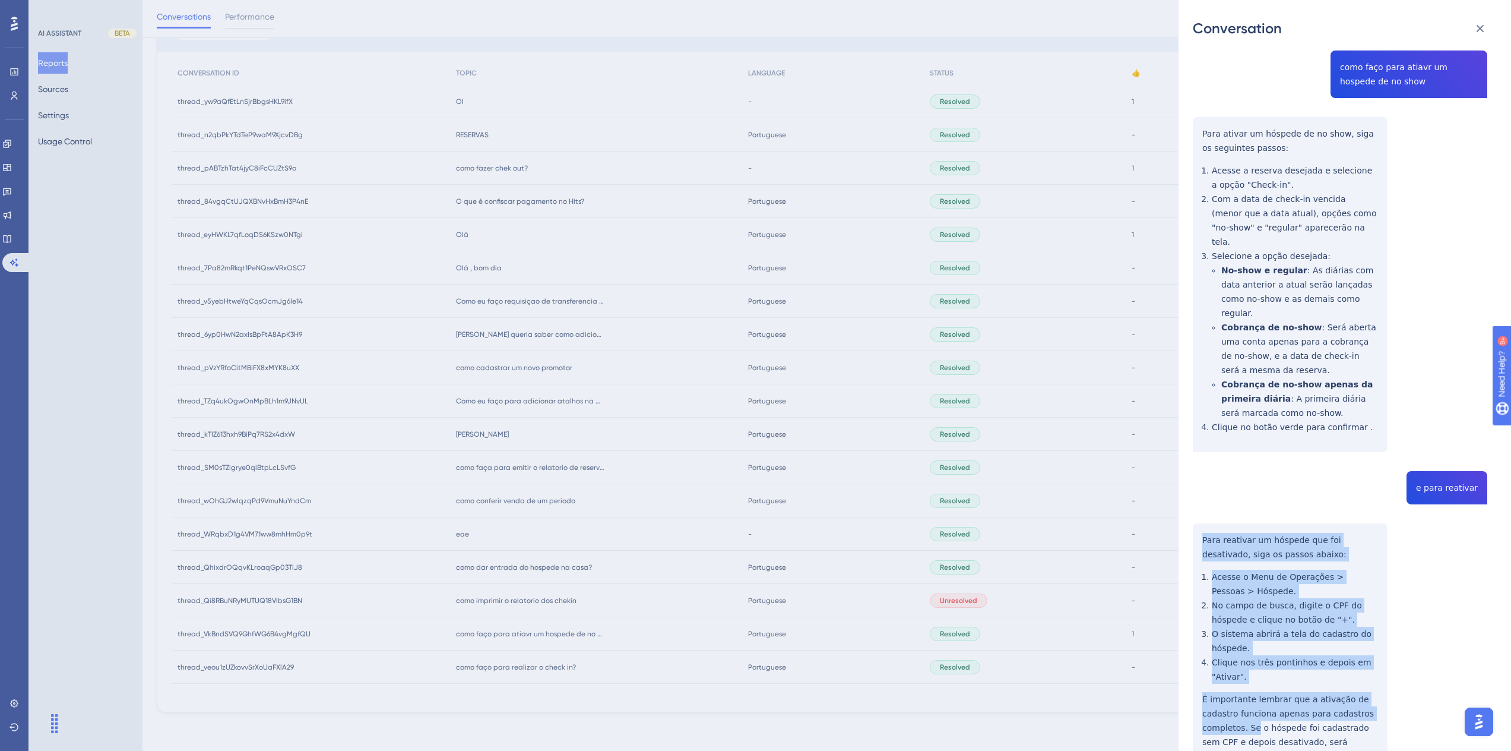
scroll to position [186, 0]
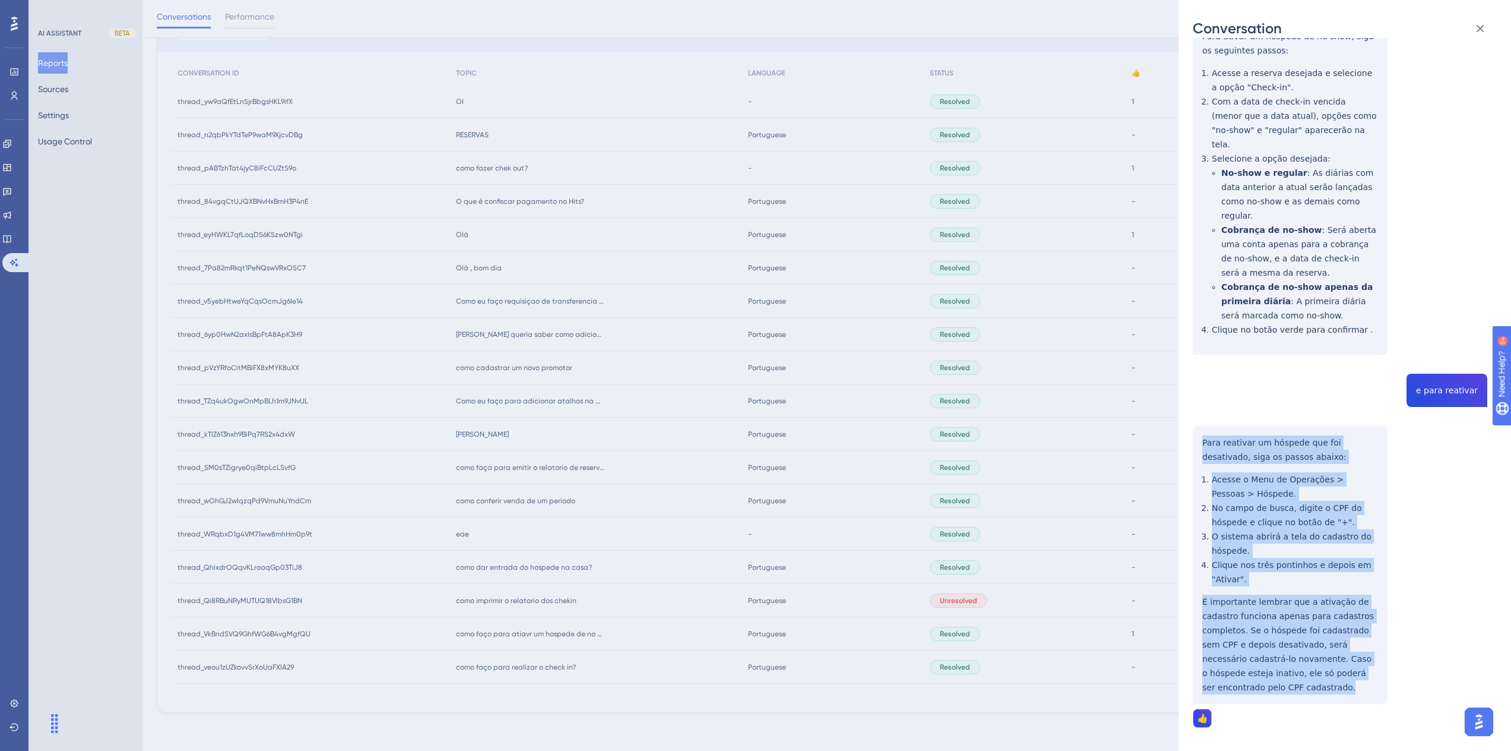
drag, startPoint x: 1200, startPoint y: 602, endPoint x: 1258, endPoint y: 657, distance: 79.4
click at [1258, 657] on div "thread_VkBndSVQ9GhfWG6B4vgMgfQU Copy 1 - 46_Rocha, Vitemberg User Conversation …" at bounding box center [1340, 327] width 295 height 922
copy div "Para reativar um hóspede que foi desativado, siga os passos abaixo: Acesse o Me…"
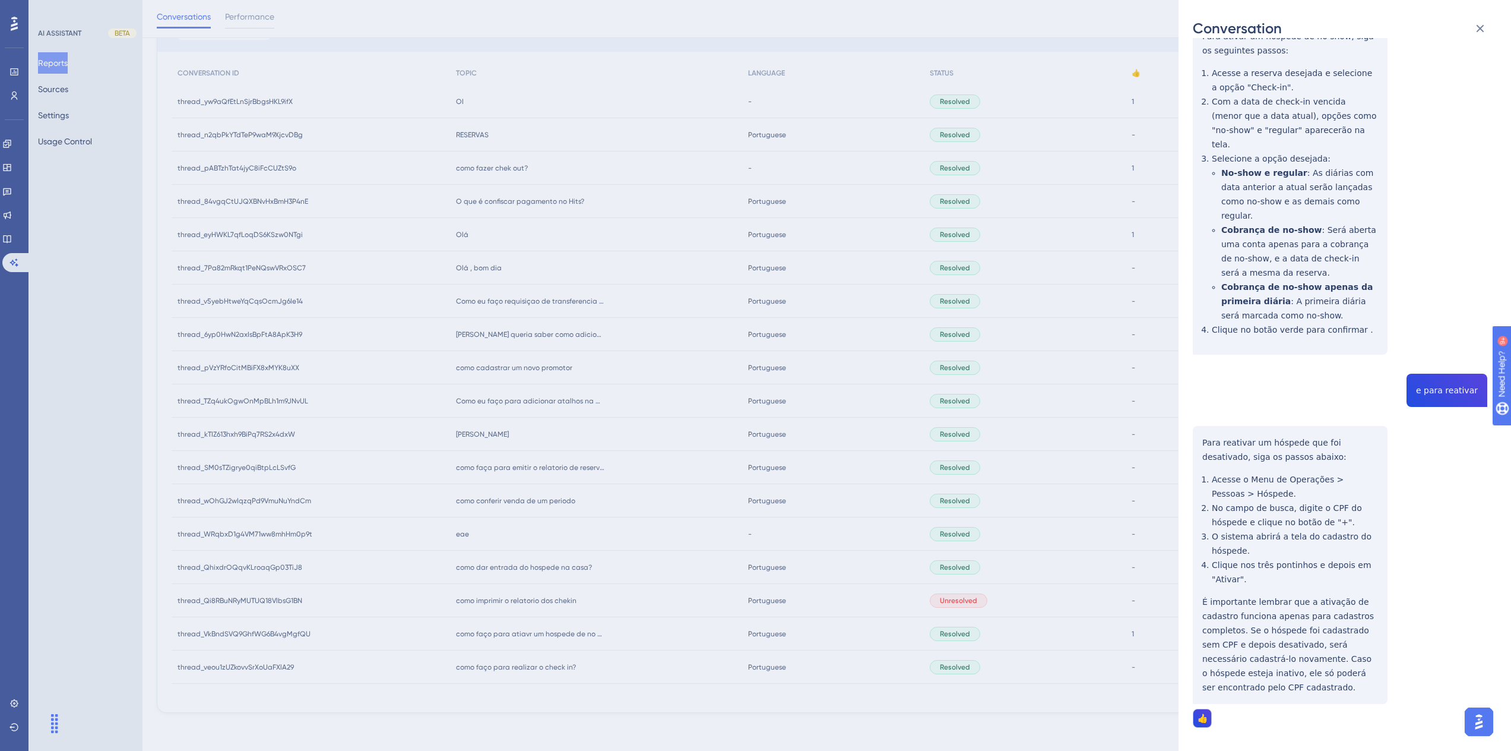
click at [622, 692] on div "Conversation thread_VkBndSVQ9GhfWG6B4vgMgfQU Copy 1 - 46_Rocha, Vitemberg User …" at bounding box center [755, 375] width 1511 height 751
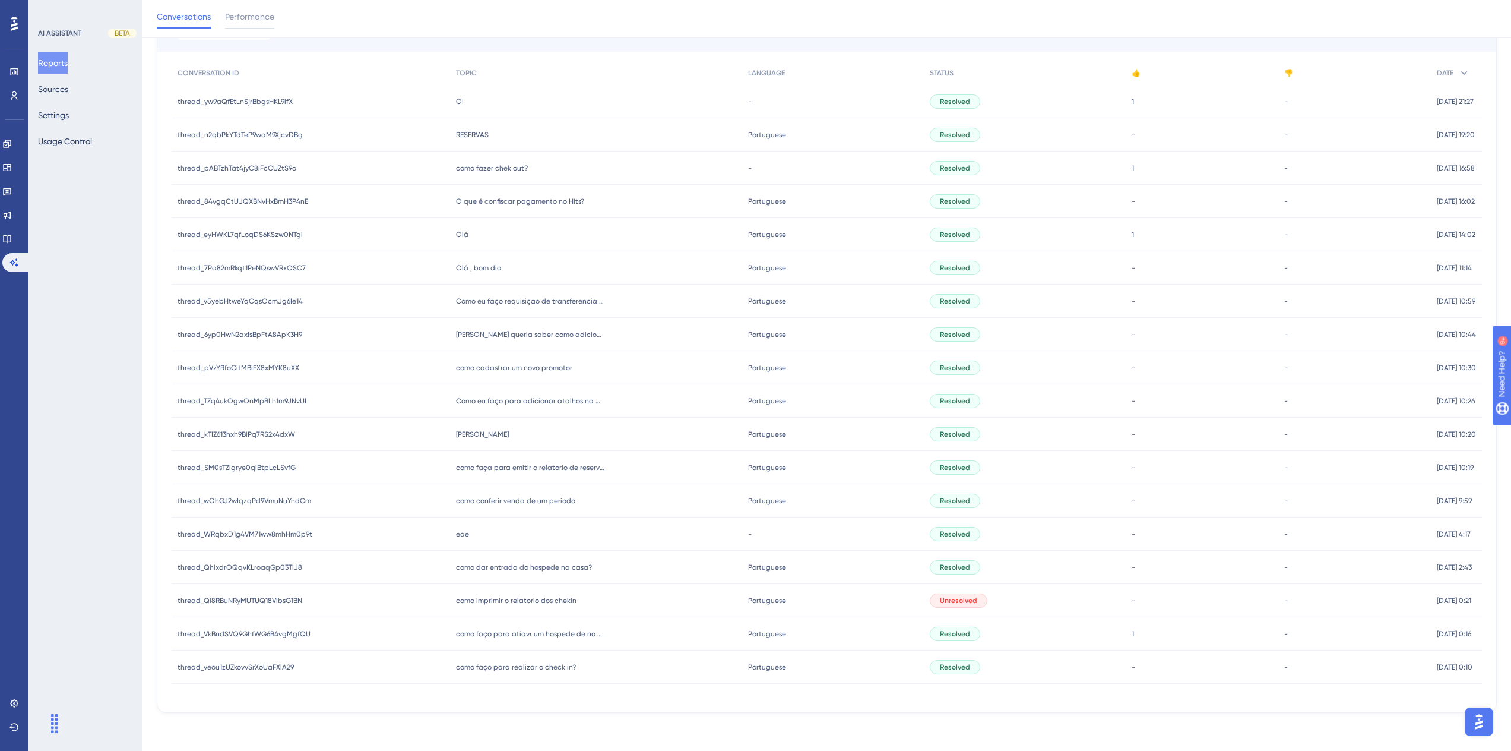
click at [485, 599] on span "como imprimir o relatorio dos chekin" at bounding box center [516, 601] width 121 height 10
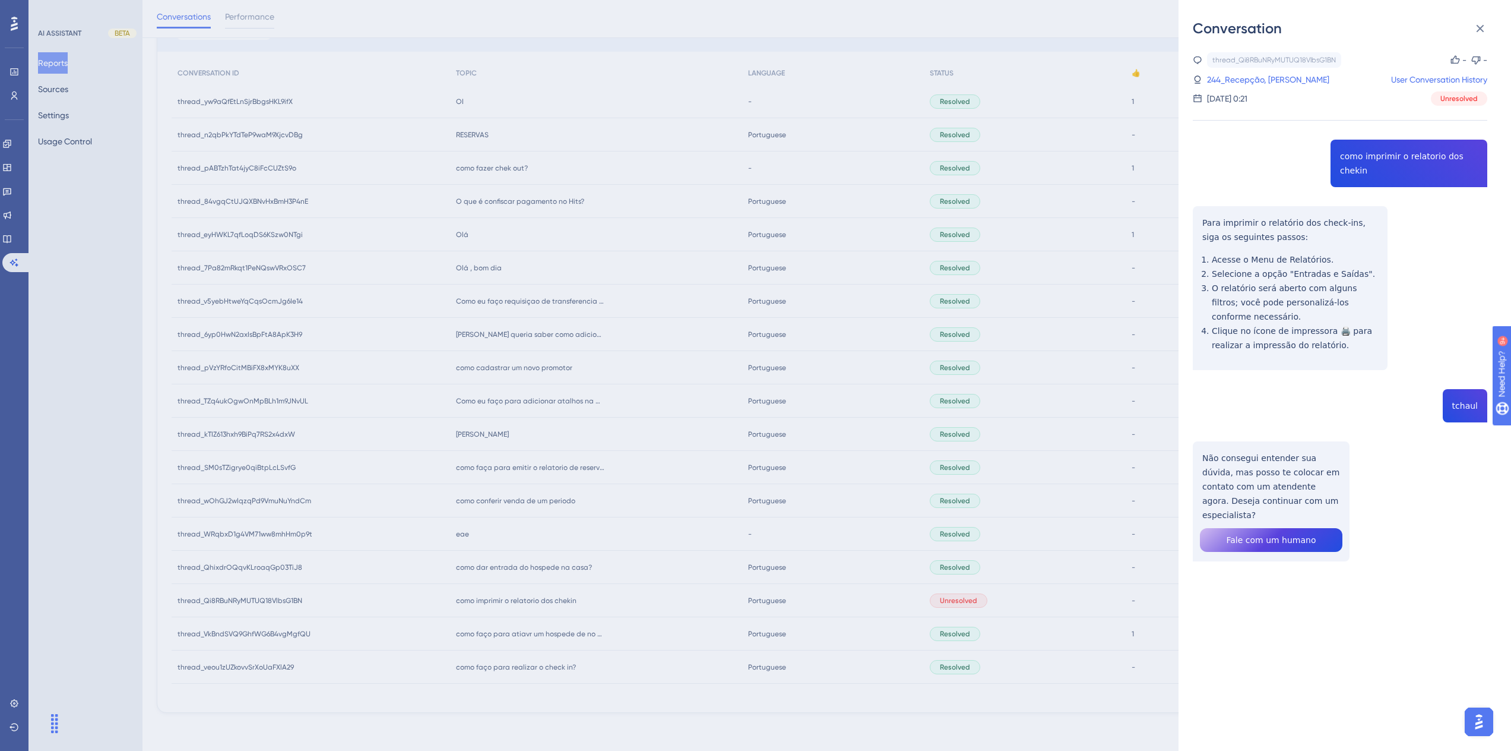
click at [1403, 156] on div "thread_Qi8RBuNRyMUTUQ18VlbsG1BN Copy - - 244_Recepção, [PERSON_NAME] User Conve…" at bounding box center [1340, 337] width 295 height 570
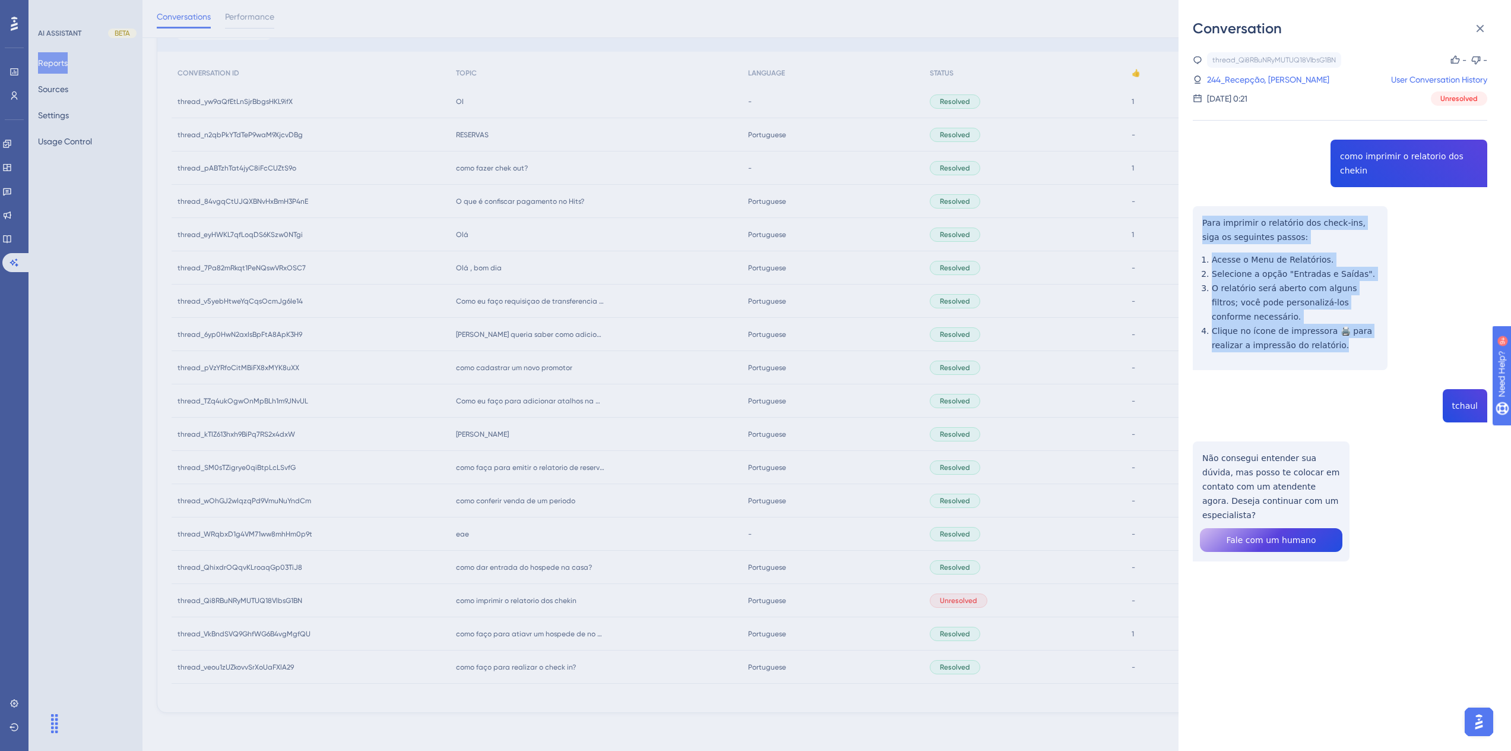
drag, startPoint x: 1342, startPoint y: 335, endPoint x: 1197, endPoint y: 210, distance: 191.2
click at [1197, 210] on div "thread_Qi8RBuNRyMUTUQ18VlbsG1BN Copy - - 244_Recepção, [PERSON_NAME] User Conve…" at bounding box center [1340, 337] width 295 height 570
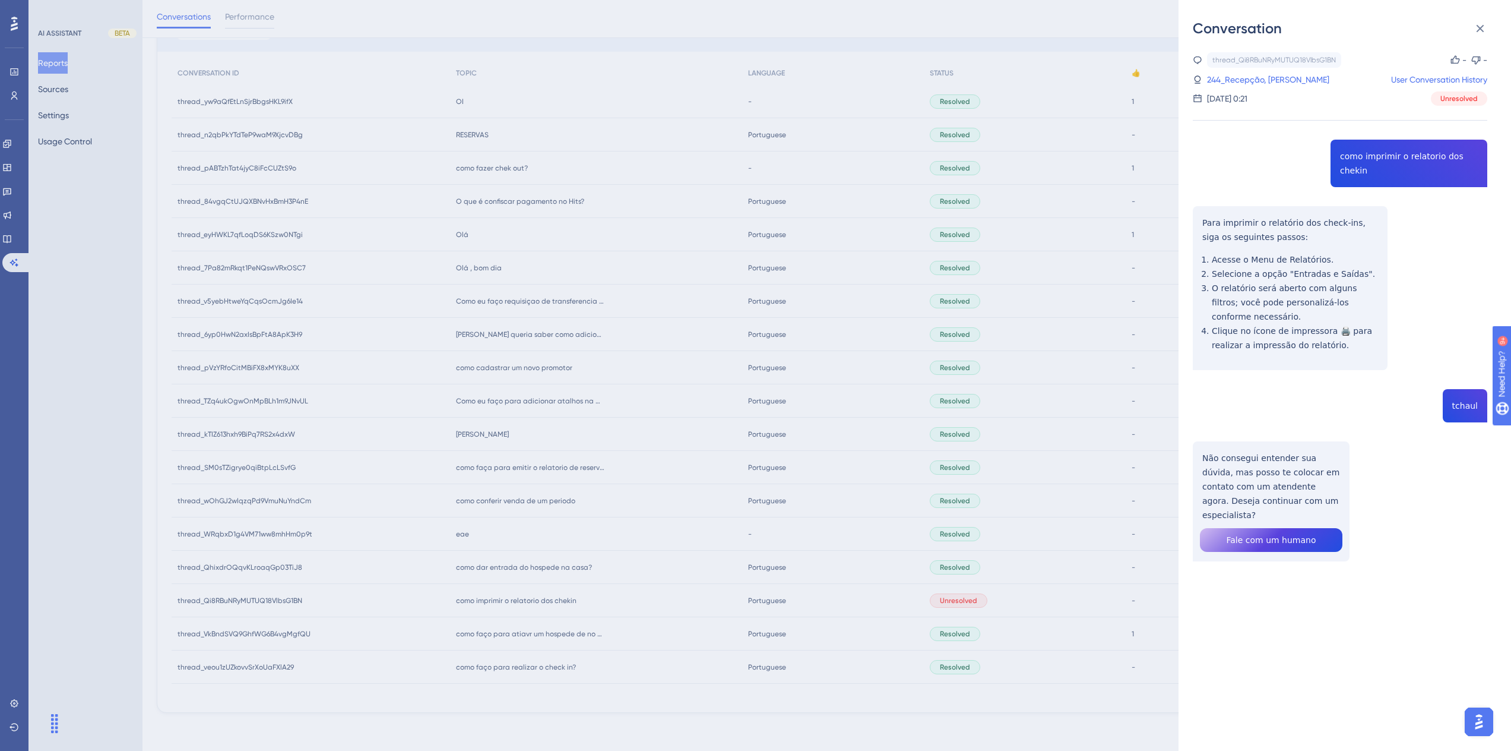
click at [1132, 375] on div "Conversation thread_Qi8RBuNRyMUTUQ18VlbsG1BN Copy - - 244_Recepção, [PERSON_NAM…" at bounding box center [755, 375] width 1511 height 751
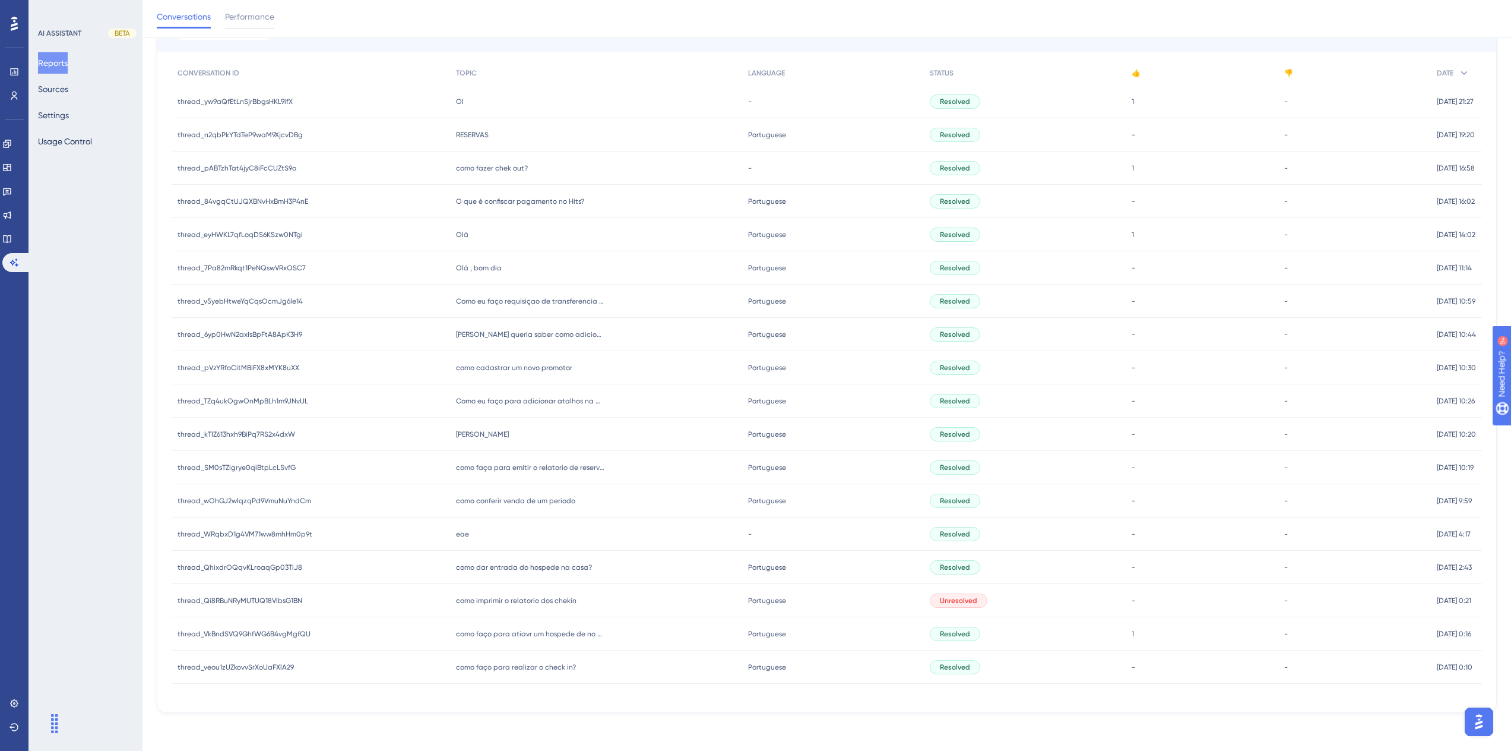
click at [480, 567] on span "como dar entrada do hospede na casa?" at bounding box center [524, 567] width 136 height 10
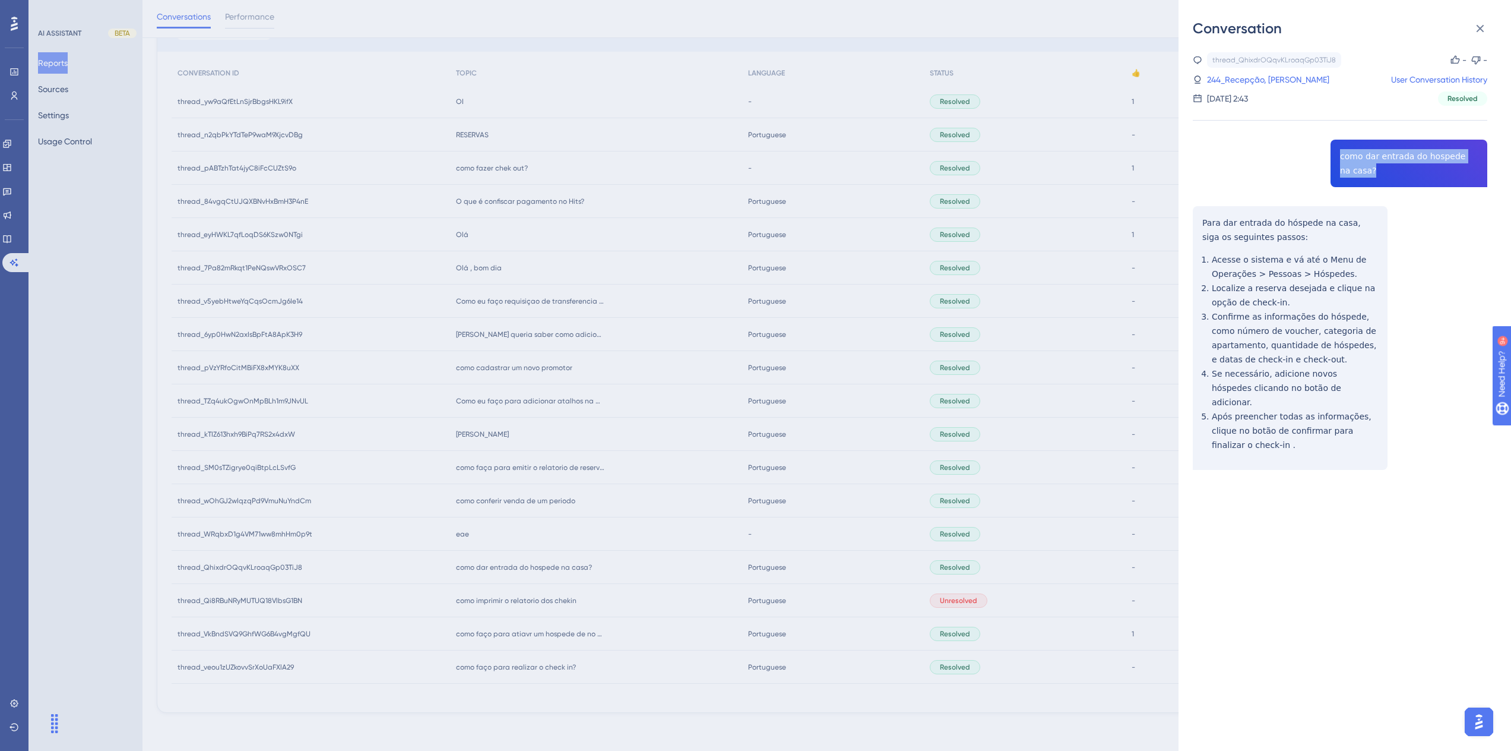
drag, startPoint x: 1353, startPoint y: 172, endPoint x: 1336, endPoint y: 156, distance: 23.9
click at [1336, 156] on div "thread_QhixdrOQqvKLroaqGp03TiJ8 Copy - - 244_Recepção, [PERSON_NAME] User Conve…" at bounding box center [1340, 291] width 295 height 478
click at [1233, 78] on link "244_Recepção, [PERSON_NAME]" at bounding box center [1268, 79] width 122 height 14
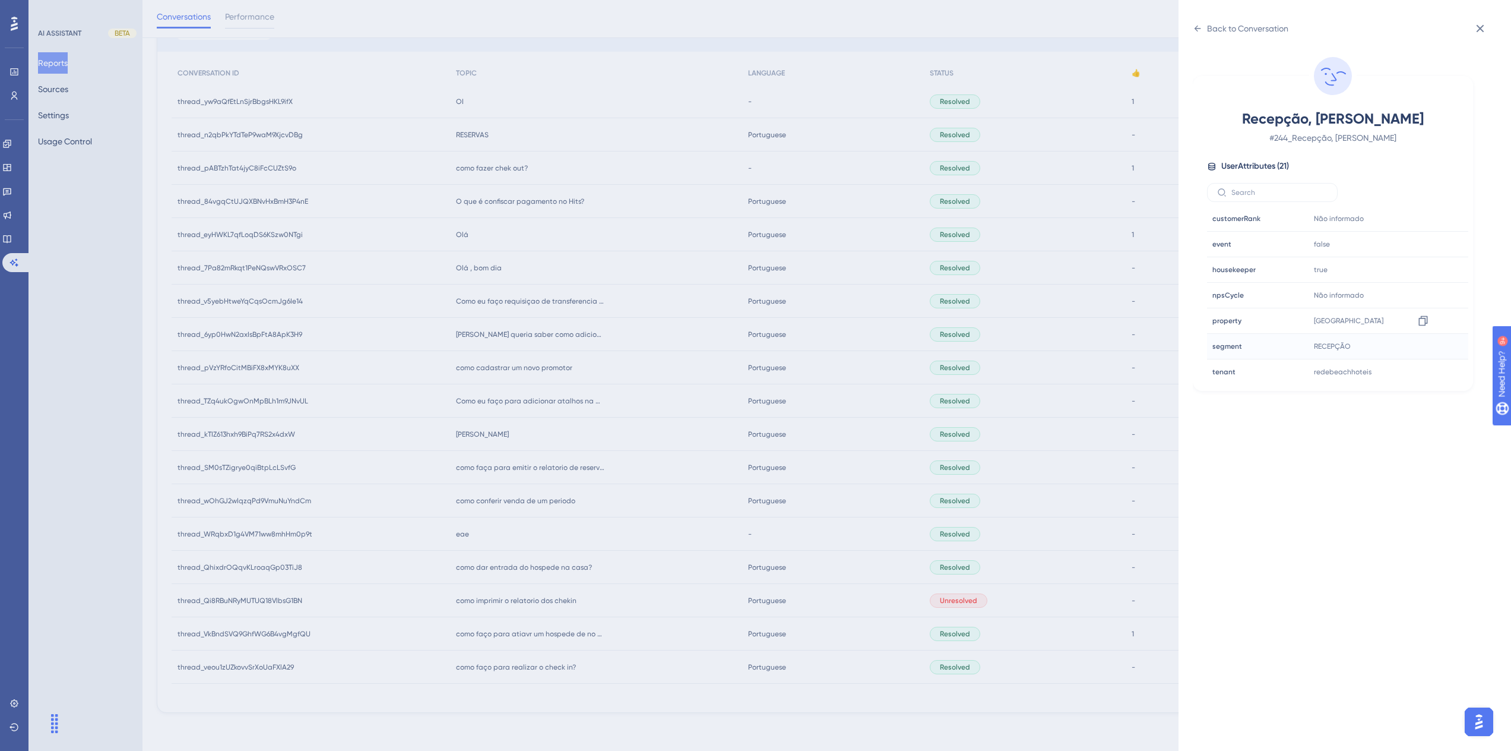
scroll to position [356, 0]
click at [1204, 33] on div "Back to Conversation" at bounding box center [1241, 28] width 96 height 19
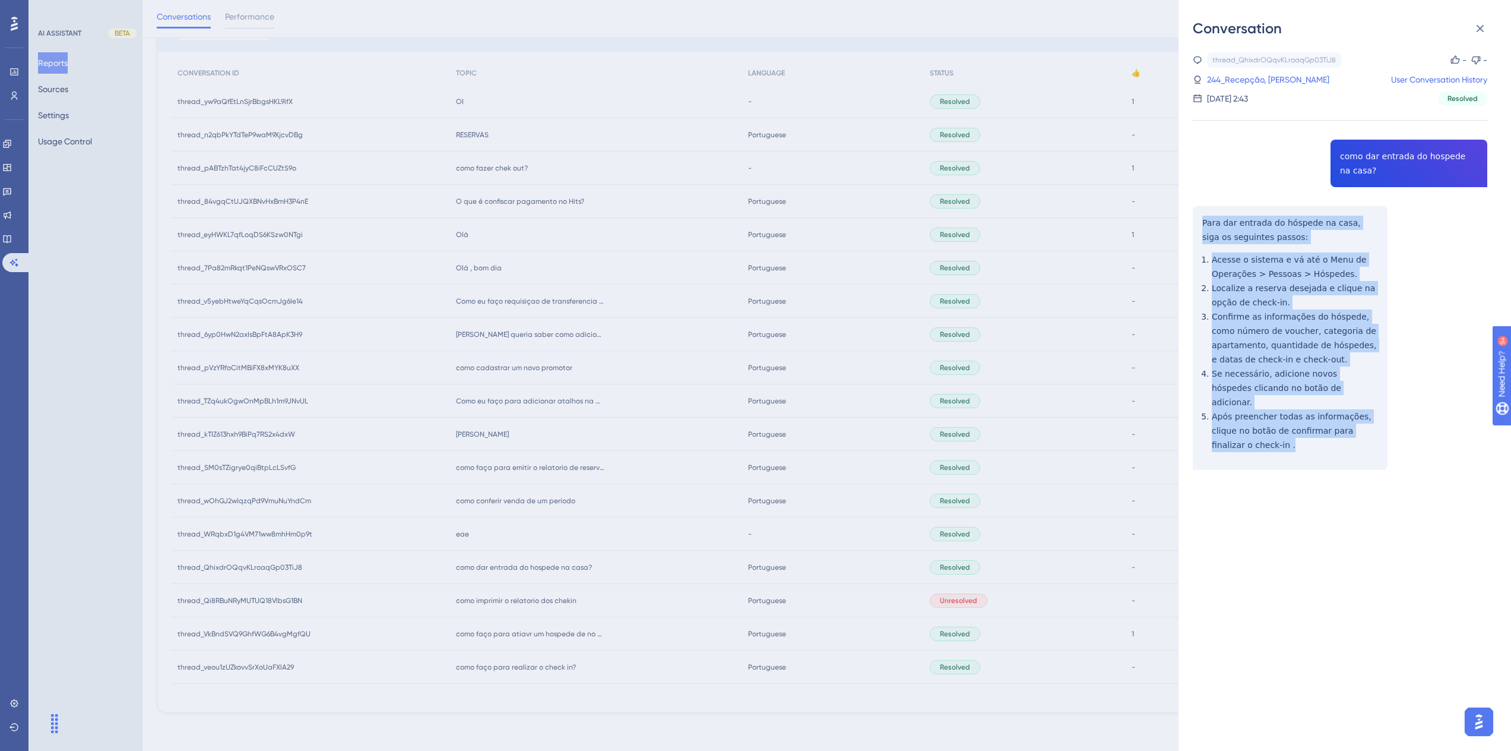
drag, startPoint x: 1258, startPoint y: 432, endPoint x: 1199, endPoint y: 224, distance: 216.2
click at [1199, 224] on div "thread_QhixdrOQqvKLroaqGp03TiJ8 Copy - - 244_Recepção, [PERSON_NAME] User Conve…" at bounding box center [1340, 291] width 295 height 478
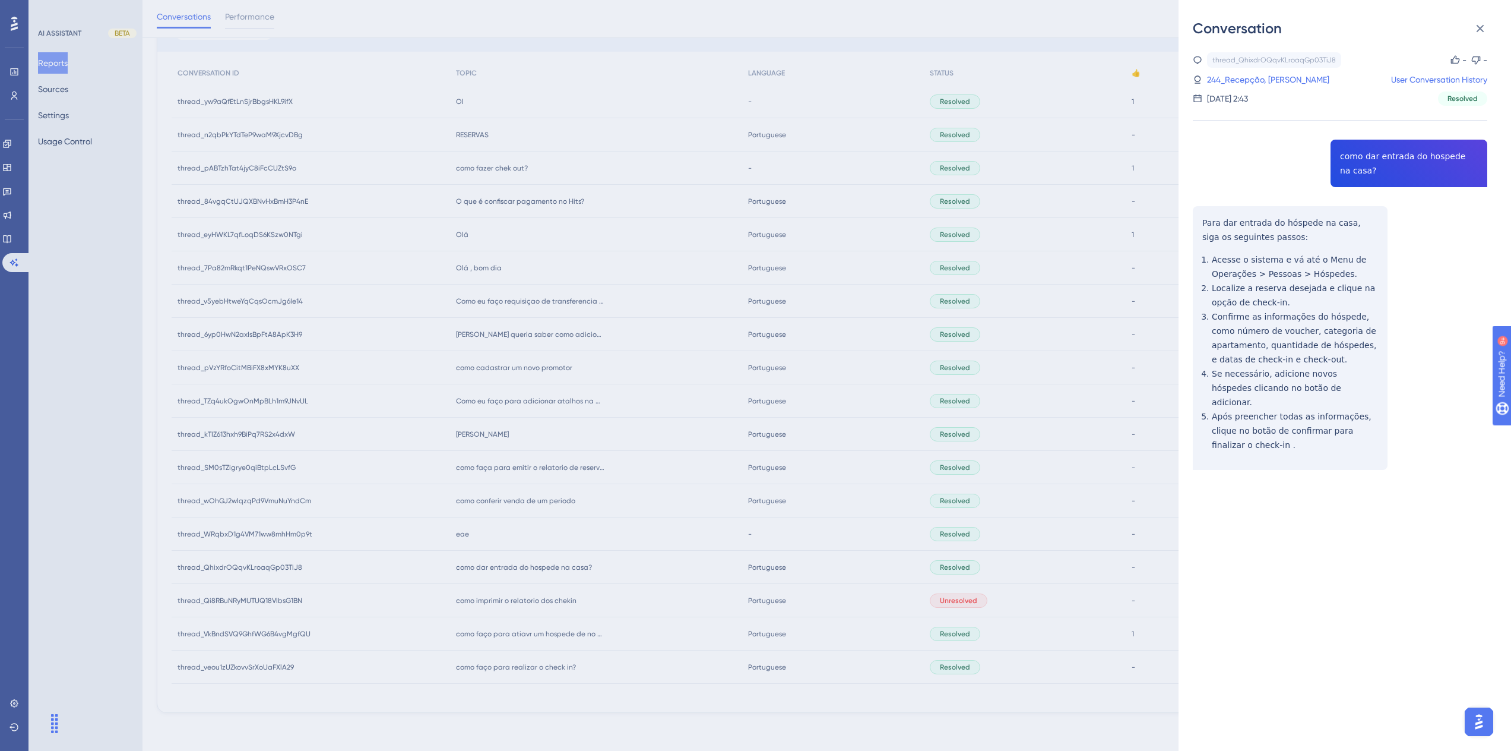
click at [978, 491] on div "Conversation thread_QhixdrOQqvKLroaqGp03TiJ8 Copy - - 244_Recepção, [PERSON_NAM…" at bounding box center [755, 375] width 1511 height 751
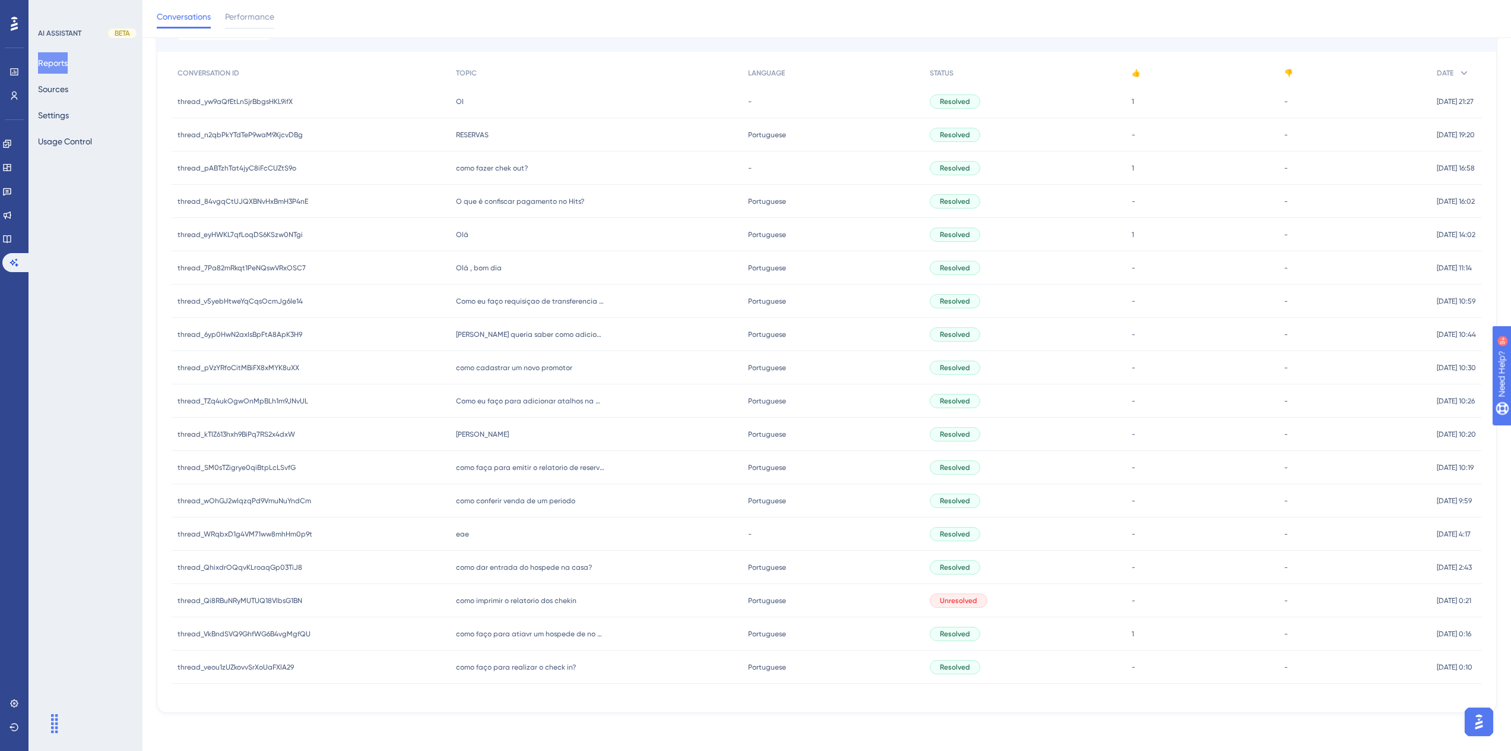
click at [460, 537] on span "eae" at bounding box center [462, 534] width 13 height 10
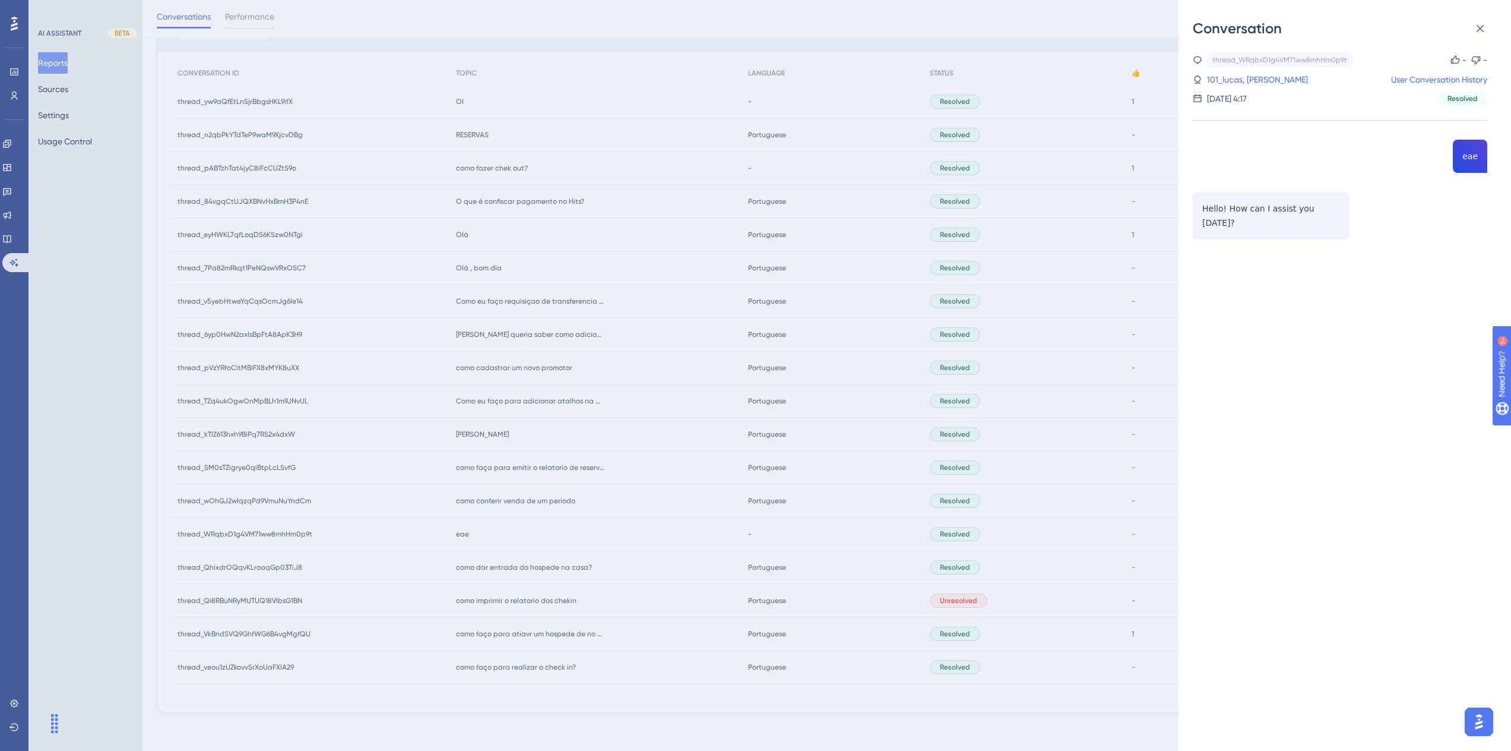
click at [546, 494] on div "Conversation thread_WRqbxD1g4VM71ww8mhHm0p9t Copy - - 101_lucas, [PERSON_NAME] …" at bounding box center [755, 375] width 1511 height 751
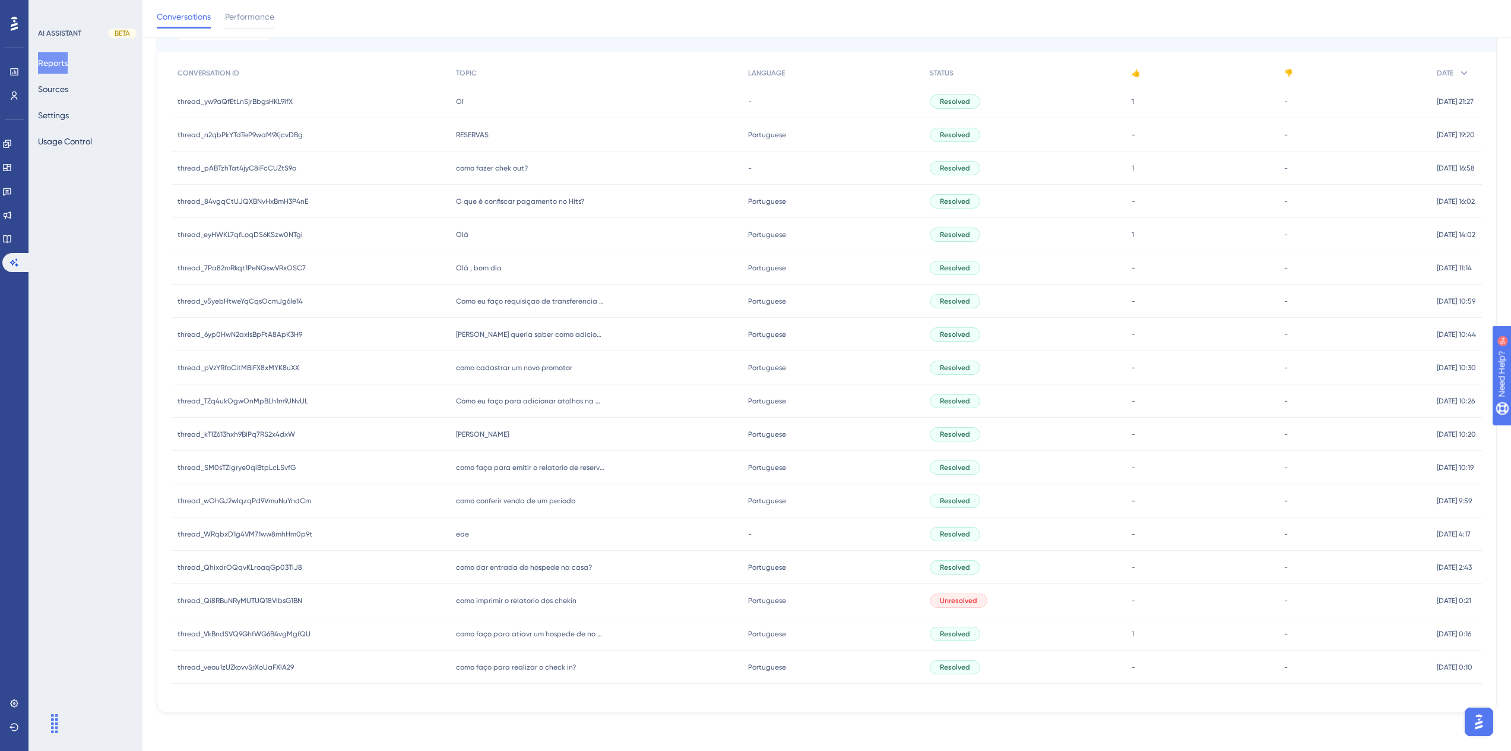
click at [501, 501] on span "como conferir venda de um periodo" at bounding box center [515, 501] width 119 height 10
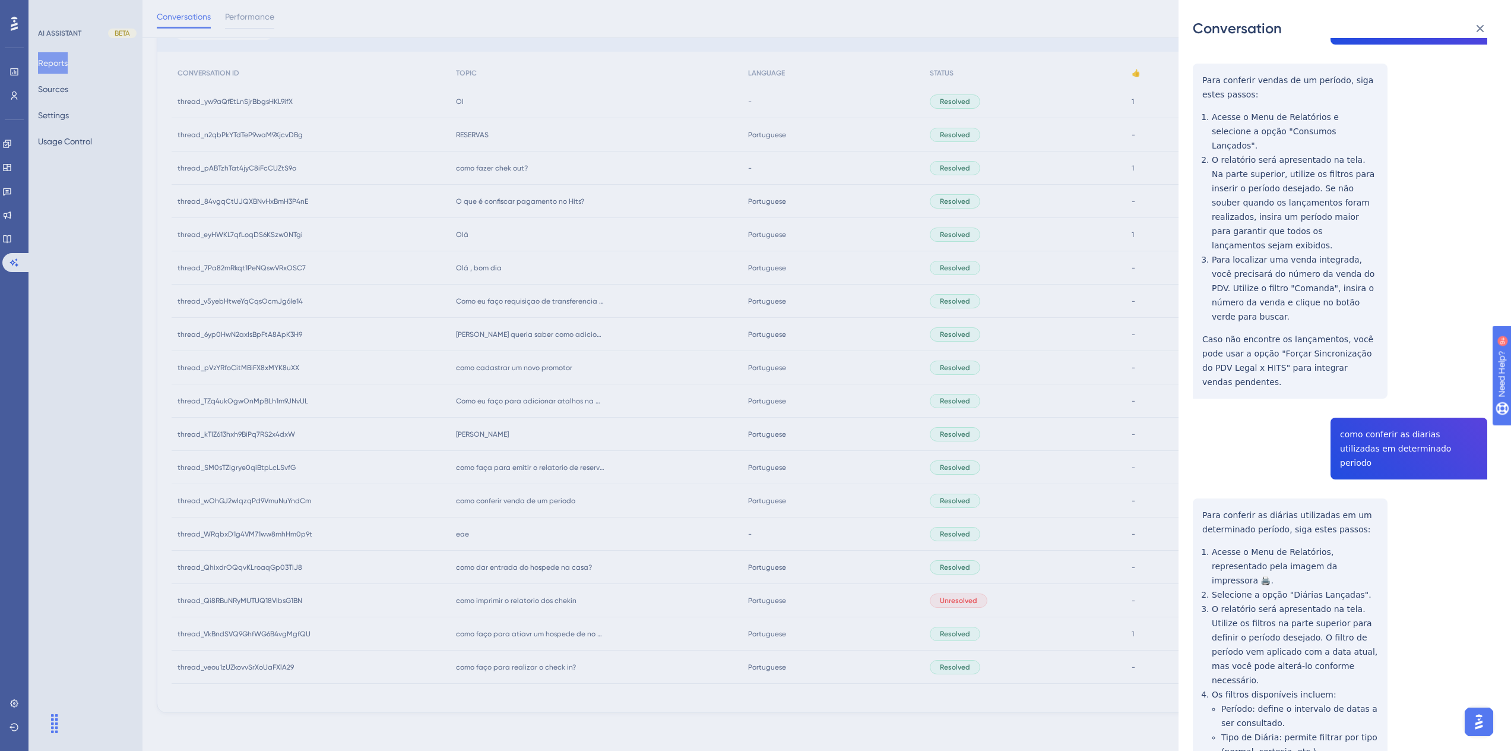
scroll to position [0, 0]
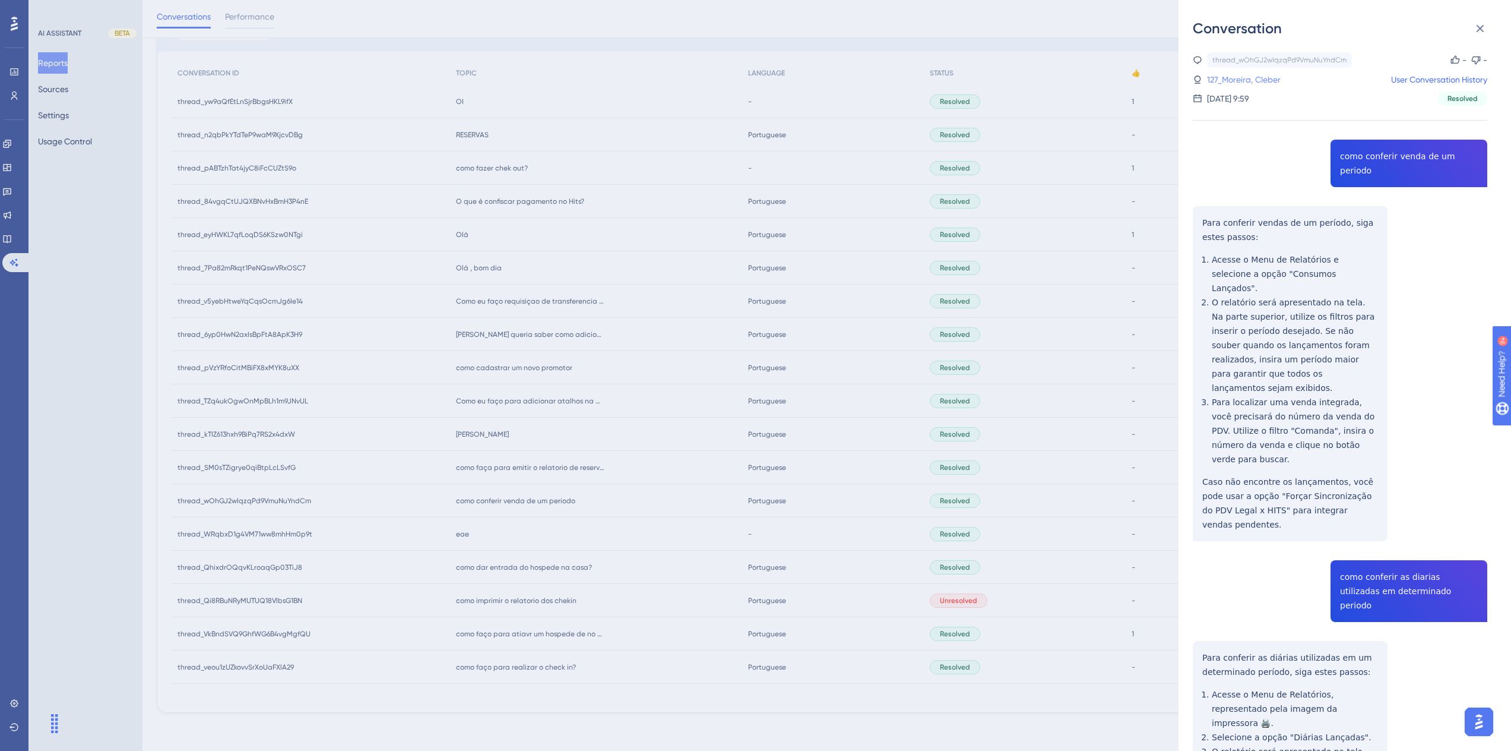
click at [1241, 82] on link "127_Moreira, Cleber" at bounding box center [1244, 79] width 74 height 14
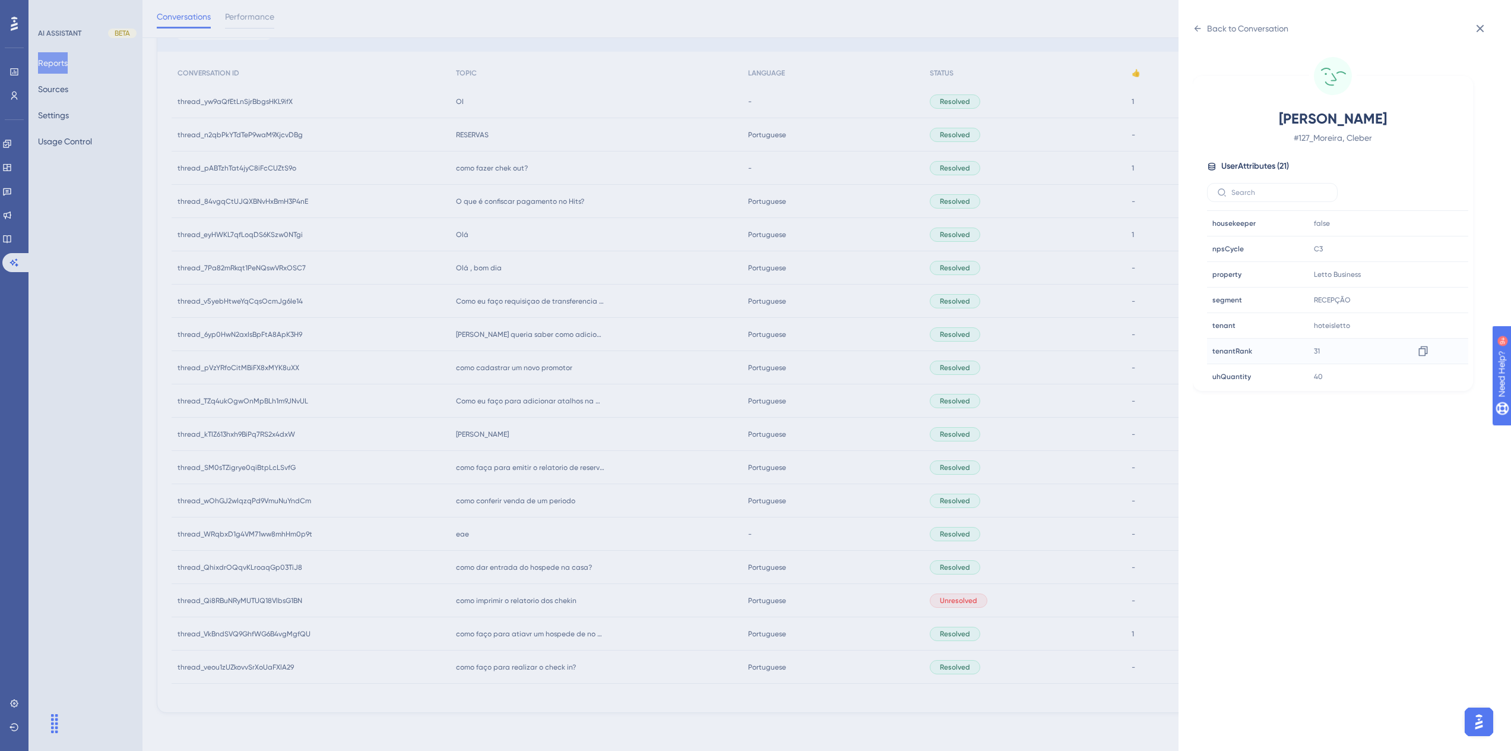
scroll to position [356, 0]
click at [1231, 27] on div "Back to Conversation" at bounding box center [1247, 28] width 81 height 14
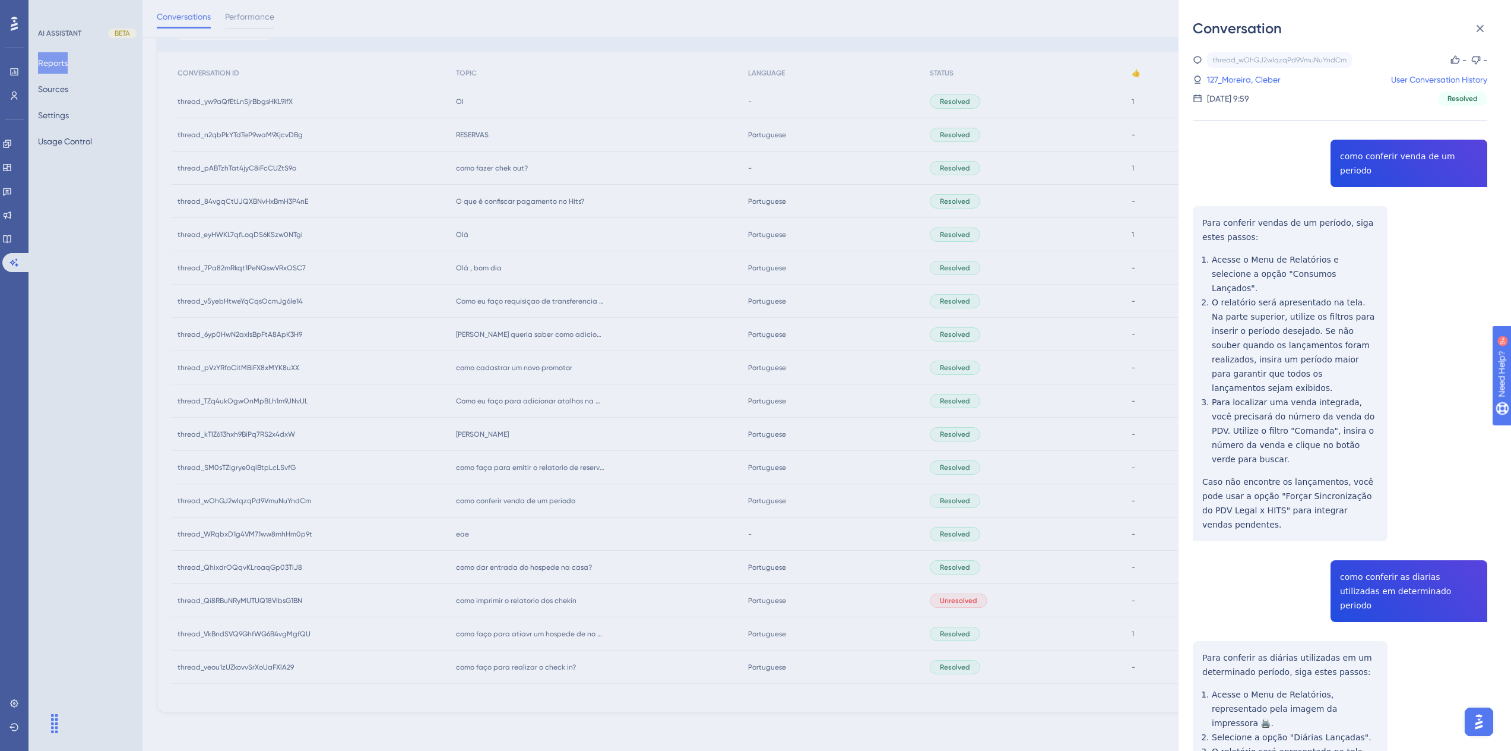
click at [1410, 156] on div "thread_wOhGJ2wIqzqPd9VmuNuYndCm Copy - - 127_Moreira, Cleber User Conversation …" at bounding box center [1340, 622] width 295 height 1141
click at [1367, 519] on div "thread_wOhGJ2wIqzqPd9VmuNuYndCm Copy - - 127_Moreira, Cleber User Conversation …" at bounding box center [1340, 622] width 295 height 1141
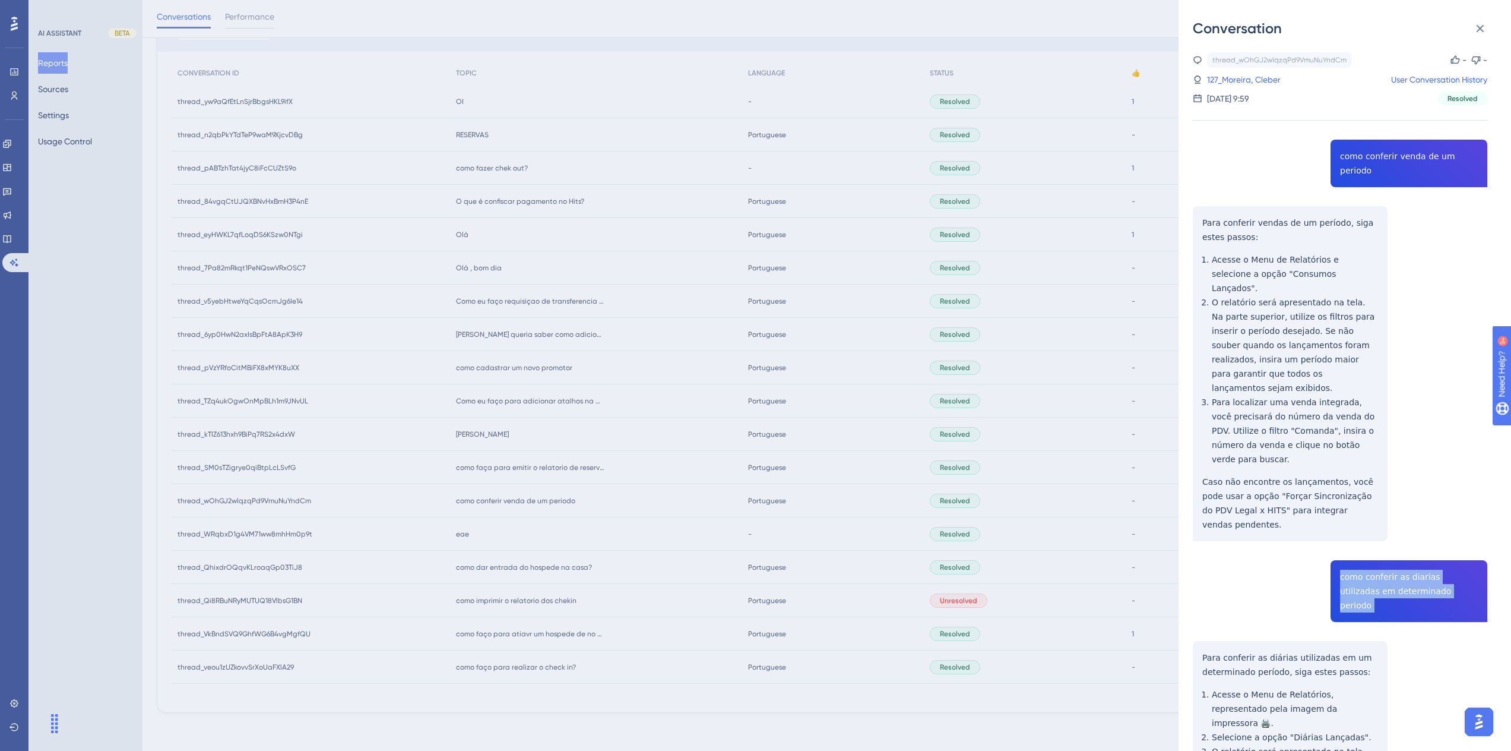
click at [1367, 519] on div "thread_wOhGJ2wIqzqPd9VmuNuYndCm Copy - - 127_Moreira, Cleber User Conversation …" at bounding box center [1340, 622] width 295 height 1141
click at [1415, 542] on div "thread_wOhGJ2wIqzqPd9VmuNuYndCm Copy - - 127_Moreira, Cleber User Conversation …" at bounding box center [1340, 622] width 295 height 1141
drag, startPoint x: 1415, startPoint y: 535, endPoint x: 1336, endPoint y: 519, distance: 80.0
click at [1336, 519] on div "thread_wOhGJ2wIqzqPd9VmuNuYndCm Copy - - 127_Moreira, Cleber User Conversation …" at bounding box center [1340, 622] width 295 height 1141
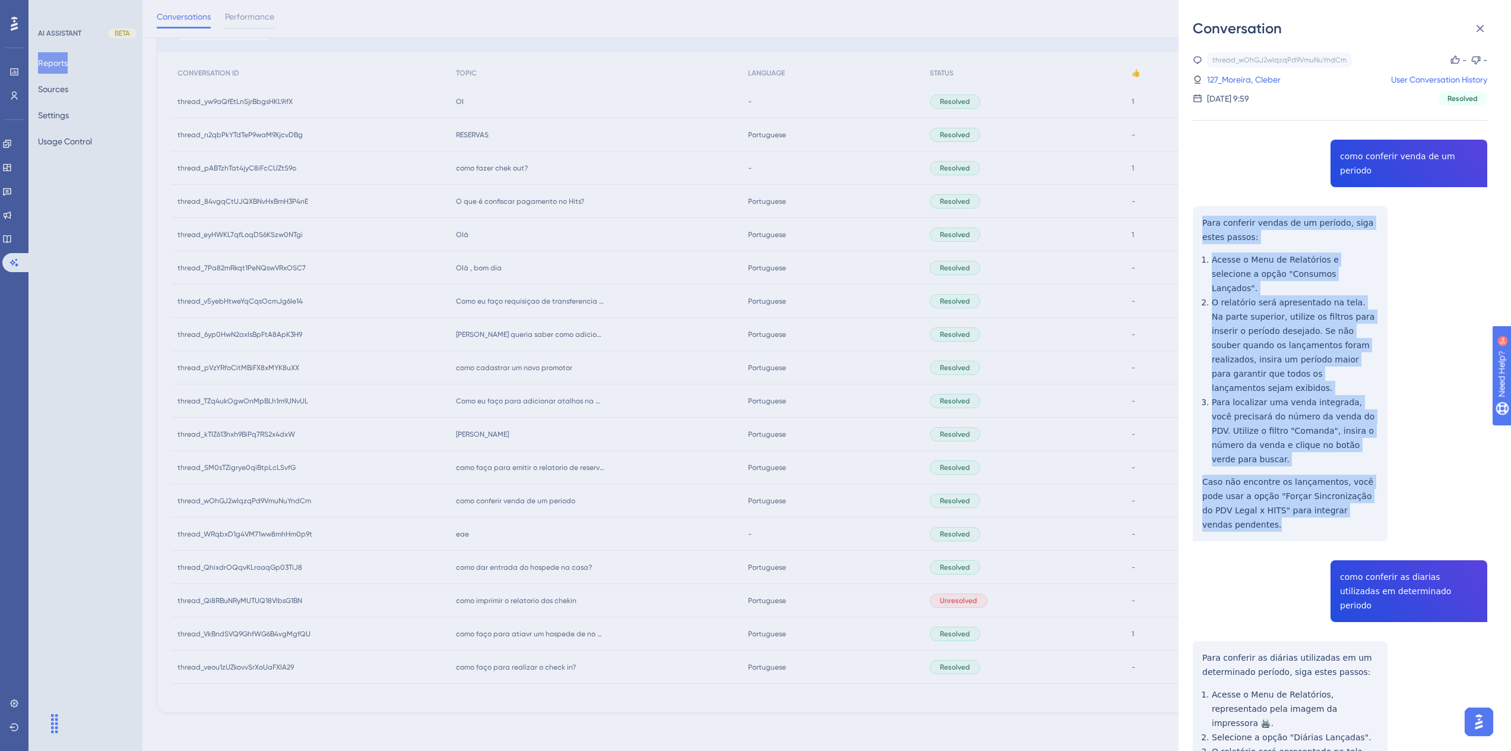
drag, startPoint x: 1377, startPoint y: 470, endPoint x: 1195, endPoint y: 213, distance: 314.5
click at [1195, 213] on div "thread_wOhGJ2wIqzqPd9VmuNuYndCm Copy - - 127_Moreira, Cleber User Conversation …" at bounding box center [1340, 622] width 295 height 1141
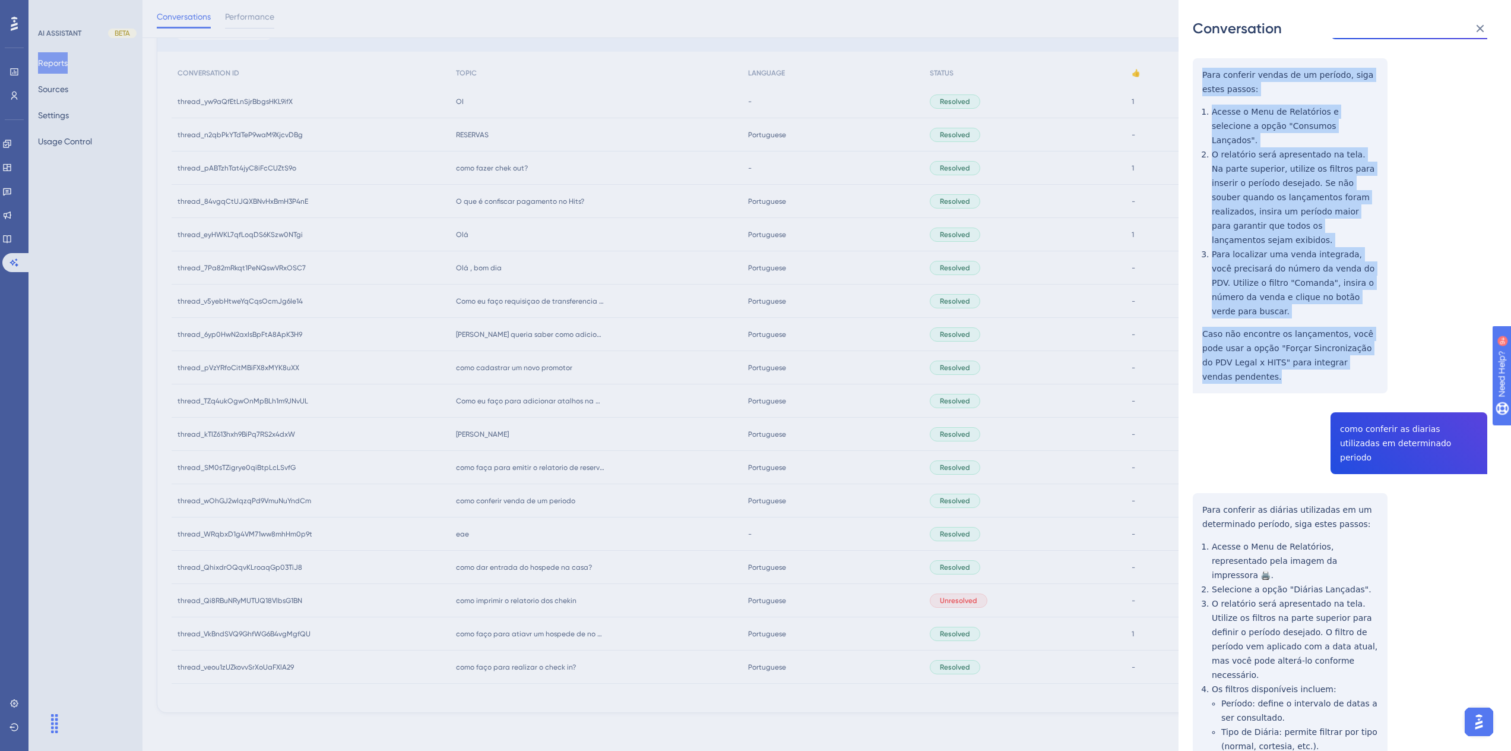
scroll to position [320, 0]
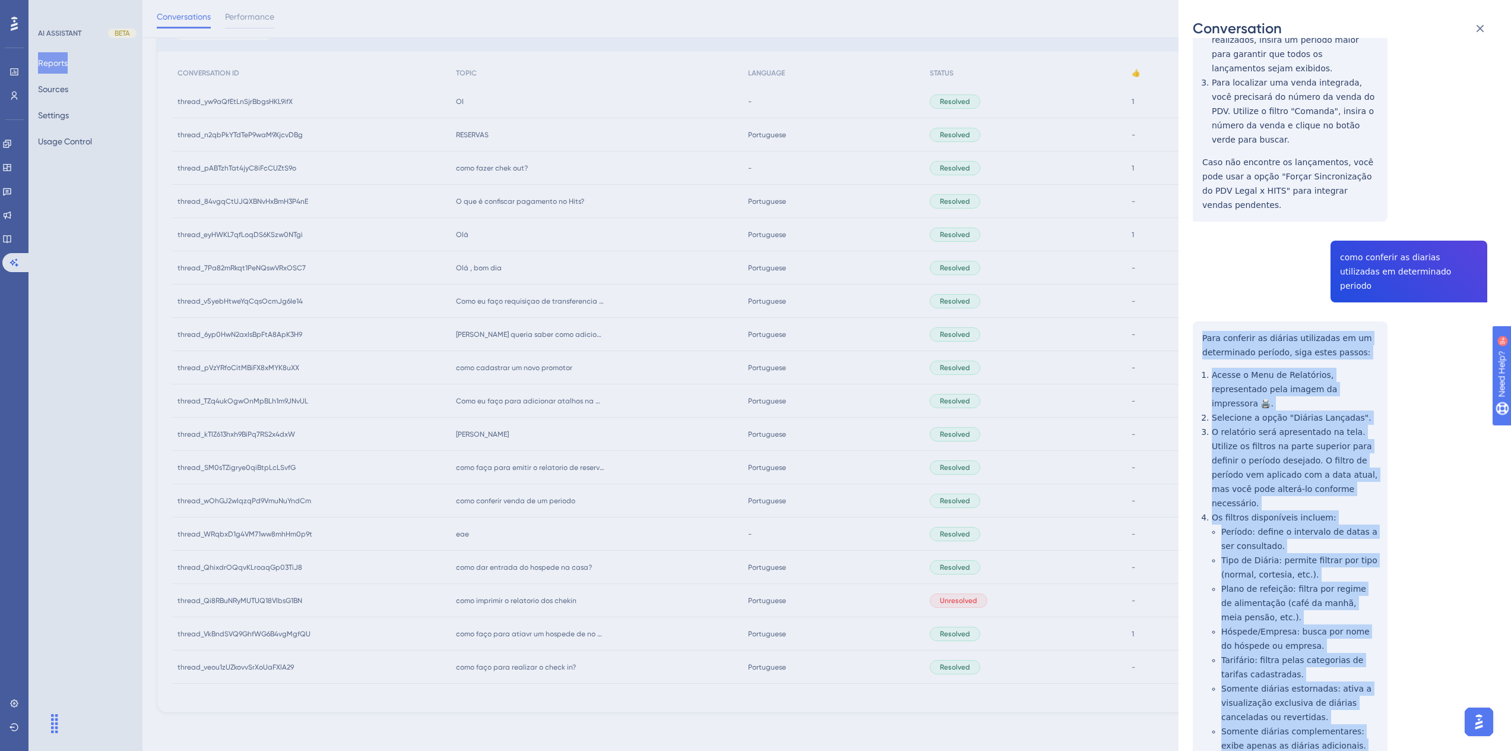
drag, startPoint x: 1365, startPoint y: 678, endPoint x: 1204, endPoint y: 279, distance: 430.3
click at [1203, 271] on div "thread_wOhGJ2wIqzqPd9VmuNuYndCm Copy - - 127_Moreira, Cleber User Conversation …" at bounding box center [1340, 303] width 295 height 1141
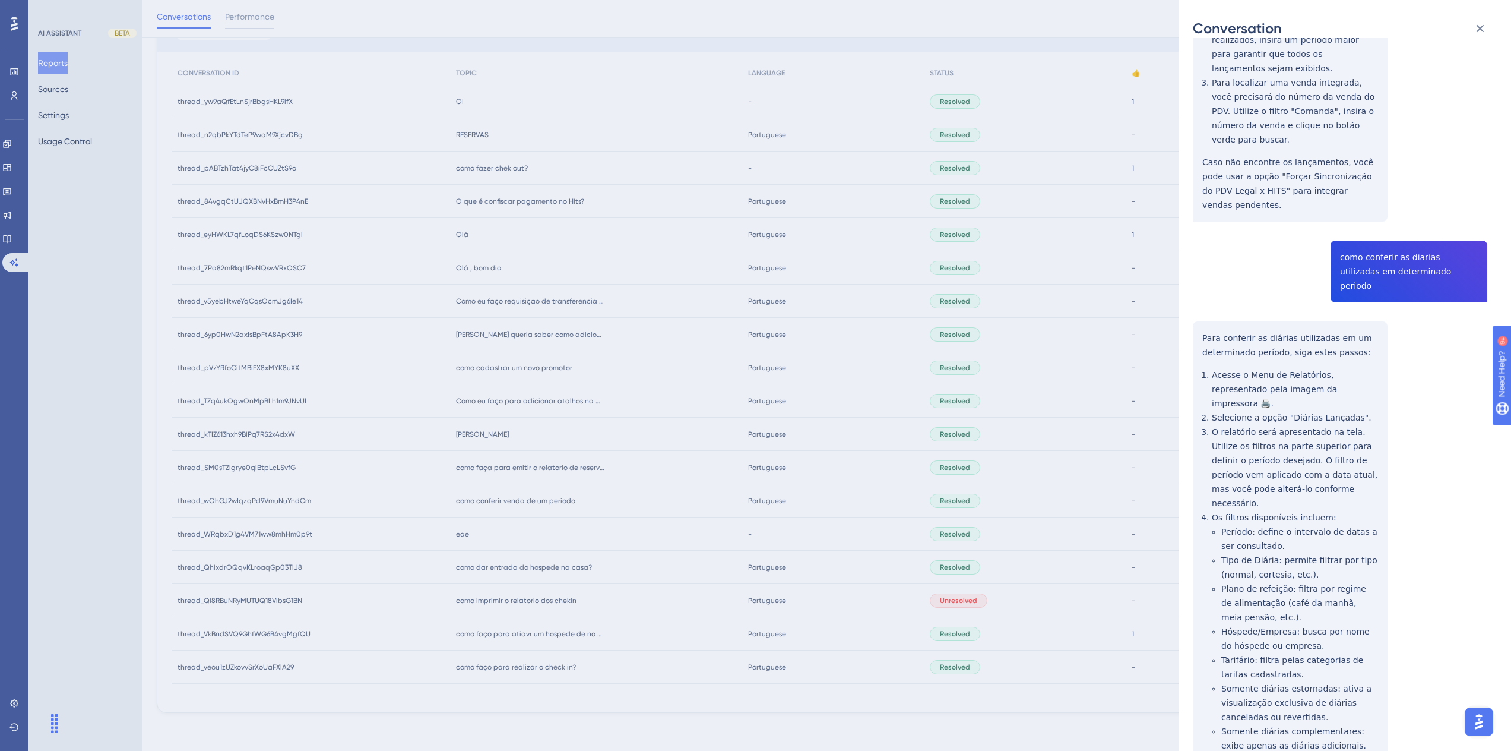
click at [825, 545] on div "Conversation thread_wOhGJ2wIqzqPd9VmuNuYndCm Copy - - 127_Moreira, Cleber User …" at bounding box center [755, 375] width 1511 height 751
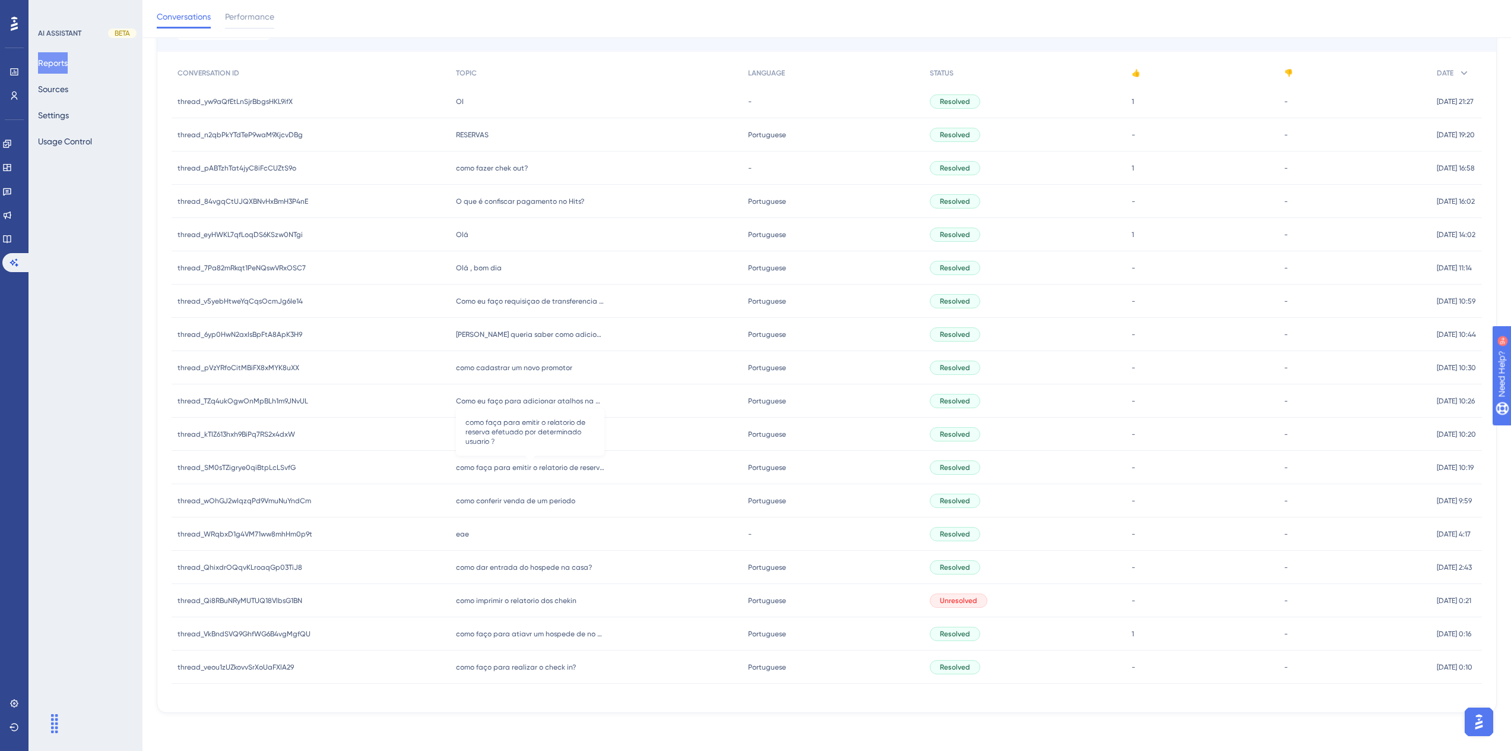
click at [539, 469] on span "como faça para emitir o relatorio de reserva efetuado por determinado usuario ?" at bounding box center [530, 468] width 148 height 10
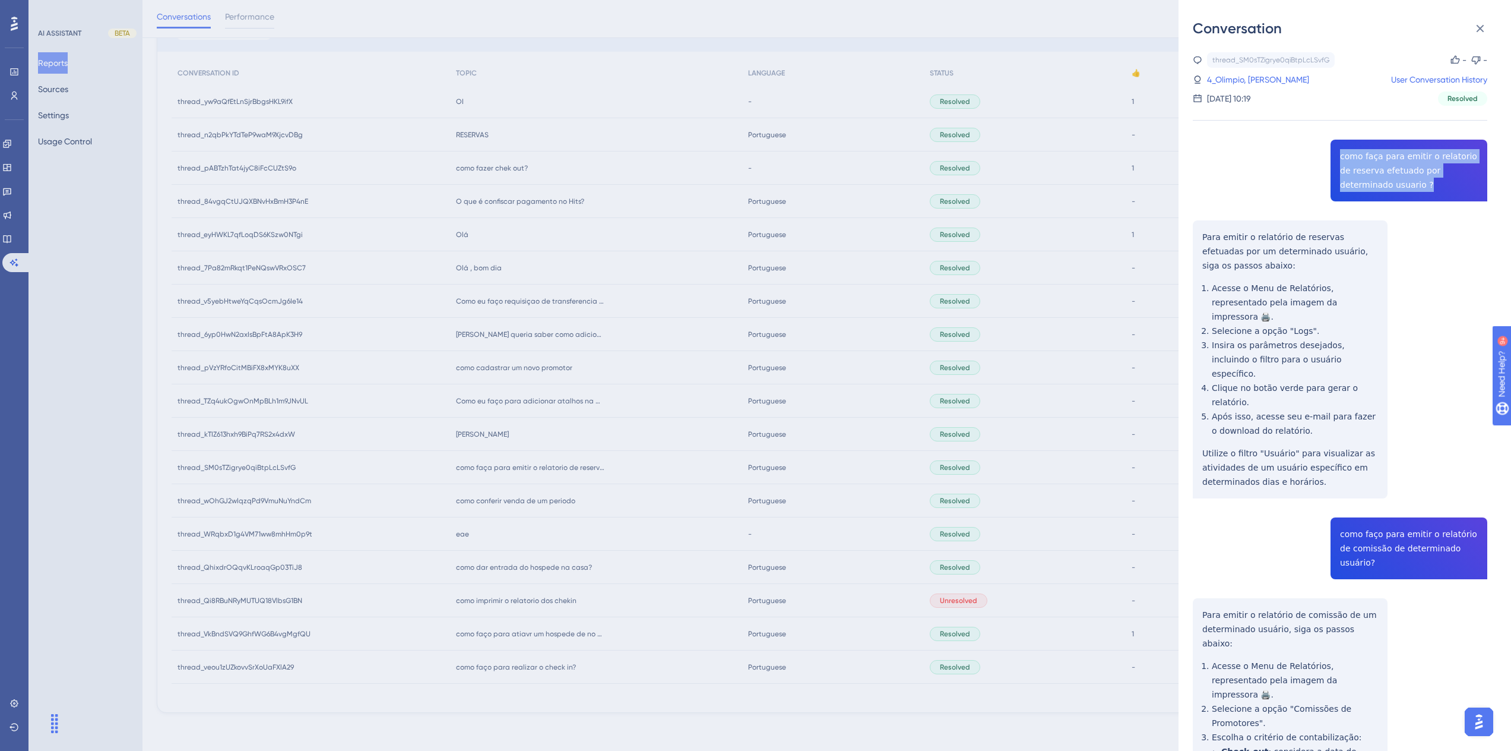
drag, startPoint x: 1381, startPoint y: 181, endPoint x: 1324, endPoint y: 154, distance: 63.0
click at [1324, 154] on div "thread_SM0sTZigrye0qiBtpLcLSvfG Copy - - 4_Olimpio, [PERSON_NAME] User Conversa…" at bounding box center [1340, 537] width 295 height 970
drag, startPoint x: 1457, startPoint y: 507, endPoint x: 1334, endPoint y: 486, distance: 125.3
click at [1334, 486] on div "thread_SM0sTZigrye0qiBtpLcLSvfG Copy - - 4_Olimpio, [PERSON_NAME] User Conversa…" at bounding box center [1340, 537] width 295 height 970
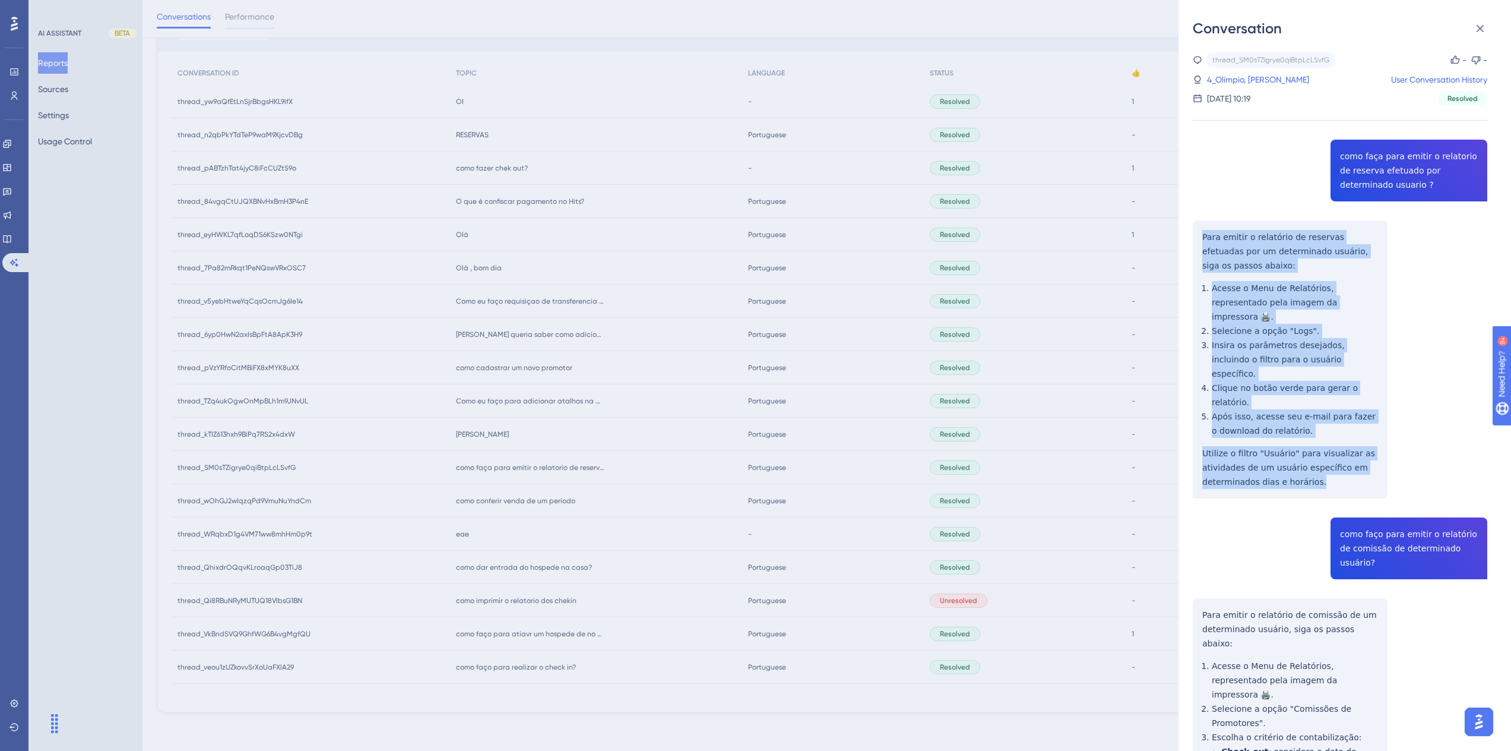
drag, startPoint x: 1322, startPoint y: 444, endPoint x: 1184, endPoint y: 219, distance: 263.9
click at [1184, 219] on div "Conversation thread_SM0sTZigrye0qiBtpLcLSvfG Copy - - 4_Olimpio, [PERSON_NAME] …" at bounding box center [1345, 375] width 333 height 751
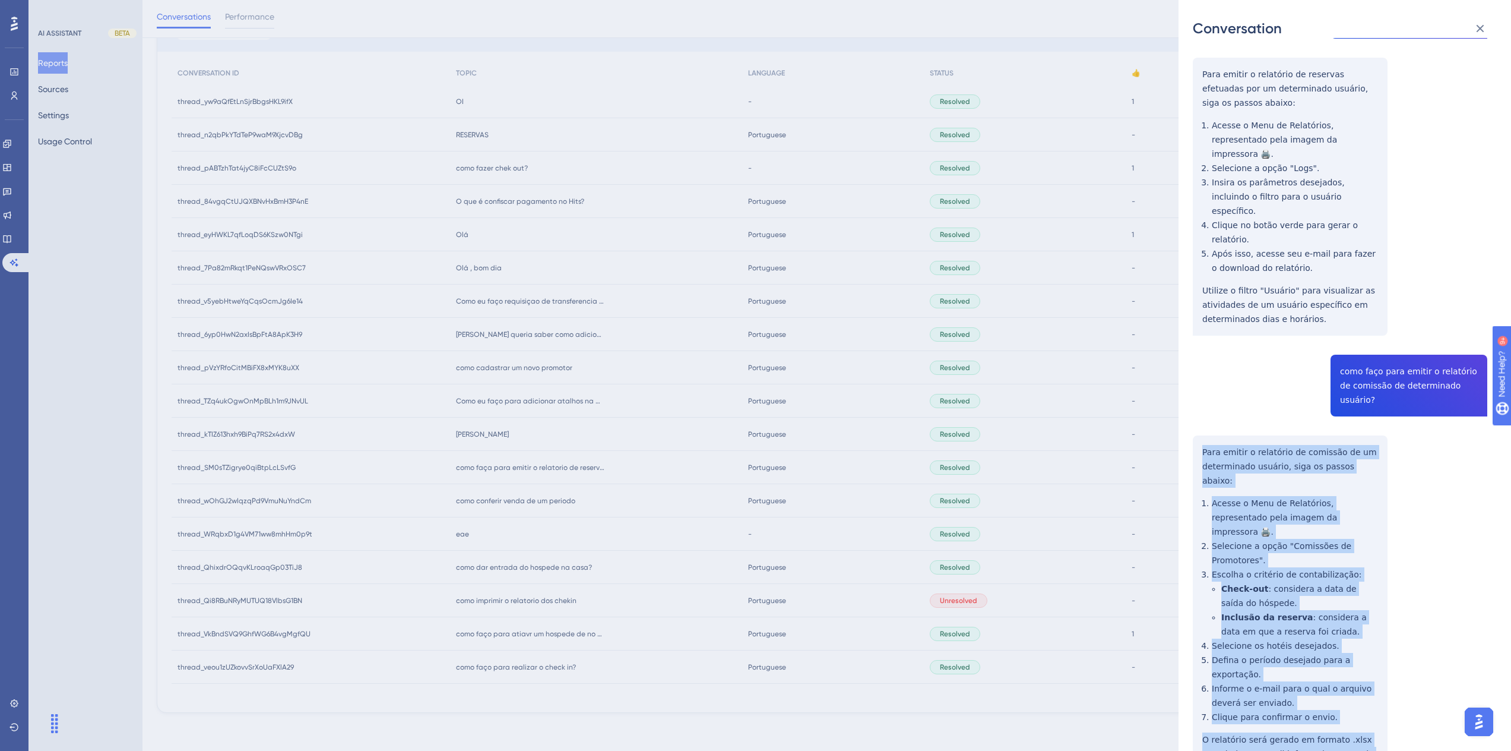
drag, startPoint x: 1369, startPoint y: 682, endPoint x: 1203, endPoint y: 390, distance: 337.0
click at [1203, 390] on div "thread_SM0sTZigrye0qiBtpLcLSvfG Copy - - 4_Olimpio, [PERSON_NAME] User Conversa…" at bounding box center [1340, 375] width 295 height 970
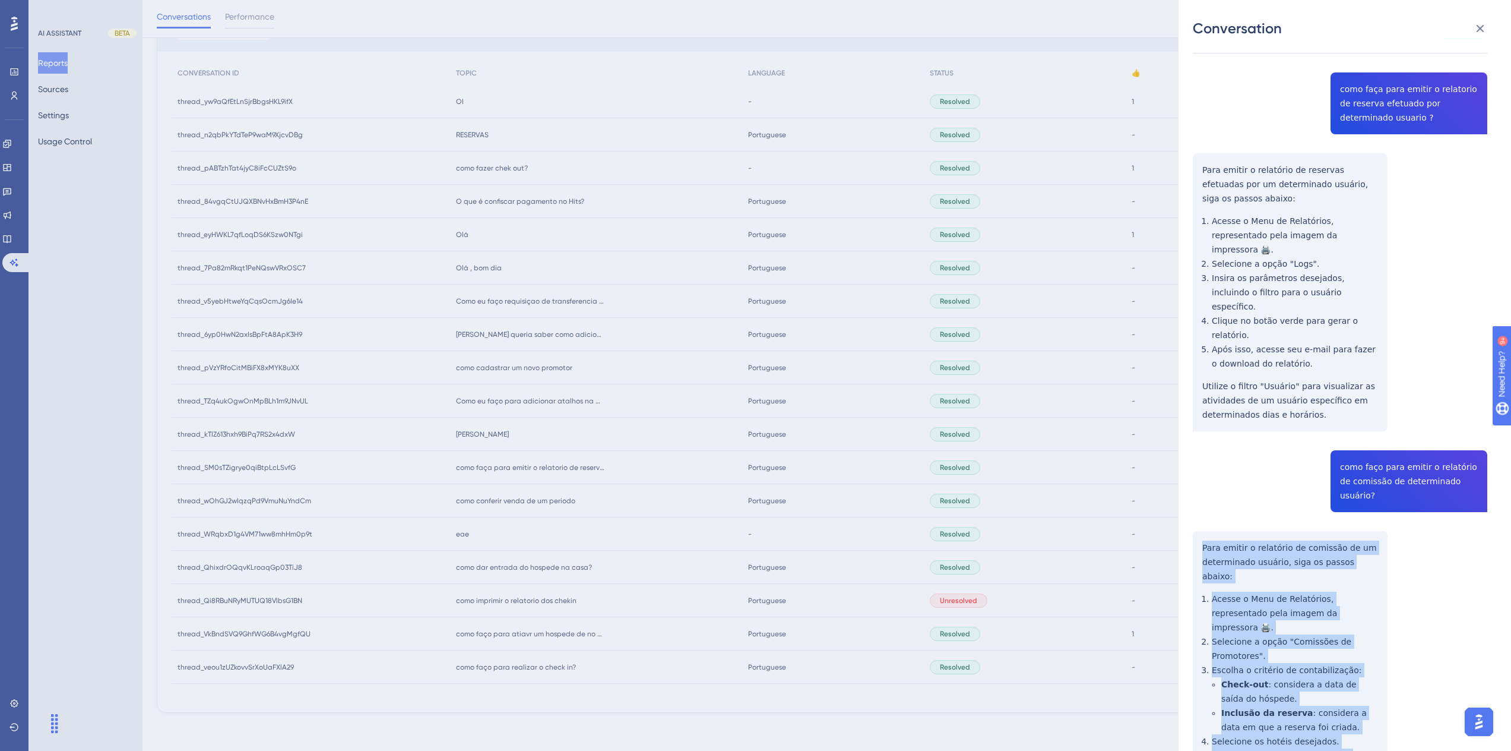
scroll to position [0, 0]
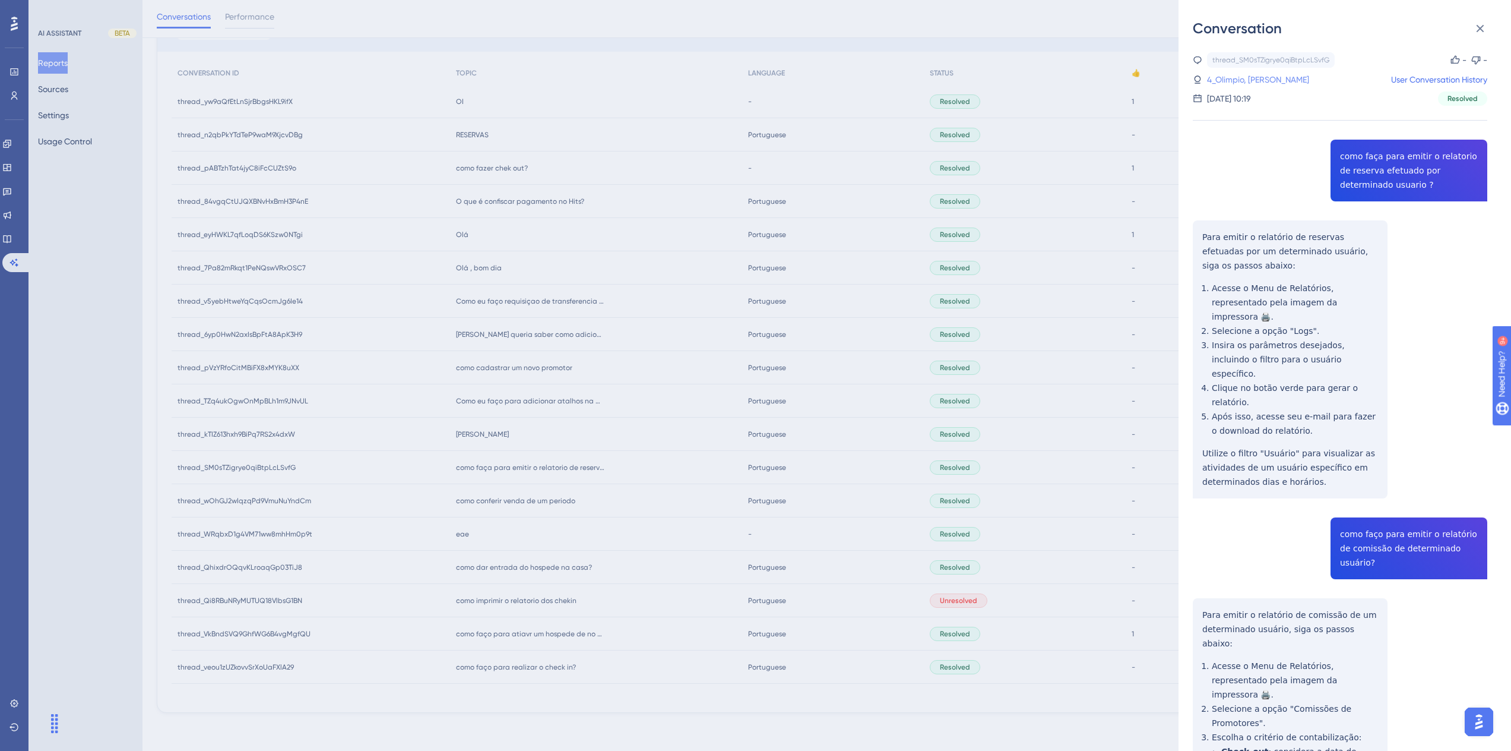
click at [1242, 78] on link "4_Olimpio, [PERSON_NAME]" at bounding box center [1258, 79] width 102 height 14
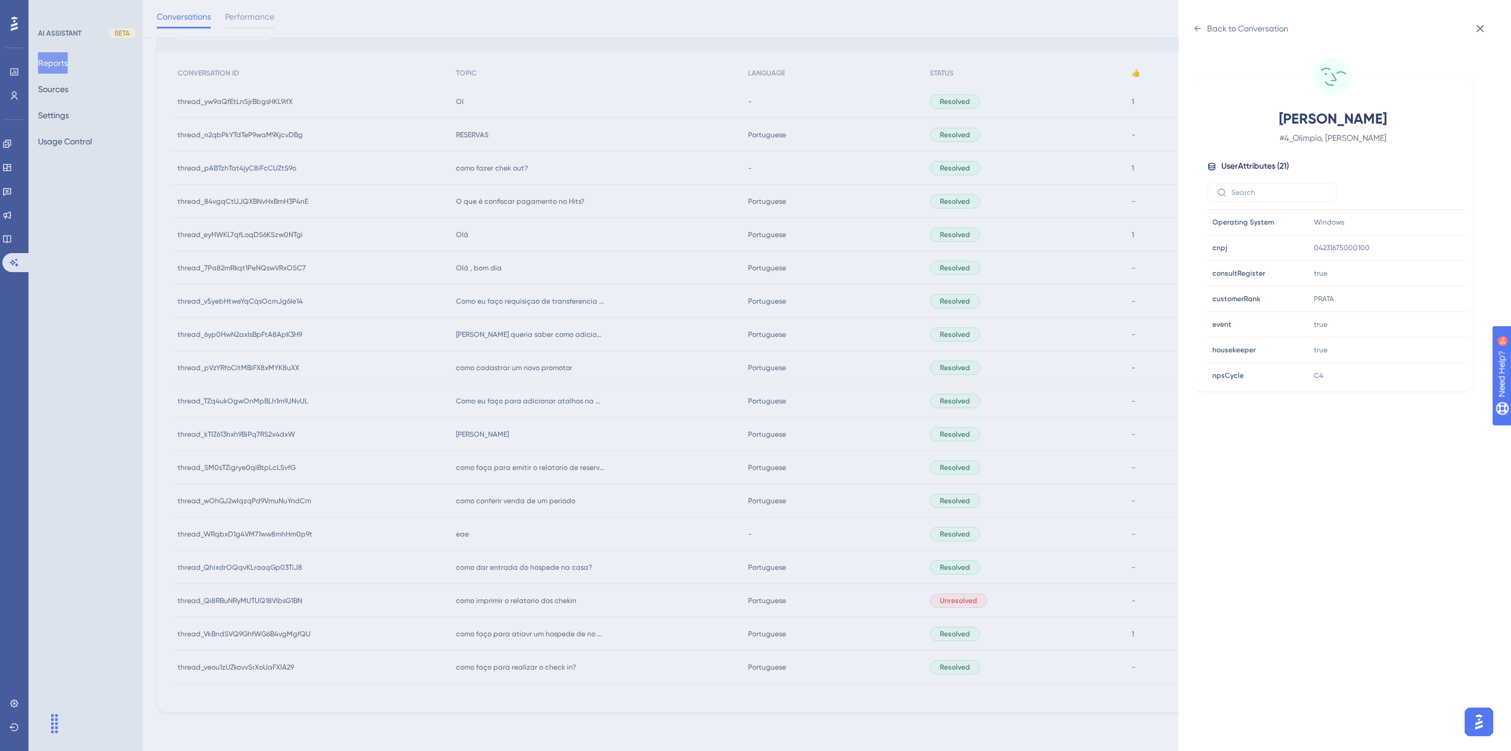
scroll to position [297, 0]
